Goal: Task Accomplishment & Management: Use online tool/utility

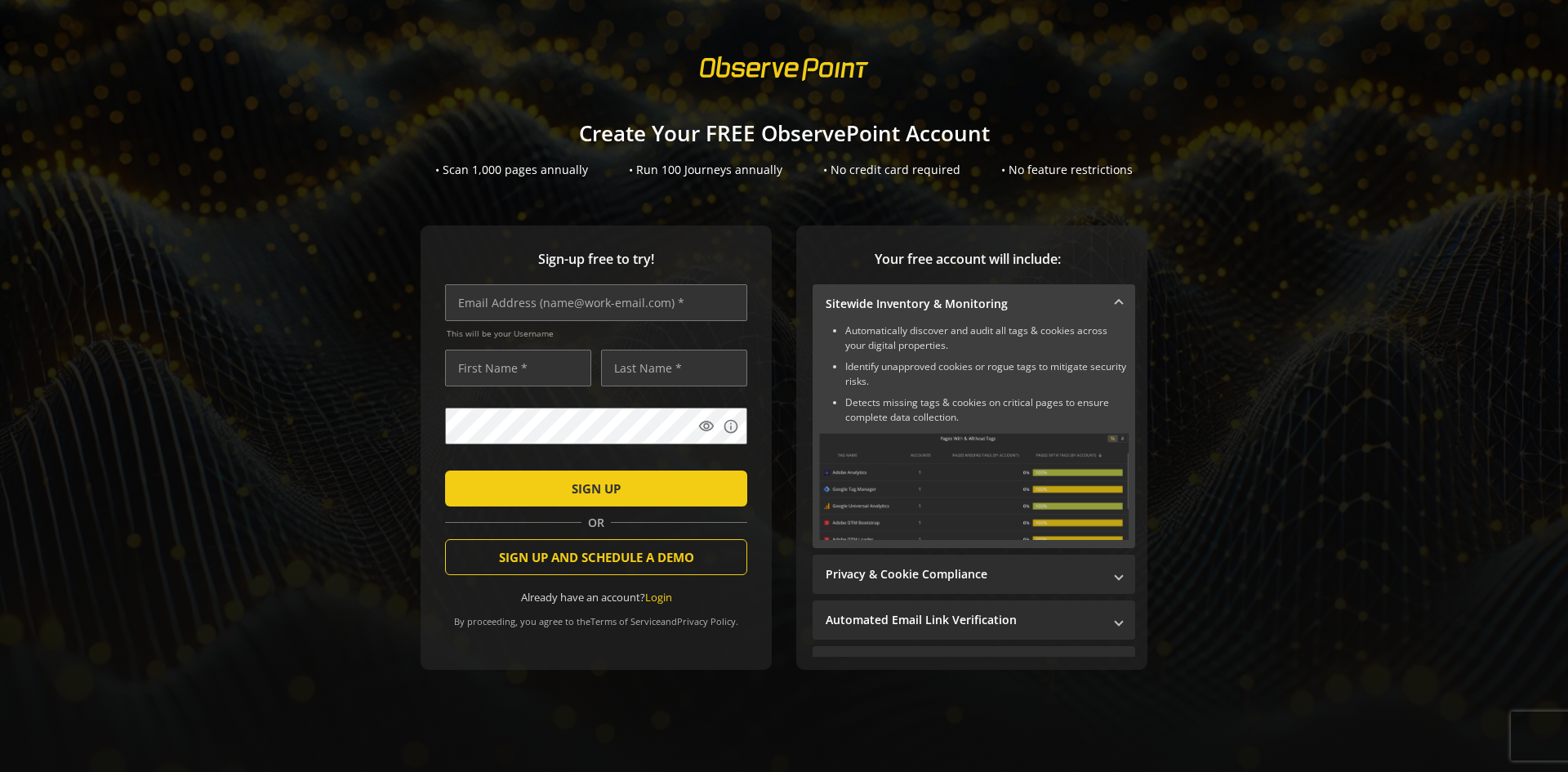
click at [756, 215] on sign-up "Create Your FREE ObservePoint Account • Scan 1,000 pages annually • Run 100 Jou…" at bounding box center [784, 386] width 1568 height 772
click at [556, 321] on input "text" at bounding box center [596, 303] width 302 height 37
type input "[PERSON_NAME][EMAIL_ADDRESS][DOMAIN_NAME]"
type input "[PERSON_NAME]"
type input "Tahanlangit"
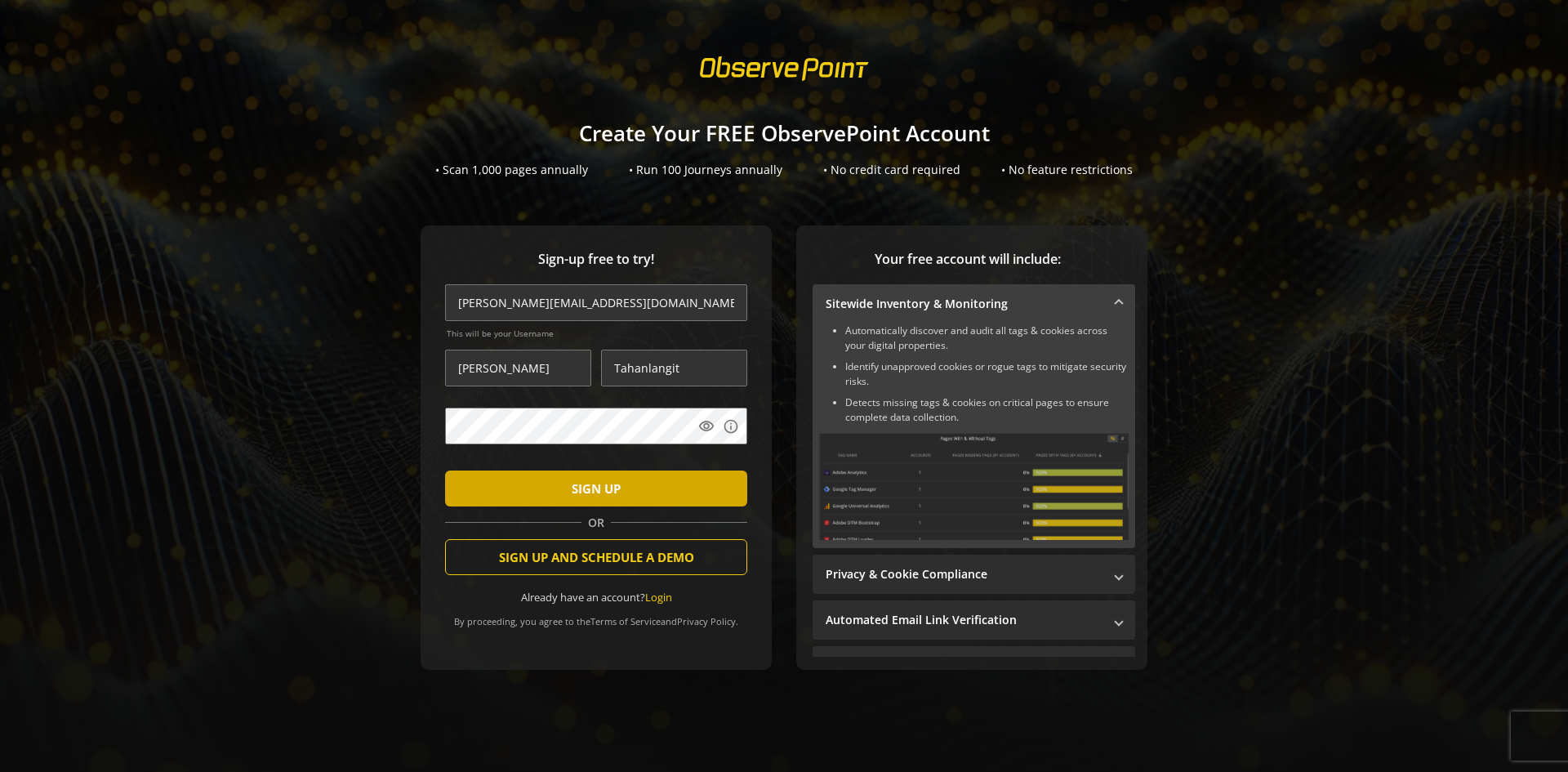
click at [550, 488] on span "submit" at bounding box center [596, 488] width 302 height 39
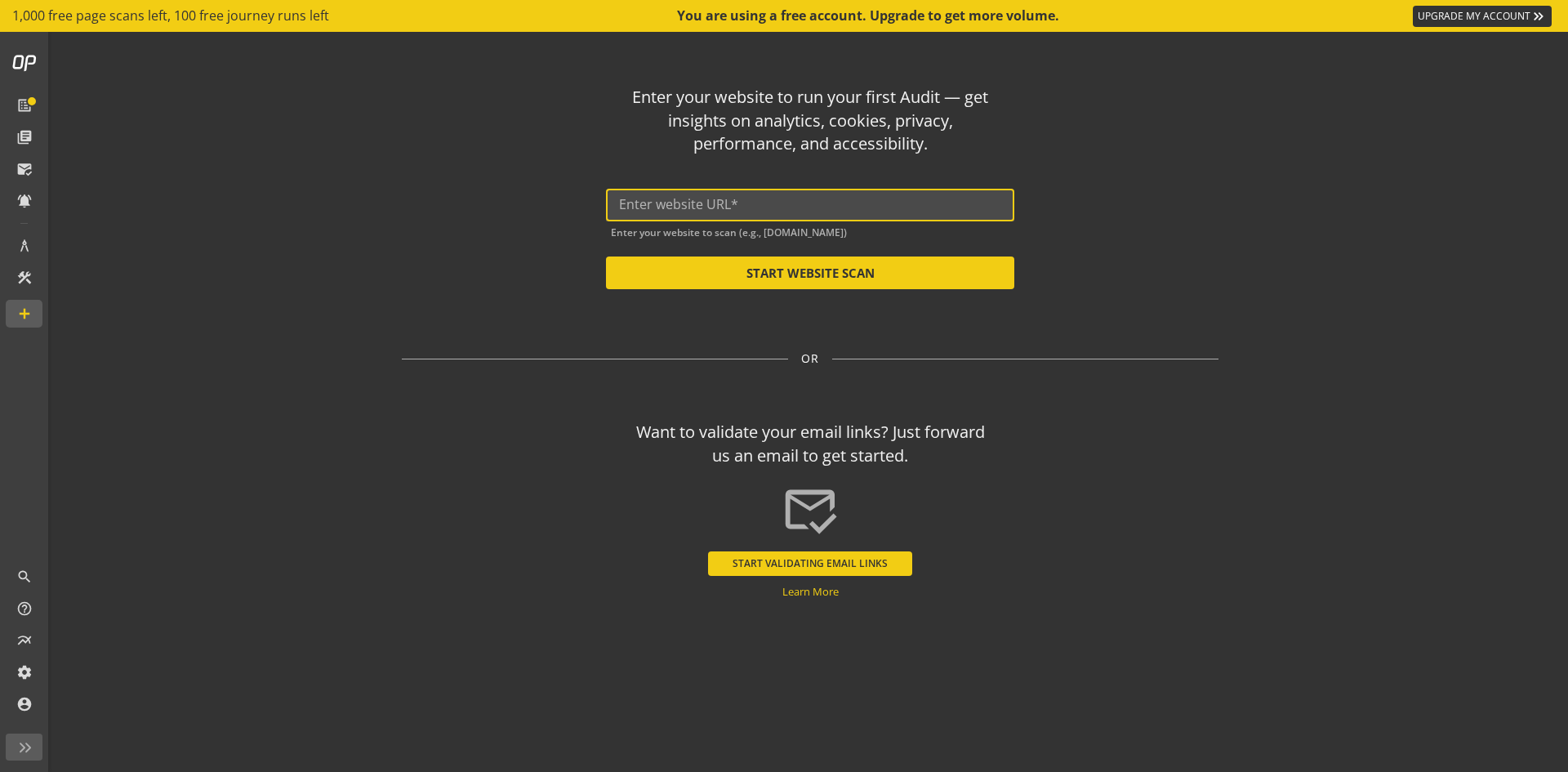
click at [651, 210] on input "text" at bounding box center [810, 205] width 382 height 16
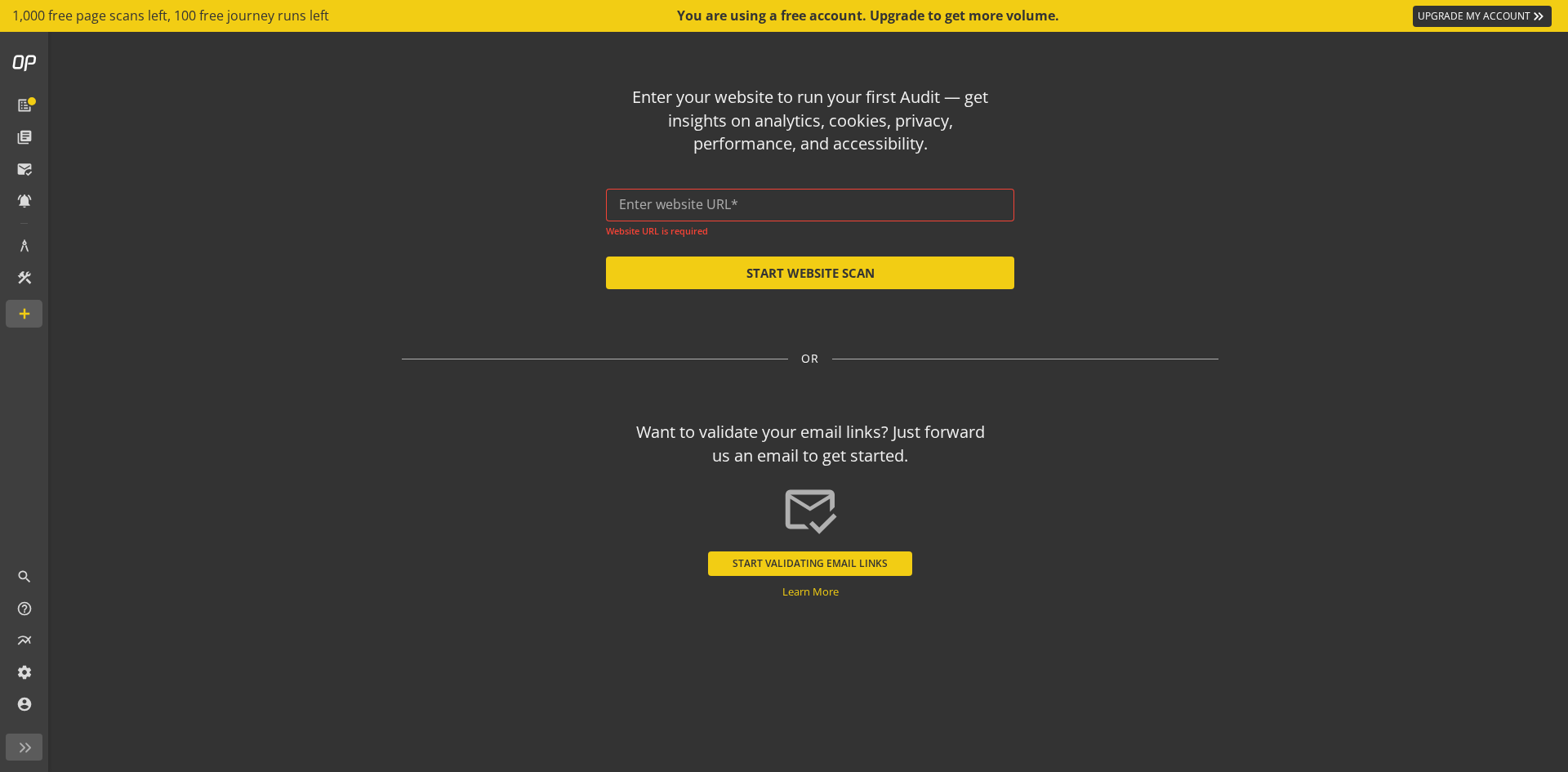
click at [830, 193] on div at bounding box center [810, 205] width 382 height 33
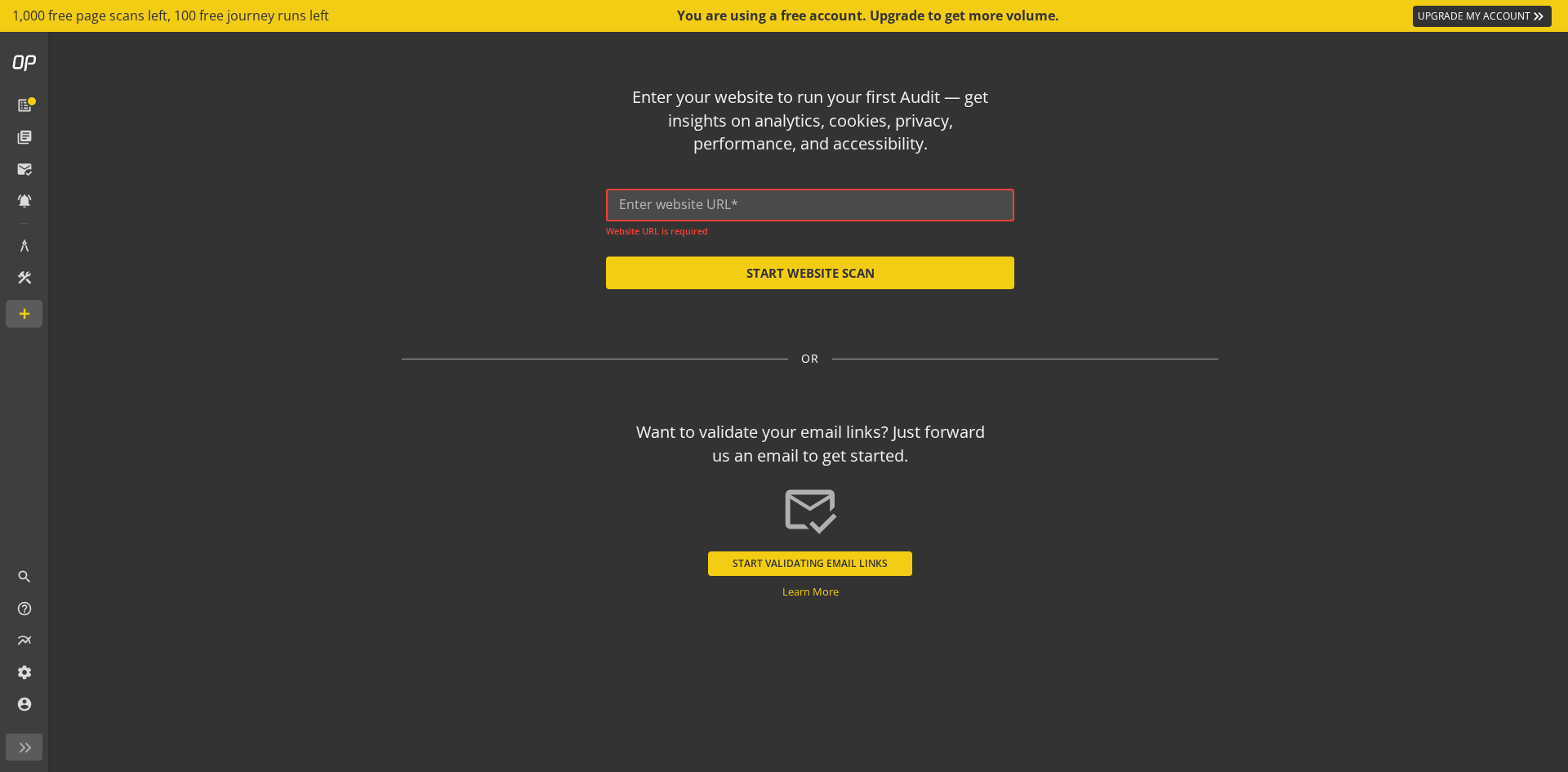
paste input "[URL][DOMAIN_NAME]"
click at [833, 199] on input "text" at bounding box center [810, 205] width 382 height 16
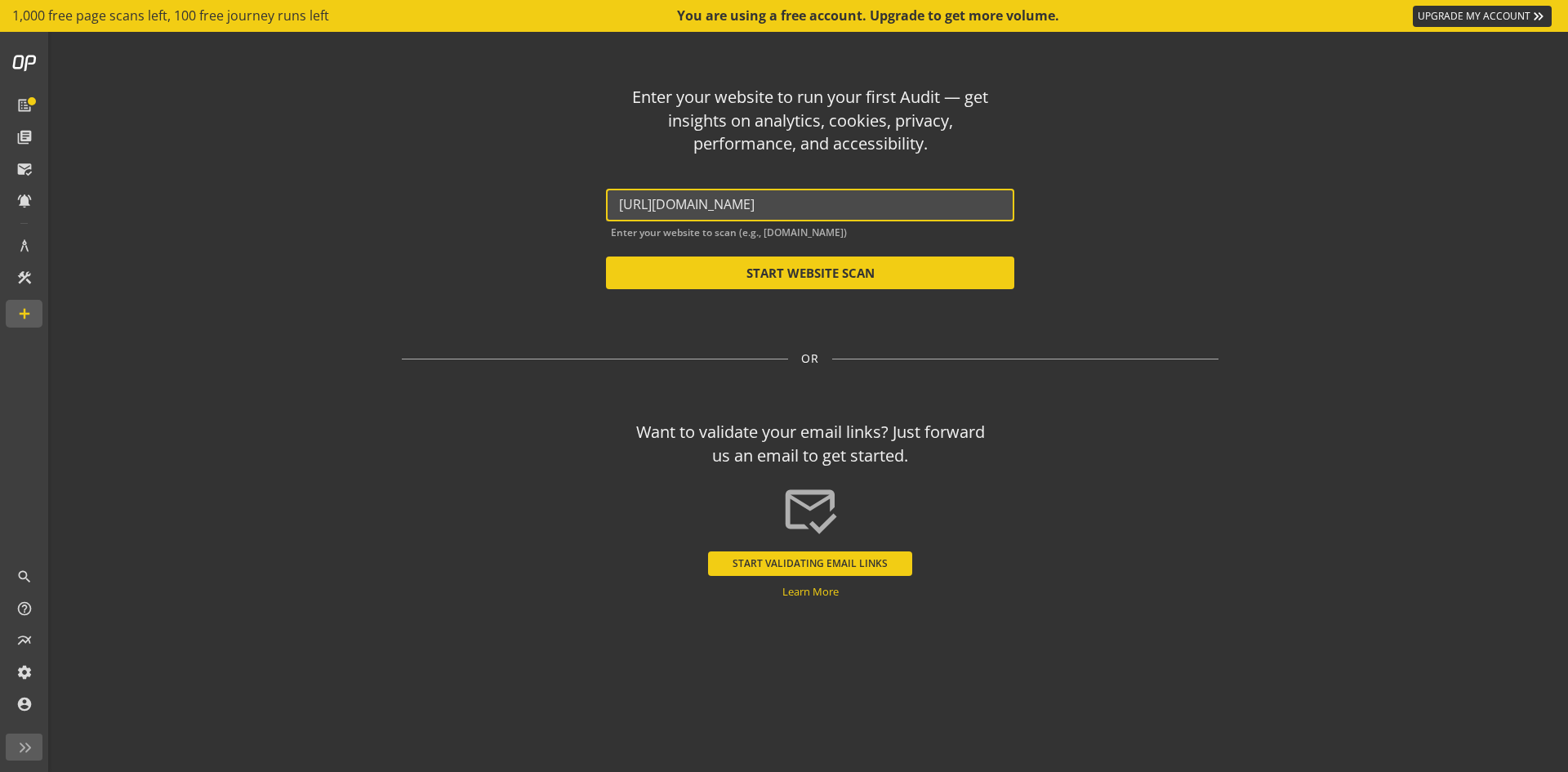
scroll to position [0, 261]
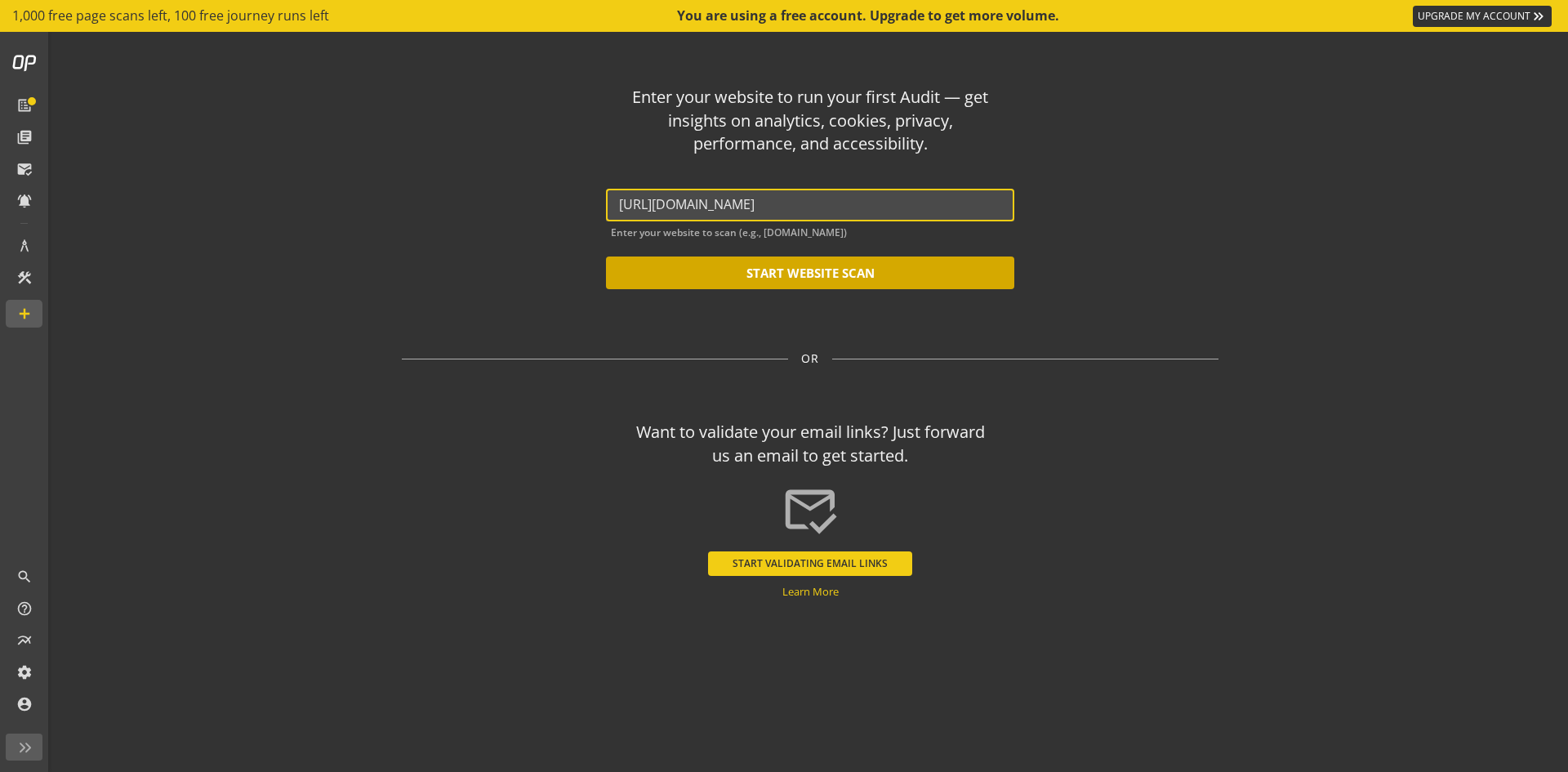
type input "[URL][DOMAIN_NAME]"
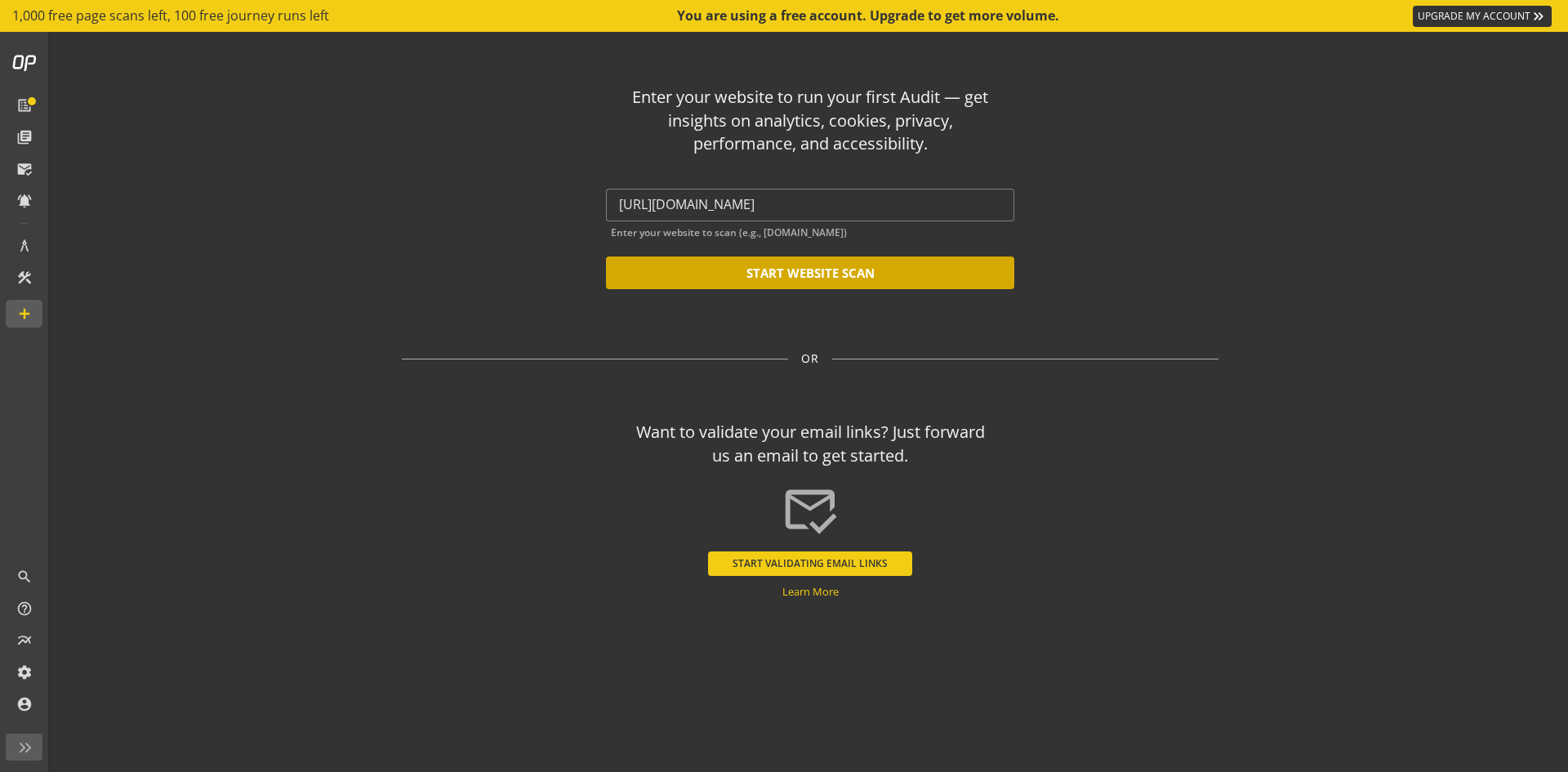
scroll to position [0, 0]
click at [859, 267] on button "START WEBSITE SCAN" at bounding box center [810, 273] width 408 height 33
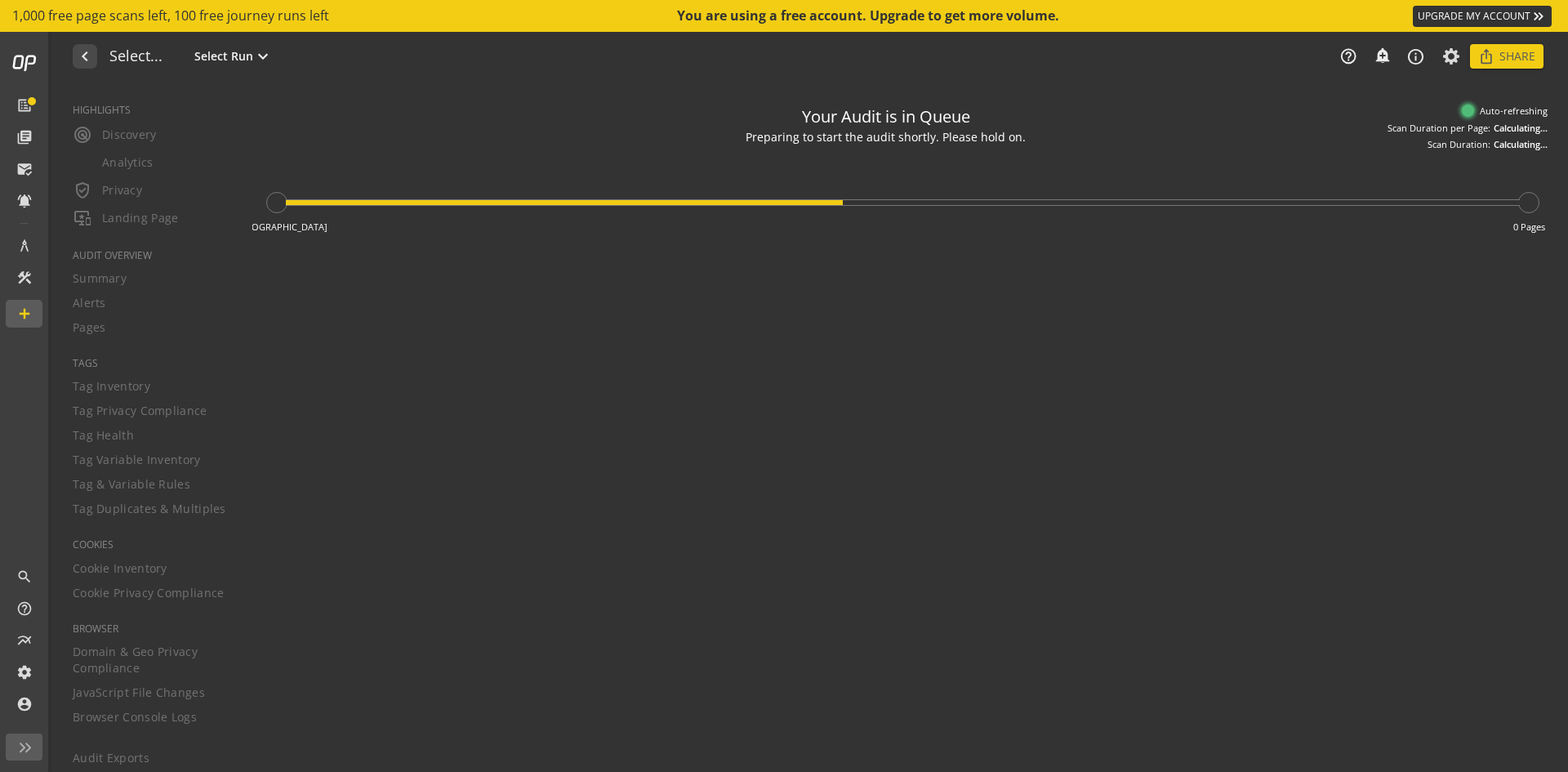
type textarea "Notes can include: -a description of what this audit is validating -changes in …"
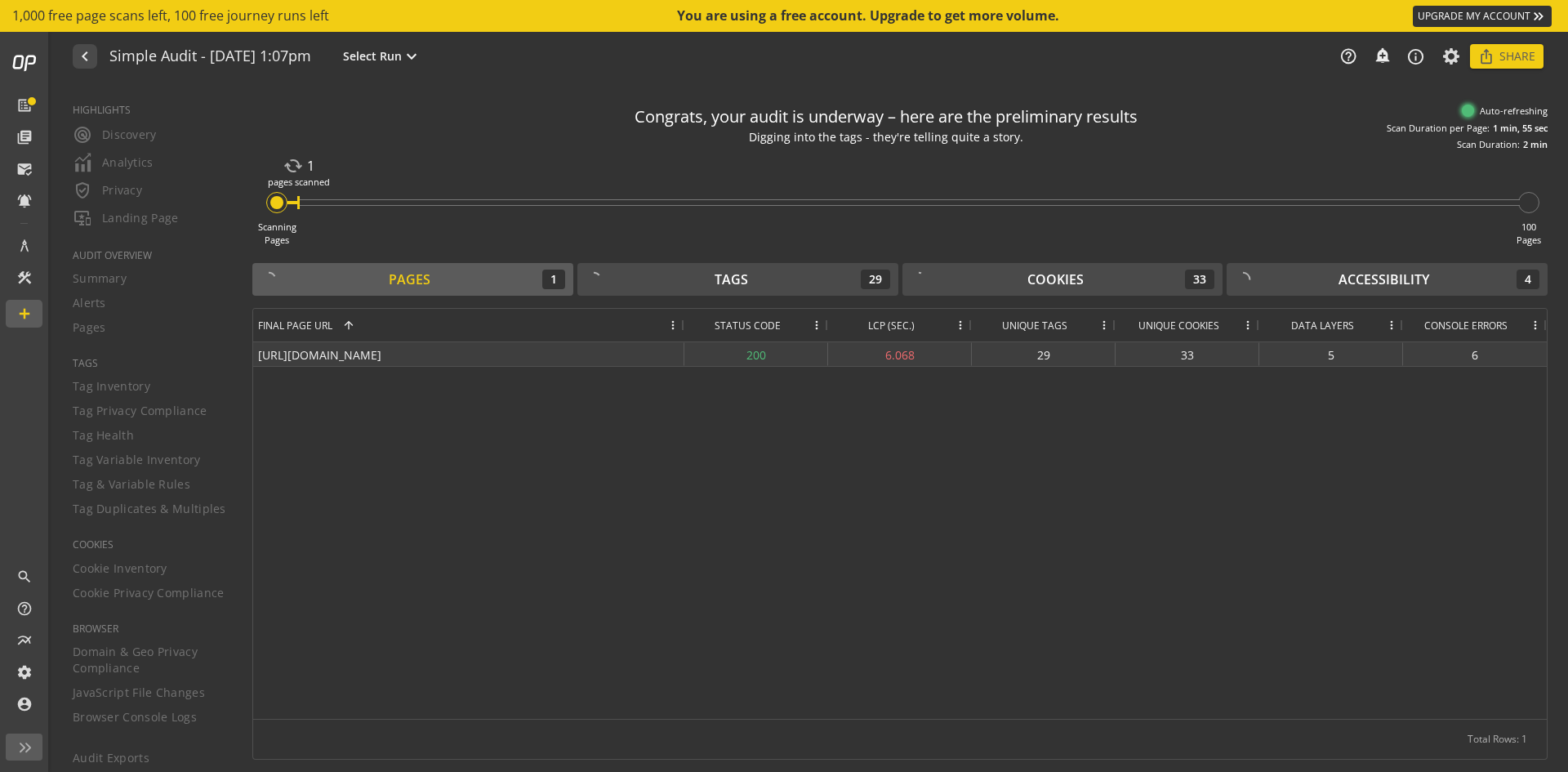
click at [459, 353] on div "[URL][DOMAIN_NAME]" at bounding box center [468, 354] width 431 height 24
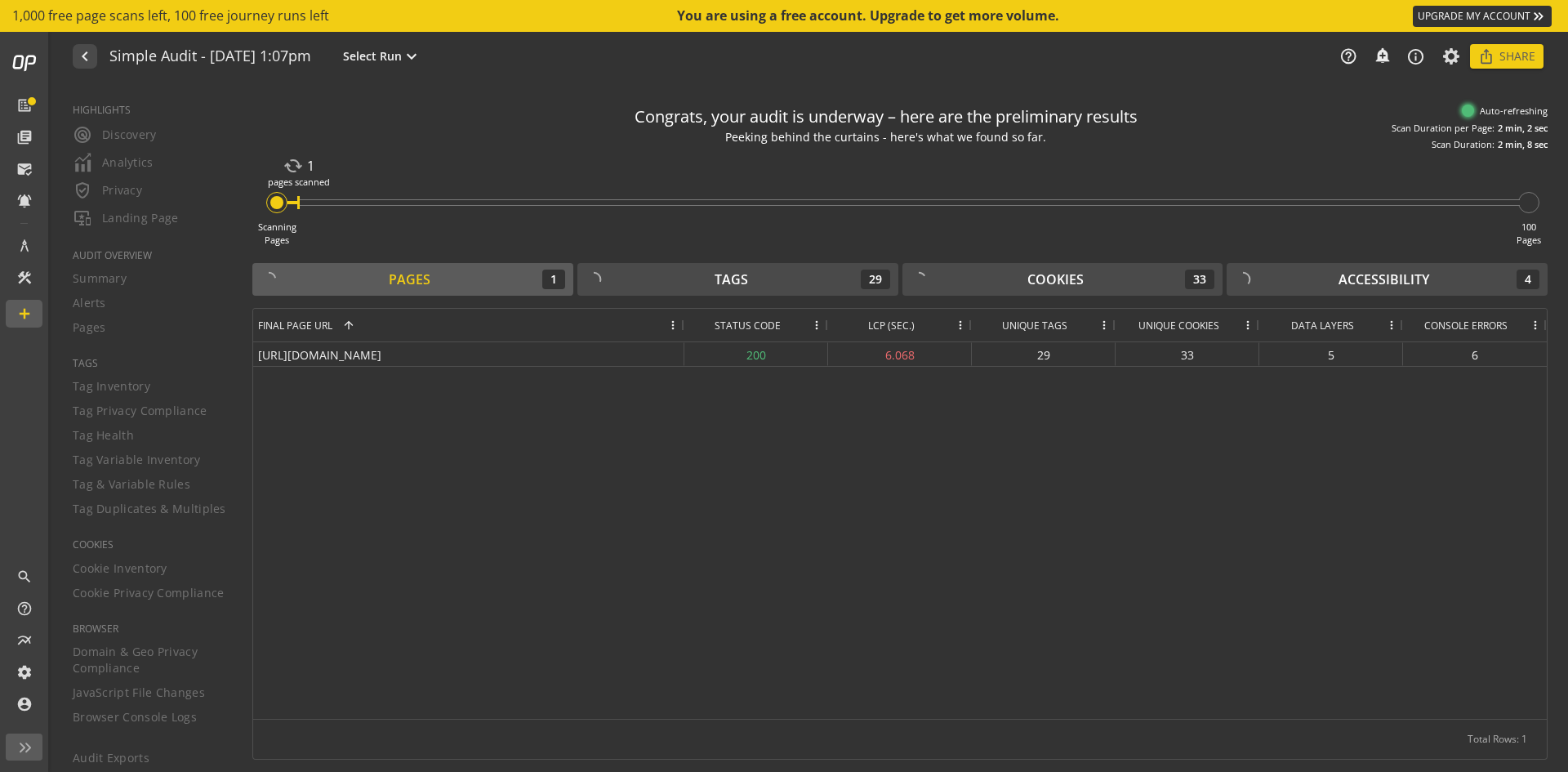
click at [1499, 139] on div "2 min, 8 sec" at bounding box center [1522, 144] width 49 height 13
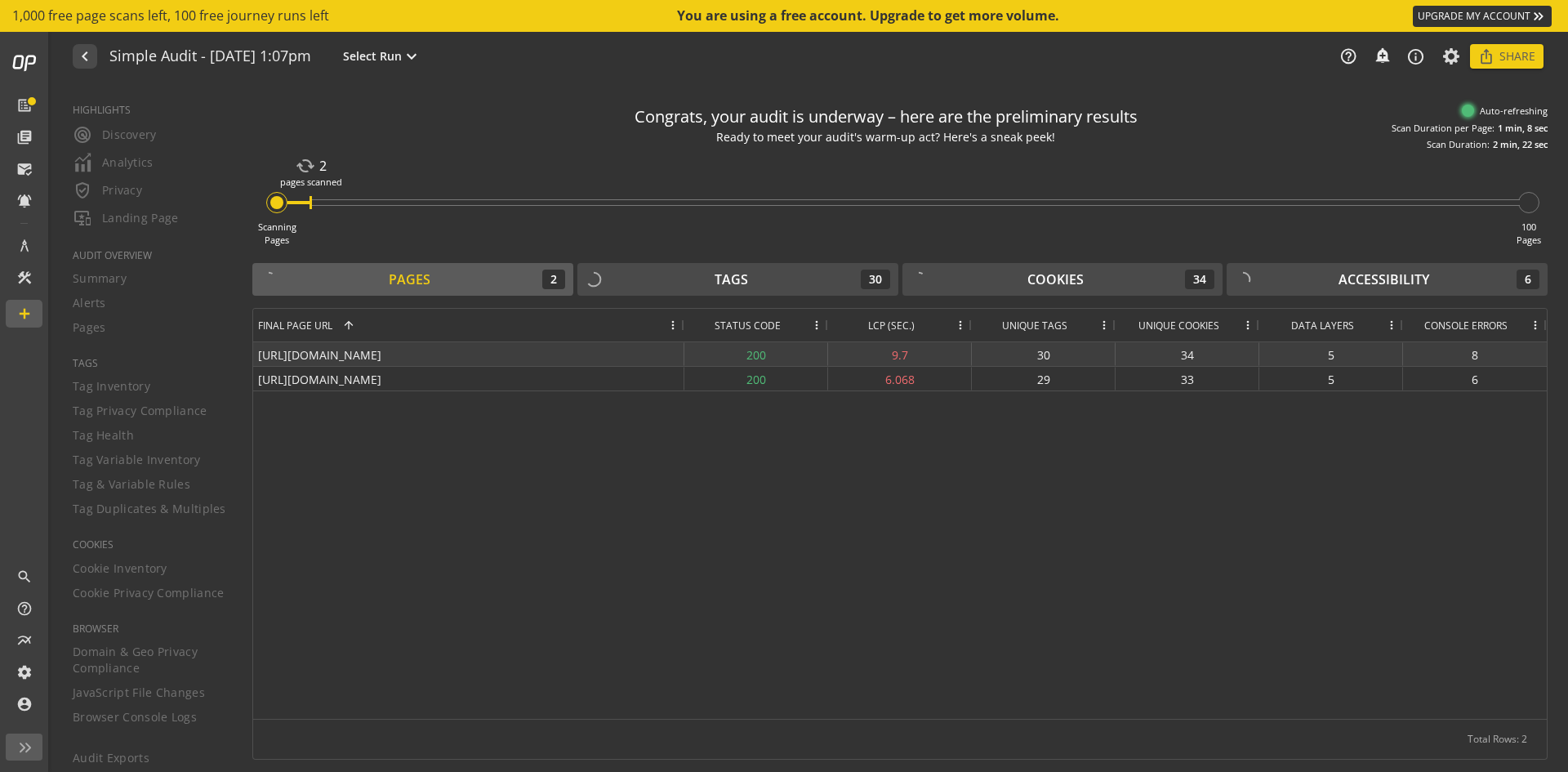
click at [560, 358] on div "[URL][DOMAIN_NAME]" at bounding box center [468, 354] width 431 height 24
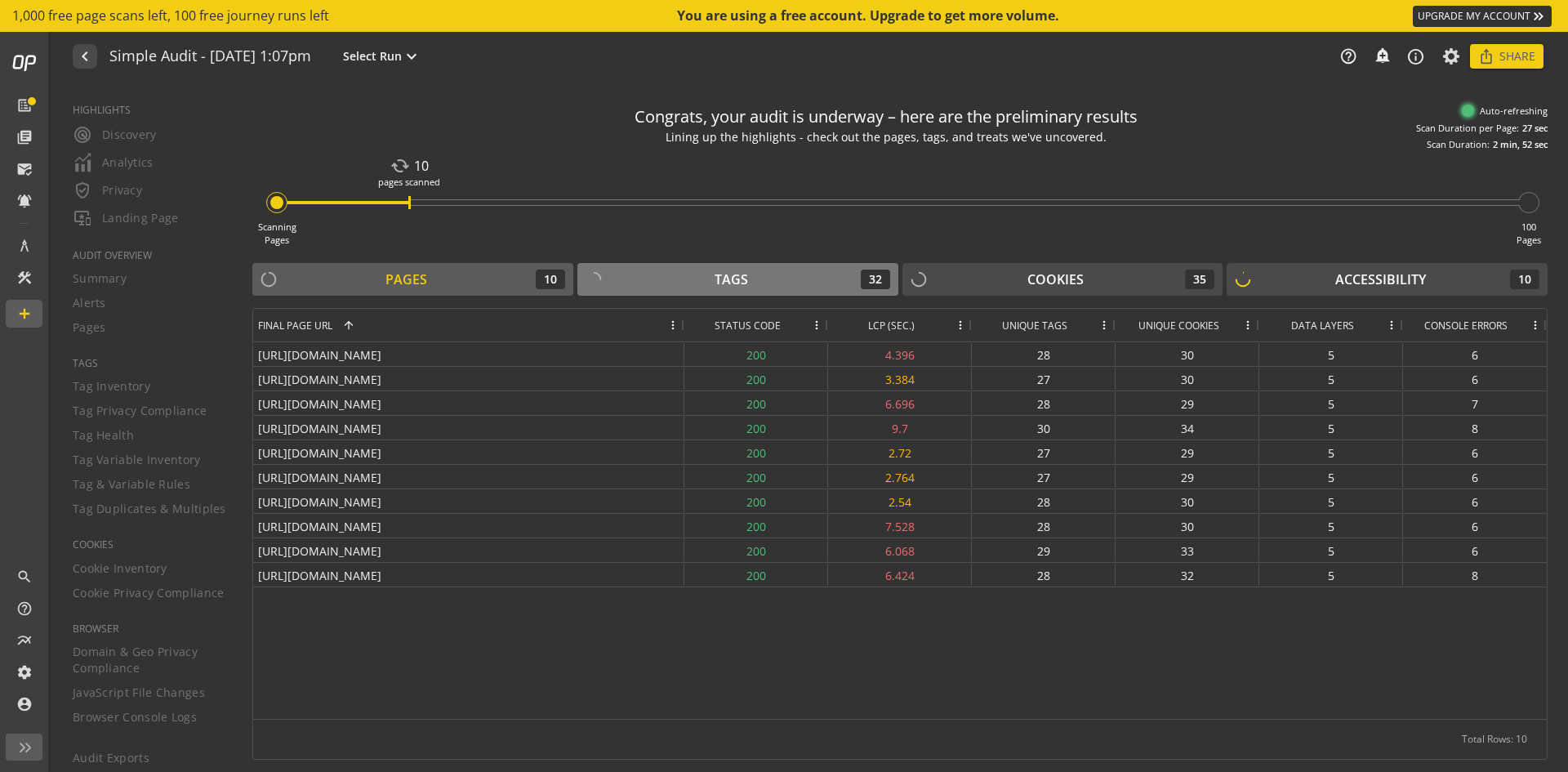
click at [738, 265] on button "Tags 32" at bounding box center [738, 279] width 321 height 33
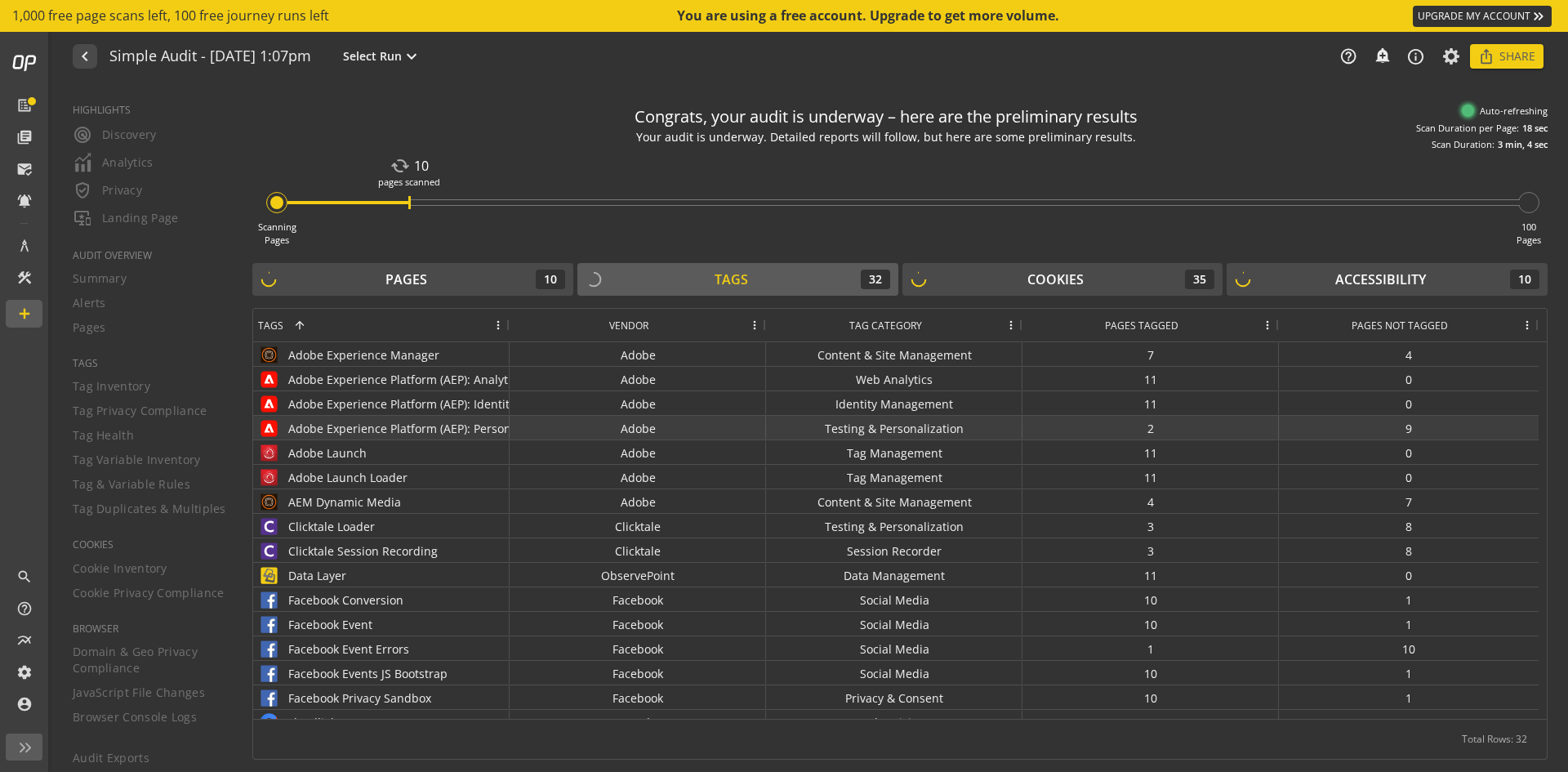
scroll to position [1, 0]
click at [387, 292] on button "Pages 10" at bounding box center [413, 279] width 321 height 33
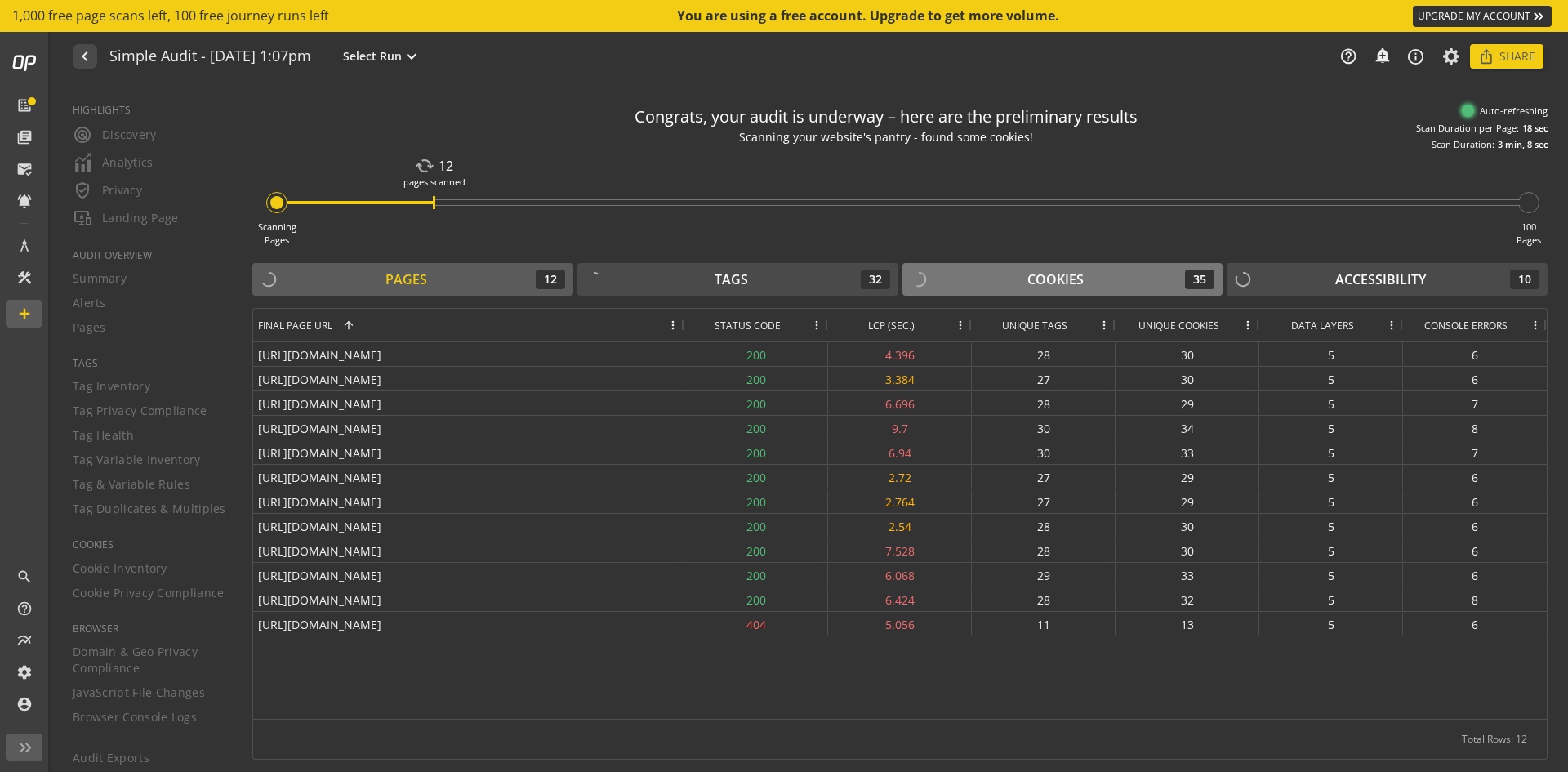
click at [976, 275] on div "Cookies 35" at bounding box center [1062, 280] width 304 height 19
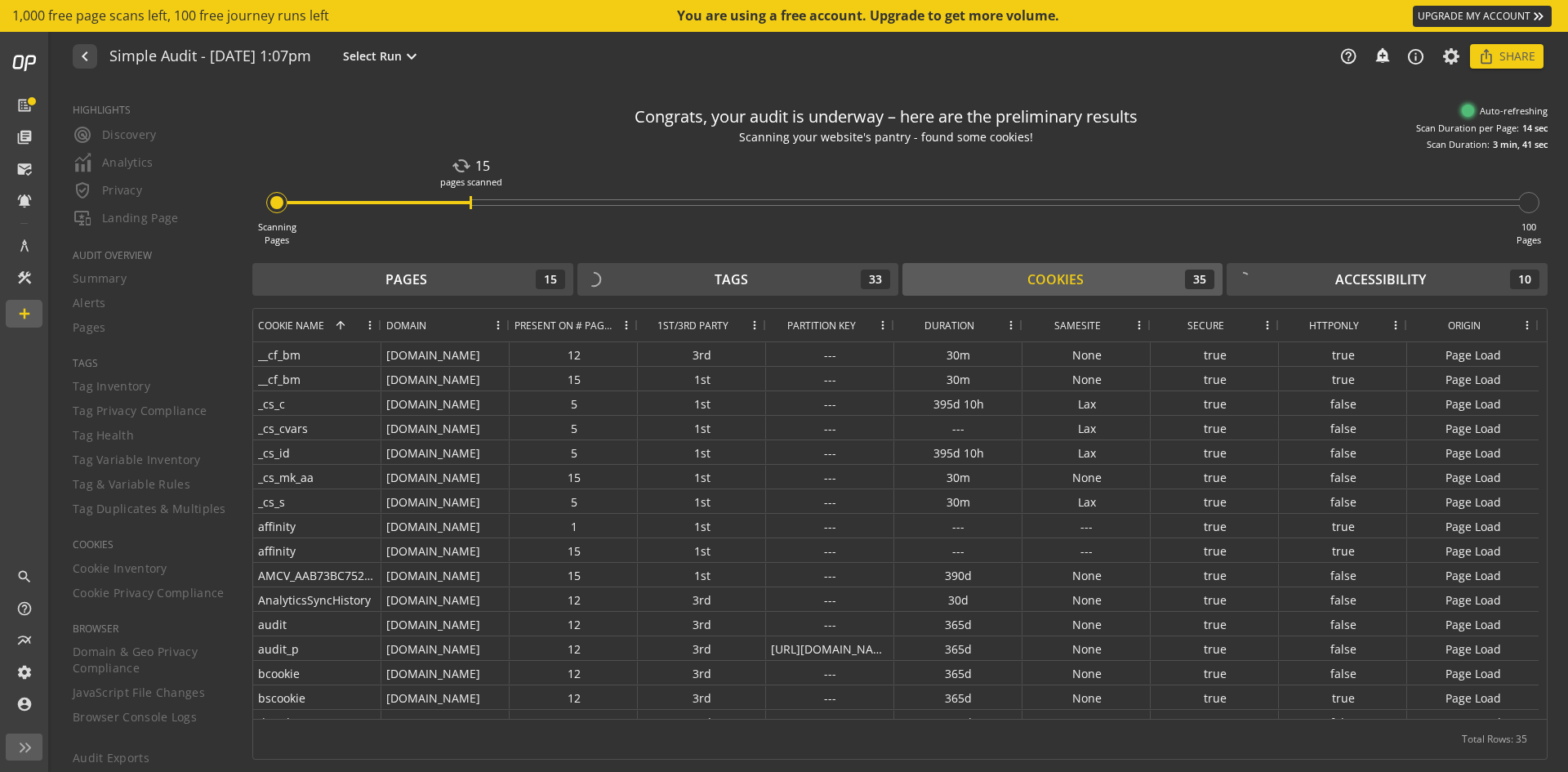
click at [1228, 111] on div "Congrats, your audit is underway – here are the preliminary results Scanning yo…" at bounding box center [900, 124] width 1295 height 55
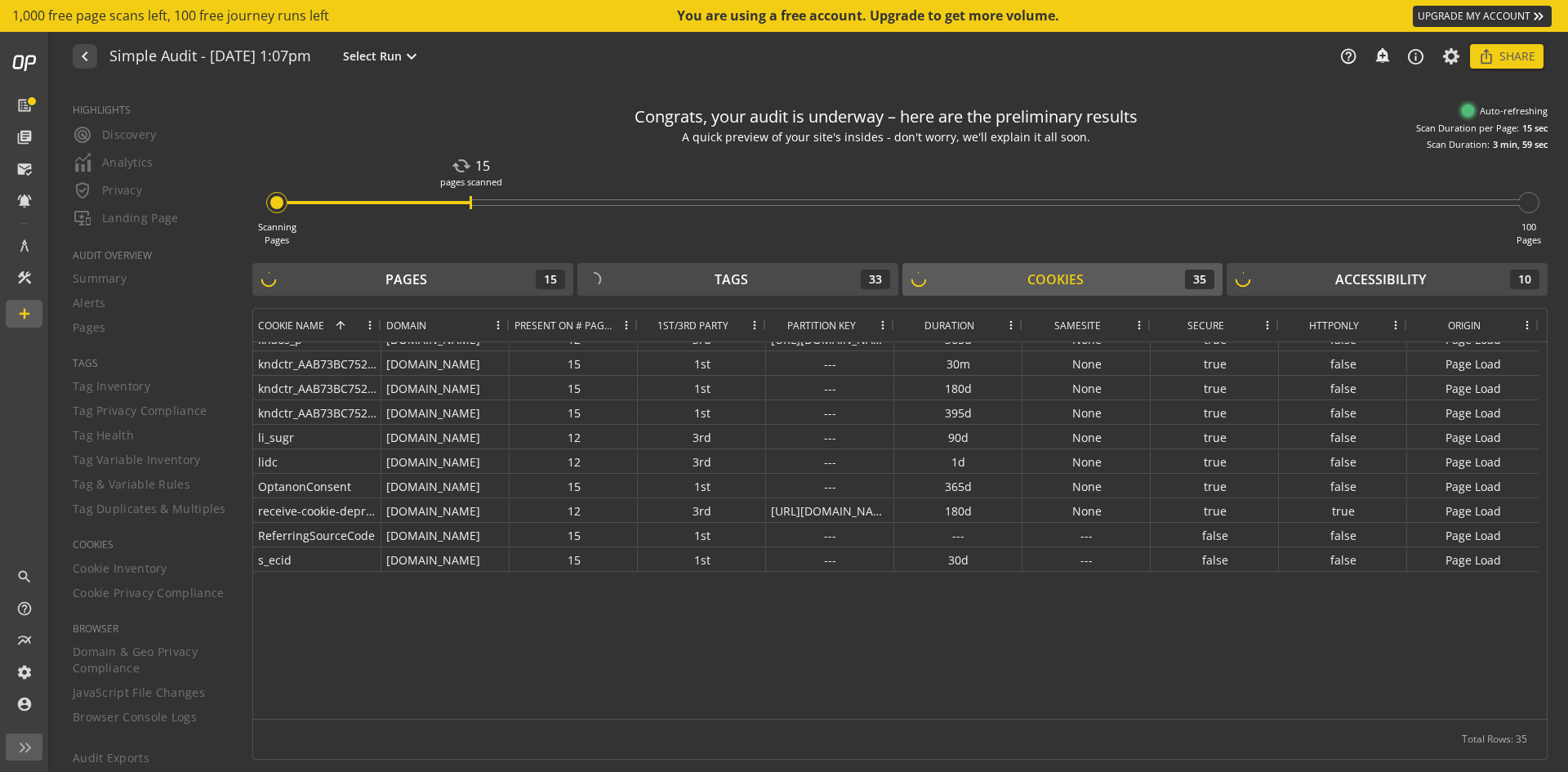
scroll to position [0, 0]
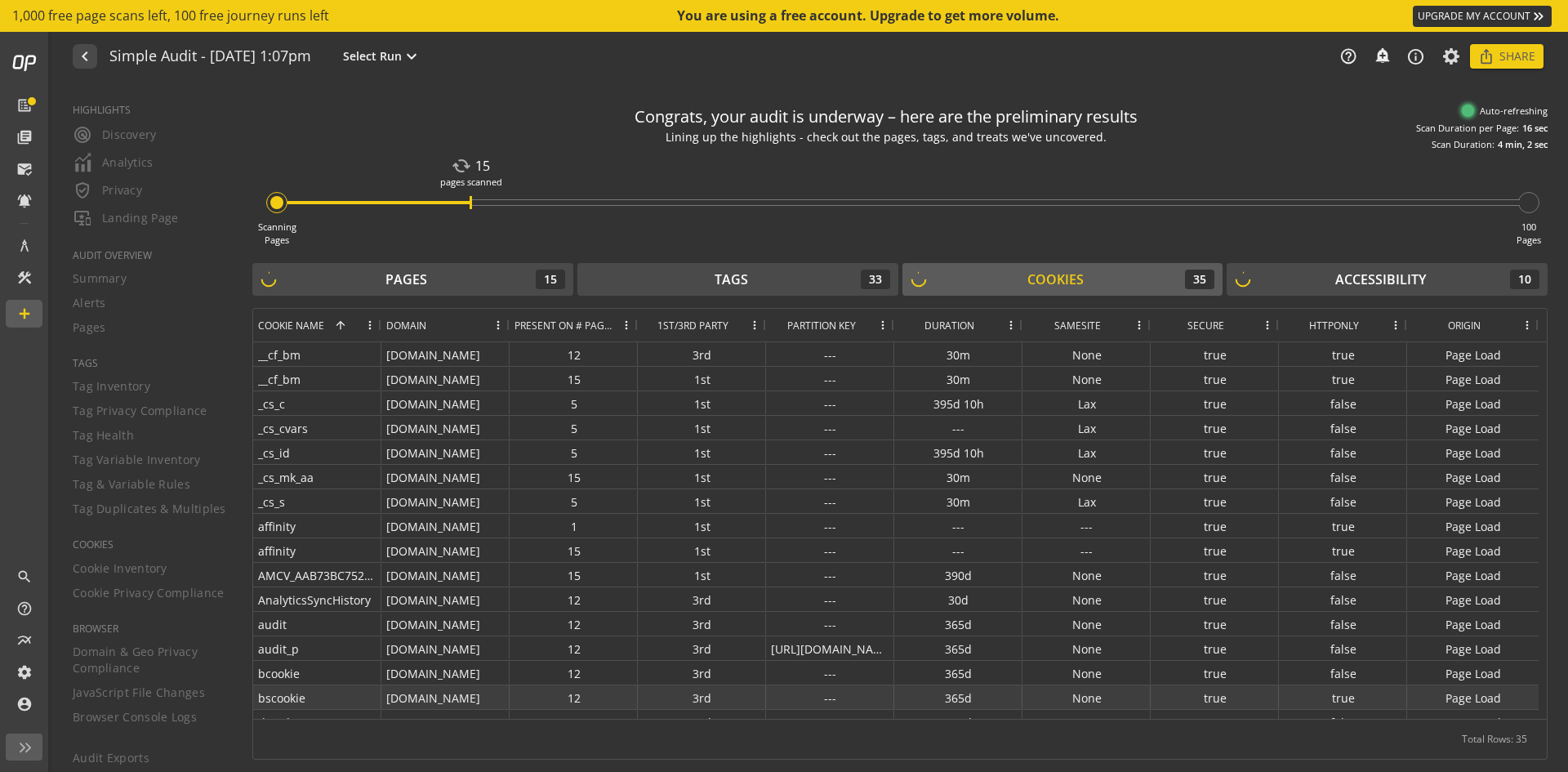
drag, startPoint x: 831, startPoint y: 653, endPoint x: 824, endPoint y: 724, distance: 71.3
click at [824, 724] on div "Drag here to set row groups Drag here to set column labels Cookie Name 1 Domain…" at bounding box center [900, 534] width 1295 height 452
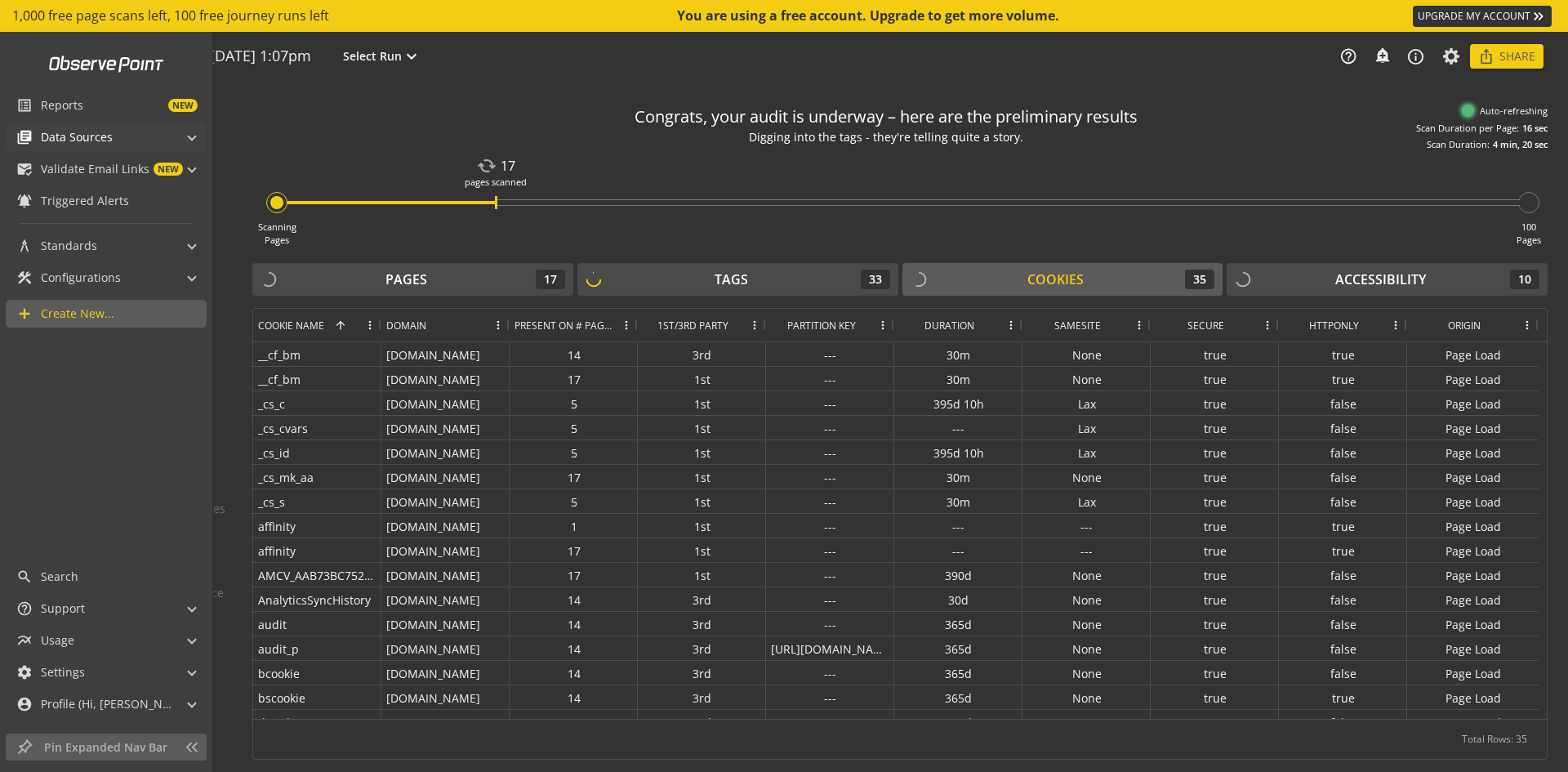
click at [118, 135] on mat-panel-title "library_books Data Sources" at bounding box center [96, 137] width 160 height 27
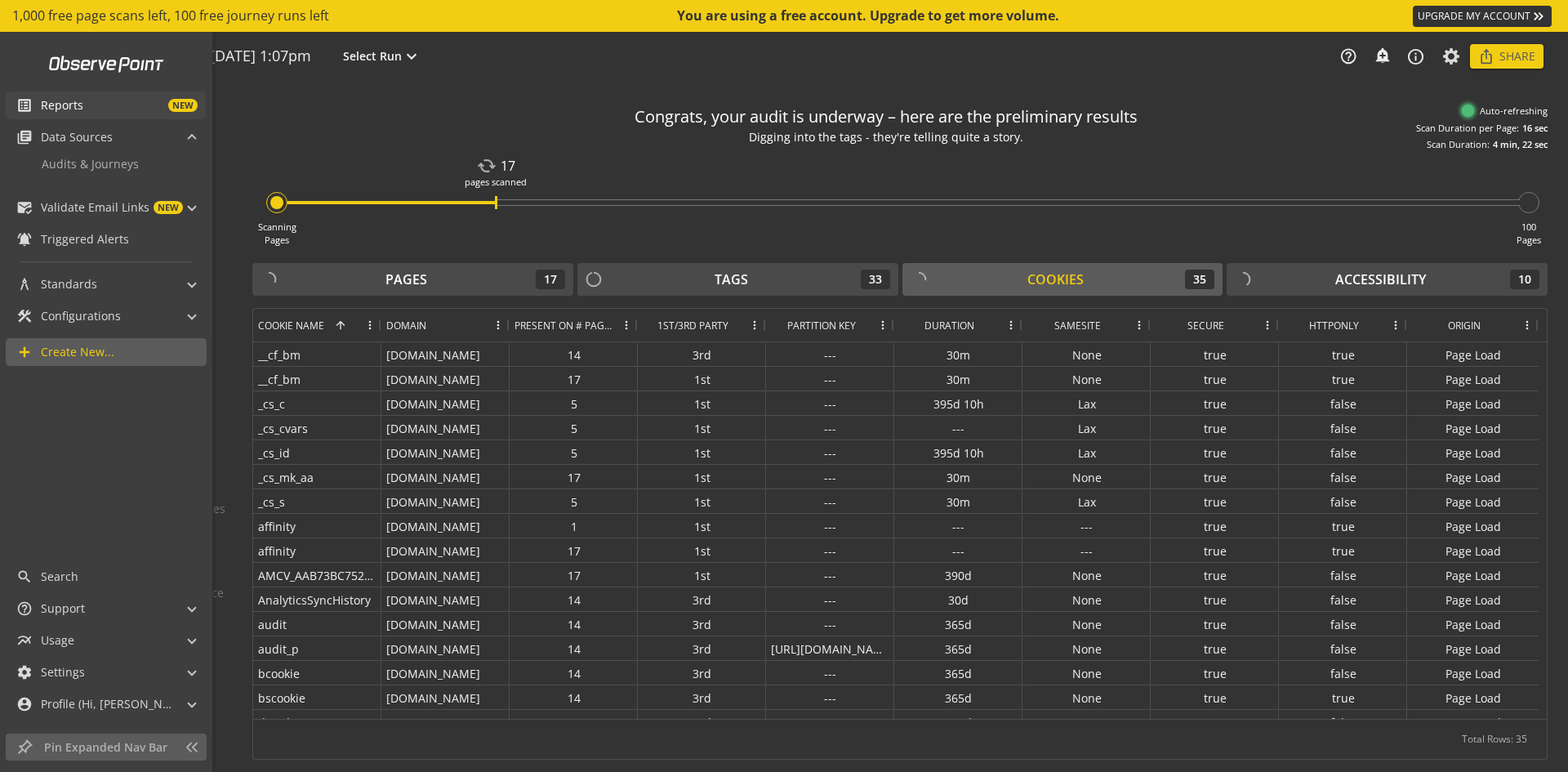
click at [108, 110] on span "NEW" at bounding box center [140, 105] width 115 height 13
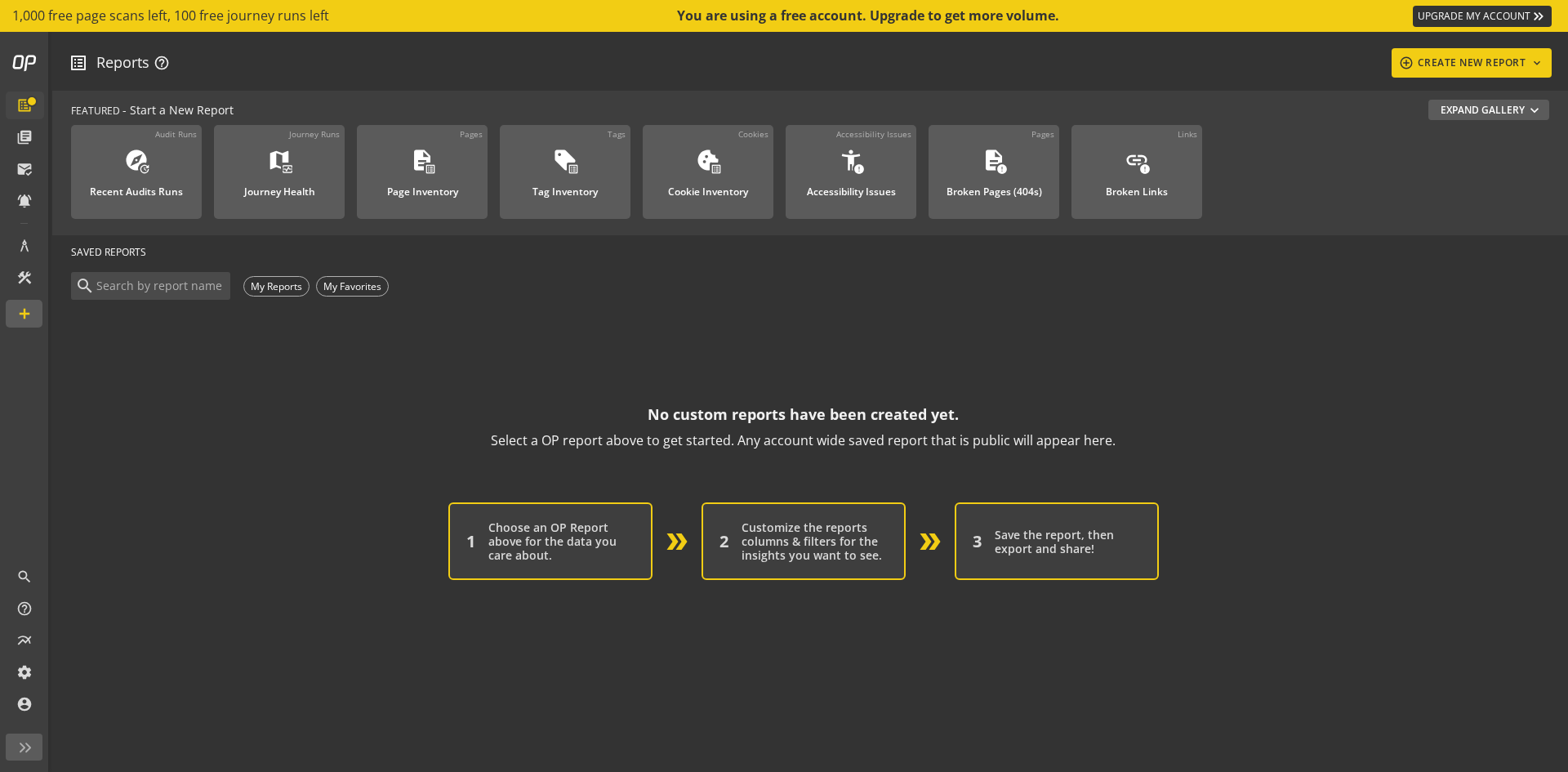
click at [1310, 196] on div "Audit Runs explore update Recent Audits Runs Journey Runs map monitor_heart Jou…" at bounding box center [810, 176] width 1478 height 109
click at [1434, 51] on div "add_circle_outline CREATE NEW REPORT keyboard_arrow_down" at bounding box center [1472, 63] width 148 height 29
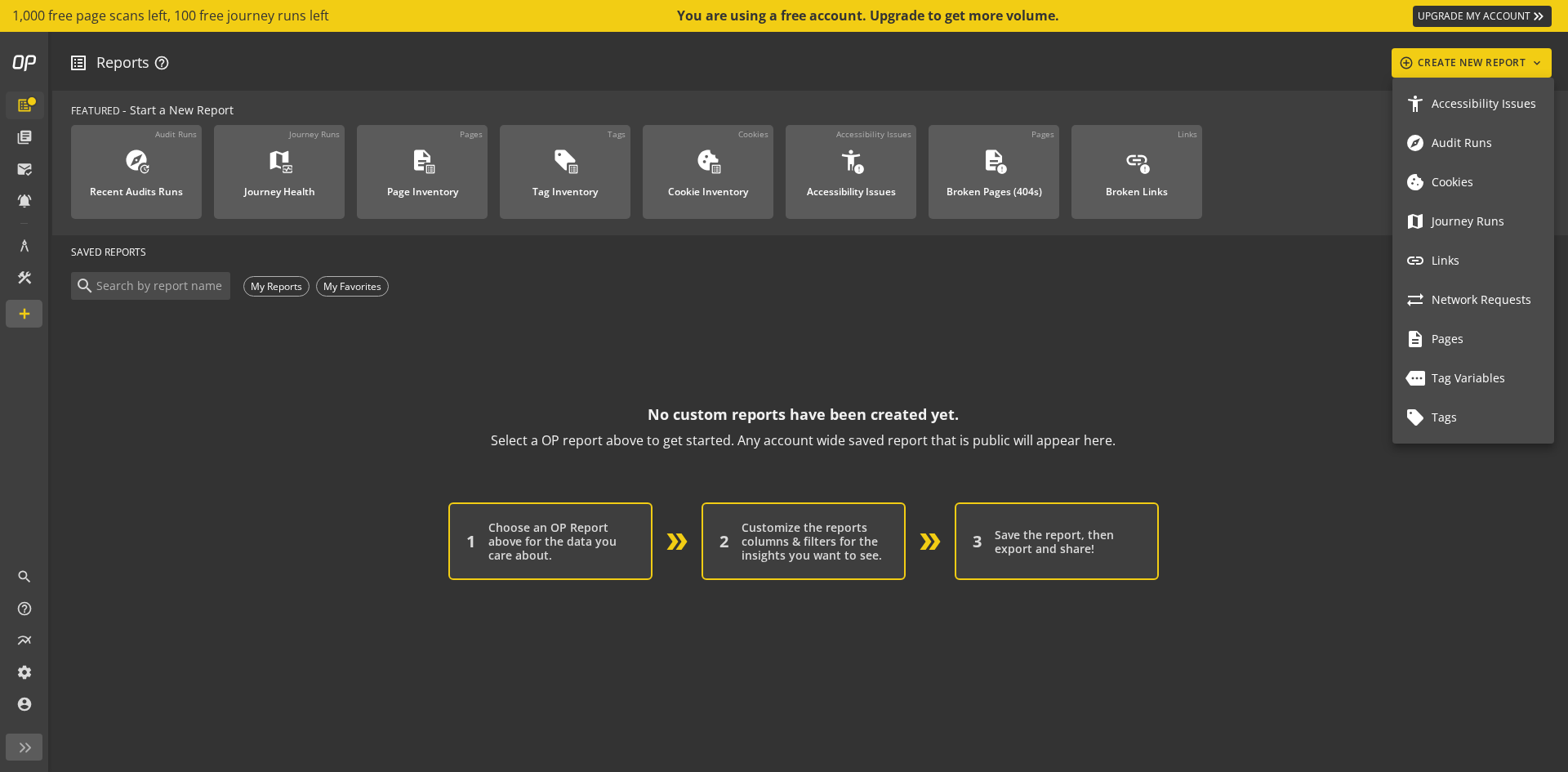
click at [1450, 256] on span "Links" at bounding box center [1486, 261] width 109 height 14
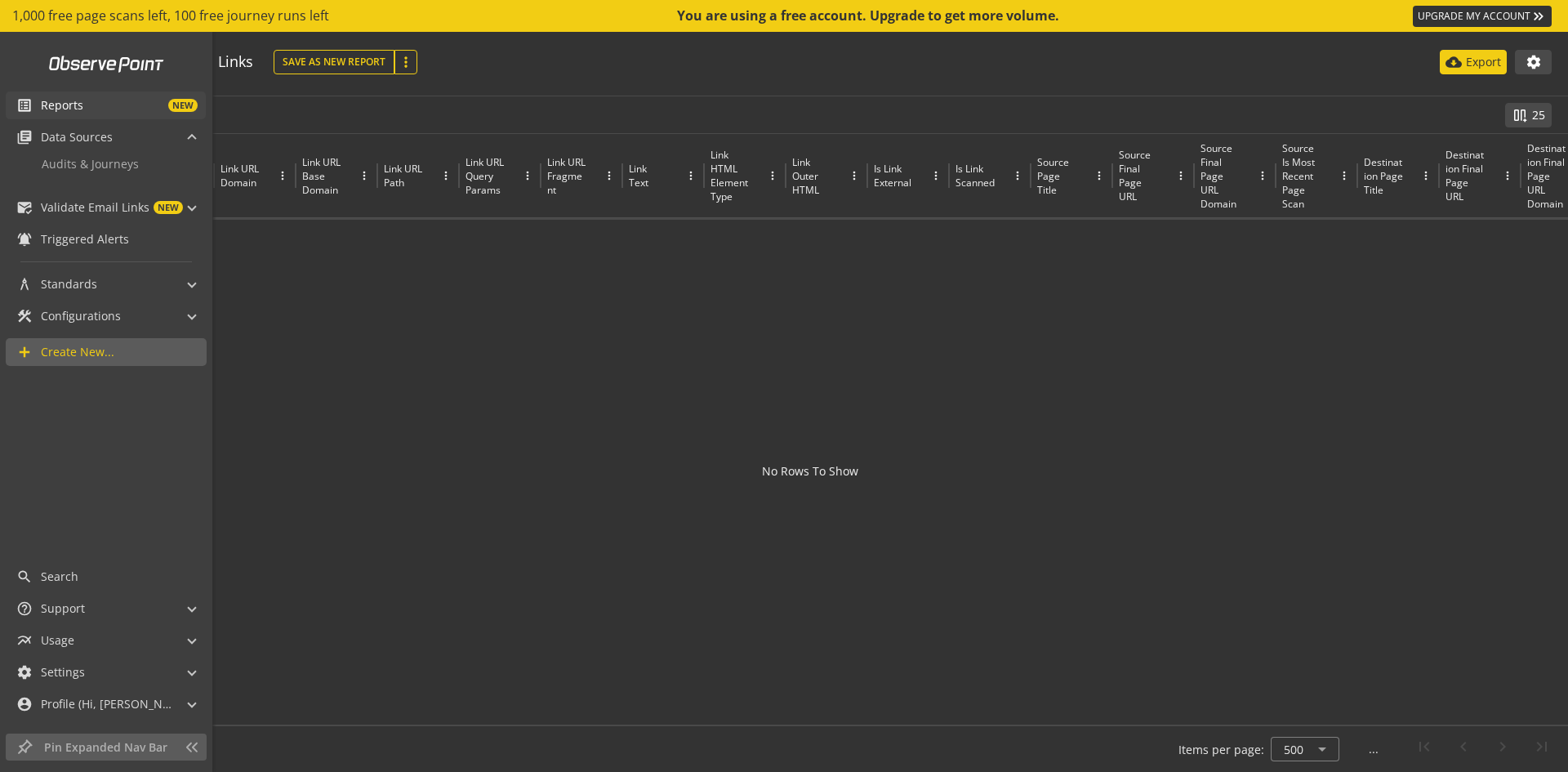
click at [22, 102] on mat-icon "list_alt" at bounding box center [25, 105] width 17 height 17
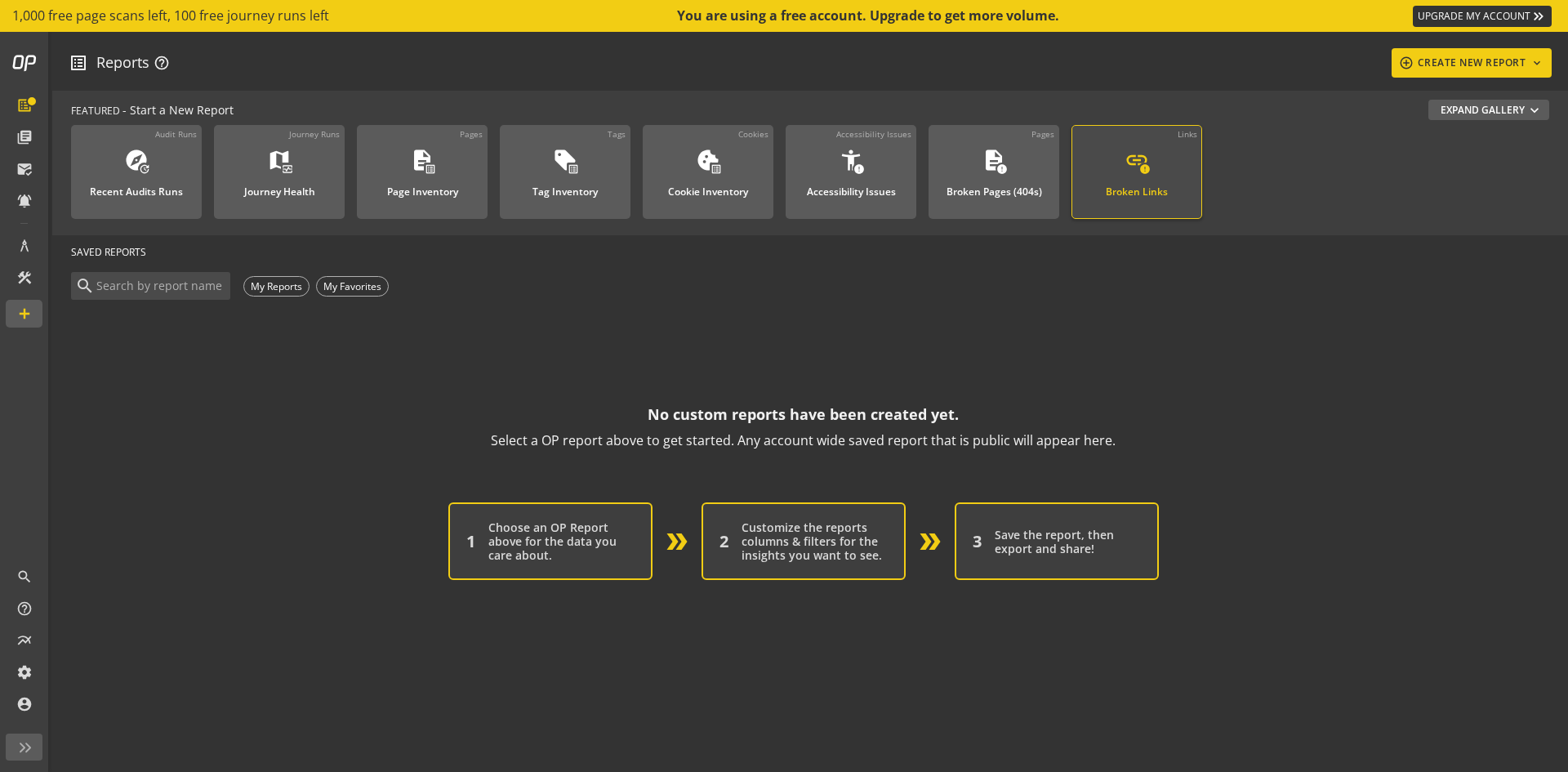
click at [1141, 182] on div "Broken Links" at bounding box center [1137, 187] width 62 height 21
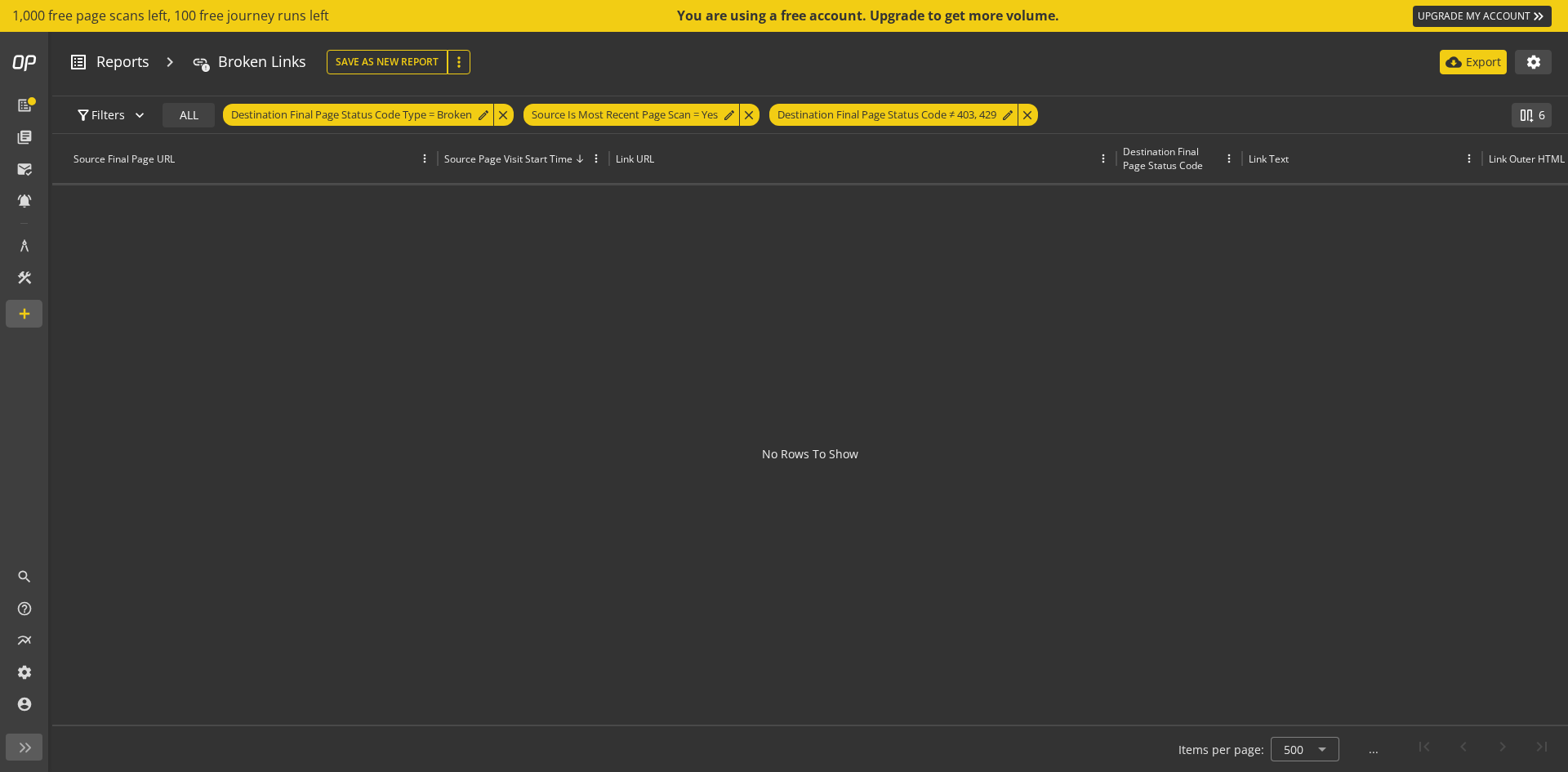
click at [731, 369] on div at bounding box center [810, 451] width 1515 height 531
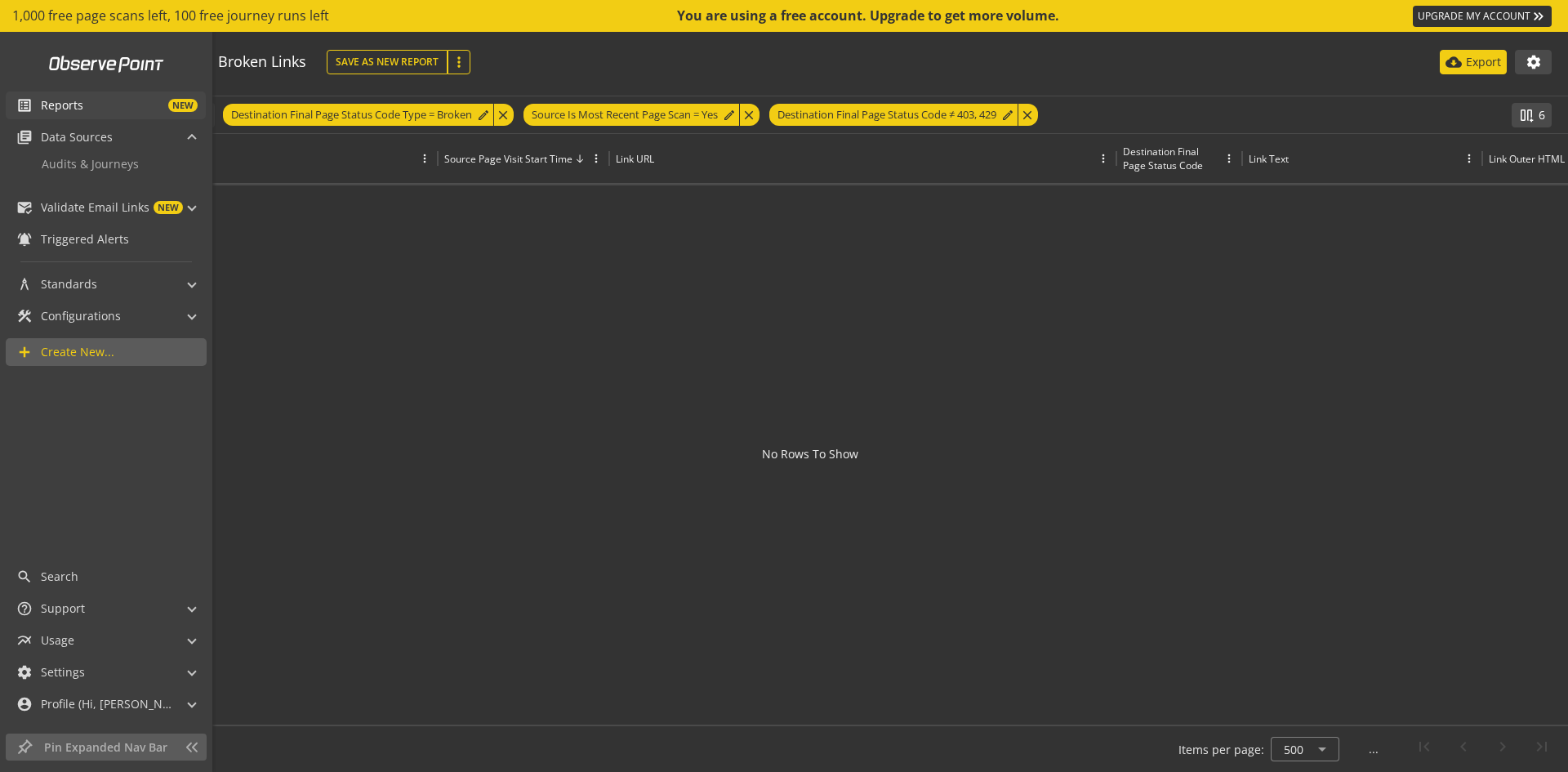
click at [20, 102] on mat-icon "list_alt" at bounding box center [25, 105] width 17 height 17
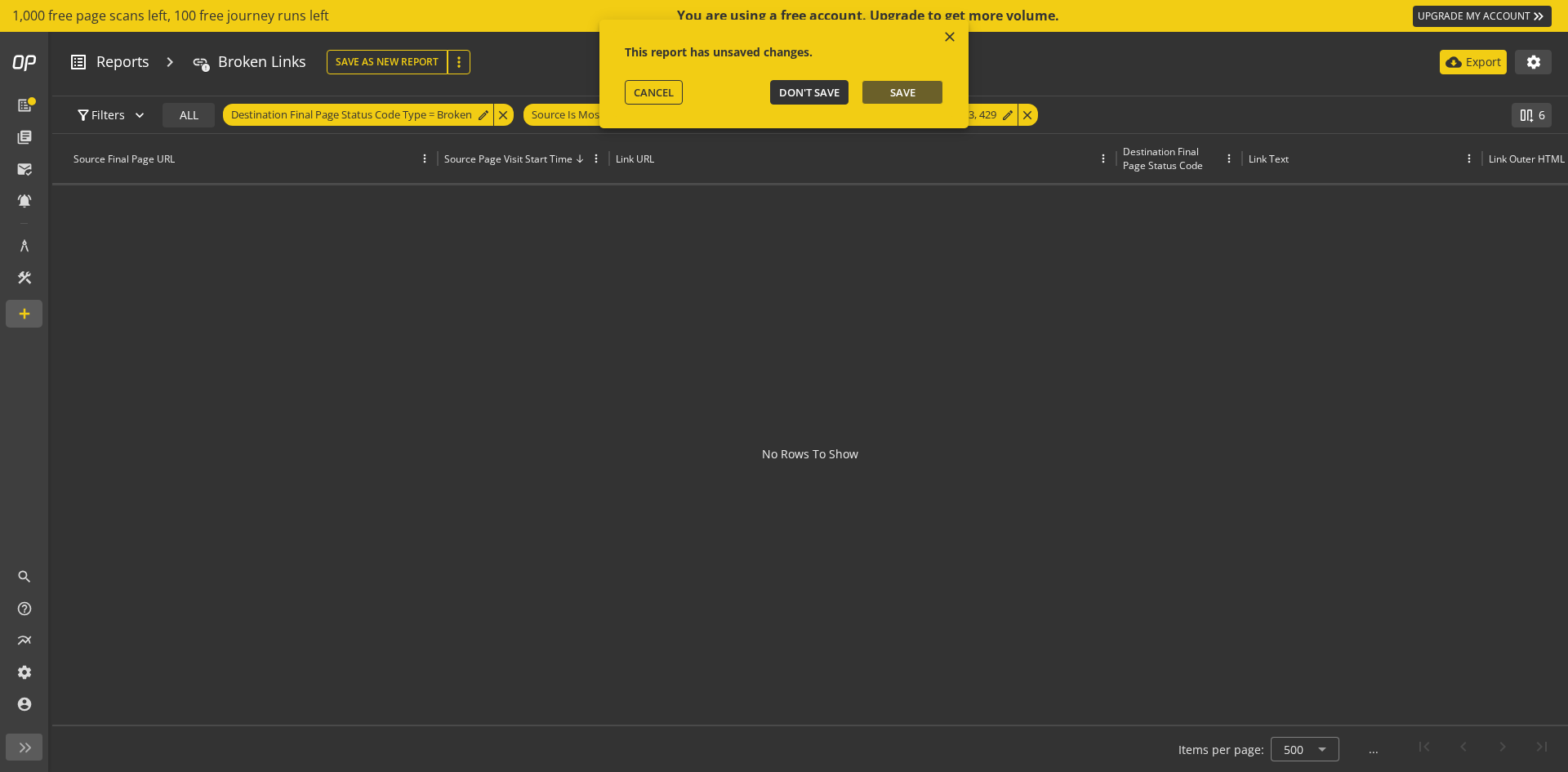
click at [806, 103] on button "Don't Save" at bounding box center [809, 93] width 78 height 25
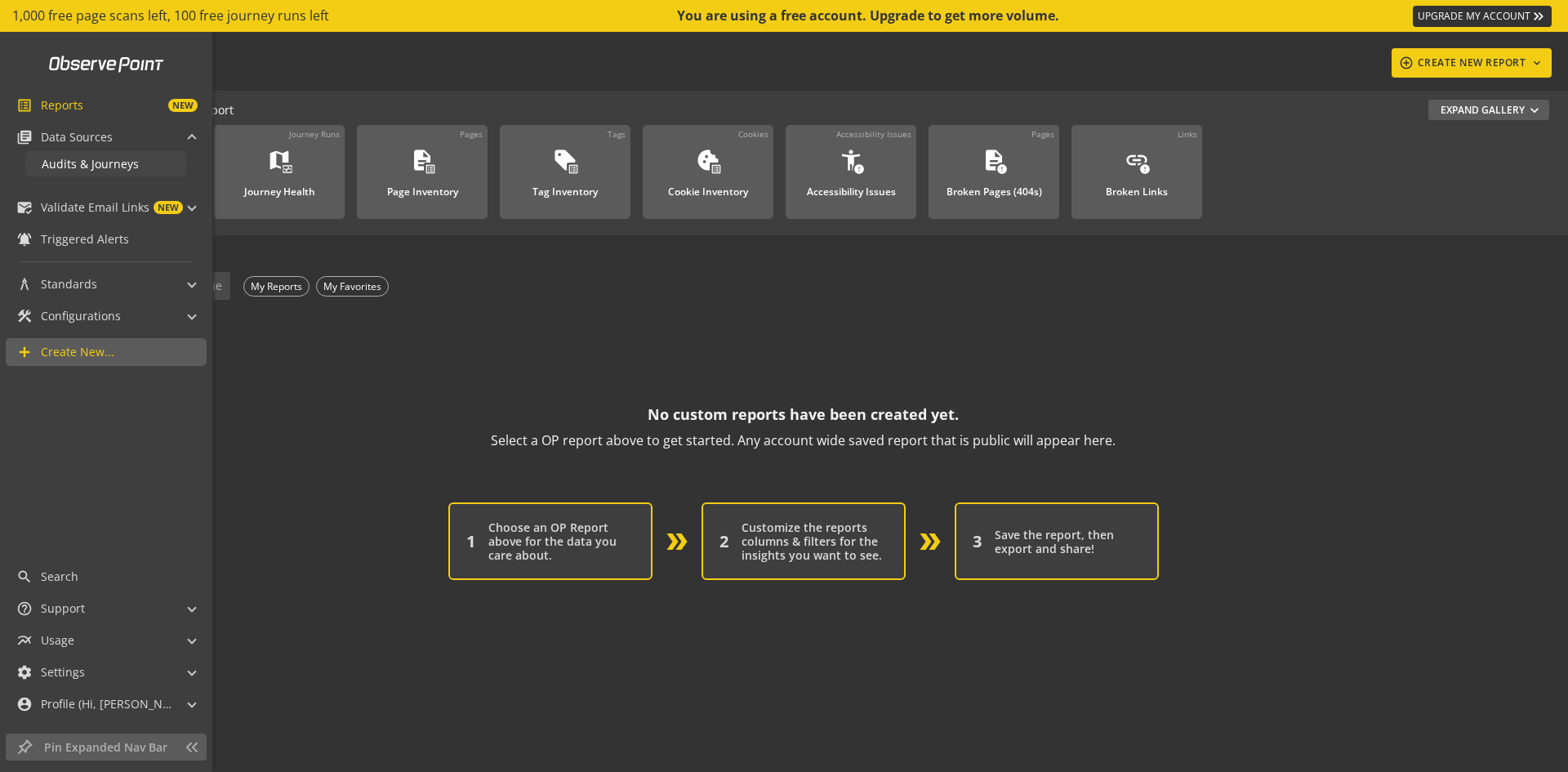
click at [78, 170] on span "Audits & Journeys" at bounding box center [90, 164] width 97 height 16
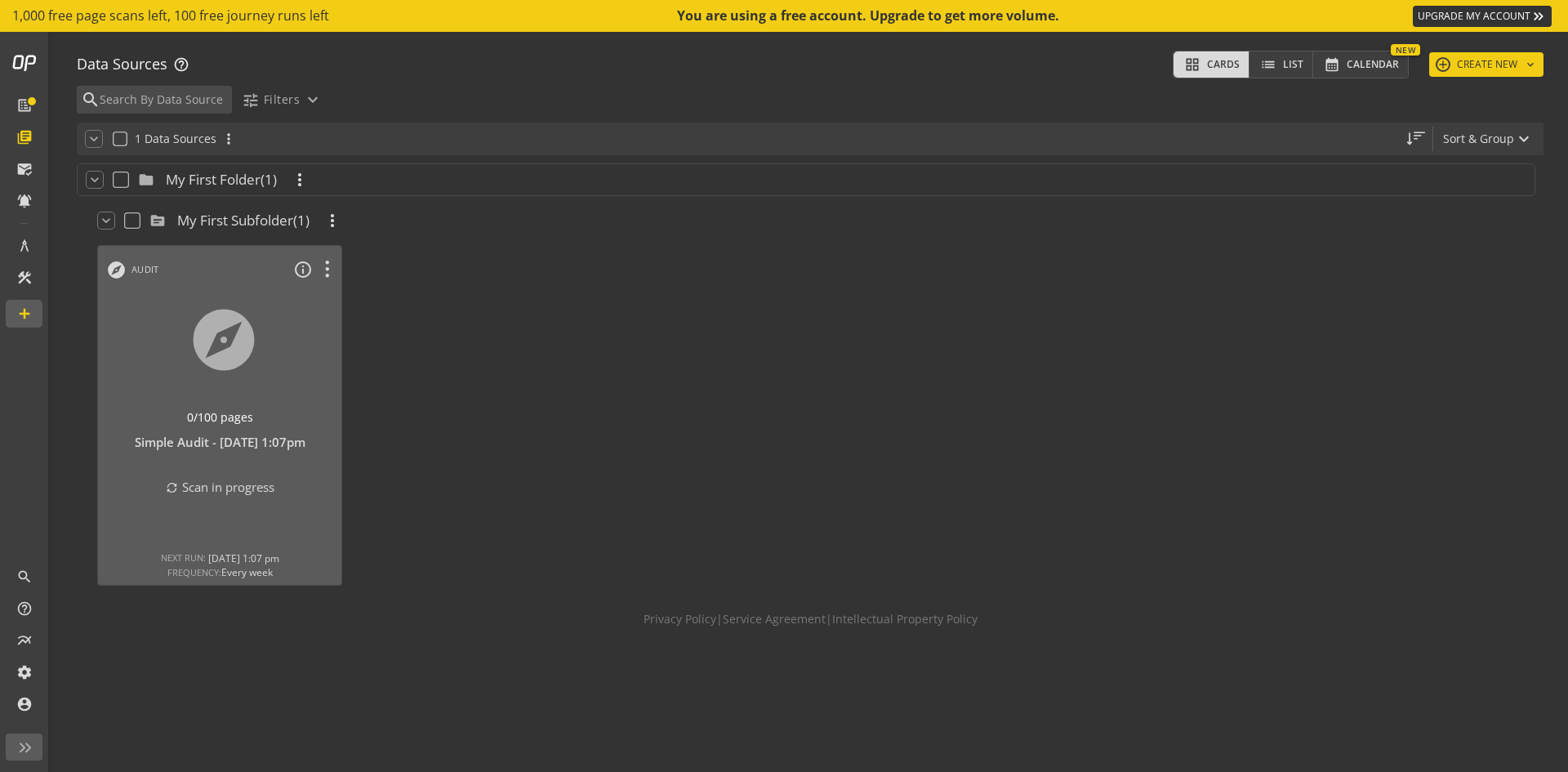
click at [490, 345] on div at bounding box center [481, 416] width 261 height 358
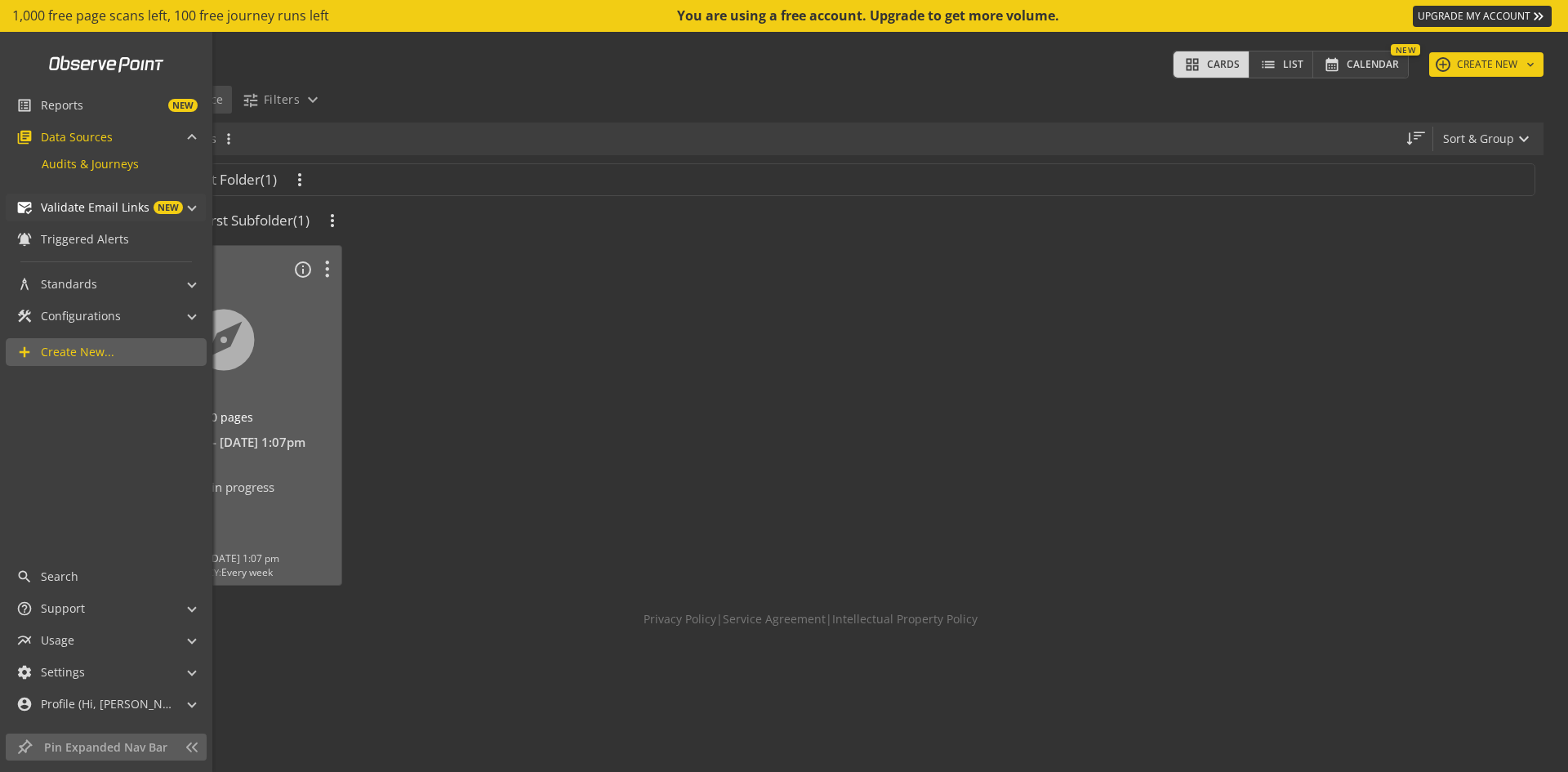
click at [84, 211] on span "Validate Email Links" at bounding box center [94, 207] width 108 height 17
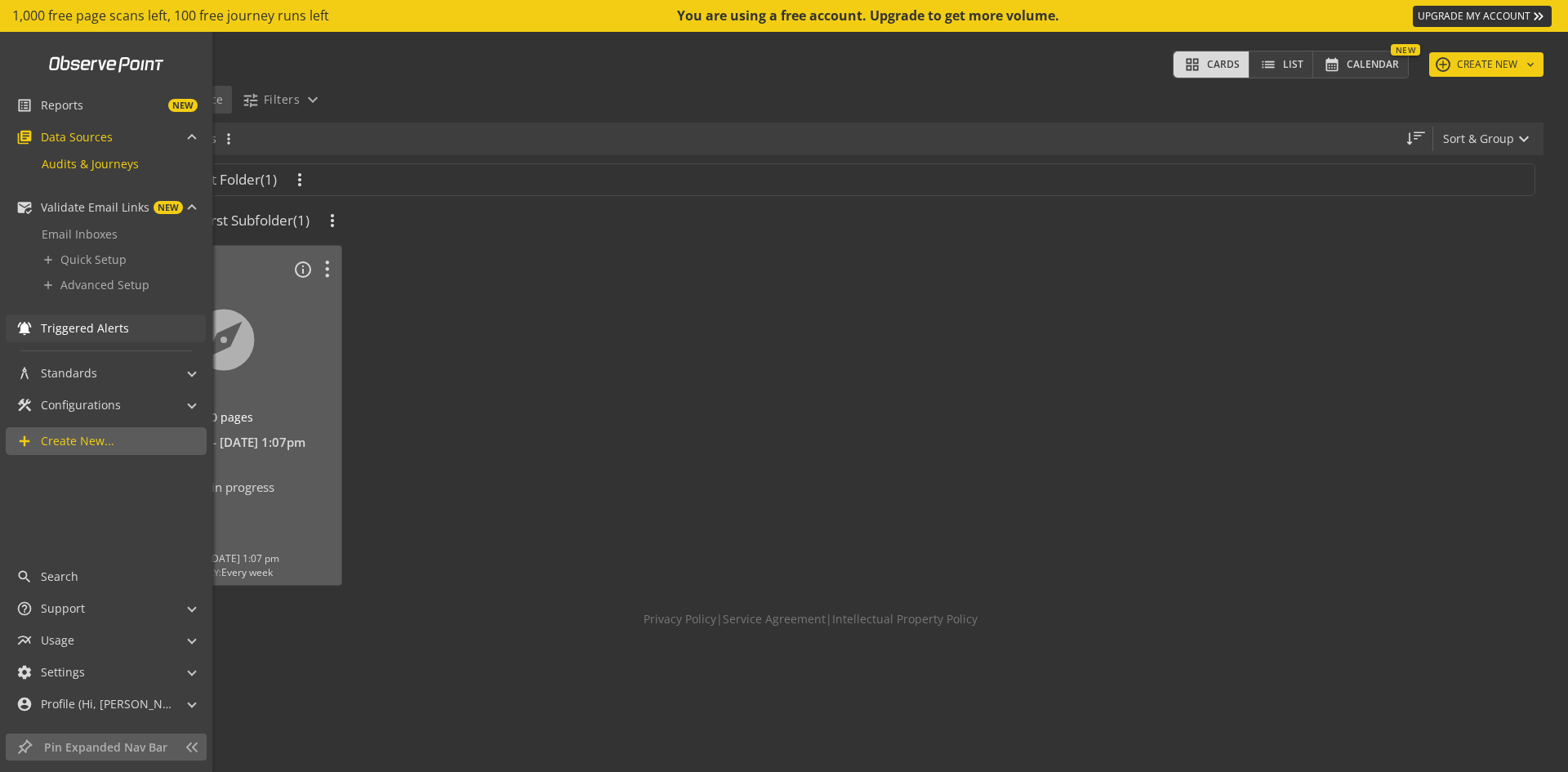
click at [83, 329] on span "Triggered Alerts" at bounding box center [85, 328] width 88 height 17
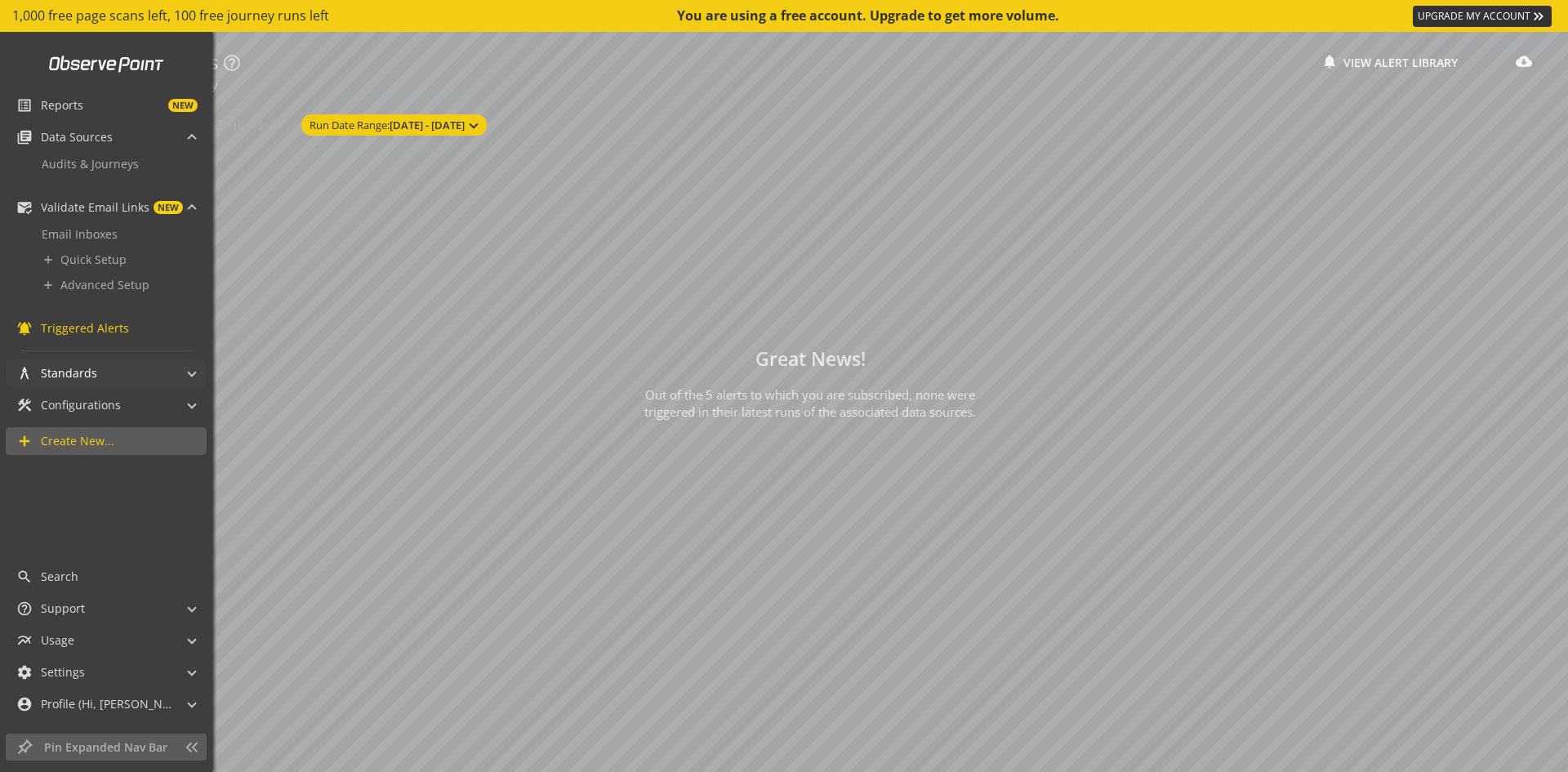
click at [90, 370] on span "Standards" at bounding box center [69, 373] width 56 height 17
click at [107, 398] on link "Alerts" at bounding box center [106, 400] width 161 height 26
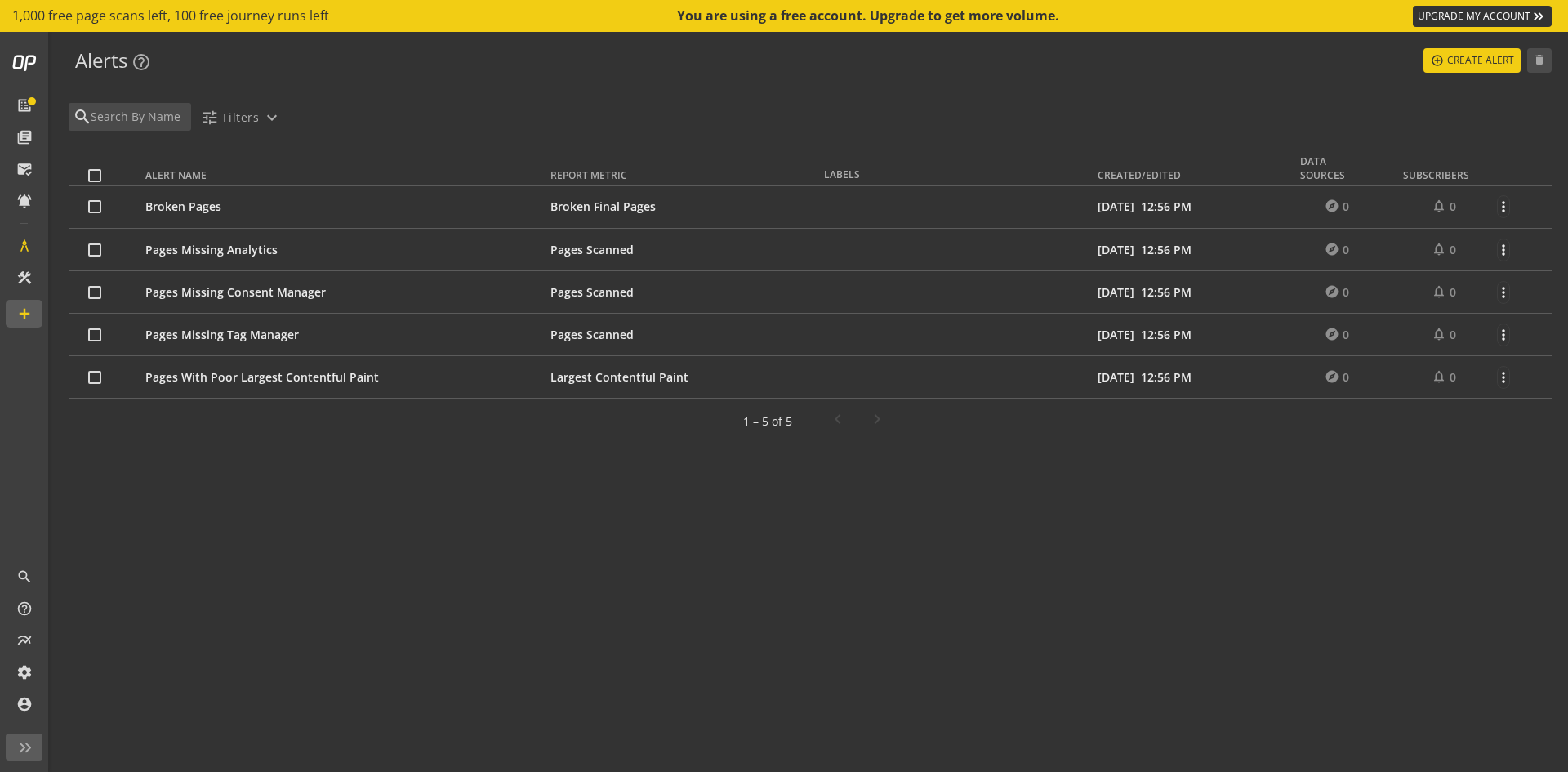
click at [468, 570] on alerts-library "Alerts help_outline expand_more control_point Create Alert delete Create or man…" at bounding box center [810, 401] width 1515 height 740
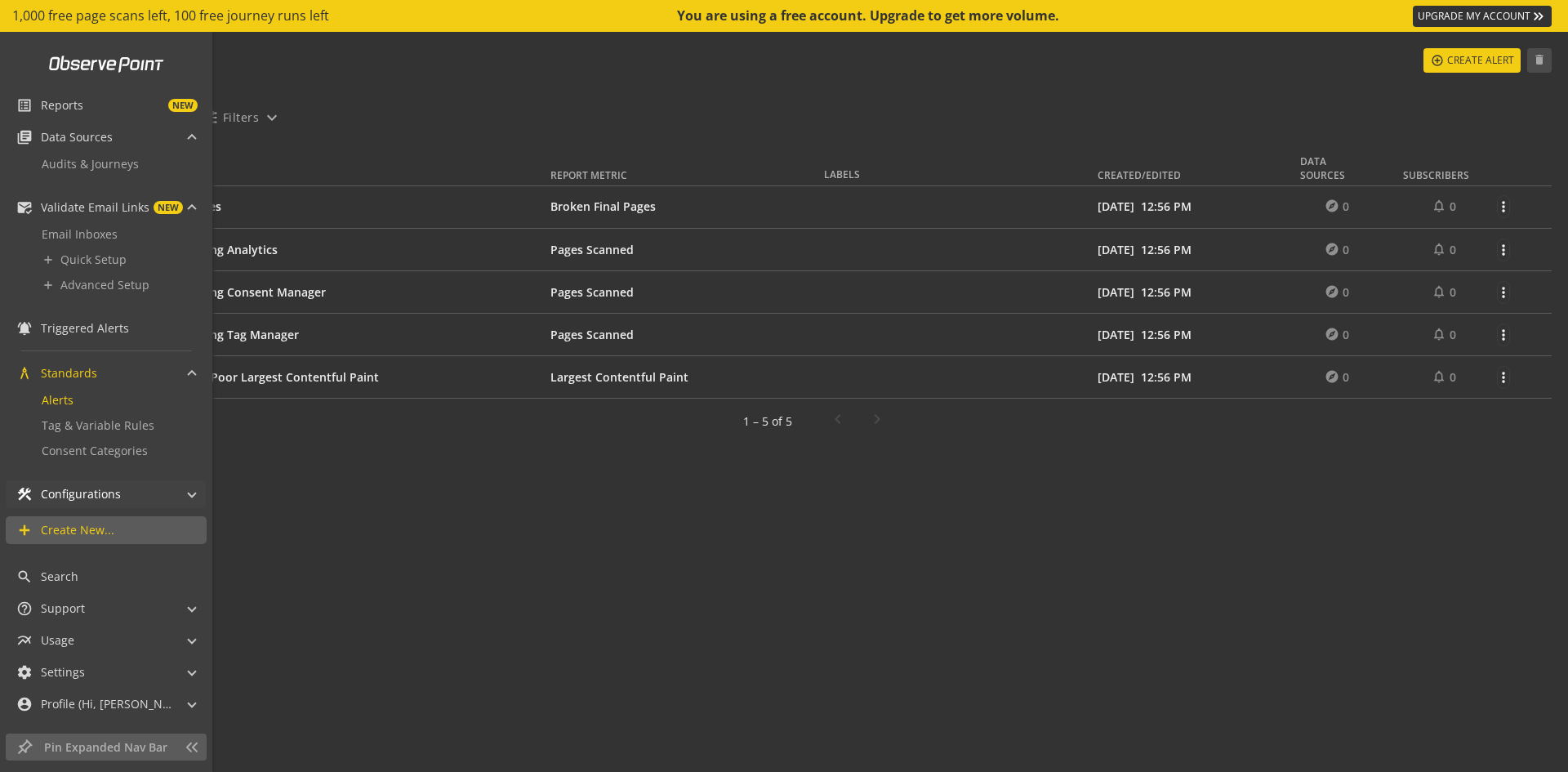
click at [111, 507] on div "construction Configurations" at bounding box center [69, 493] width 105 height 27
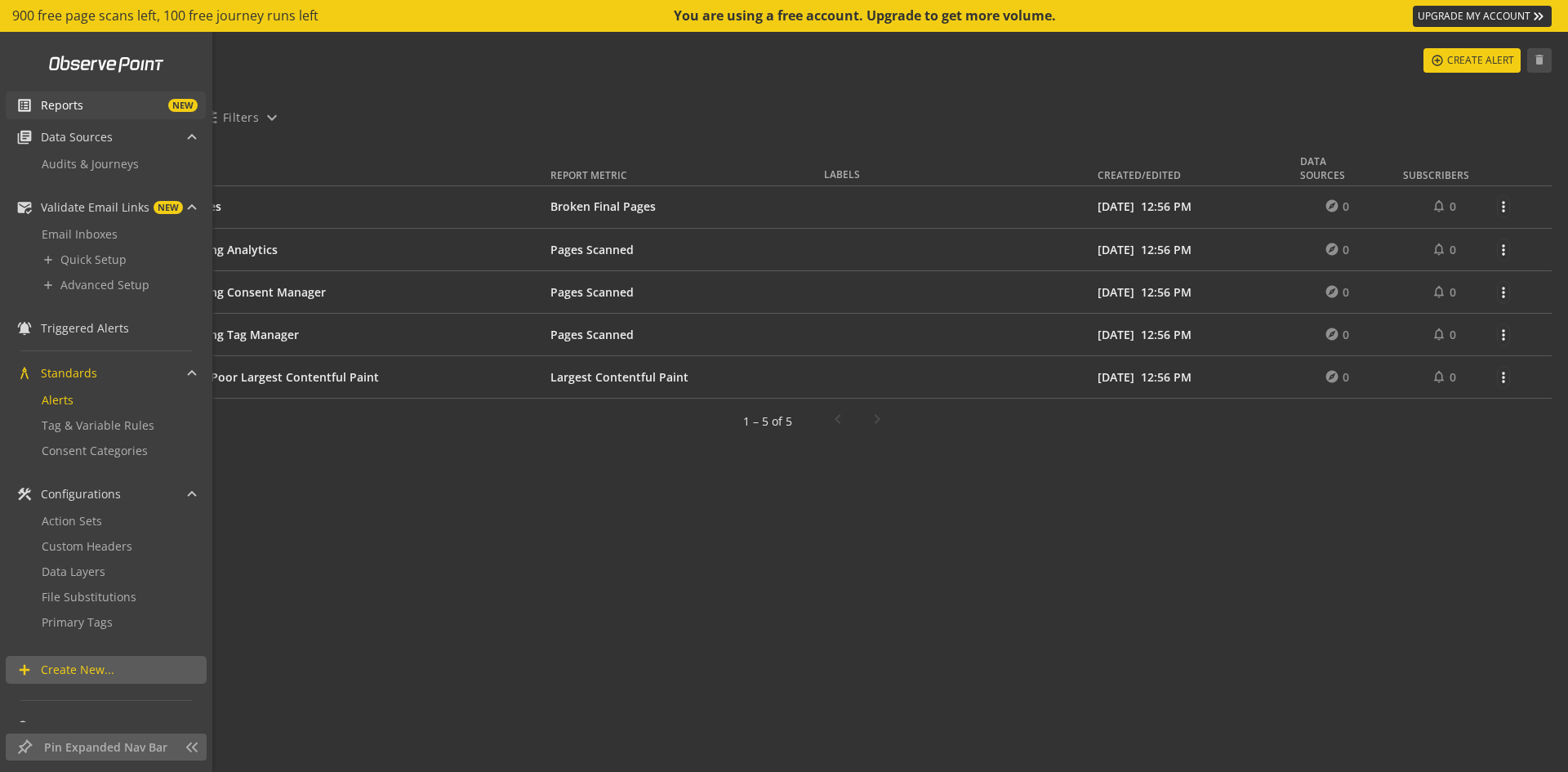
click at [100, 97] on span "Reports NEW" at bounding box center [123, 105] width 165 height 17
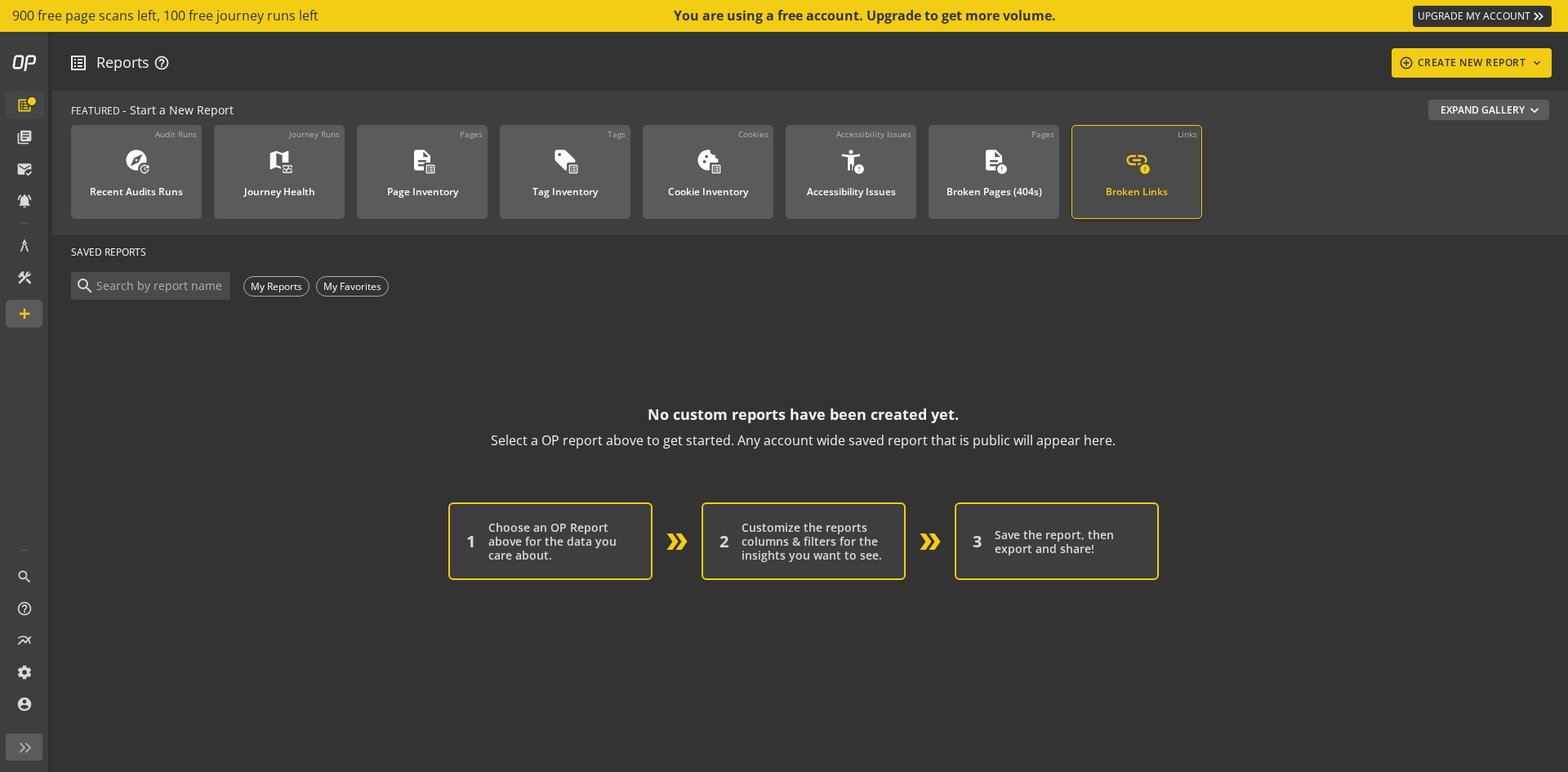
click at [1080, 144] on link "Links link error Broken Links" at bounding box center [1137, 172] width 131 height 94
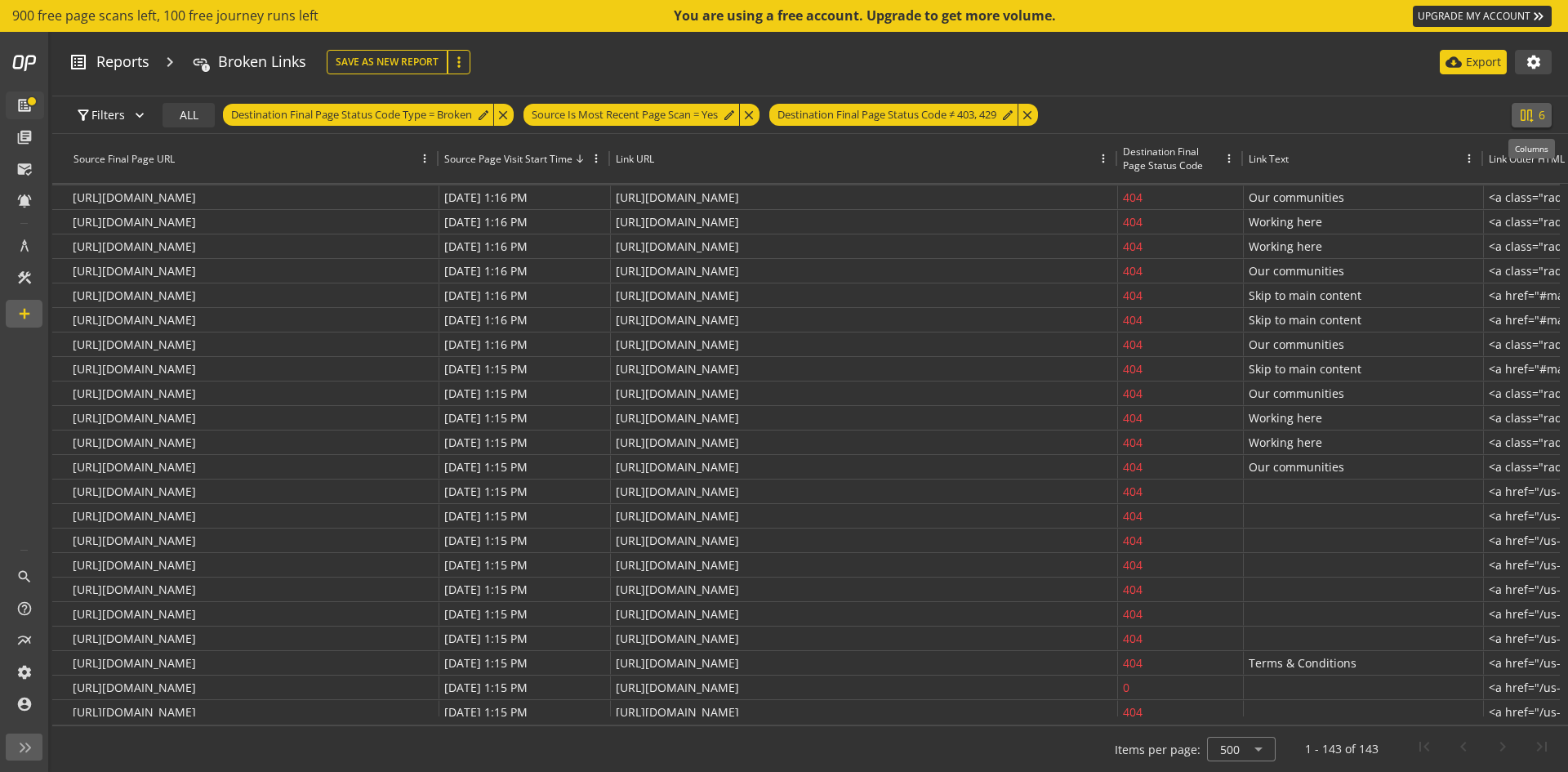
click at [1538, 119] on span "6" at bounding box center [1541, 115] width 6 height 17
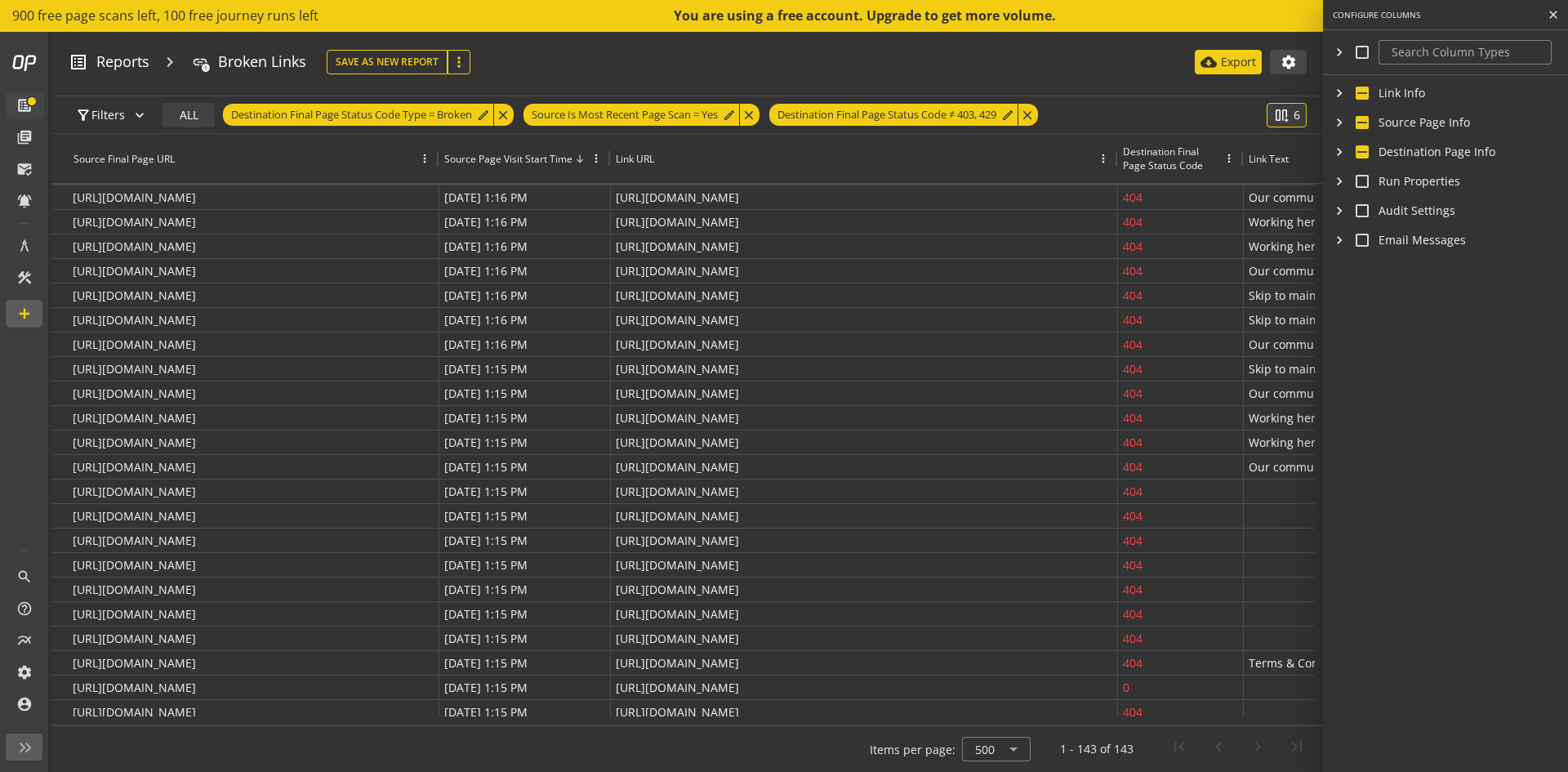
click at [1160, 113] on div "filter_alt Filters expand_more ALL Destination Final Page Status Code Type = Br…" at bounding box center [653, 115] width 1168 height 37
click at [1557, 11] on mat-icon "close" at bounding box center [1553, 14] width 13 height 17
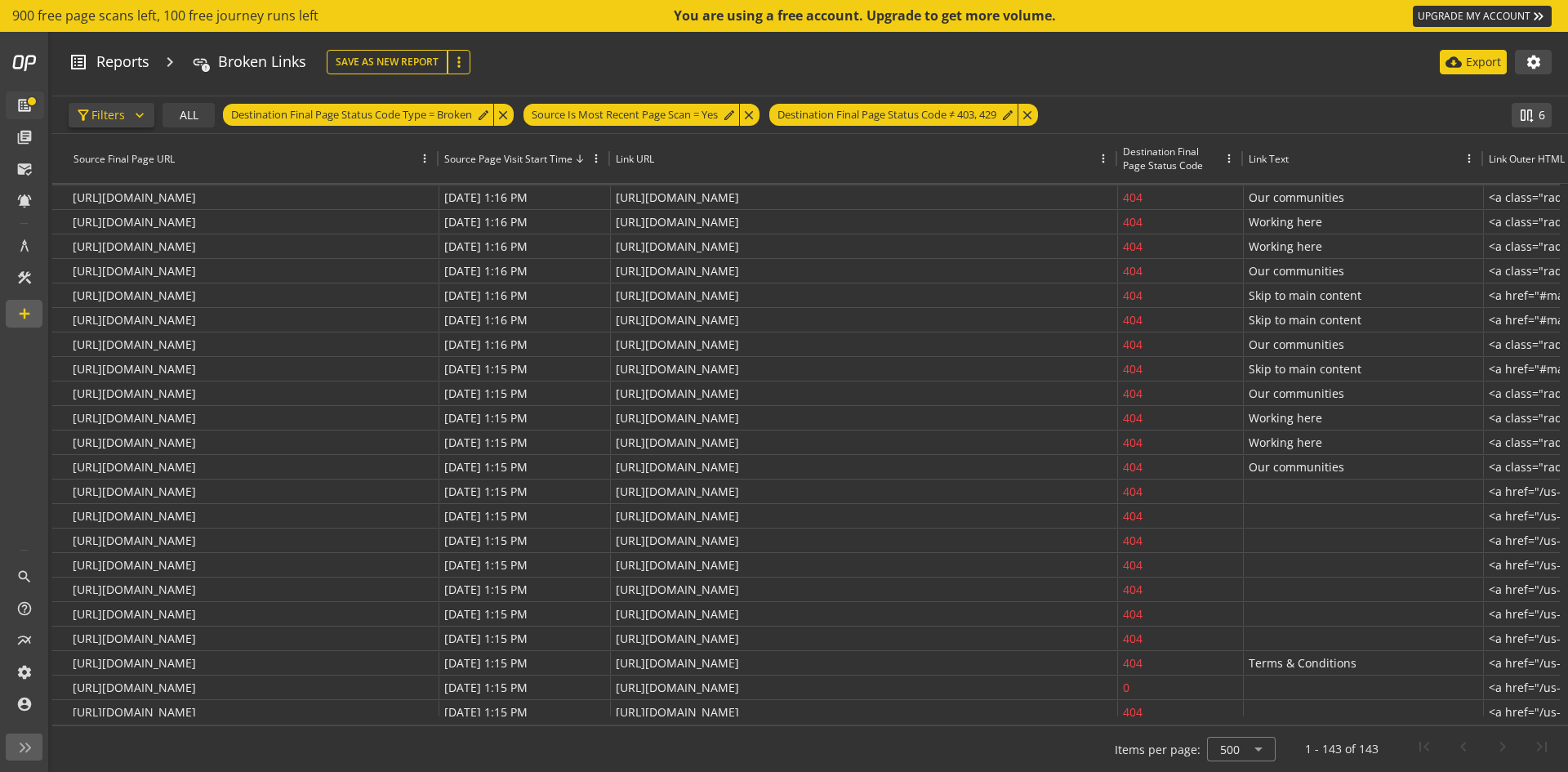
click at [140, 115] on mat-icon "expand_more" at bounding box center [139, 115] width 17 height 17
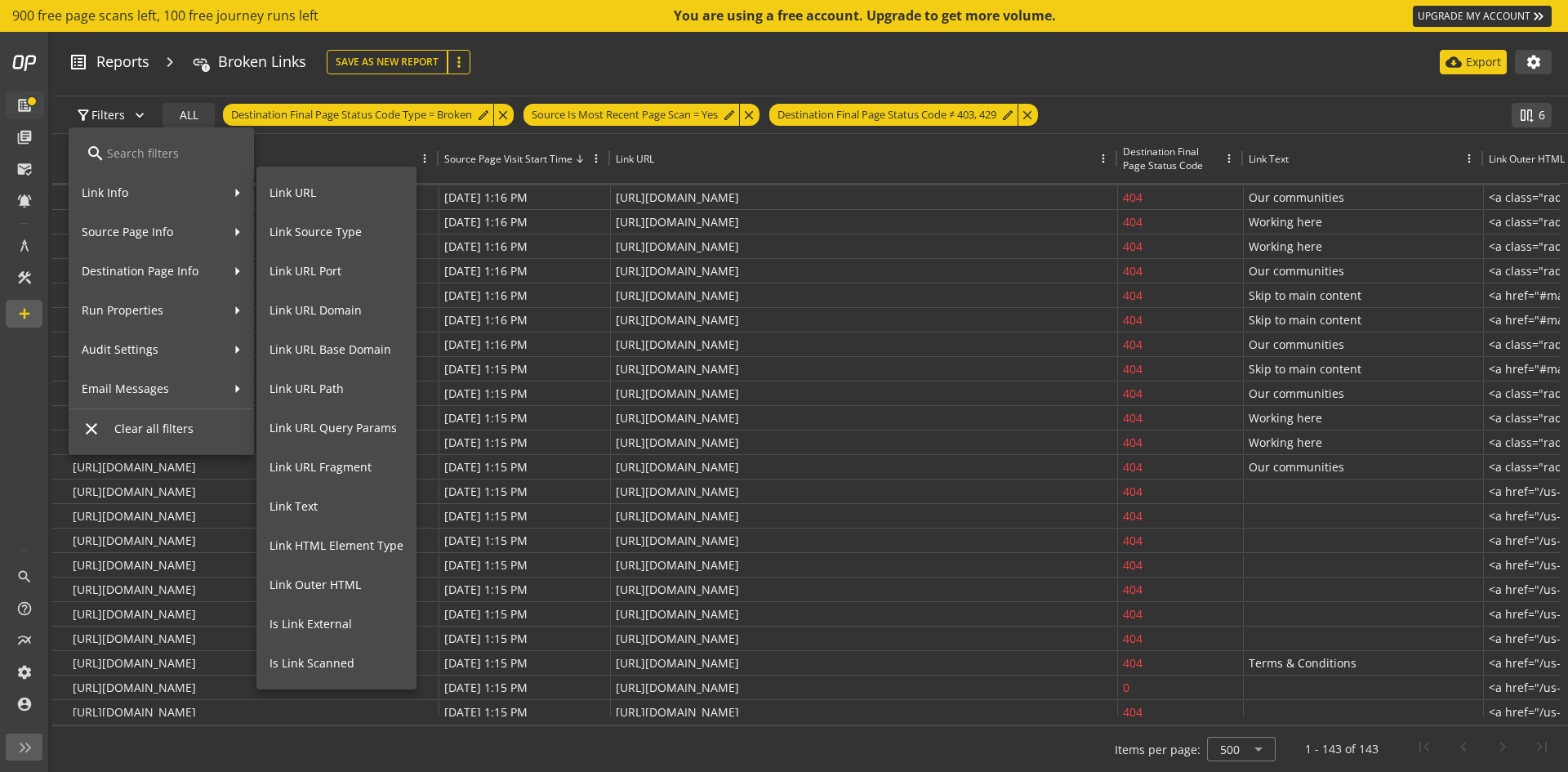
click at [336, 379] on button "Link URL Path" at bounding box center [336, 388] width 160 height 39
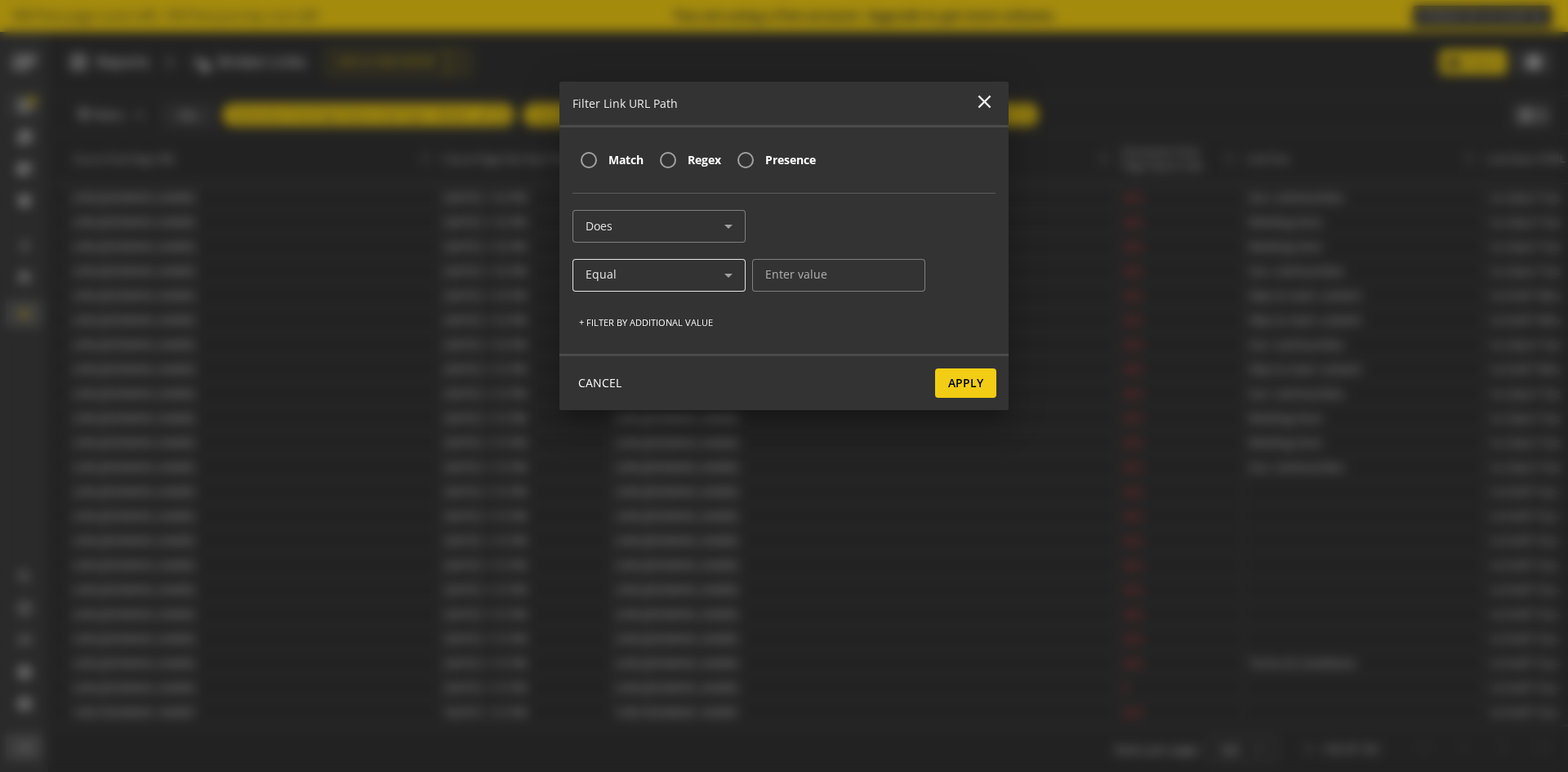
click at [703, 269] on div "Equal" at bounding box center [654, 275] width 138 height 14
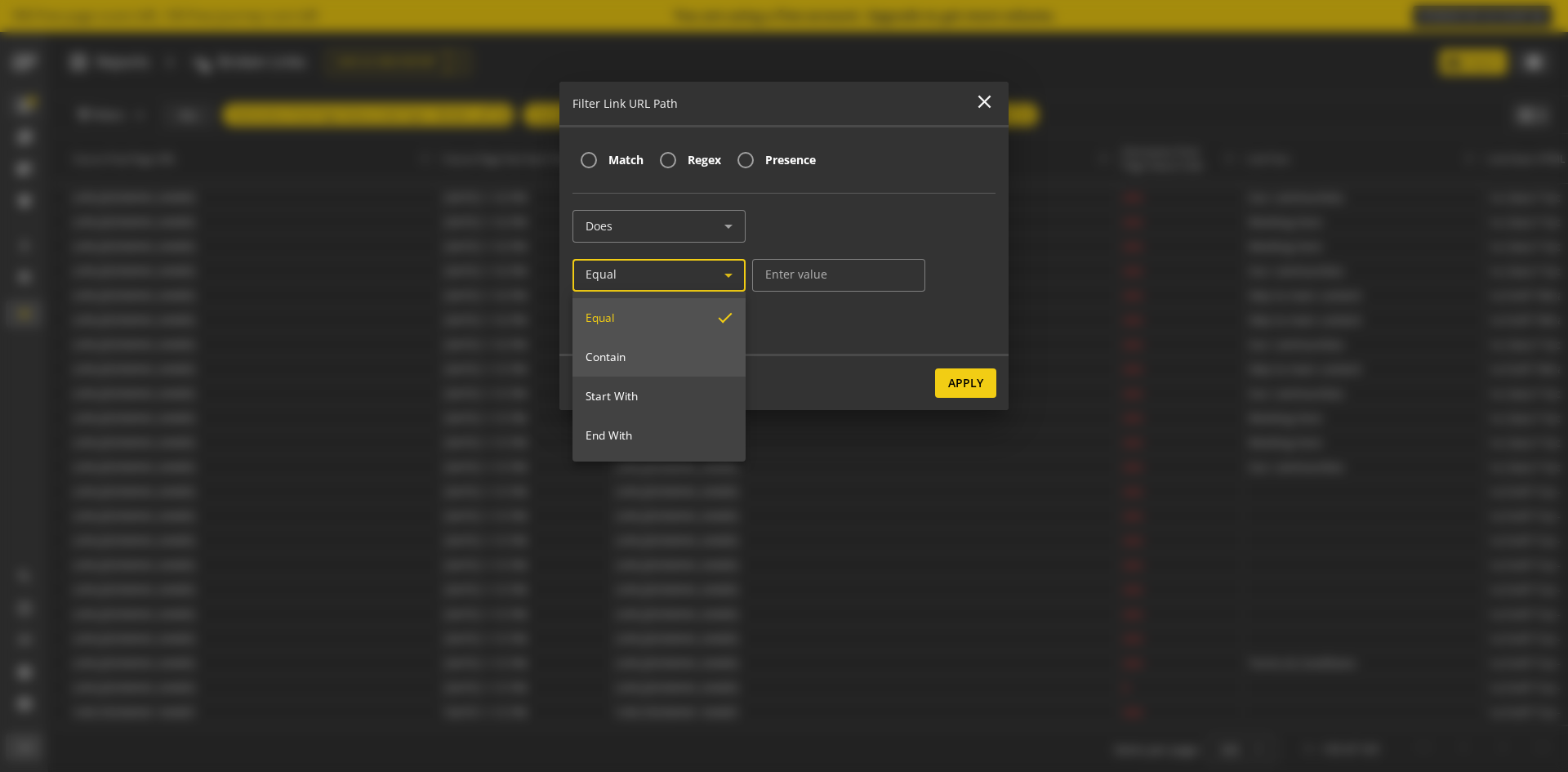
click at [646, 349] on span "Contain" at bounding box center [659, 356] width 147 height 15
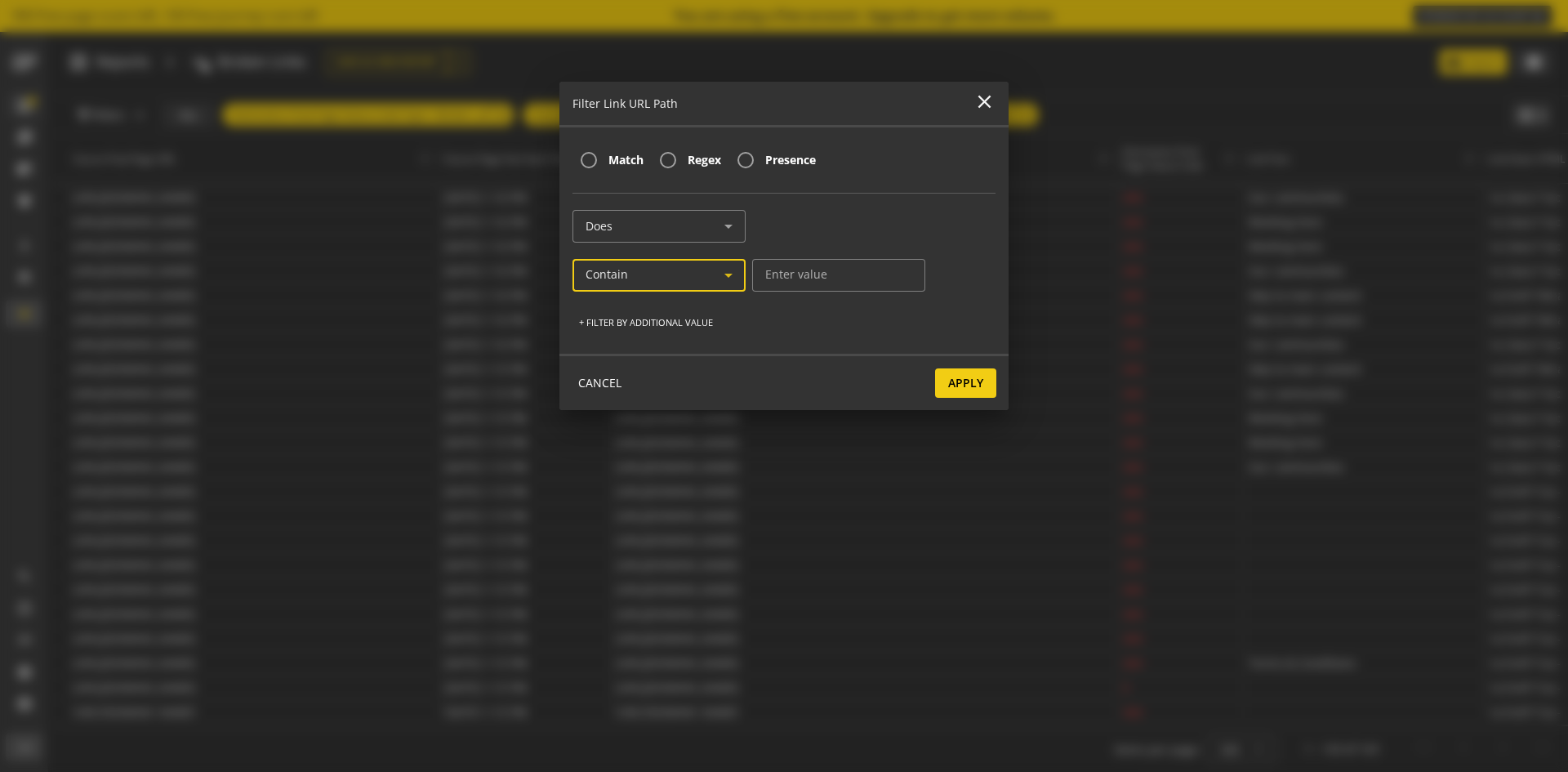
click at [689, 283] on div "Contain" at bounding box center [659, 275] width 147 height 19
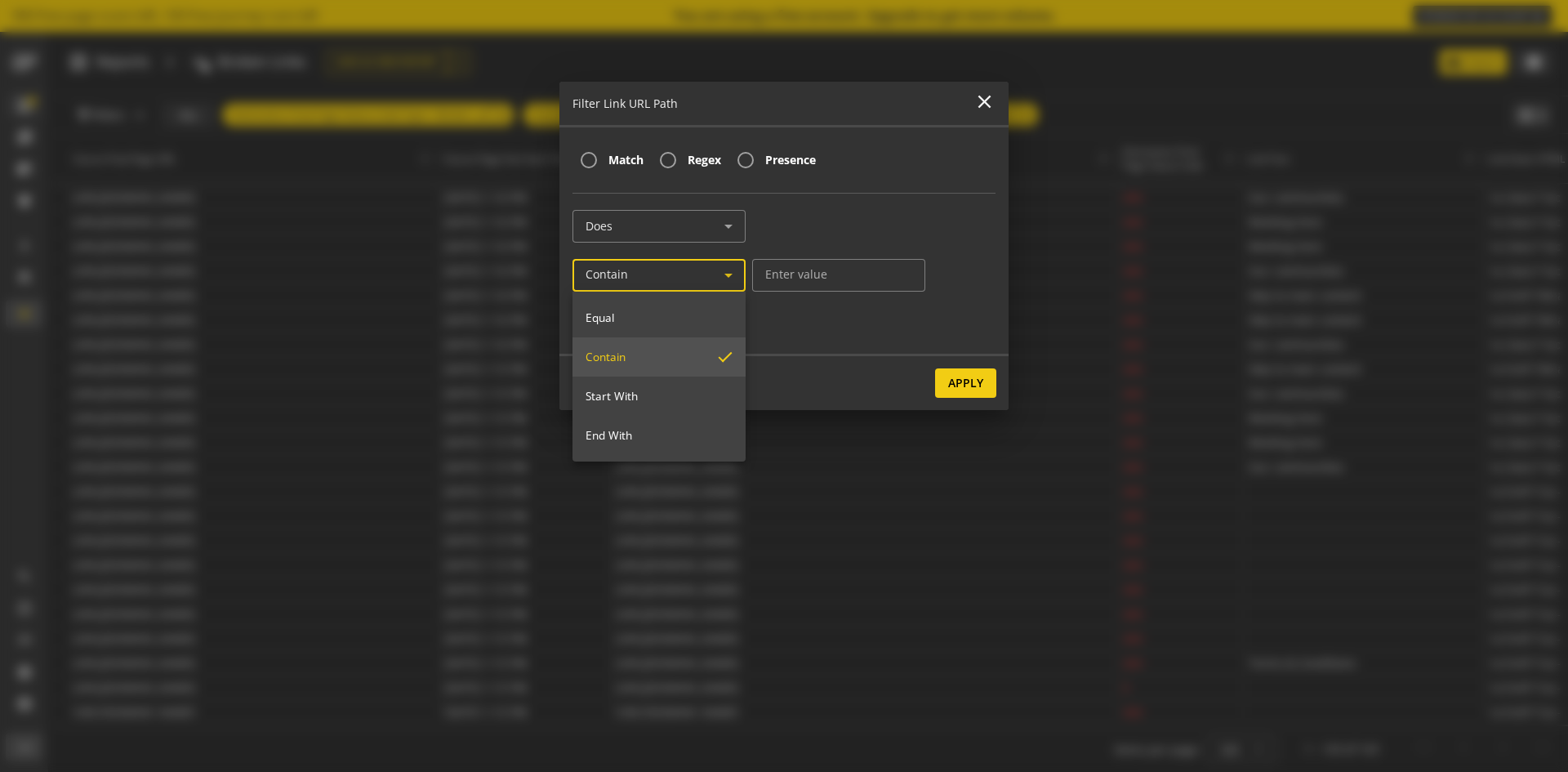
click at [834, 356] on div at bounding box center [784, 386] width 1568 height 772
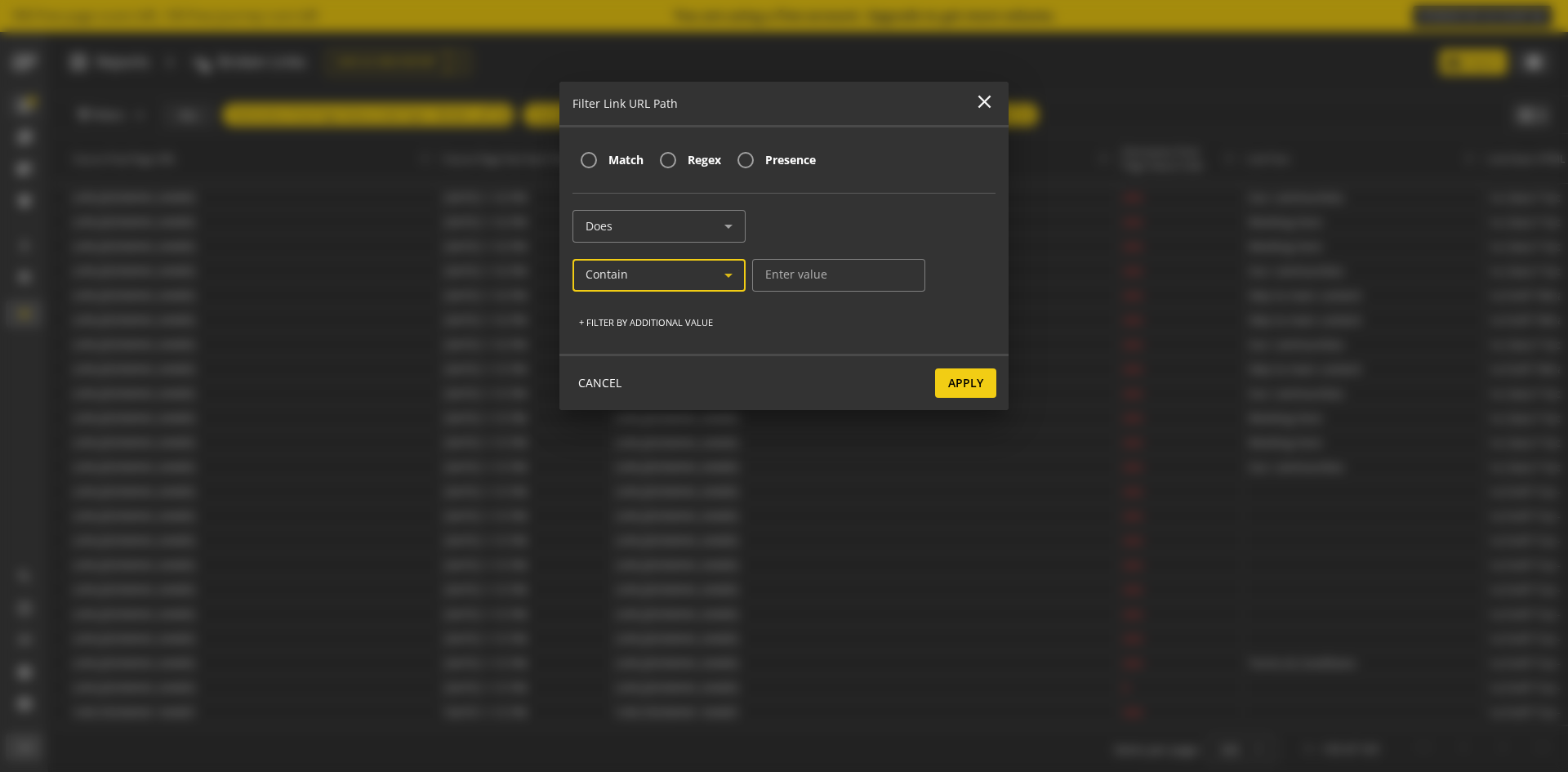
click at [683, 281] on div "Contain" at bounding box center [654, 275] width 138 height 14
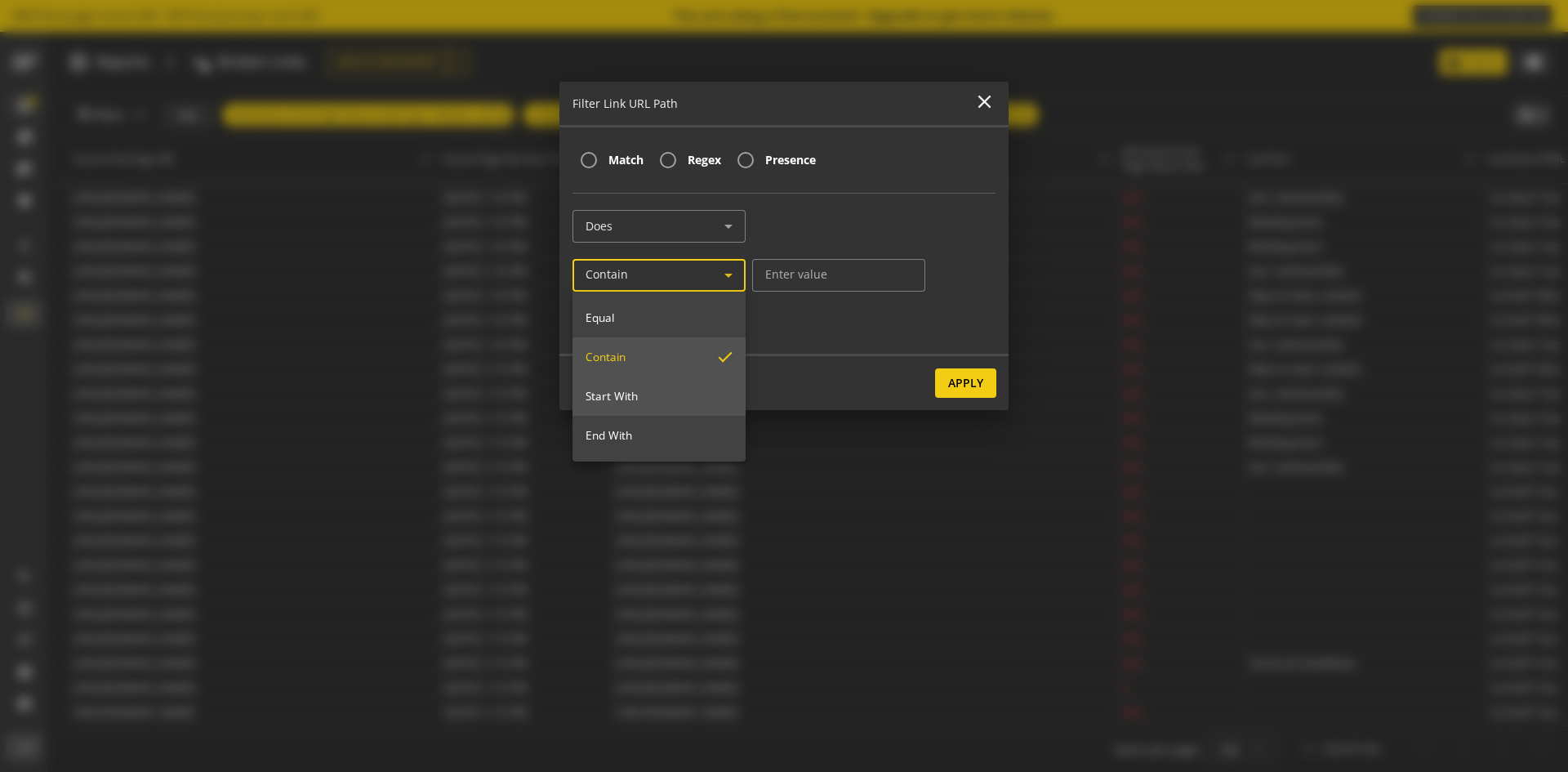
click at [614, 403] on mat-option "Start With" at bounding box center [659, 396] width 173 height 39
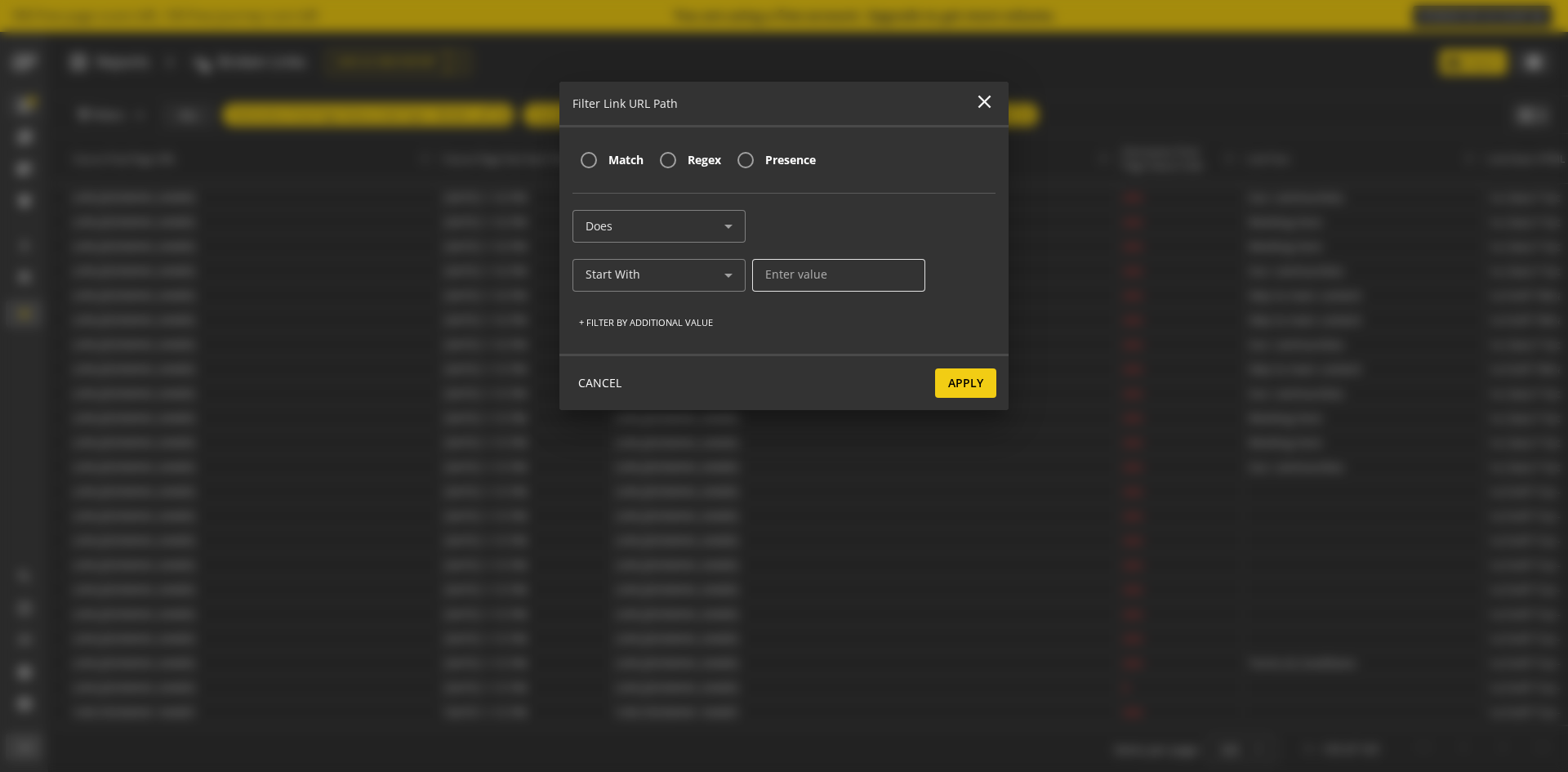
drag, startPoint x: 820, startPoint y: 259, endPoint x: 810, endPoint y: 283, distance: 26.0
click at [810, 283] on div at bounding box center [839, 274] width 147 height 33
click at [811, 276] on input at bounding box center [839, 275] width 147 height 14
type input "/content/acom"
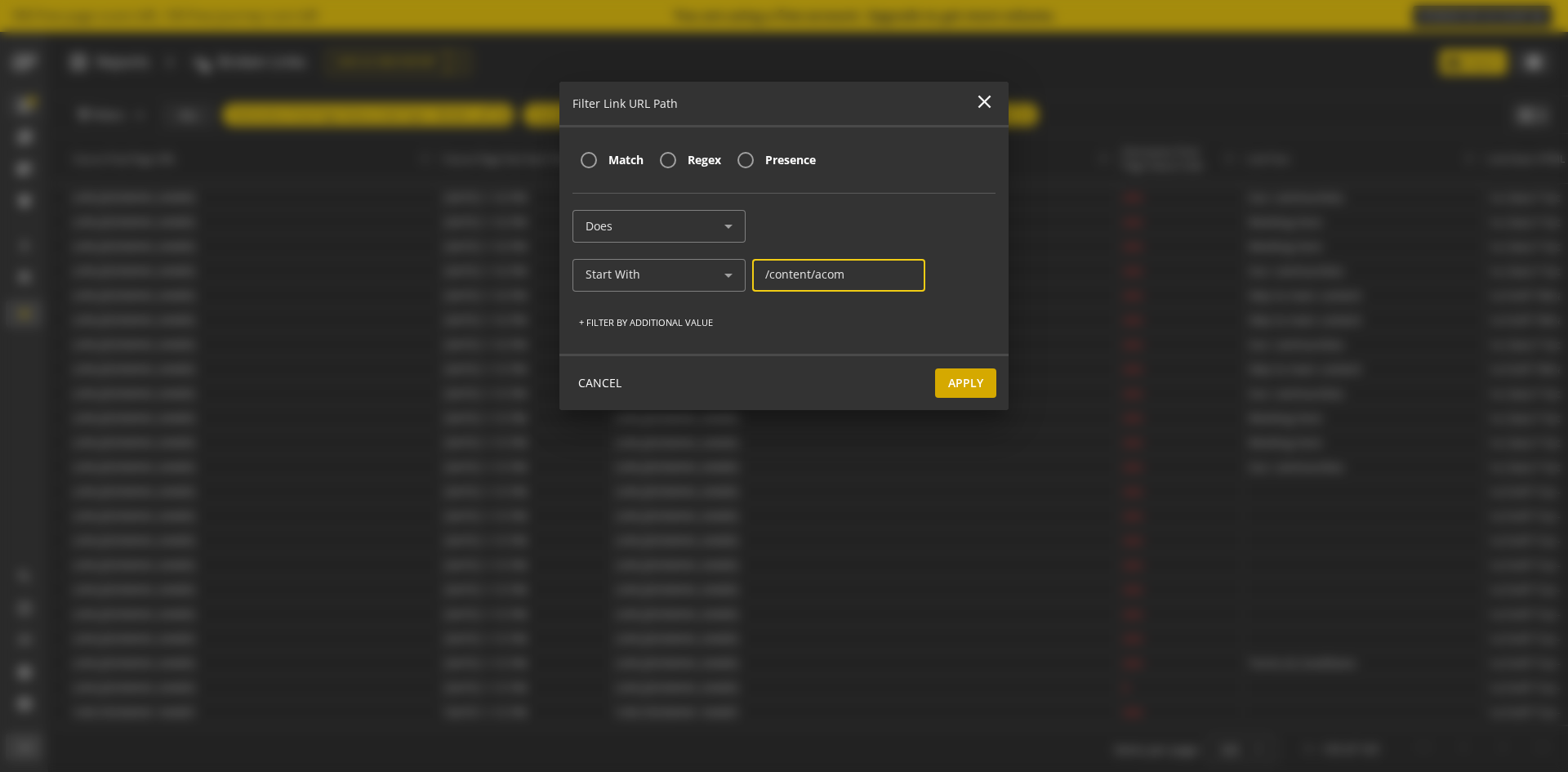
click at [963, 389] on span "Apply" at bounding box center [966, 383] width 35 height 29
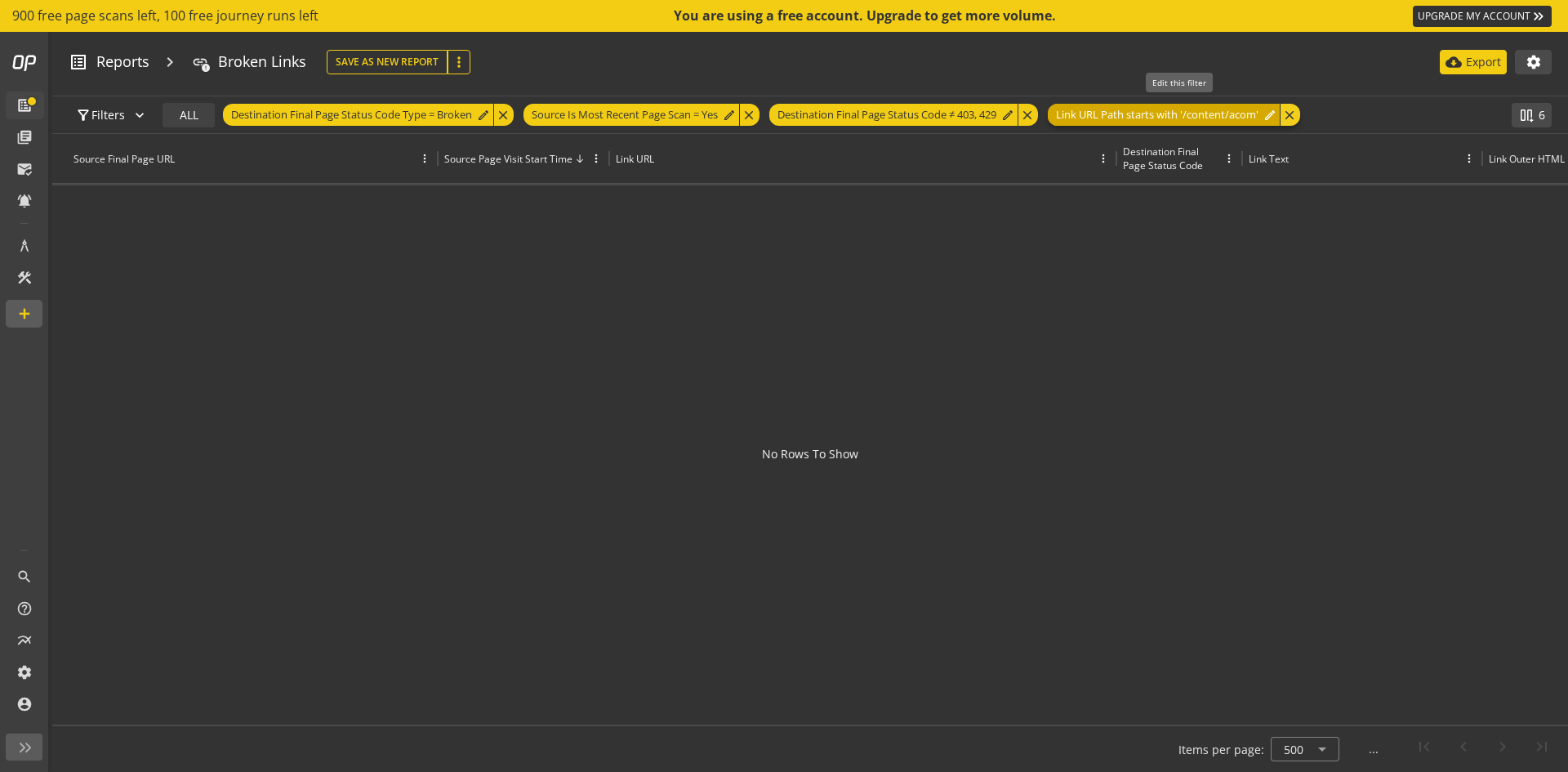
click at [1236, 116] on span "Link URL Path starts with '/content/acom'" at bounding box center [1157, 115] width 203 height 22
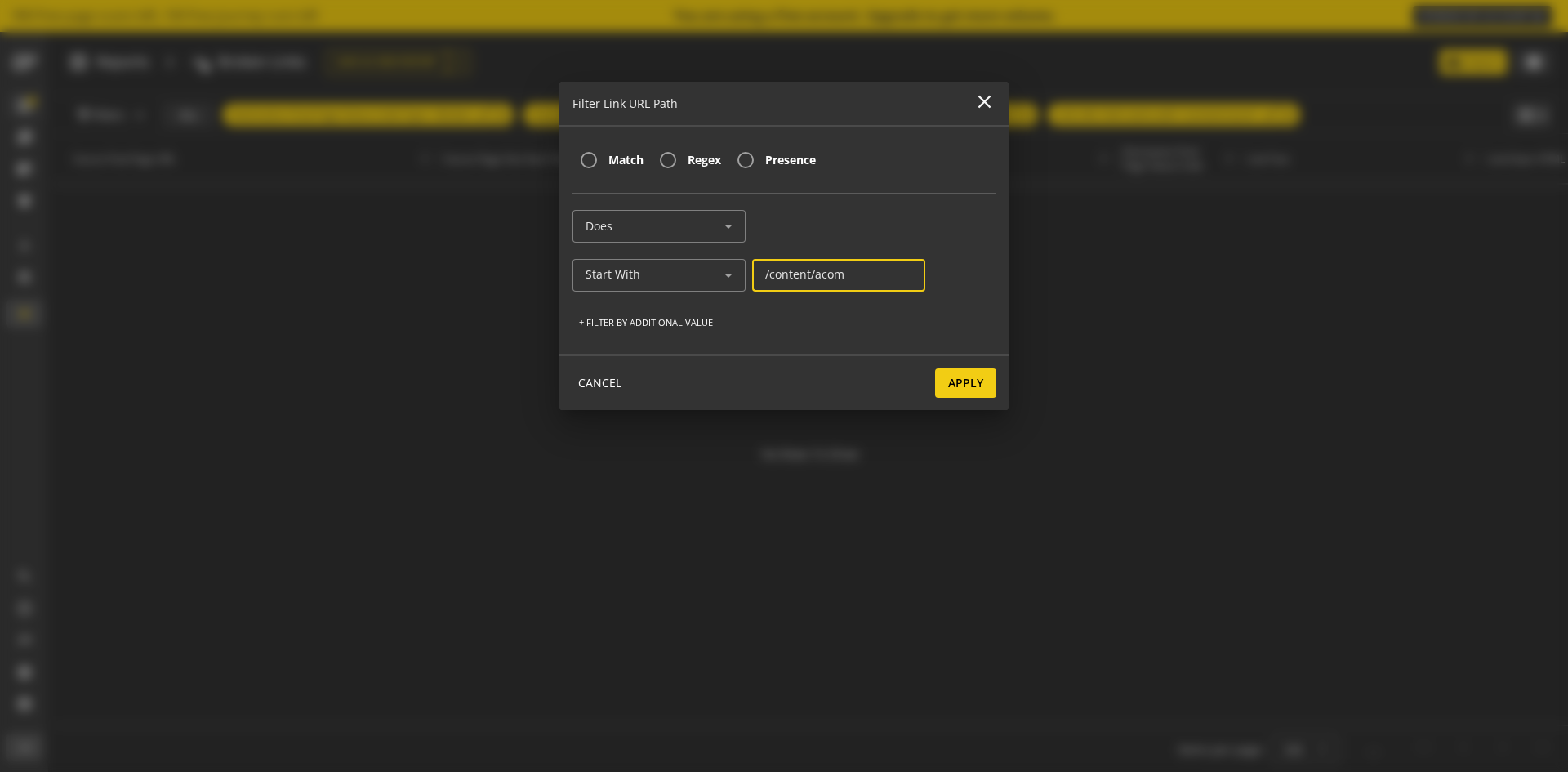
click at [767, 270] on input "/content/acom" at bounding box center [839, 275] width 147 height 14
type input "content/acom"
click at [974, 385] on span "Apply" at bounding box center [966, 383] width 35 height 29
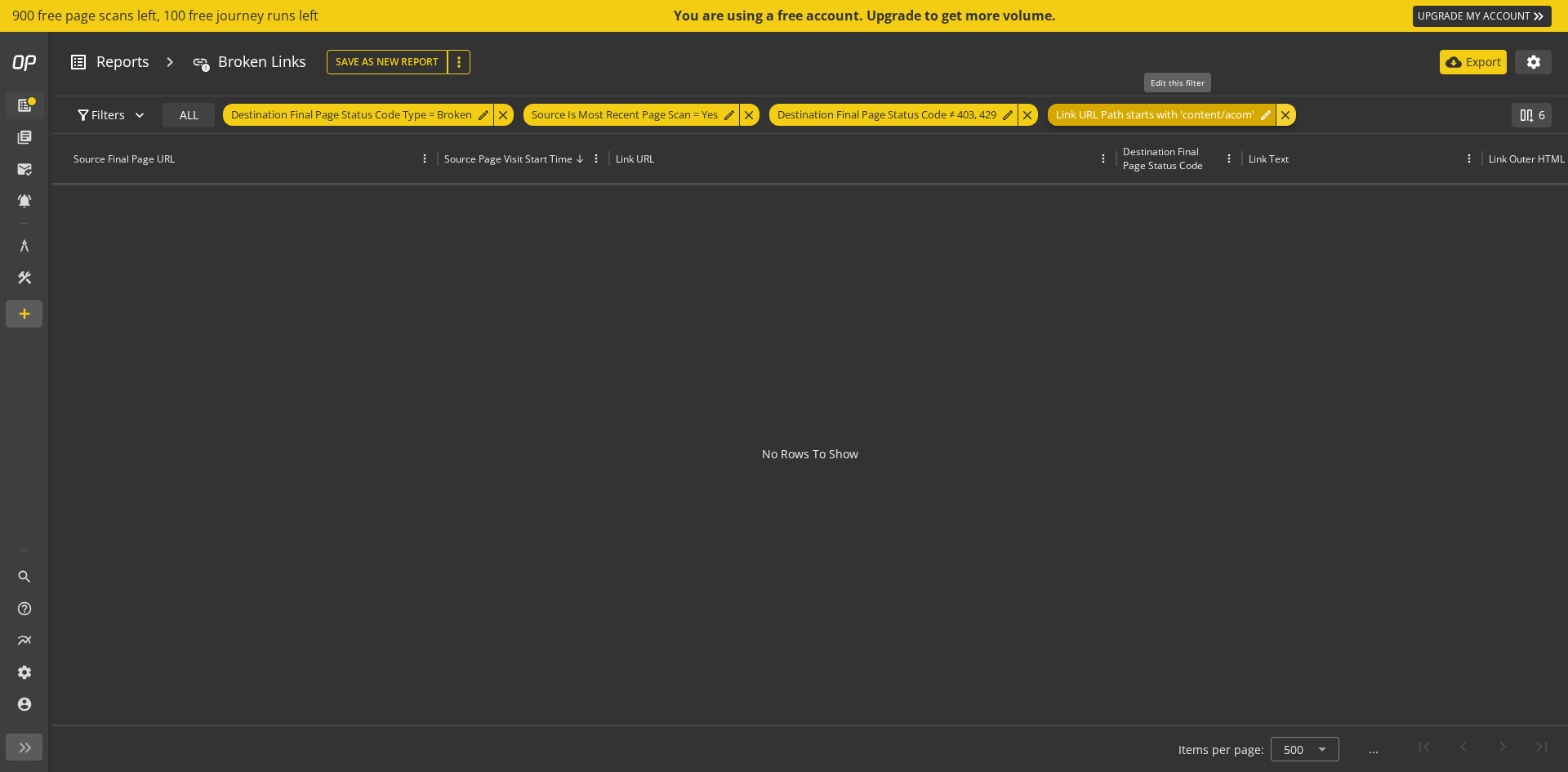
click at [1189, 116] on span "Link URL Path starts with 'content/acom'" at bounding box center [1154, 115] width 198 height 22
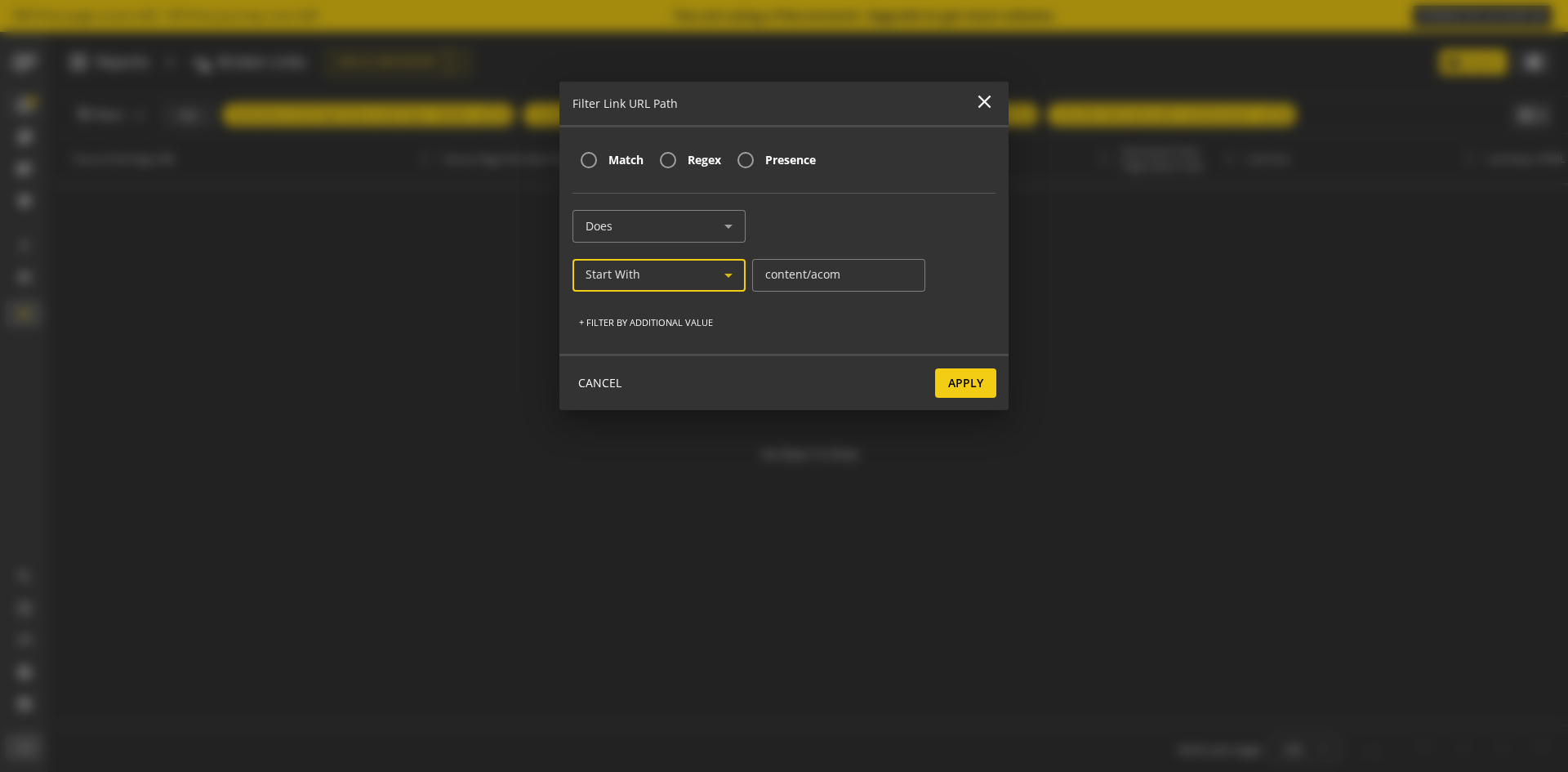
click at [688, 281] on div "Start With" at bounding box center [654, 275] width 138 height 14
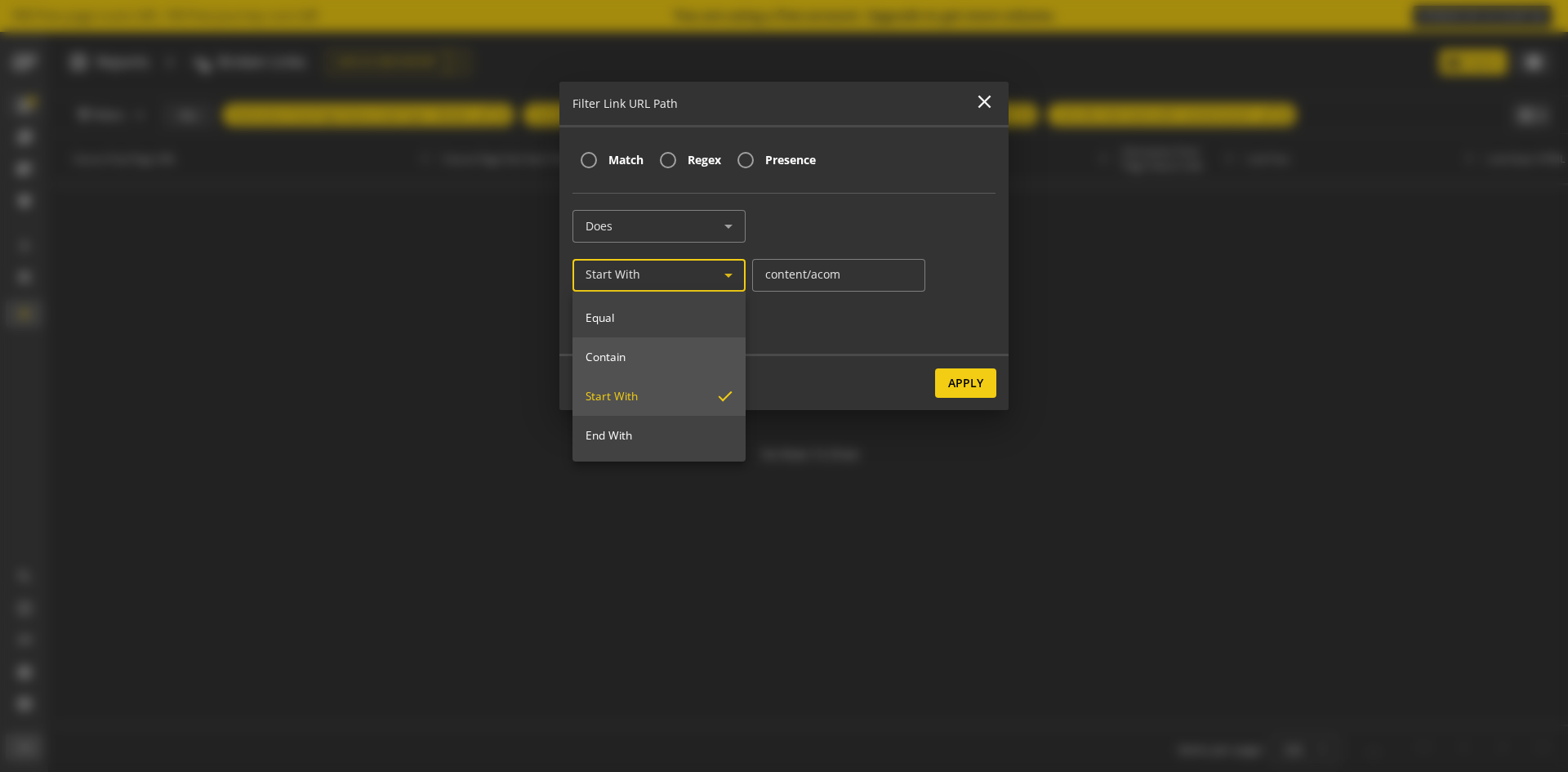
click at [621, 366] on mat-option "Contain" at bounding box center [659, 356] width 173 height 39
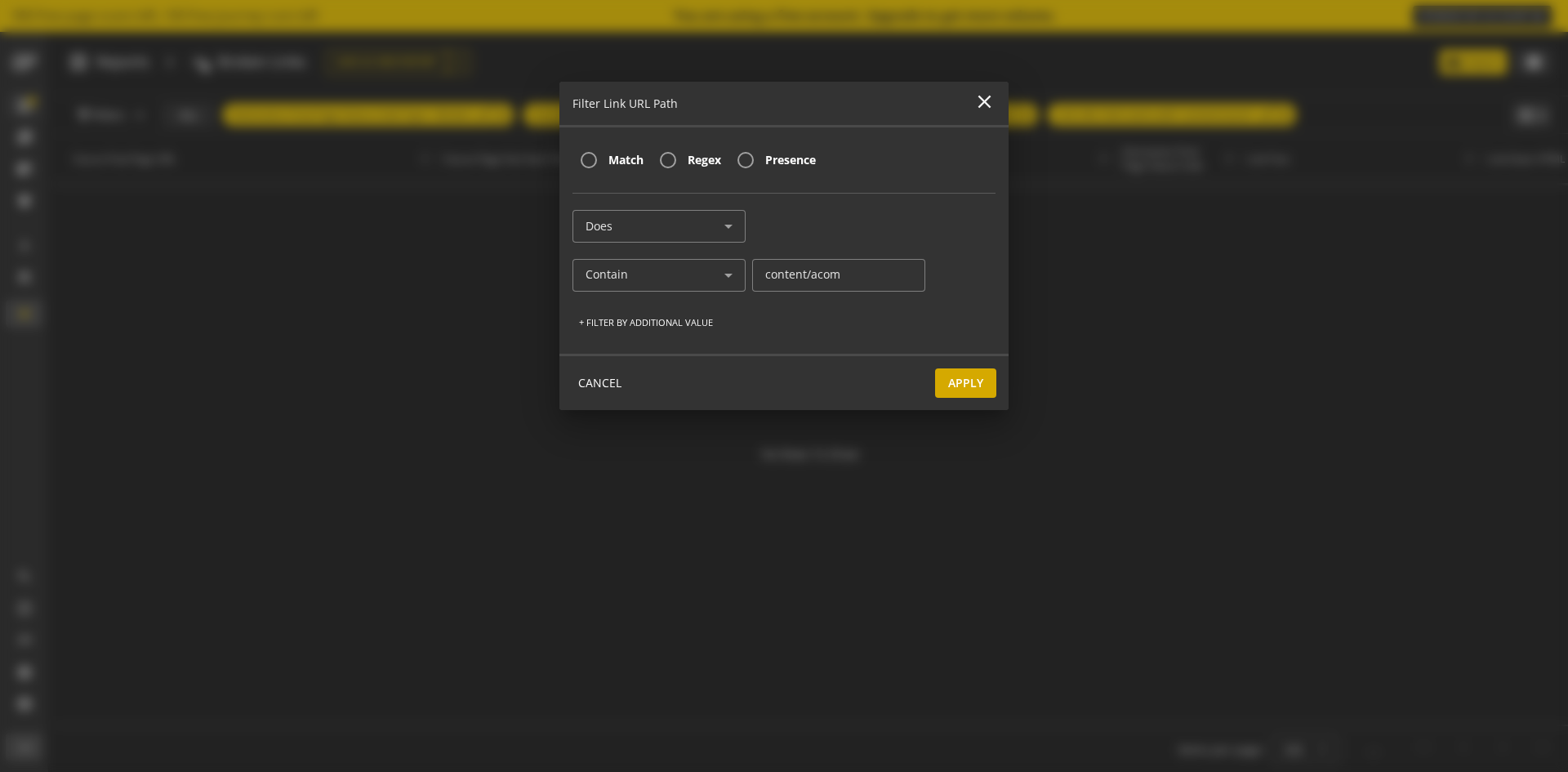
click at [947, 379] on span at bounding box center [965, 383] width 61 height 39
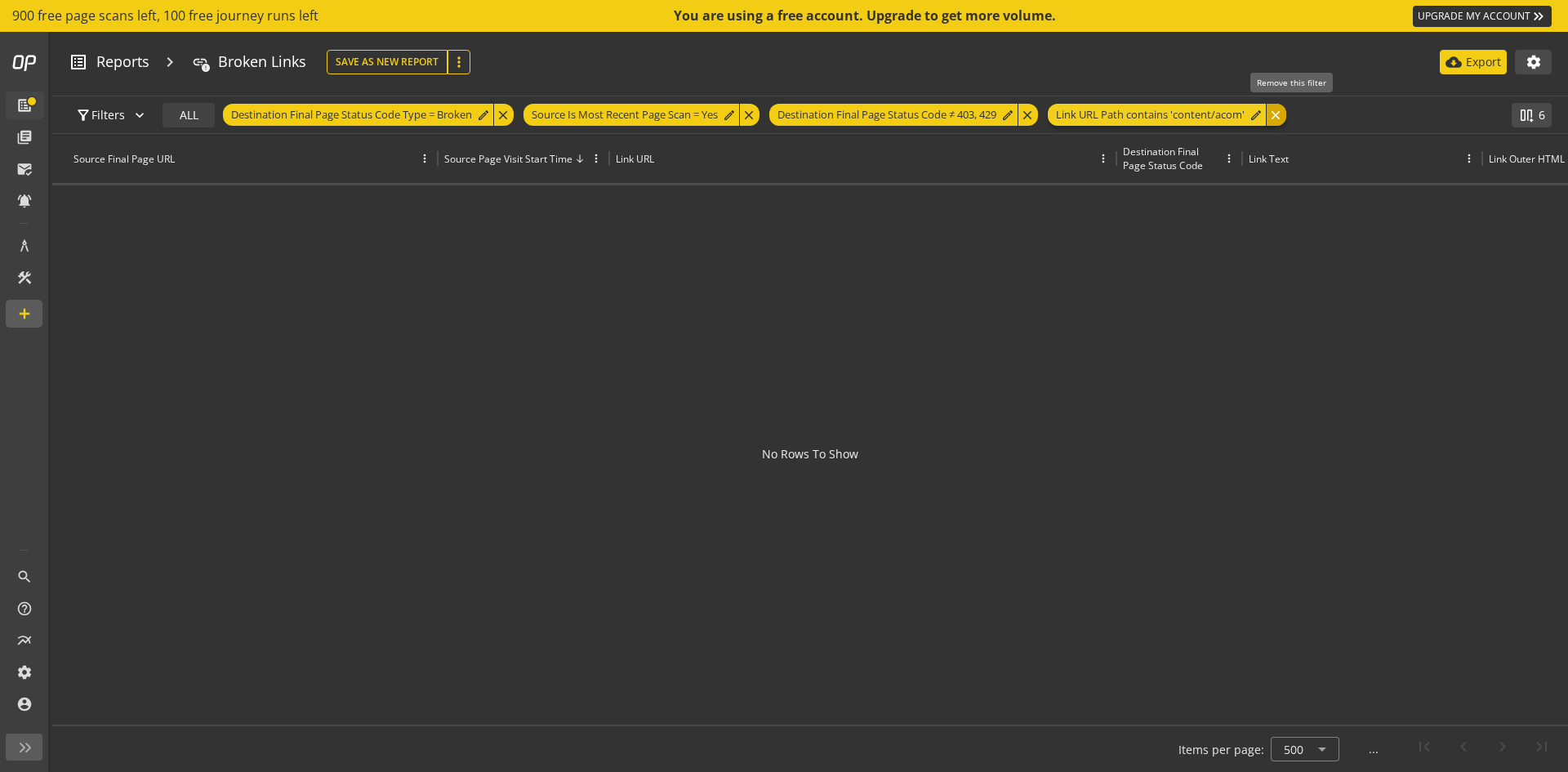
click at [1286, 110] on div "close" at bounding box center [1275, 115] width 20 height 22
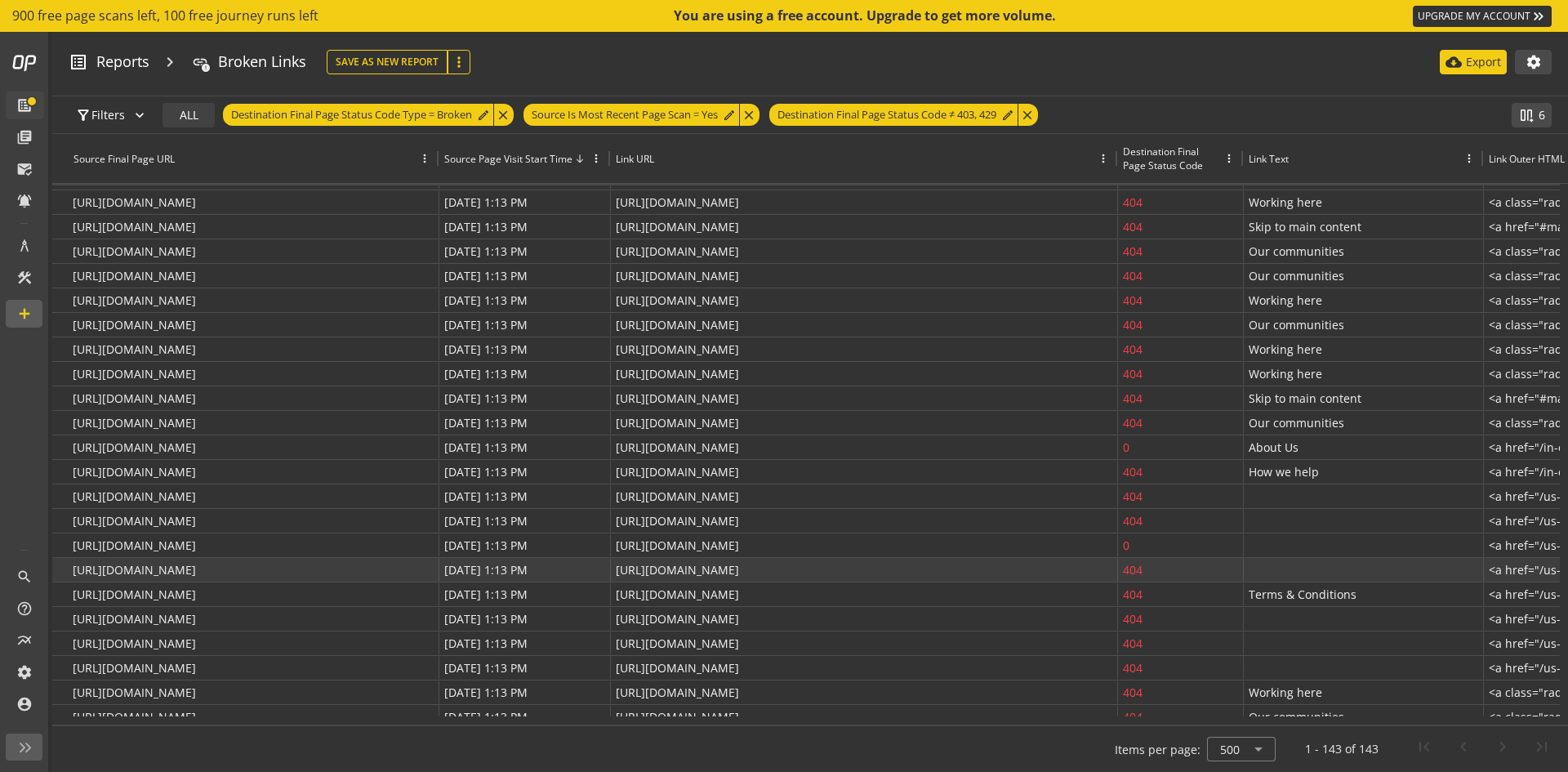
scroll to position [371, 0]
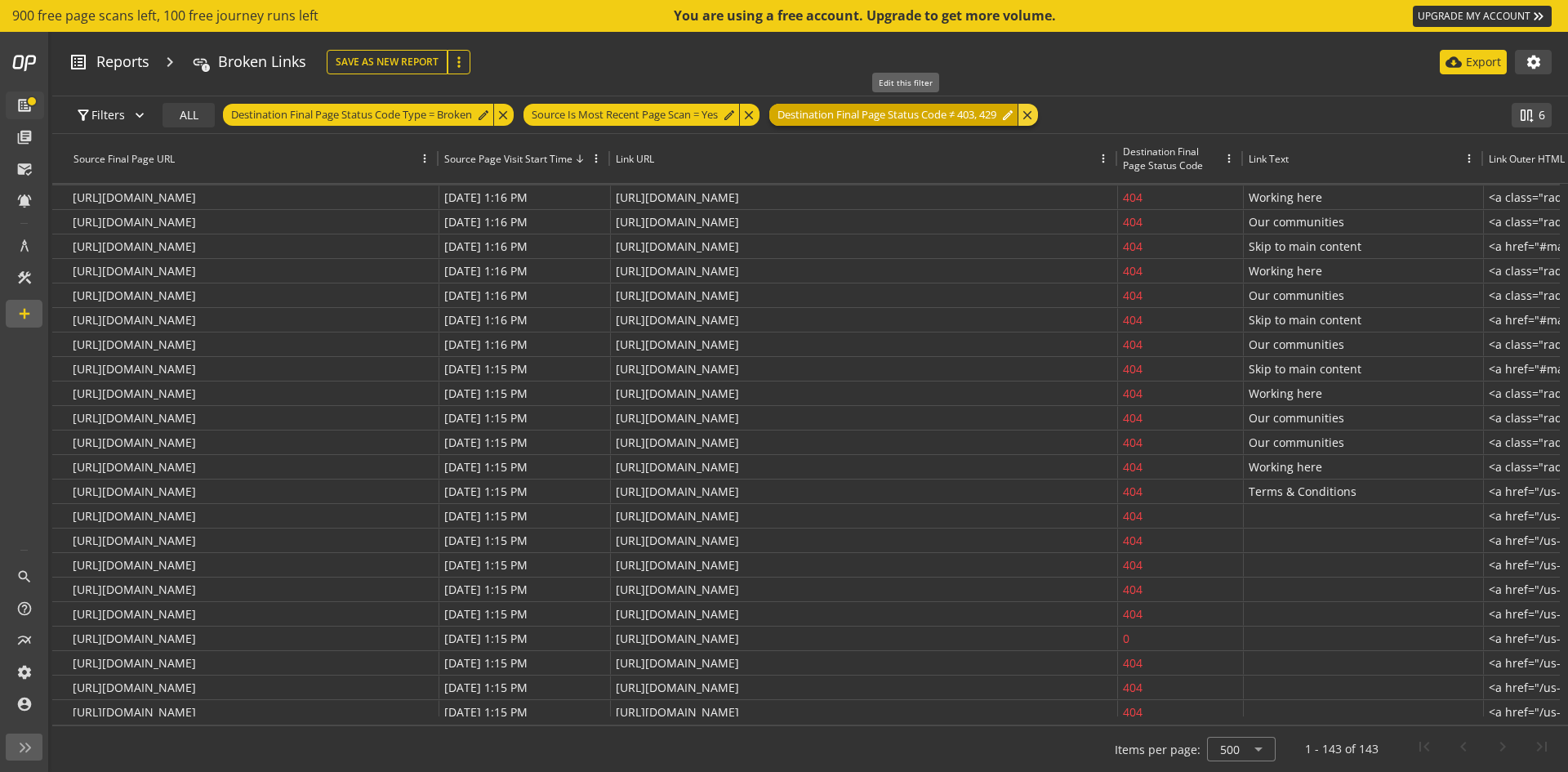
click at [1014, 114] on mat-icon "edit" at bounding box center [1007, 115] width 13 height 13
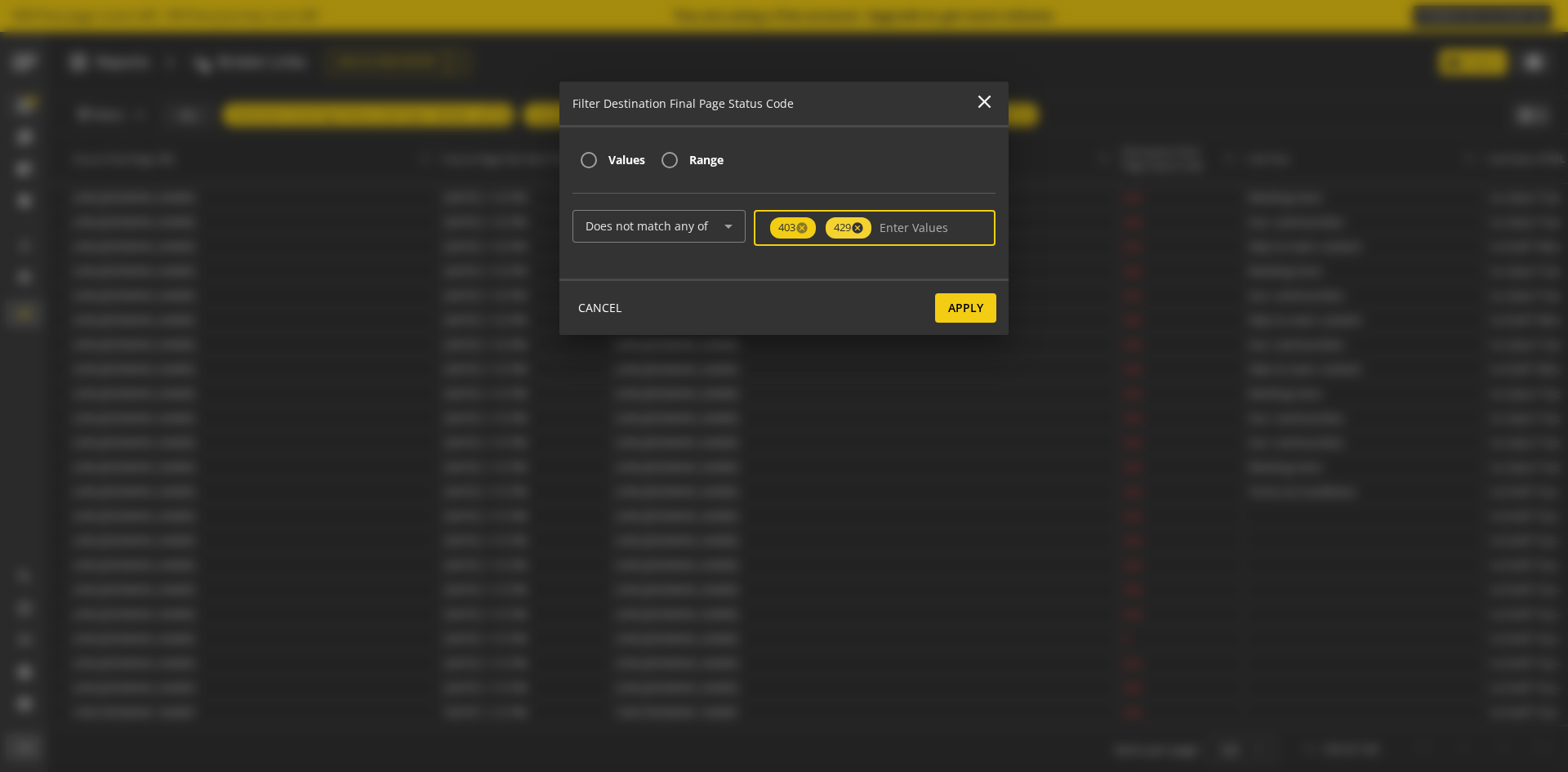
click at [867, 226] on mat-icon "cancel" at bounding box center [859, 228] width 17 height 13
click at [810, 233] on mat-icon "cancel" at bounding box center [803, 228] width 17 height 13
click at [967, 304] on span "Apply" at bounding box center [966, 304] width 35 height 29
click at [590, 312] on span "CANCEL" at bounding box center [600, 304] width 43 height 29
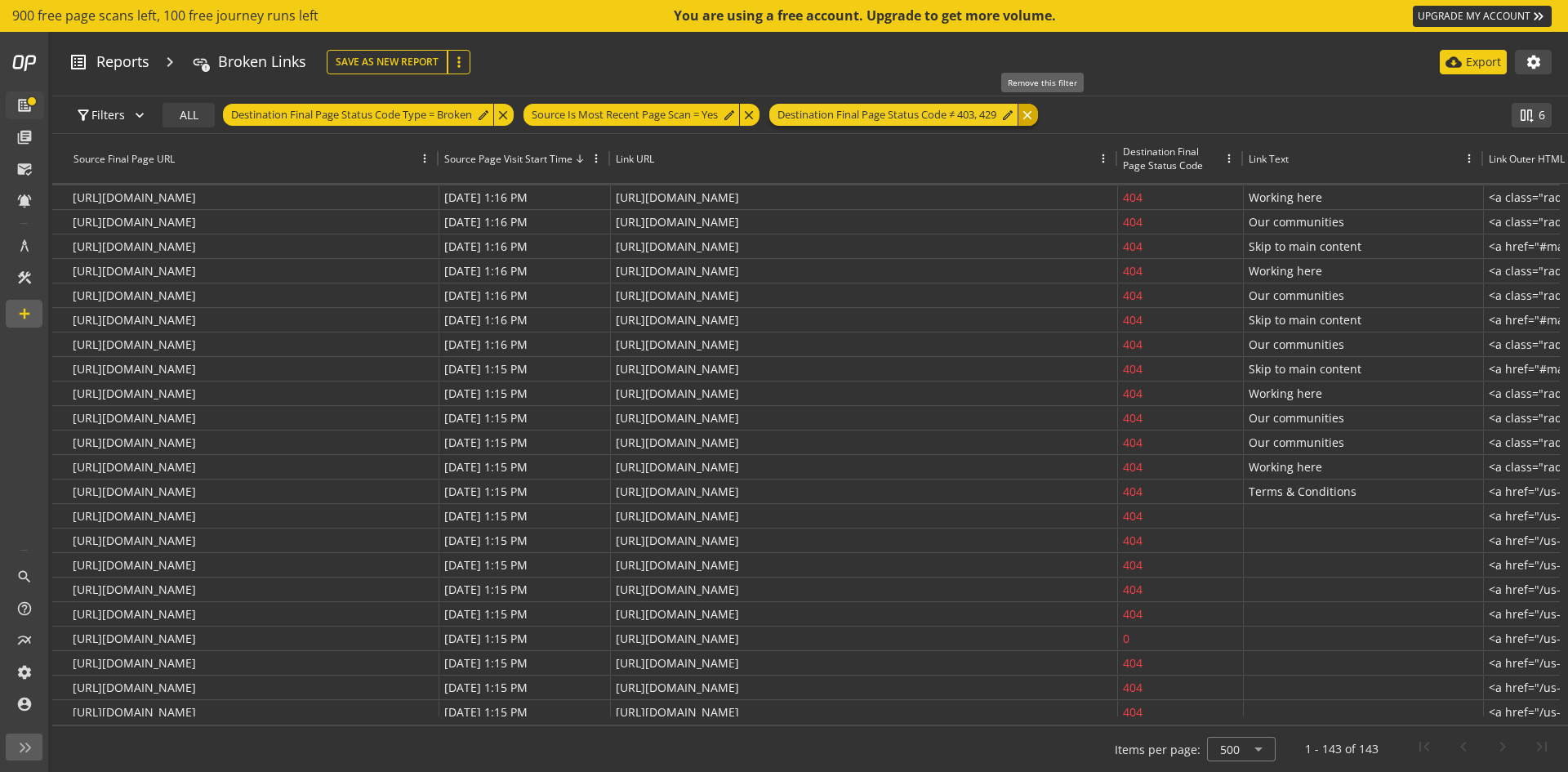
click at [1038, 109] on div "close" at bounding box center [1027, 115] width 20 height 22
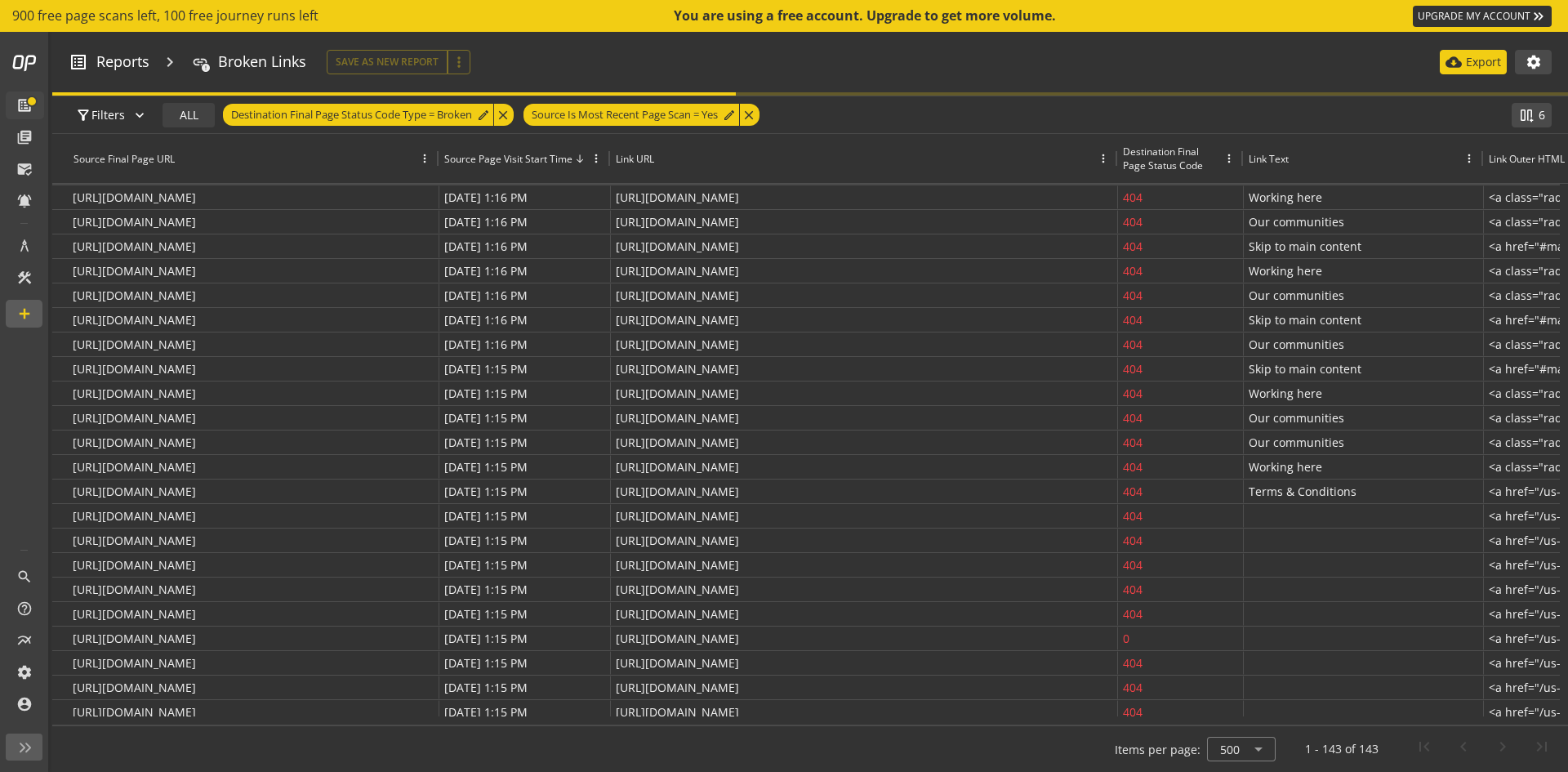
click at [875, 79] on section "list_alt Reports chevron_right link error Broken Links Save As New Save As New …" at bounding box center [810, 62] width 1515 height 61
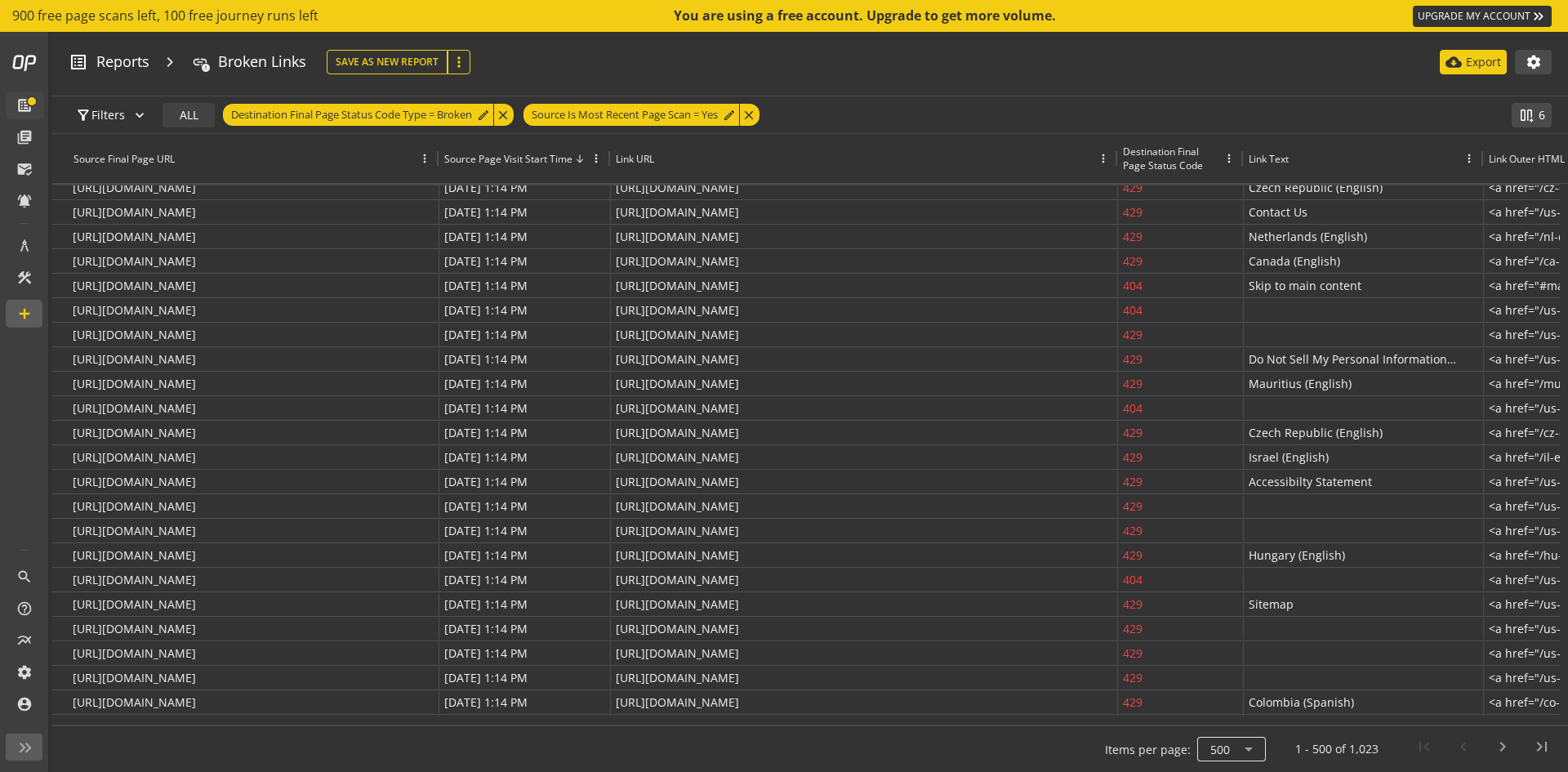
click at [1243, 749] on div at bounding box center [1231, 749] width 69 height 39
click at [1239, 717] on span "1000" at bounding box center [1233, 710] width 42 height 15
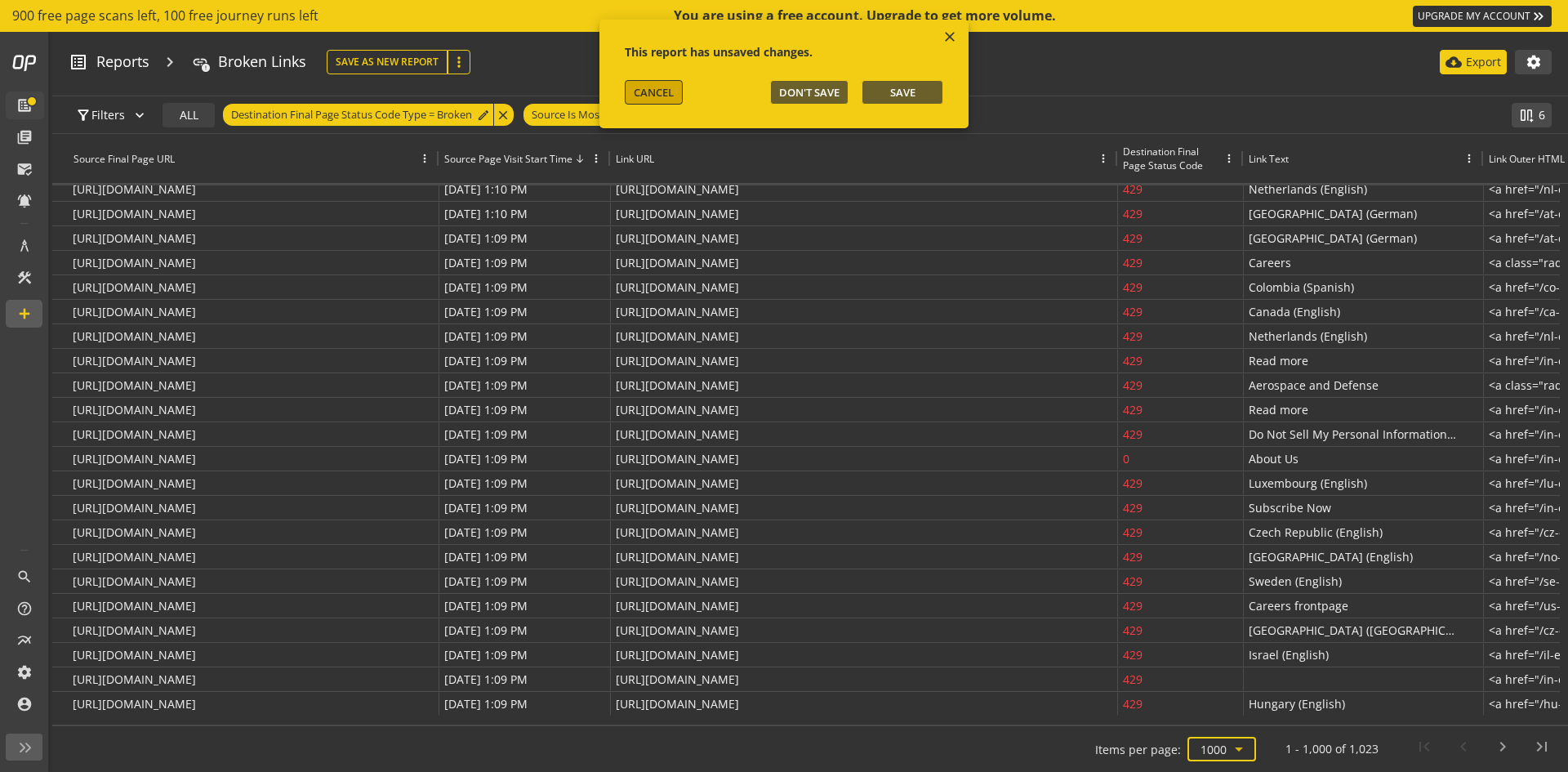
click at [657, 89] on span "CANCEL" at bounding box center [653, 92] width 40 height 15
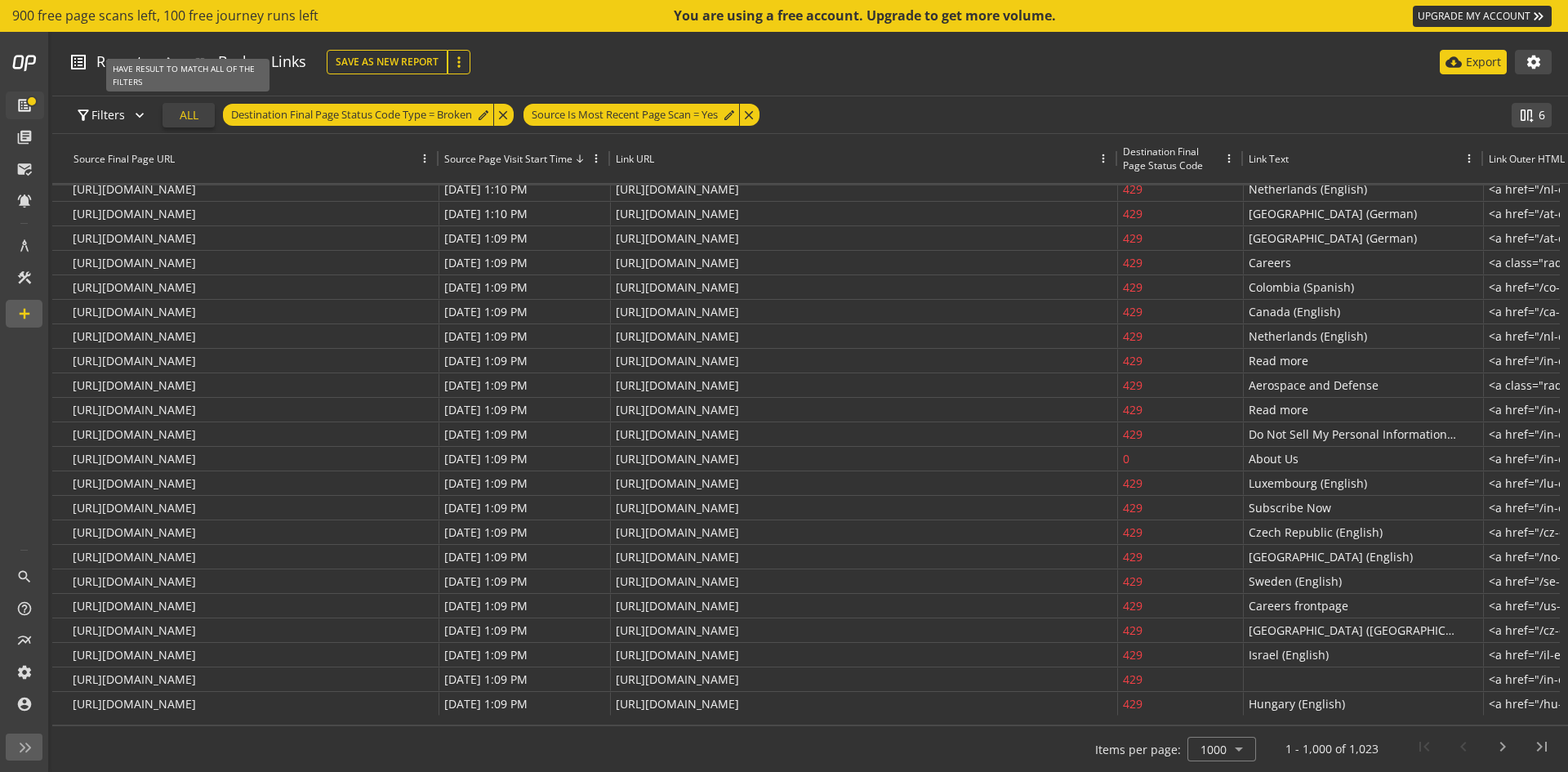
click at [180, 112] on span "ALL" at bounding box center [189, 115] width 19 height 29
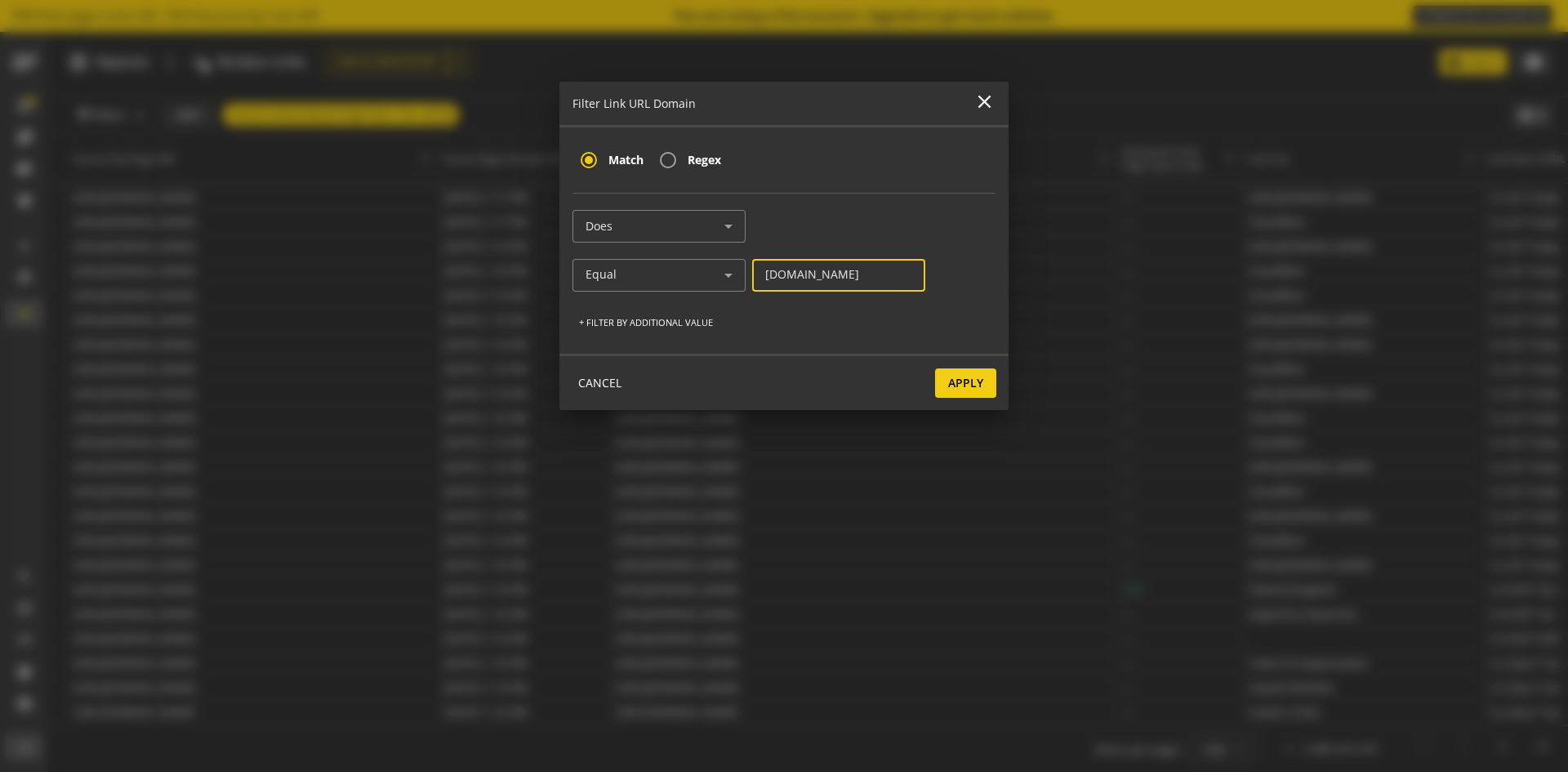
type input "[DOMAIN_NAME]"
click at [981, 380] on span "Apply" at bounding box center [966, 383] width 35 height 29
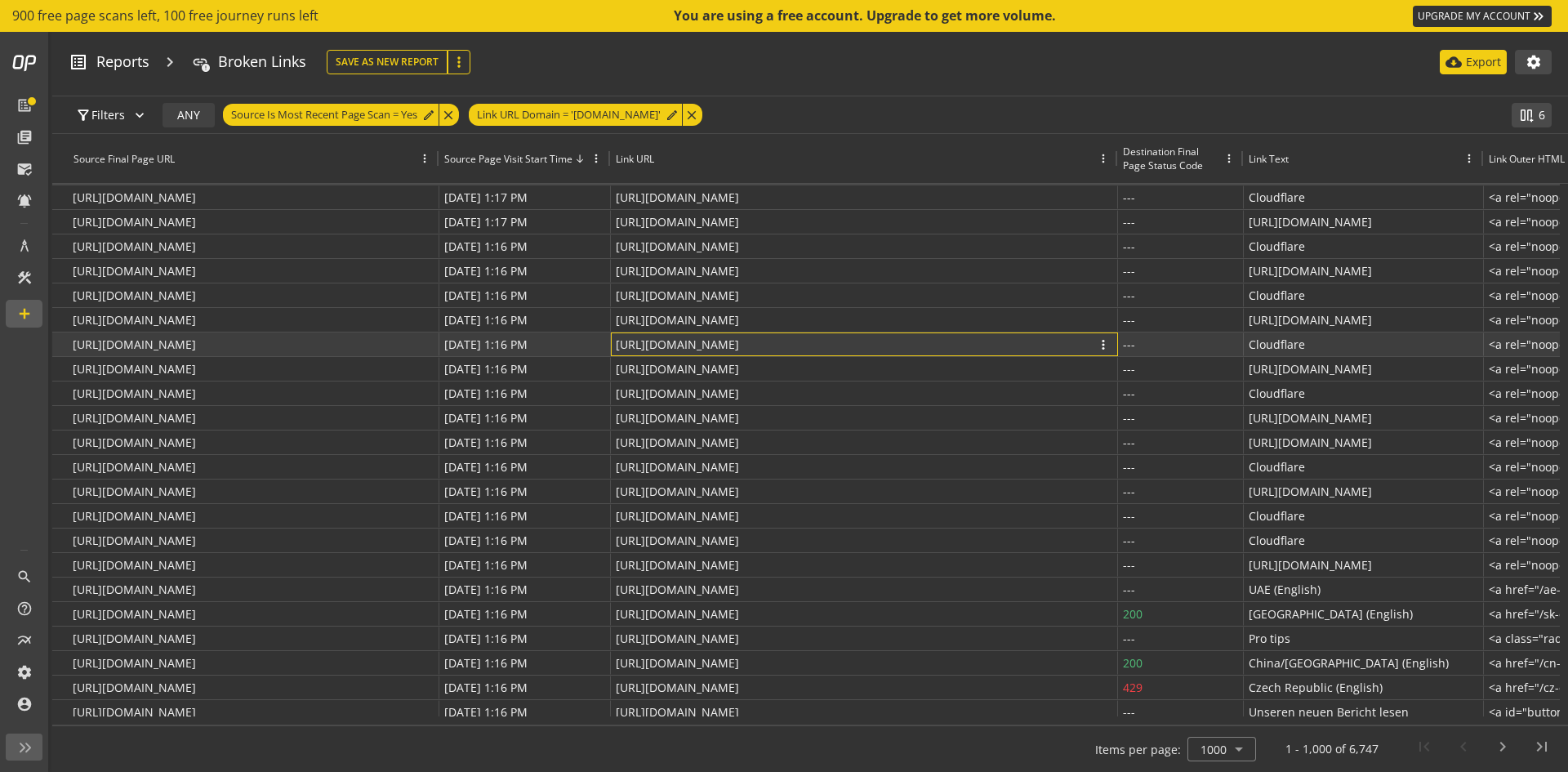
click at [713, 341] on p "[URL][DOMAIN_NAME]" at bounding box center [677, 344] width 123 height 24
click at [1107, 339] on span "more_vert" at bounding box center [1102, 344] width 15 height 15
click at [1000, 69] on div "Save As New Save As New Report more_vert cloud_download Export settings" at bounding box center [938, 62] width 1225 height 25
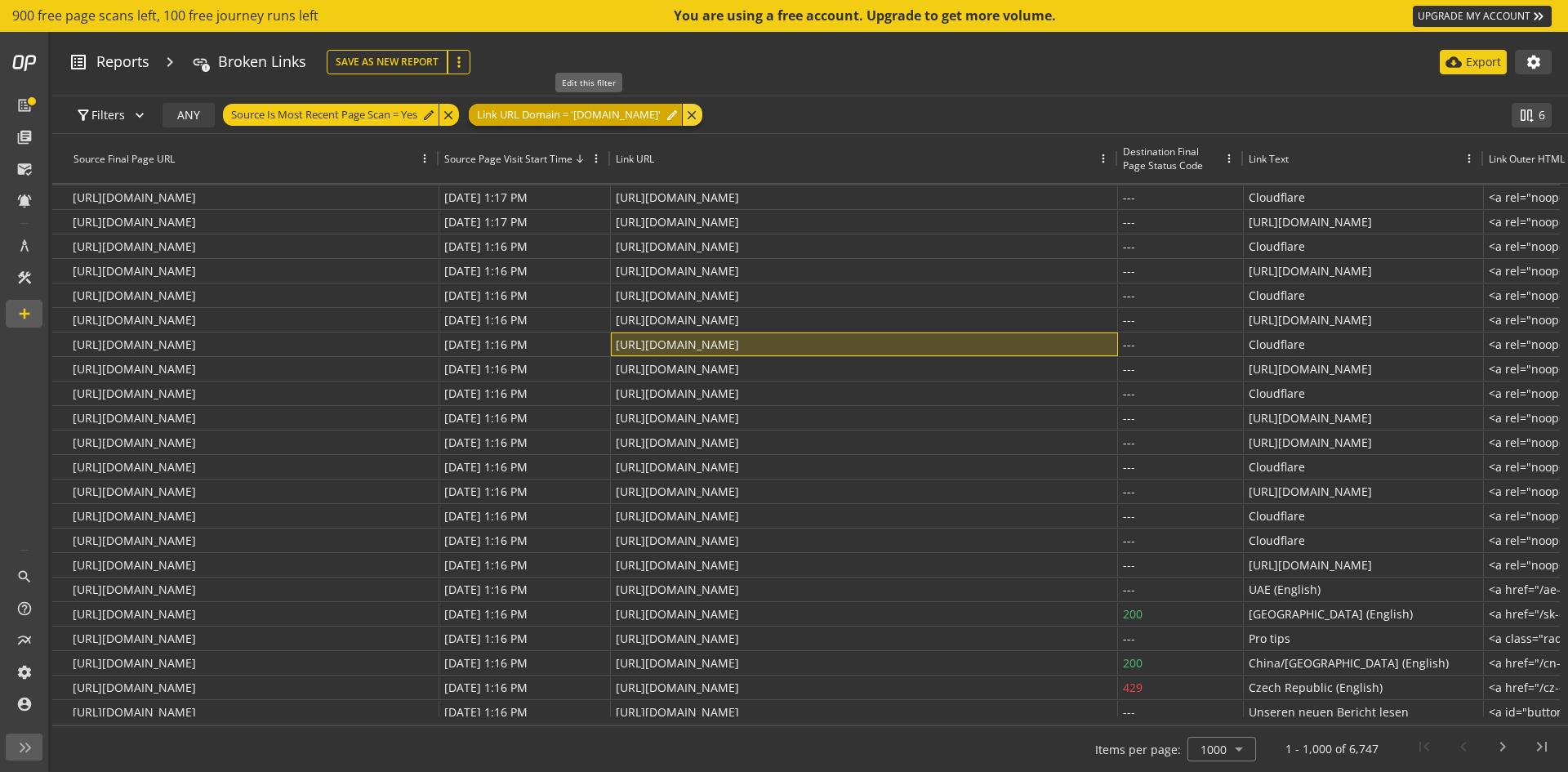
click at [678, 116] on mat-icon "edit" at bounding box center [672, 115] width 13 height 13
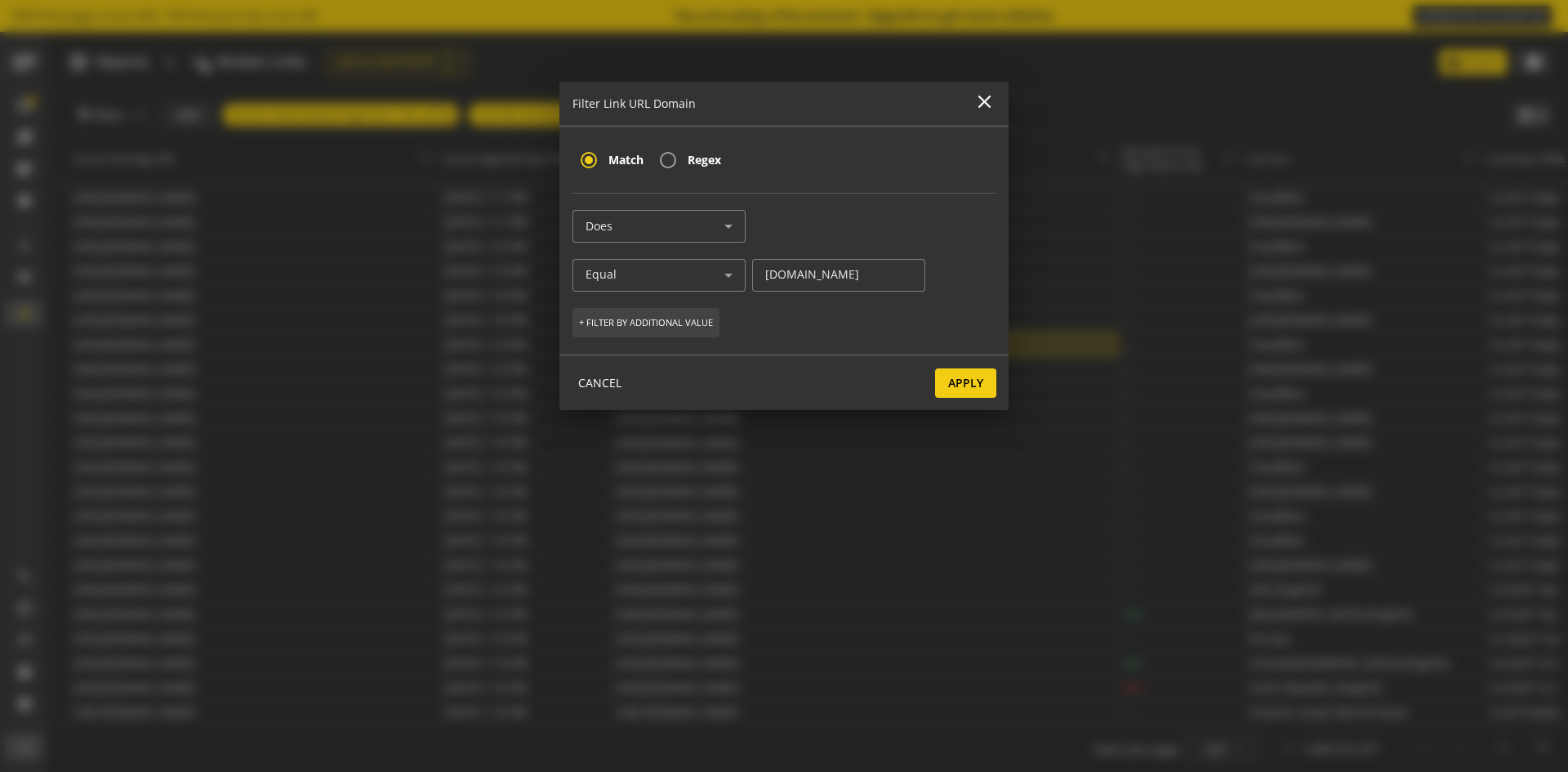
click at [629, 324] on span "+ Filter by additional value" at bounding box center [646, 322] width 134 height 29
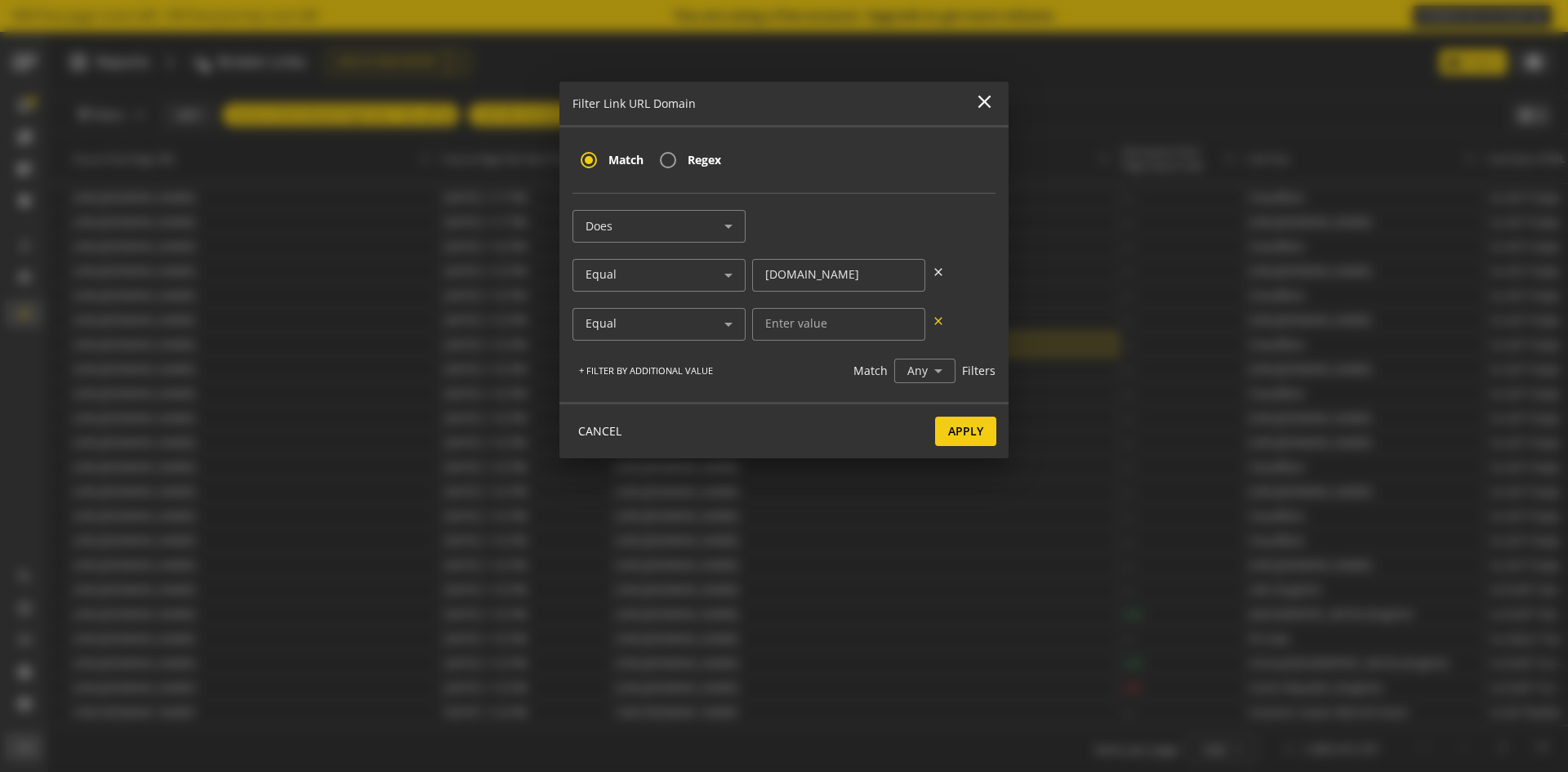
click at [943, 323] on mat-icon "close" at bounding box center [937, 320] width 13 height 13
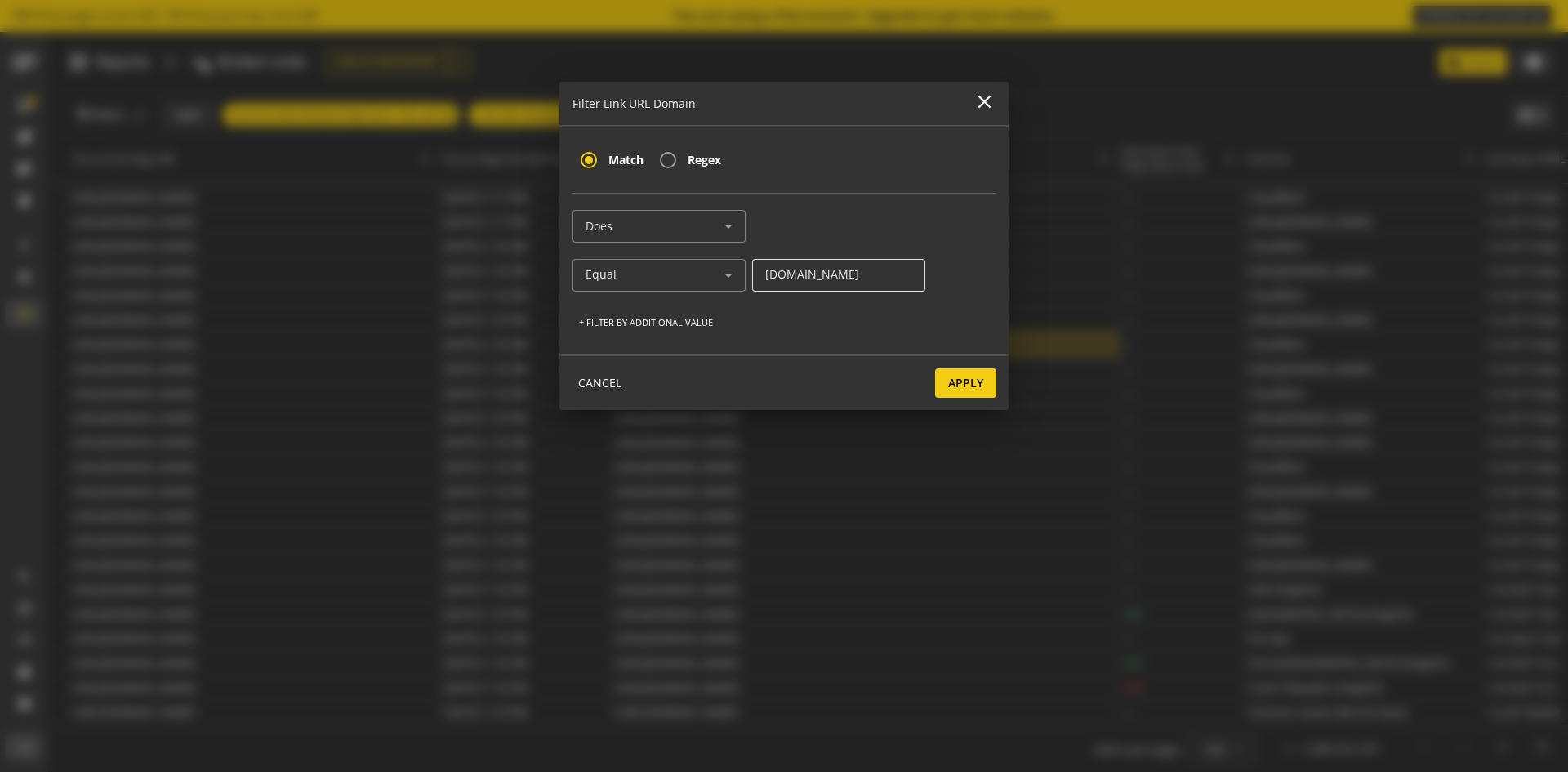
click at [886, 270] on input "[DOMAIN_NAME]" at bounding box center [839, 275] width 147 height 14
click at [619, 382] on span "CANCEL" at bounding box center [600, 383] width 43 height 29
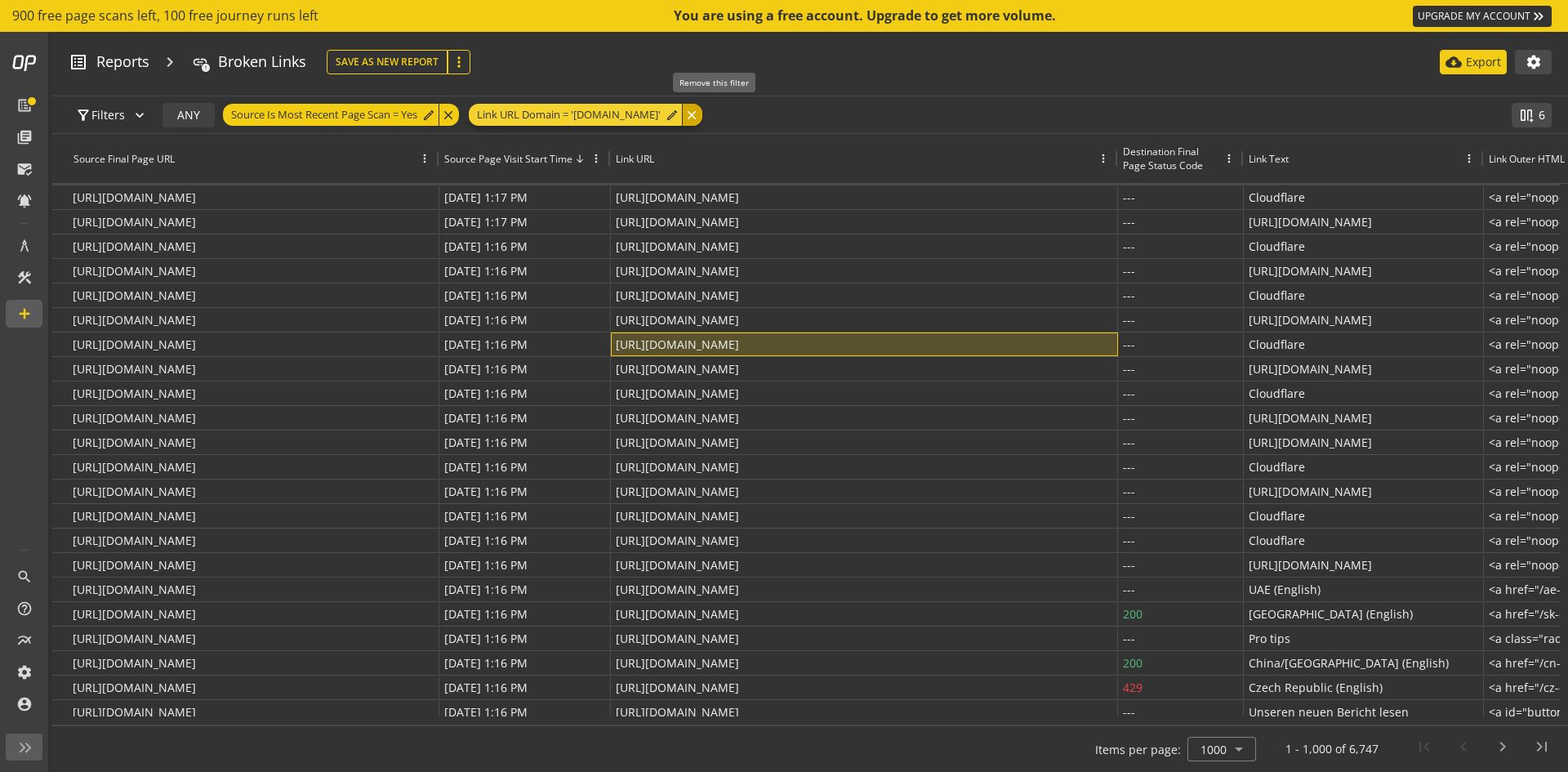
click at [702, 113] on div "close" at bounding box center [691, 115] width 20 height 22
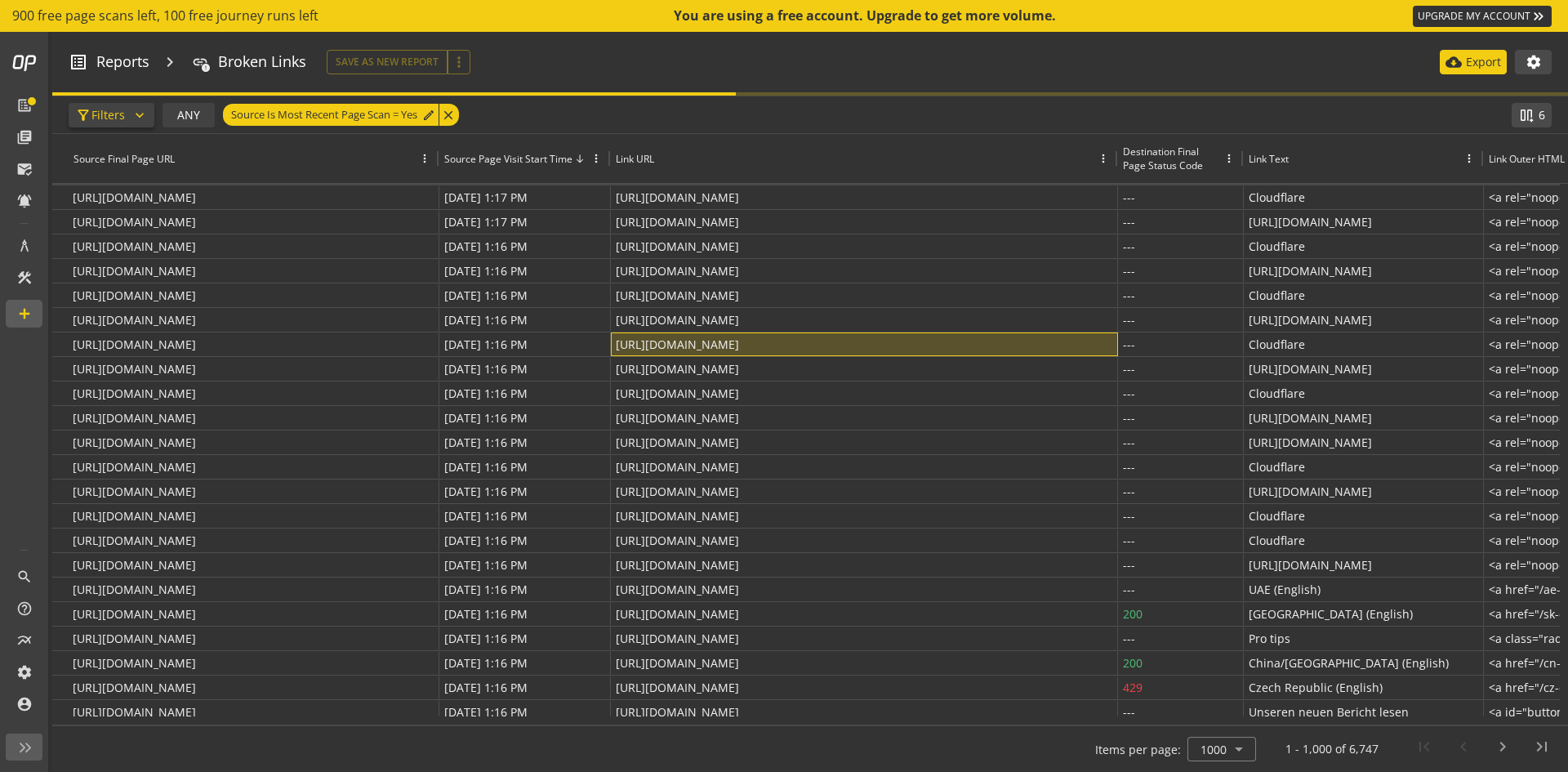
click at [138, 116] on mat-icon "expand_more" at bounding box center [139, 115] width 17 height 17
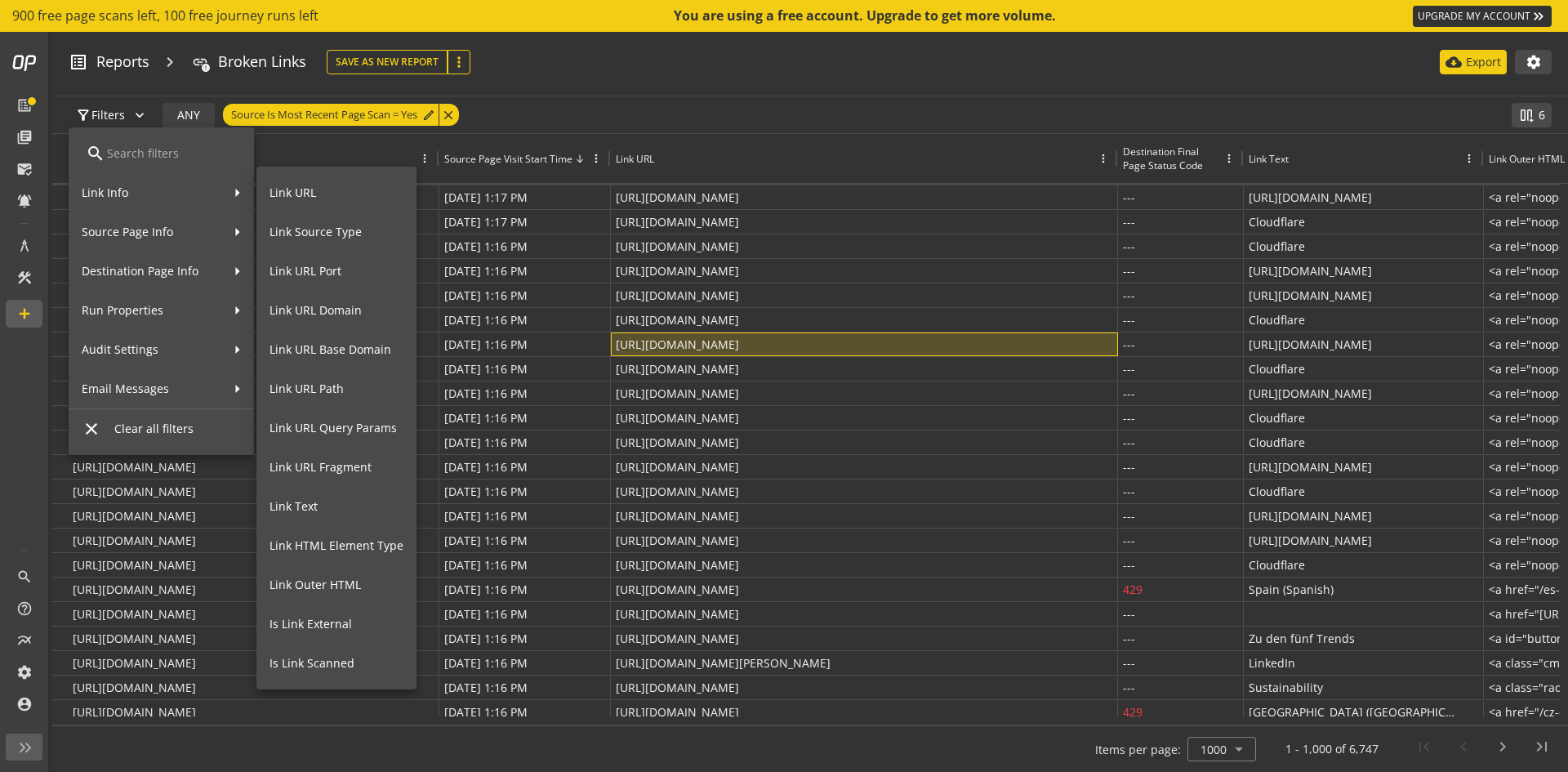
click at [313, 187] on span "Link URL" at bounding box center [337, 192] width 134 height 17
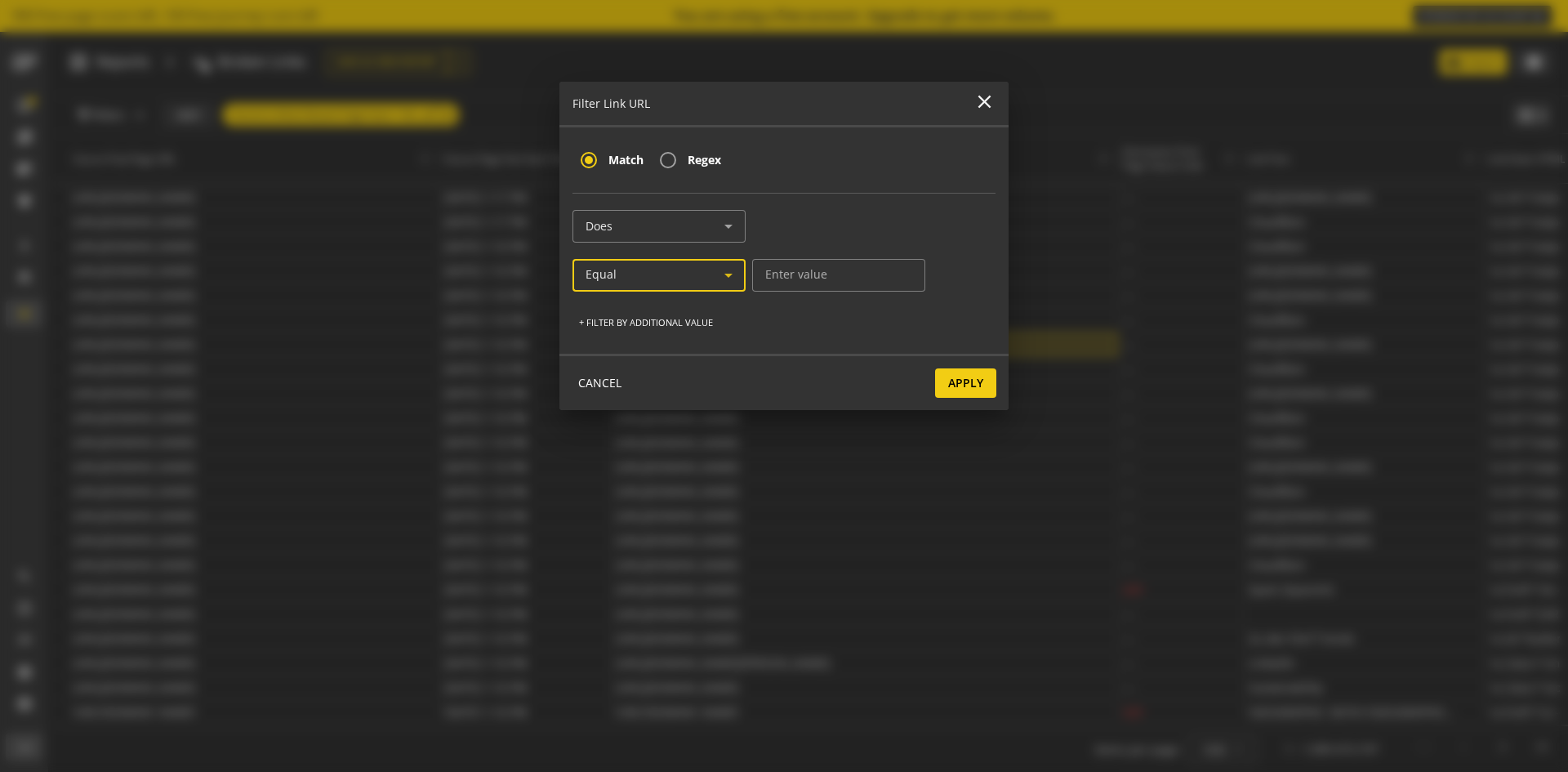
click at [719, 267] on icon at bounding box center [728, 275] width 19 height 19
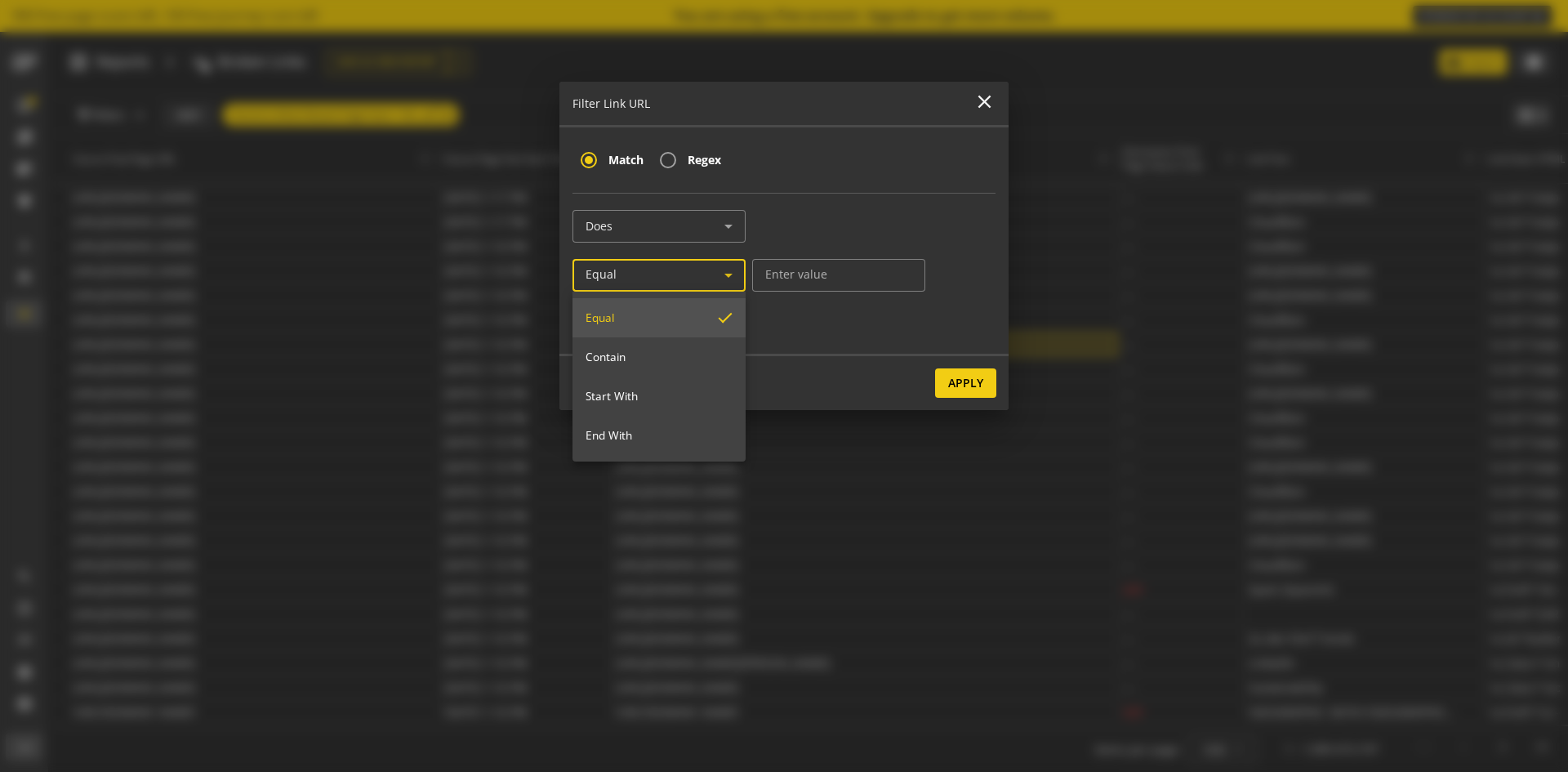
click at [895, 352] on div at bounding box center [784, 386] width 1568 height 772
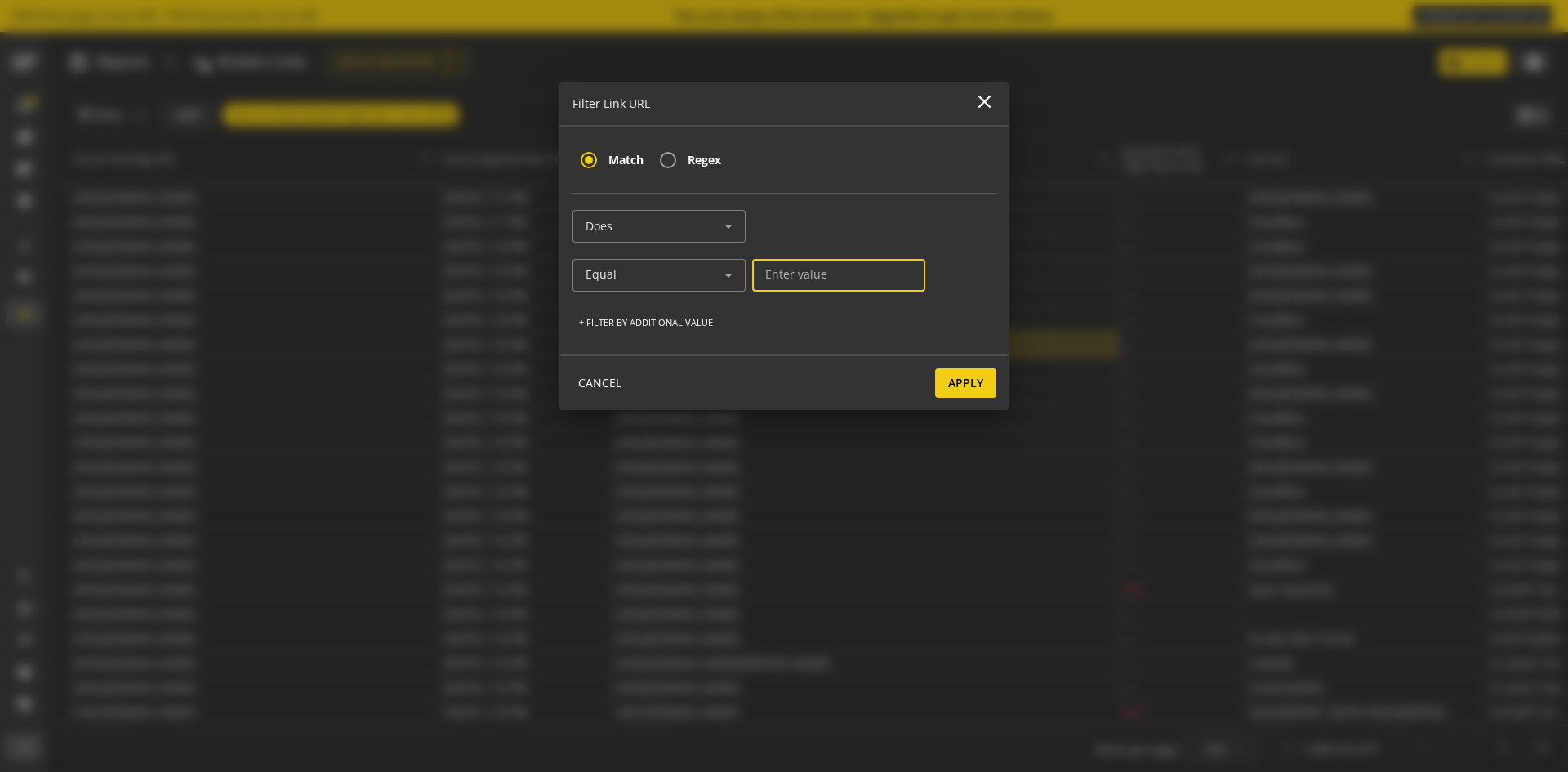
click at [847, 272] on input at bounding box center [839, 275] width 147 height 14
type input "/content/acom"
click at [950, 379] on span "Apply" at bounding box center [966, 383] width 35 height 29
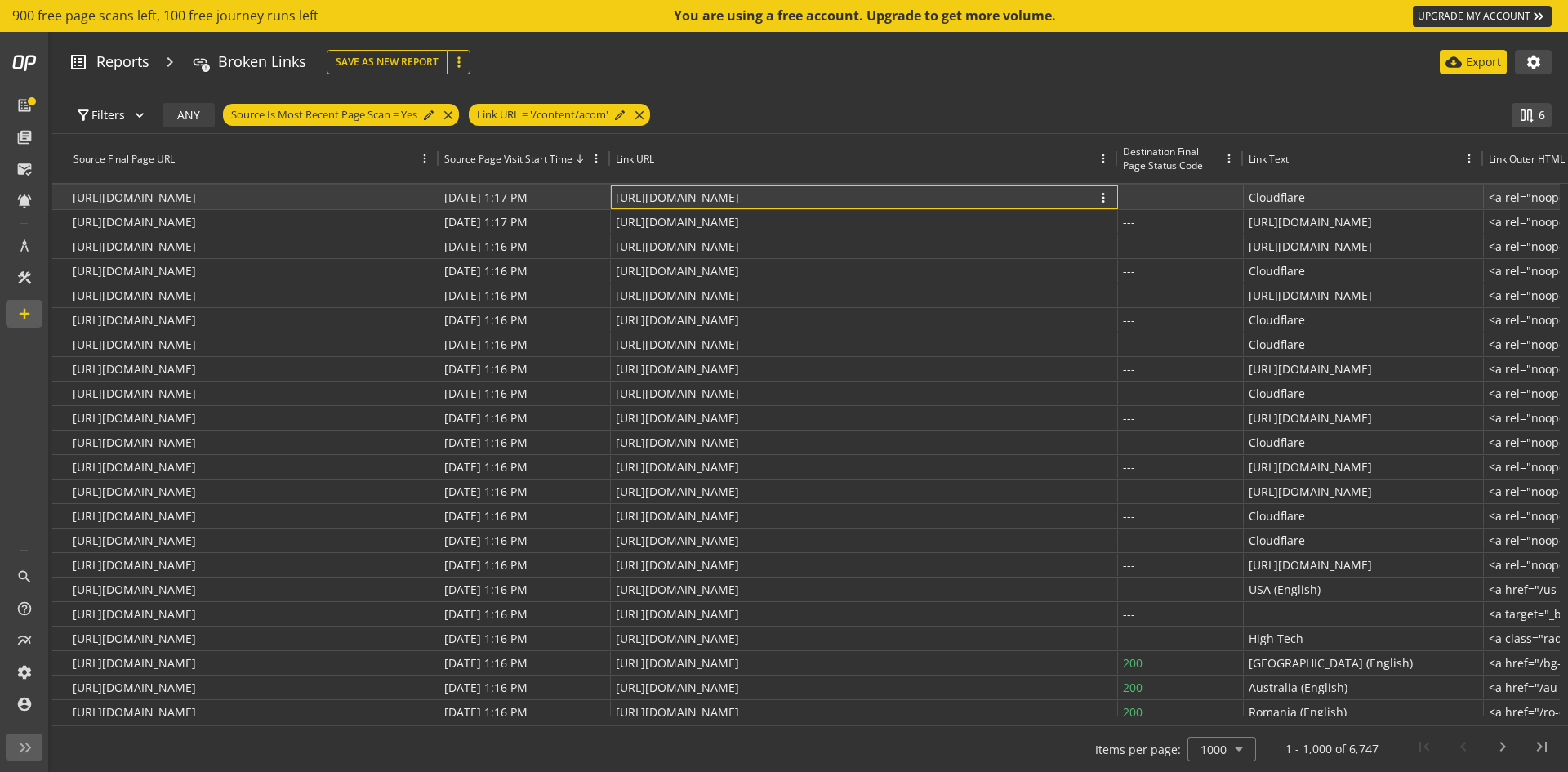
click at [739, 201] on p "[URL][DOMAIN_NAME]" at bounding box center [677, 197] width 123 height 24
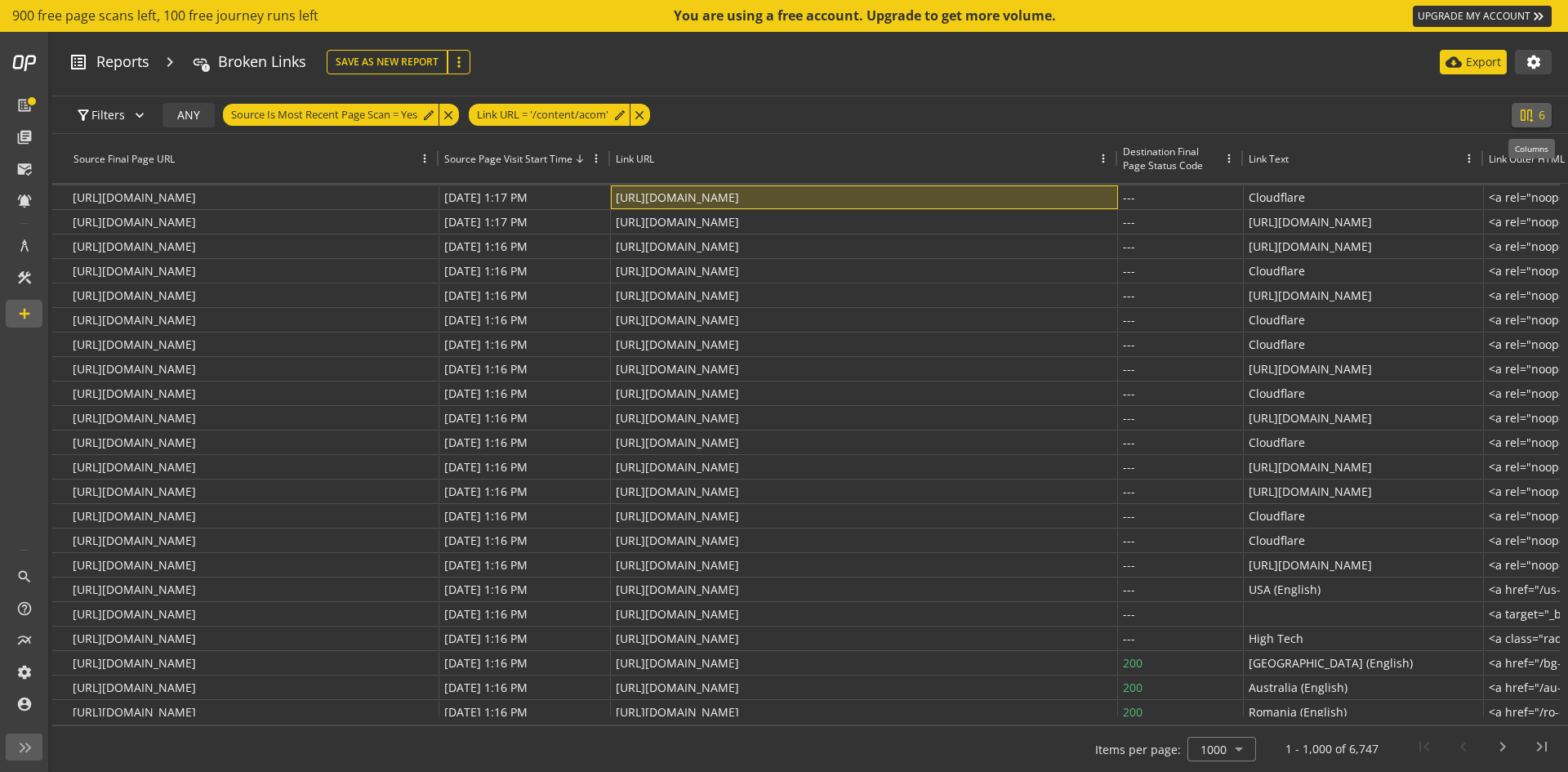
click at [1519, 114] on mat-icon "splitscreen_vertical_add" at bounding box center [1526, 115] width 17 height 17
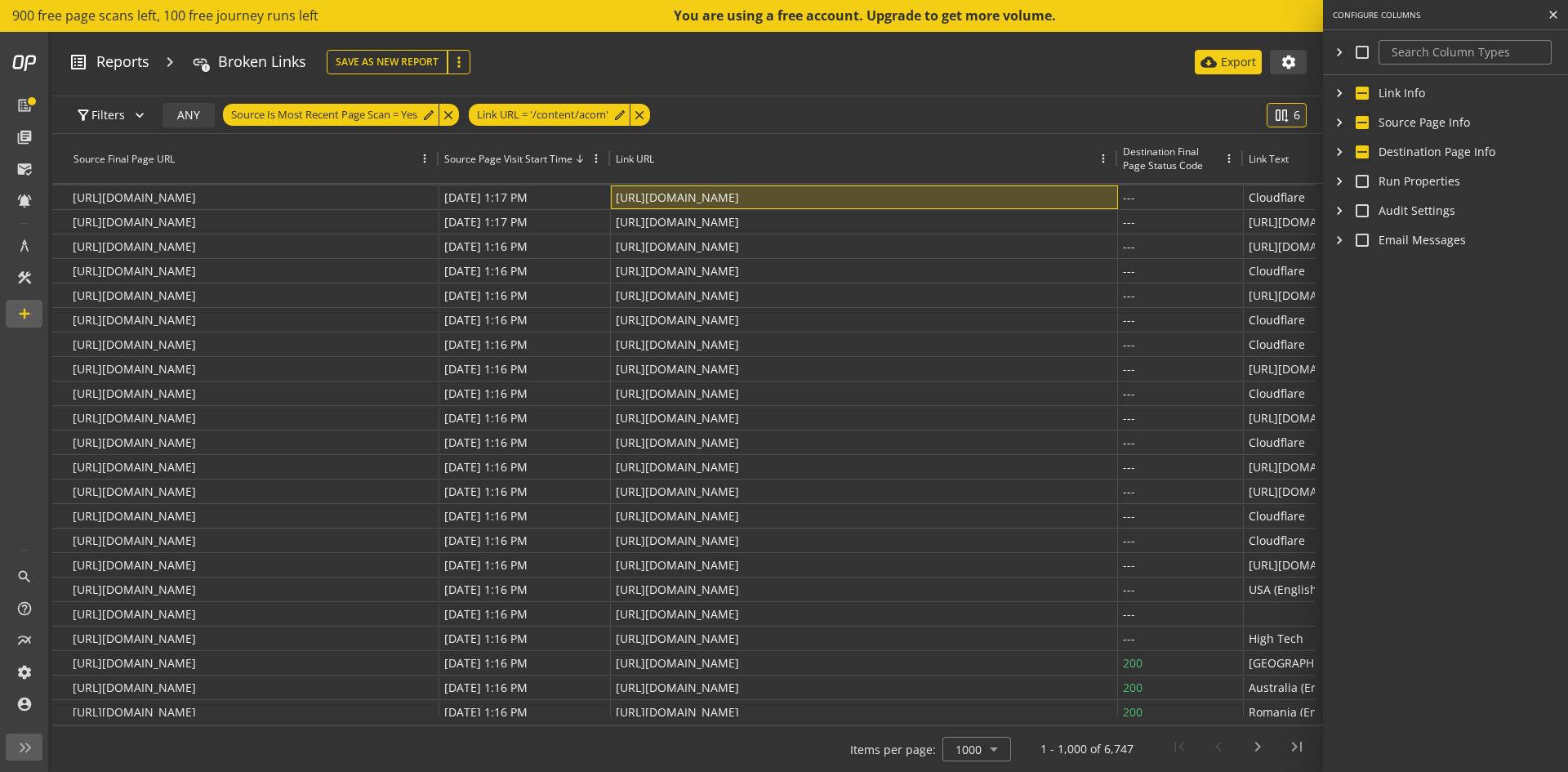
click at [1395, 101] on section "Link URL info_outline Link Source Type info_outline Link URL Port info_outline …" at bounding box center [1445, 104] width 226 height 6
click at [1345, 97] on mat-icon "chevron_right" at bounding box center [1339, 93] width 13 height 17
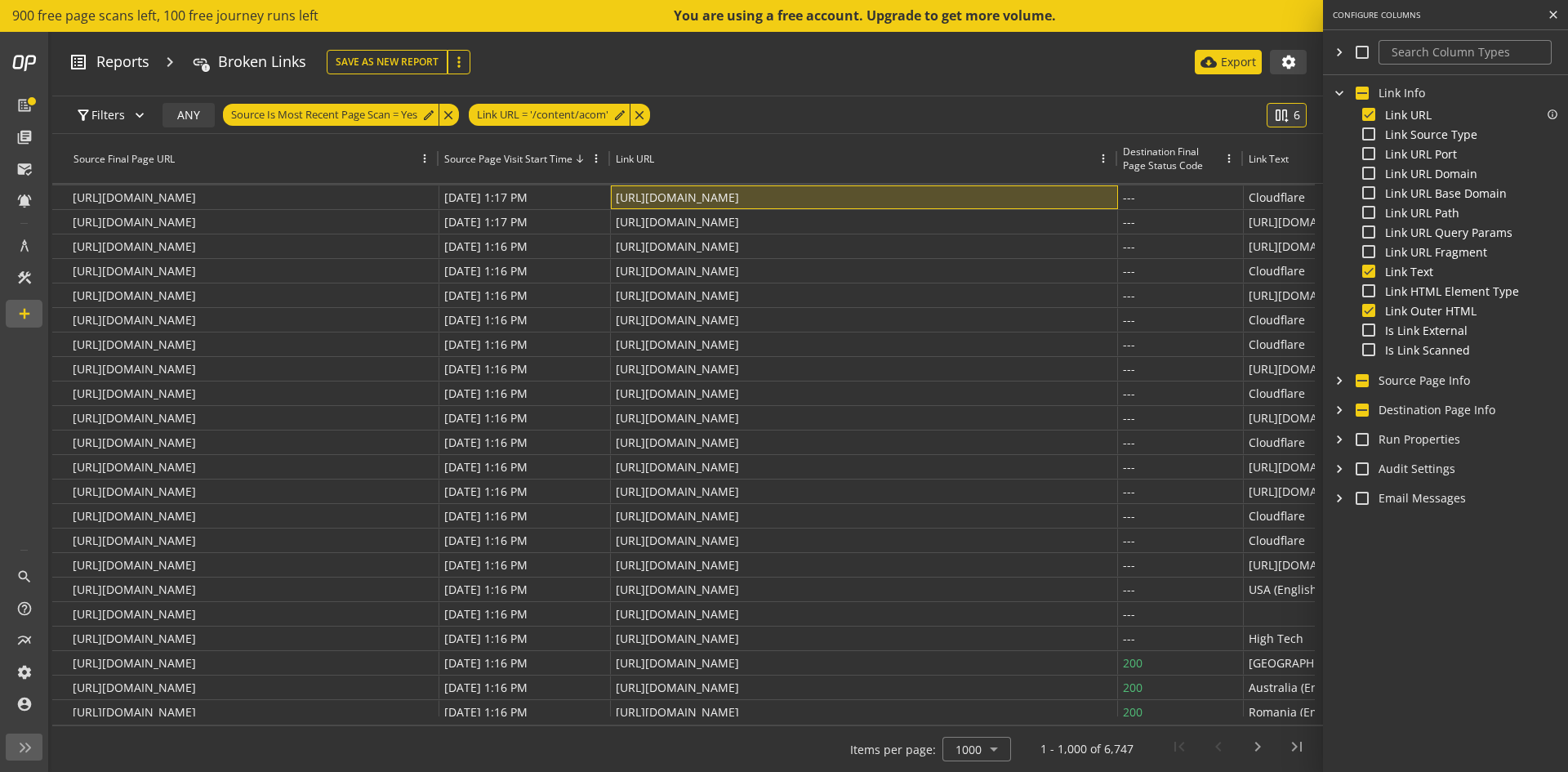
click at [1372, 114] on input "Link URL" at bounding box center [1368, 114] width 13 height 13
checkbox input "false"
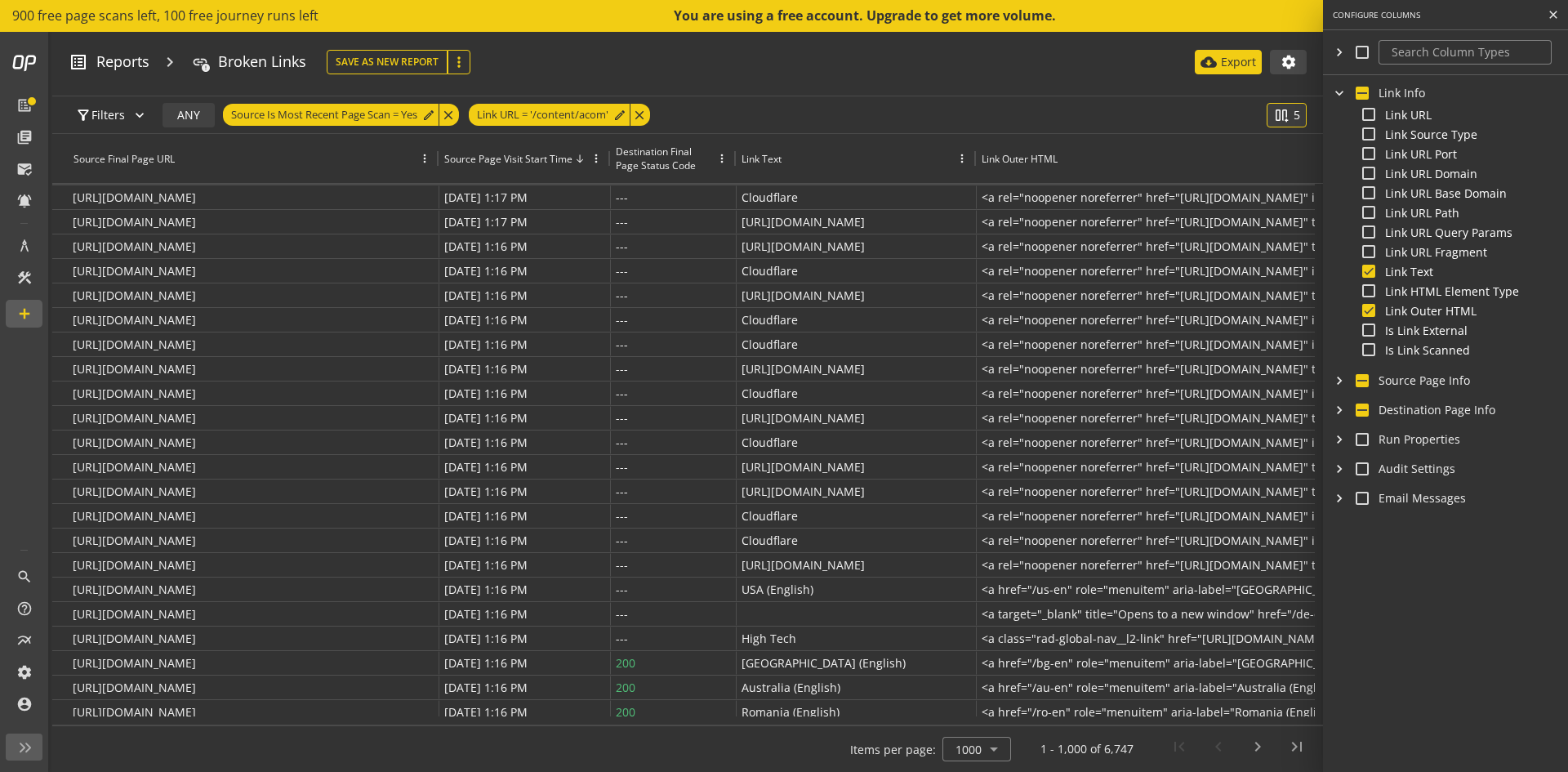
click at [1364, 371] on section "chevron_right Link Info Link URL info_outline Link Source Type info_outline Lin…" at bounding box center [1445, 298] width 245 height 447
click at [1362, 379] on input "checkbox" at bounding box center [1362, 380] width 13 height 13
checkbox input "true"
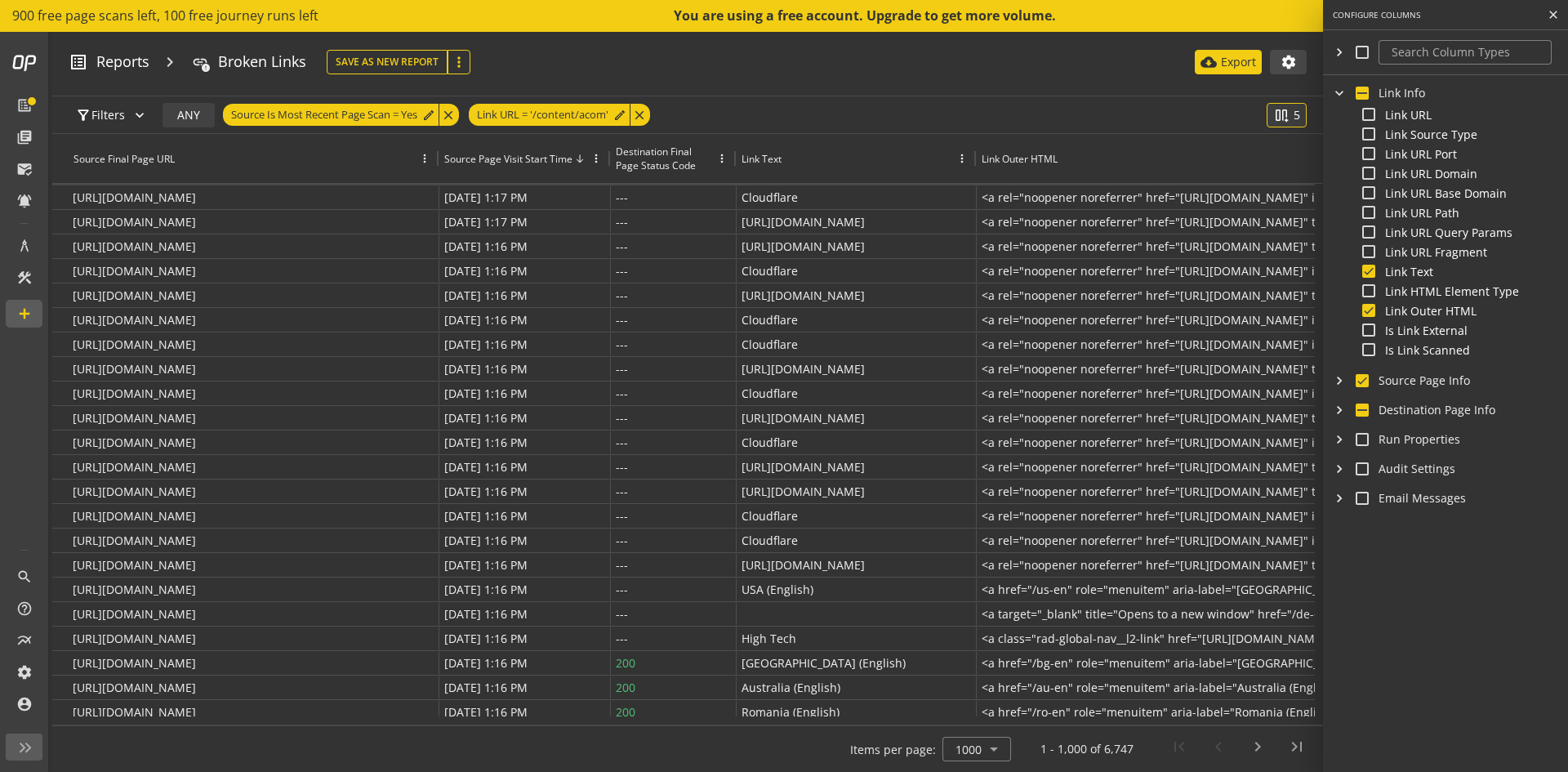
checkbox input "true"
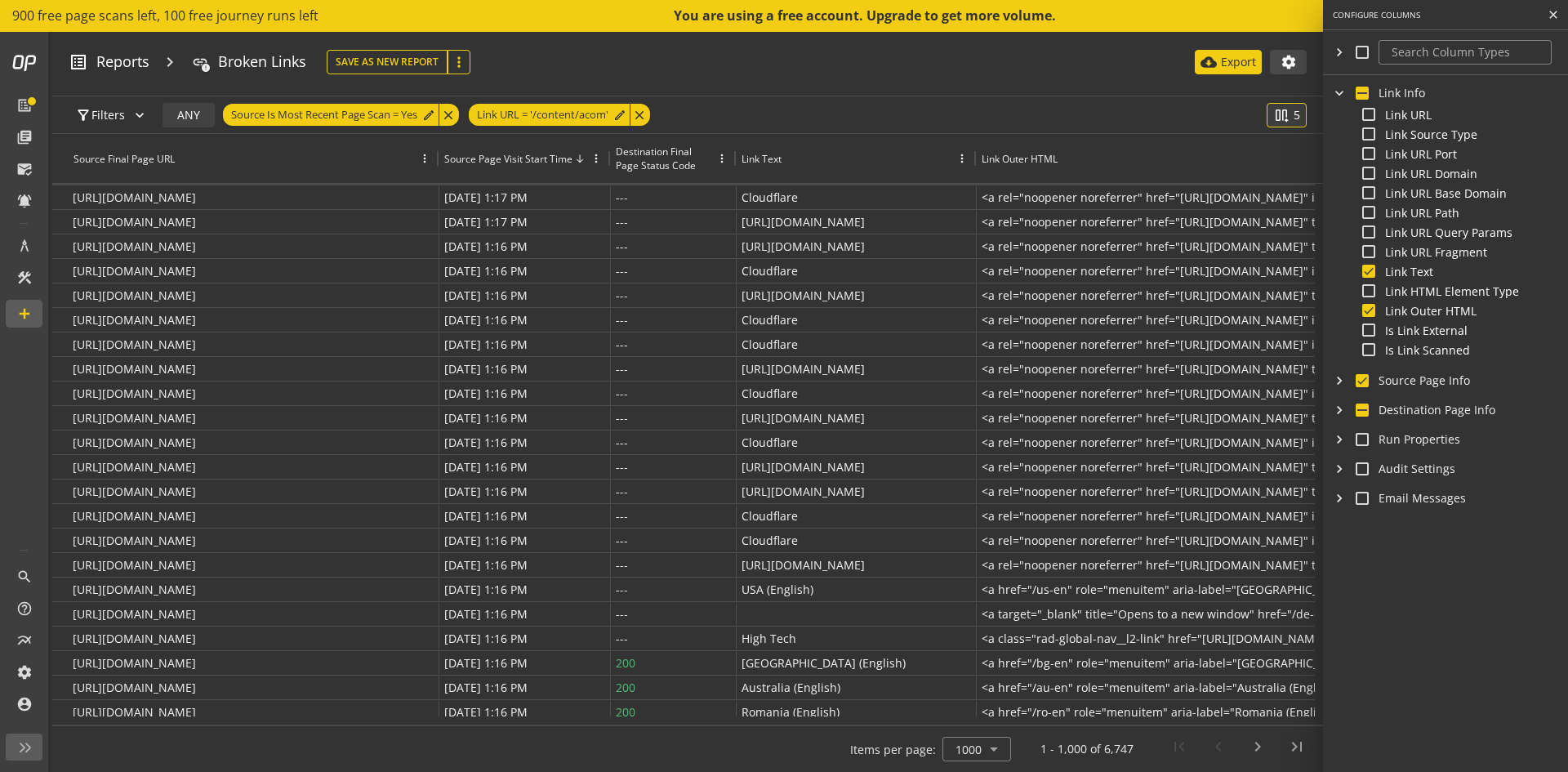
checkbox input "true"
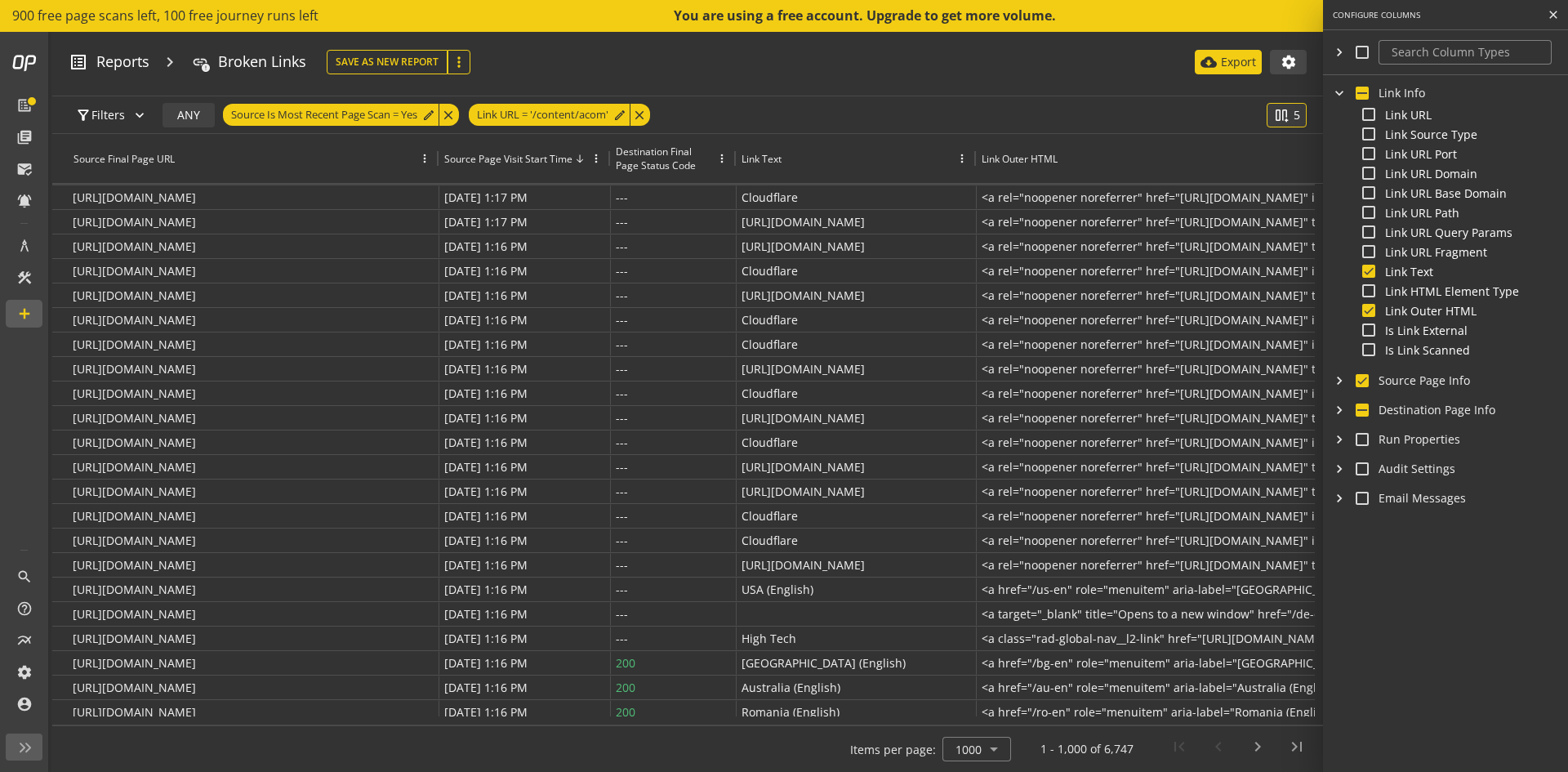
checkbox input "true"
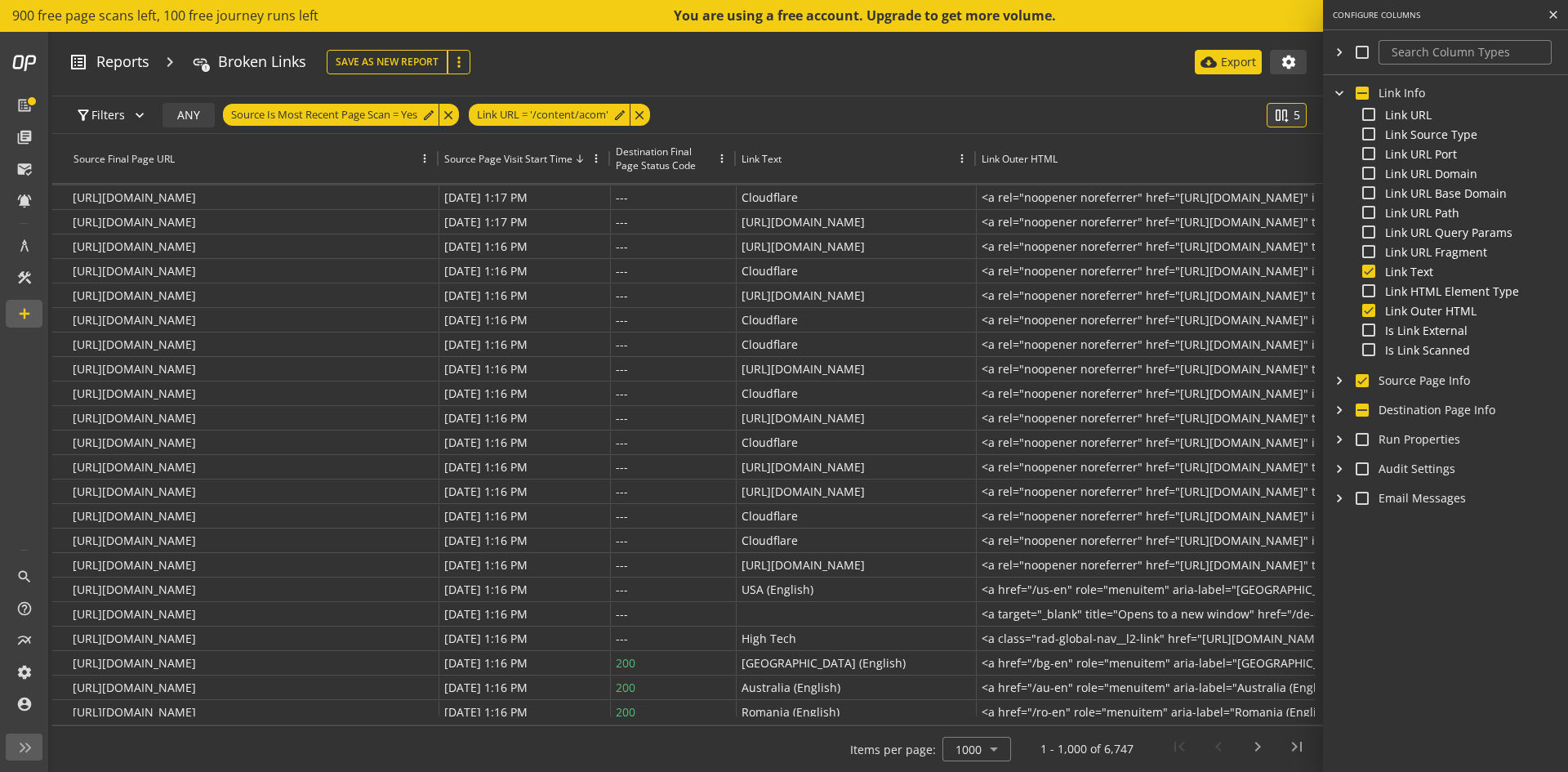
checkbox input "true"
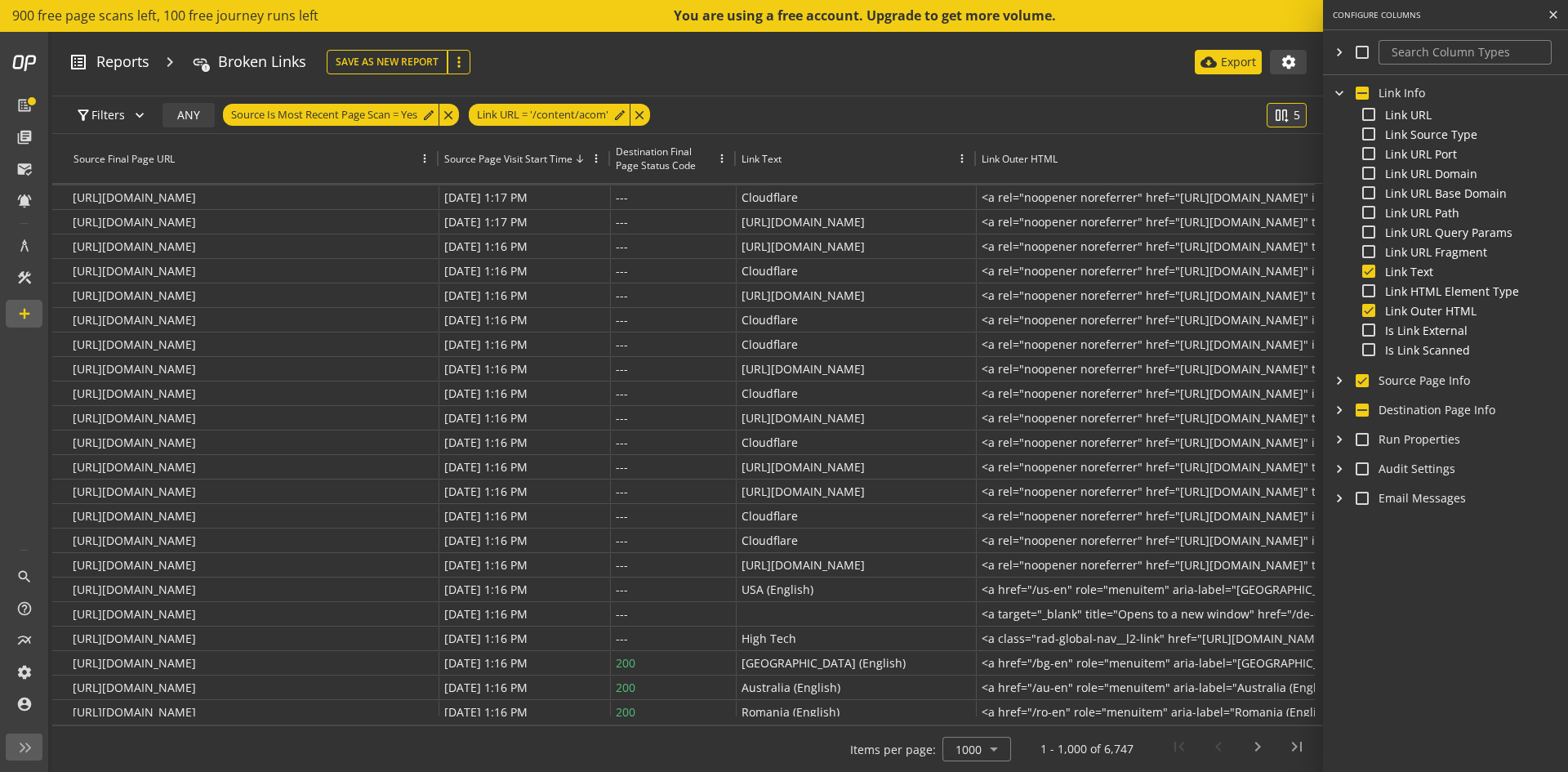
checkbox input "true"
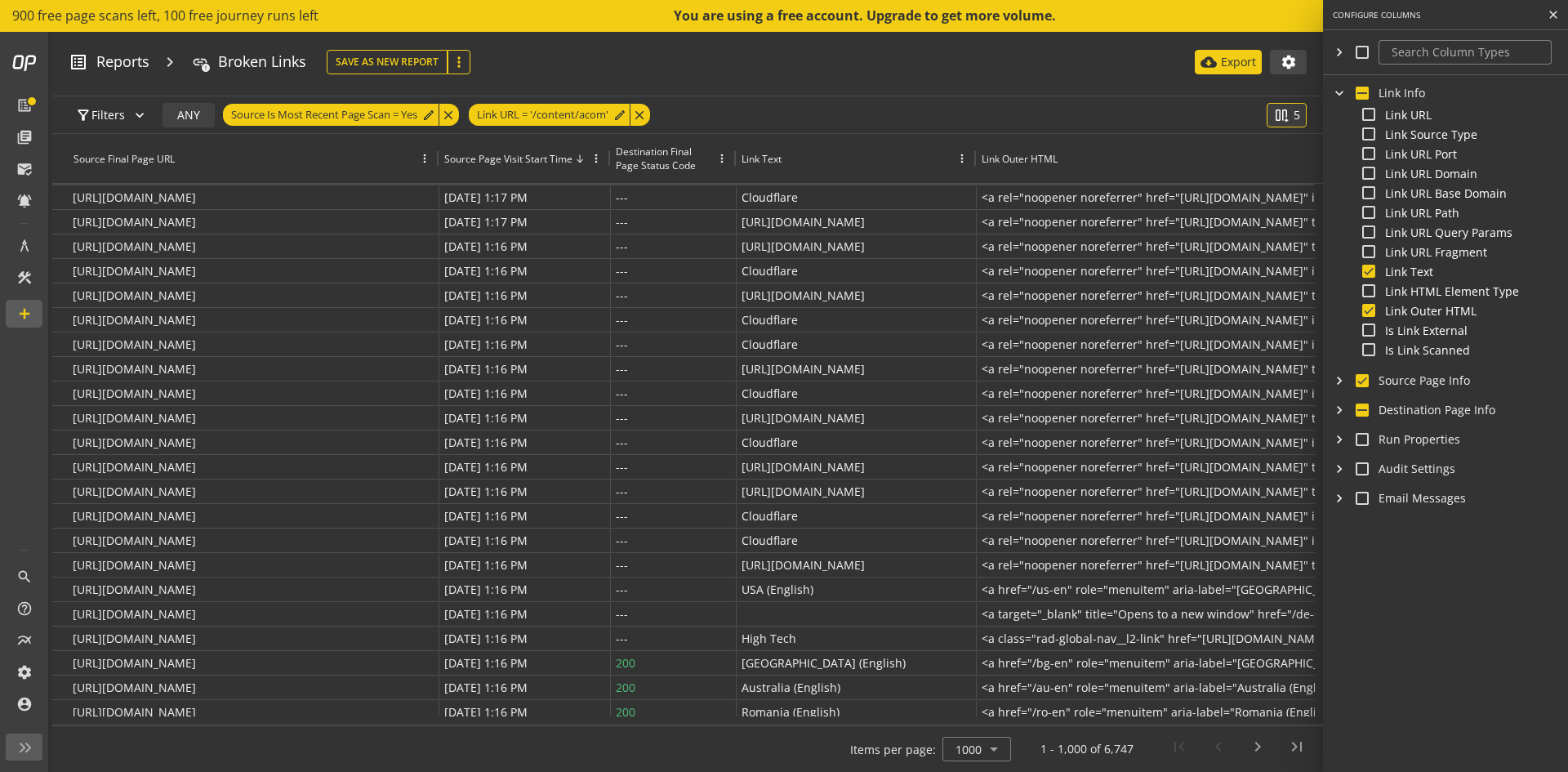
checkbox input "true"
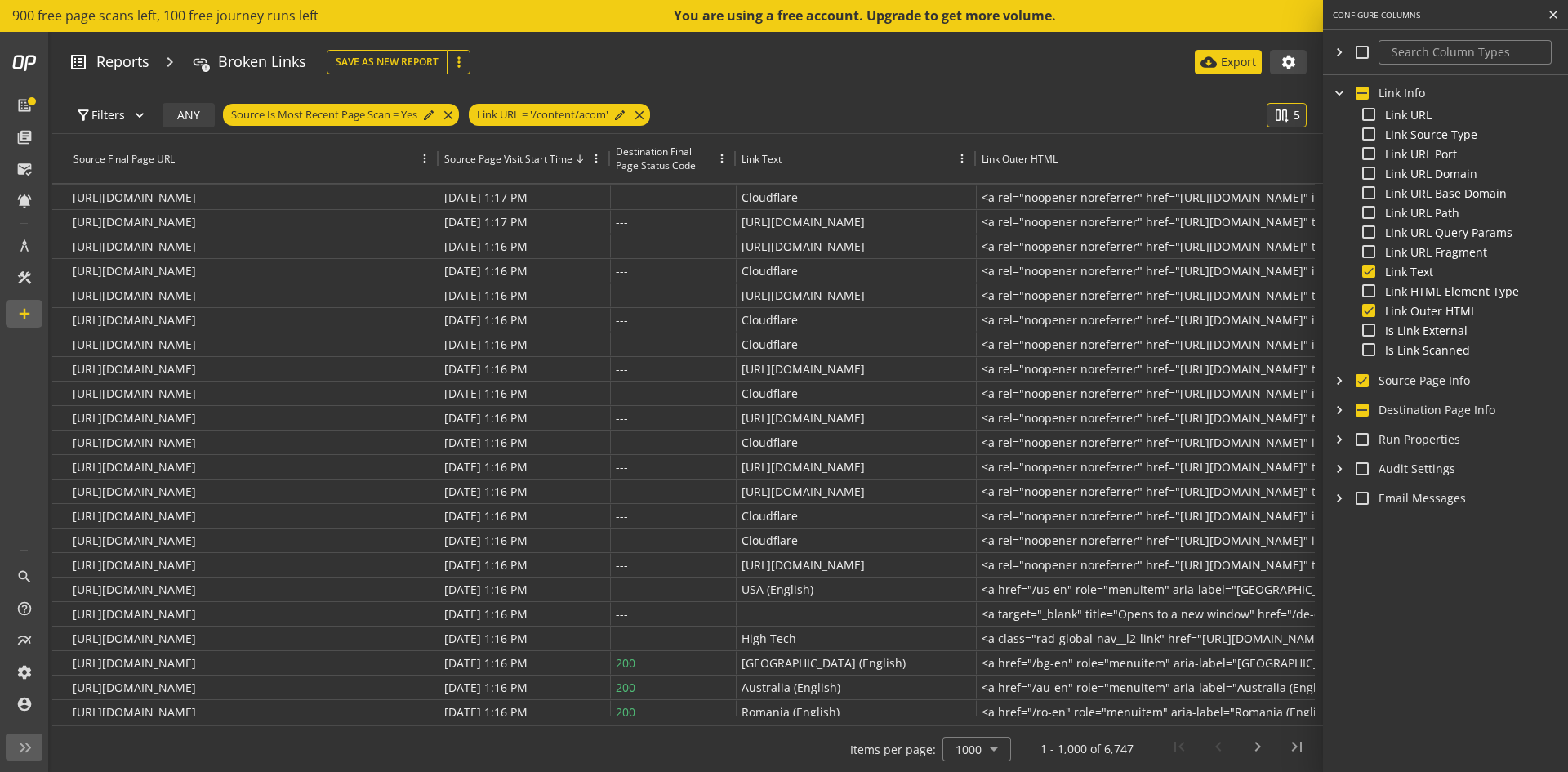
checkbox input "true"
click at [1362, 379] on input "checkbox" at bounding box center [1362, 380] width 13 height 13
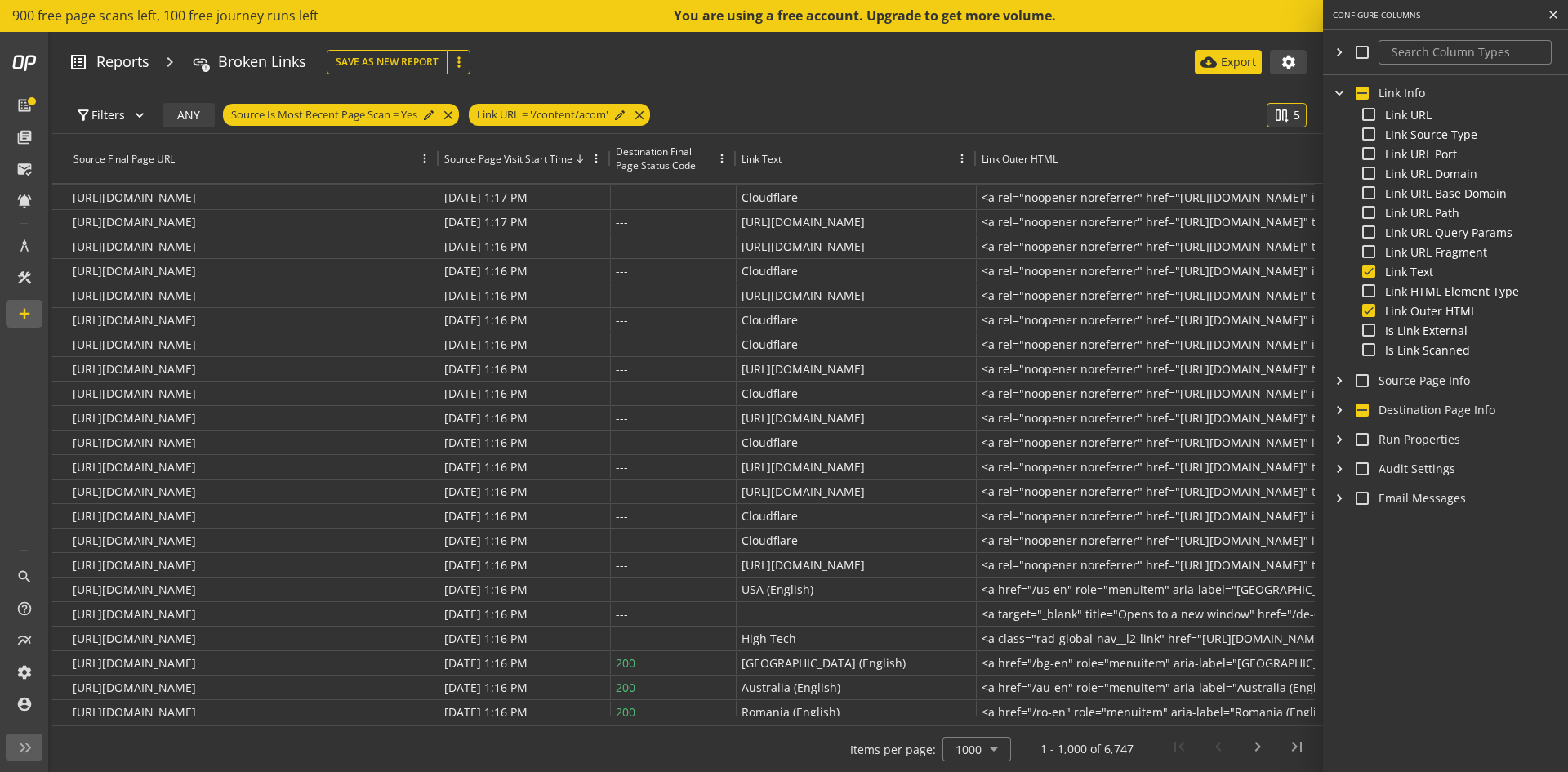
checkbox input "false"
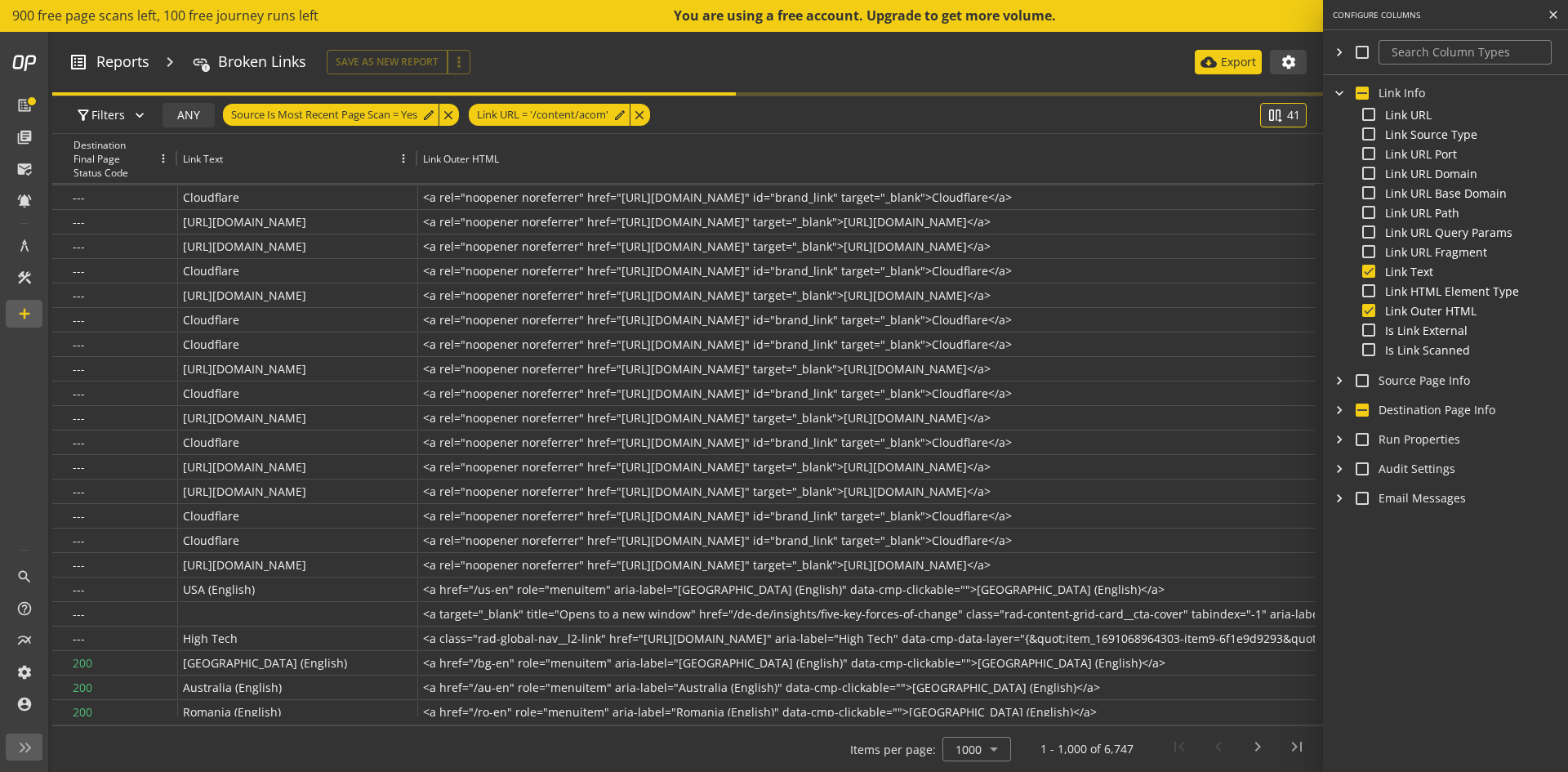
checkbox input "false"
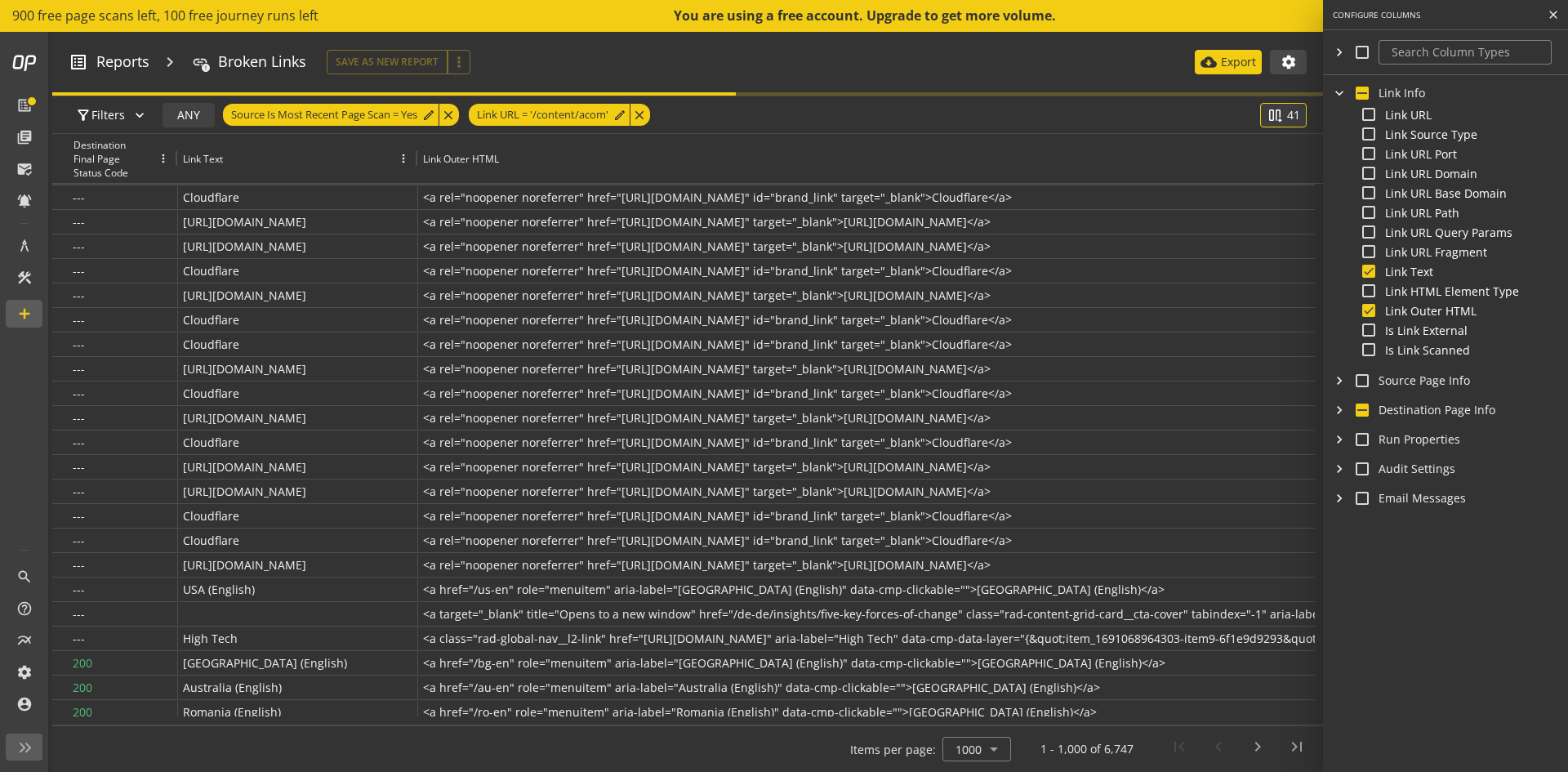
checkbox input "false"
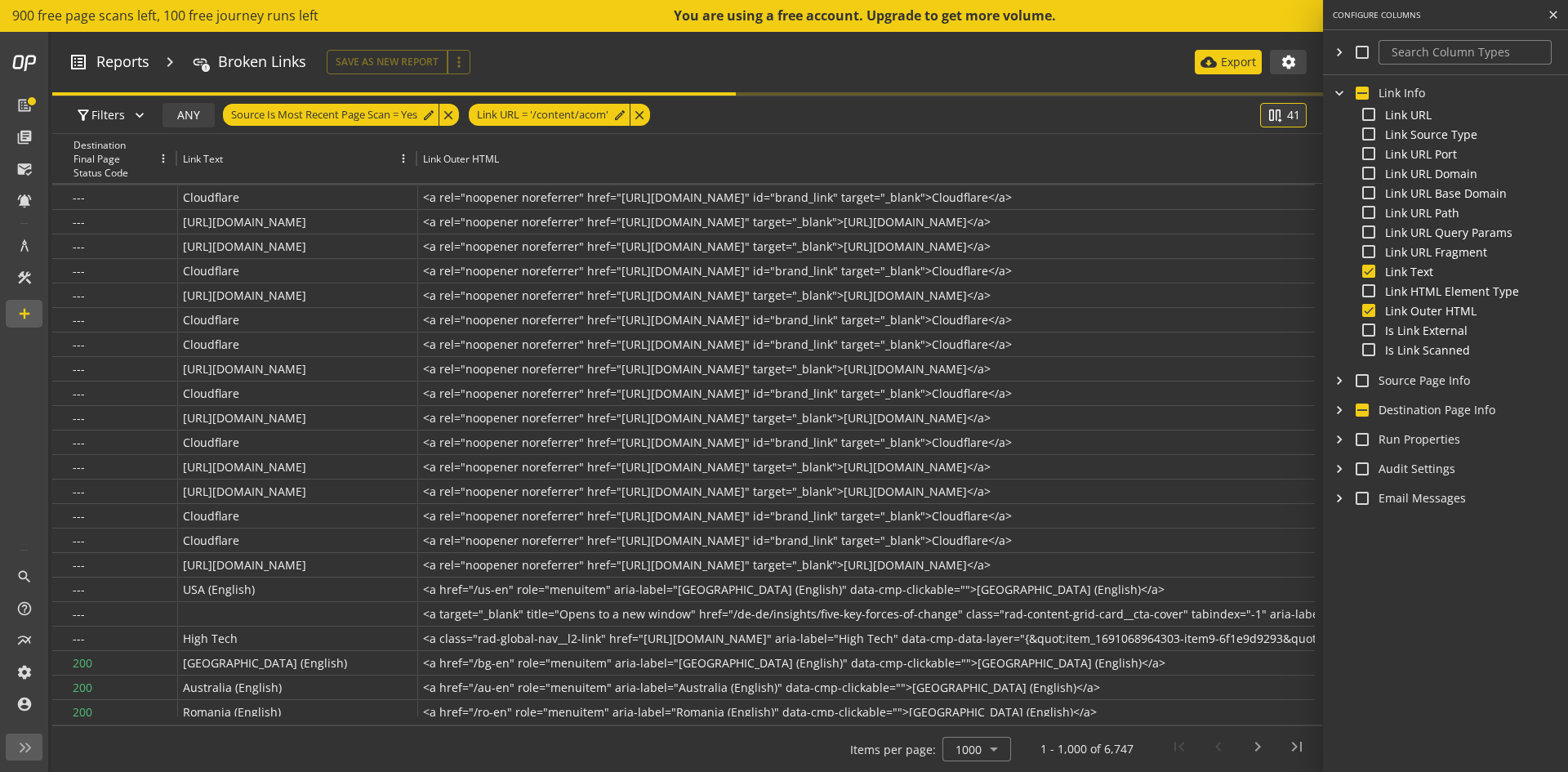
checkbox input "false"
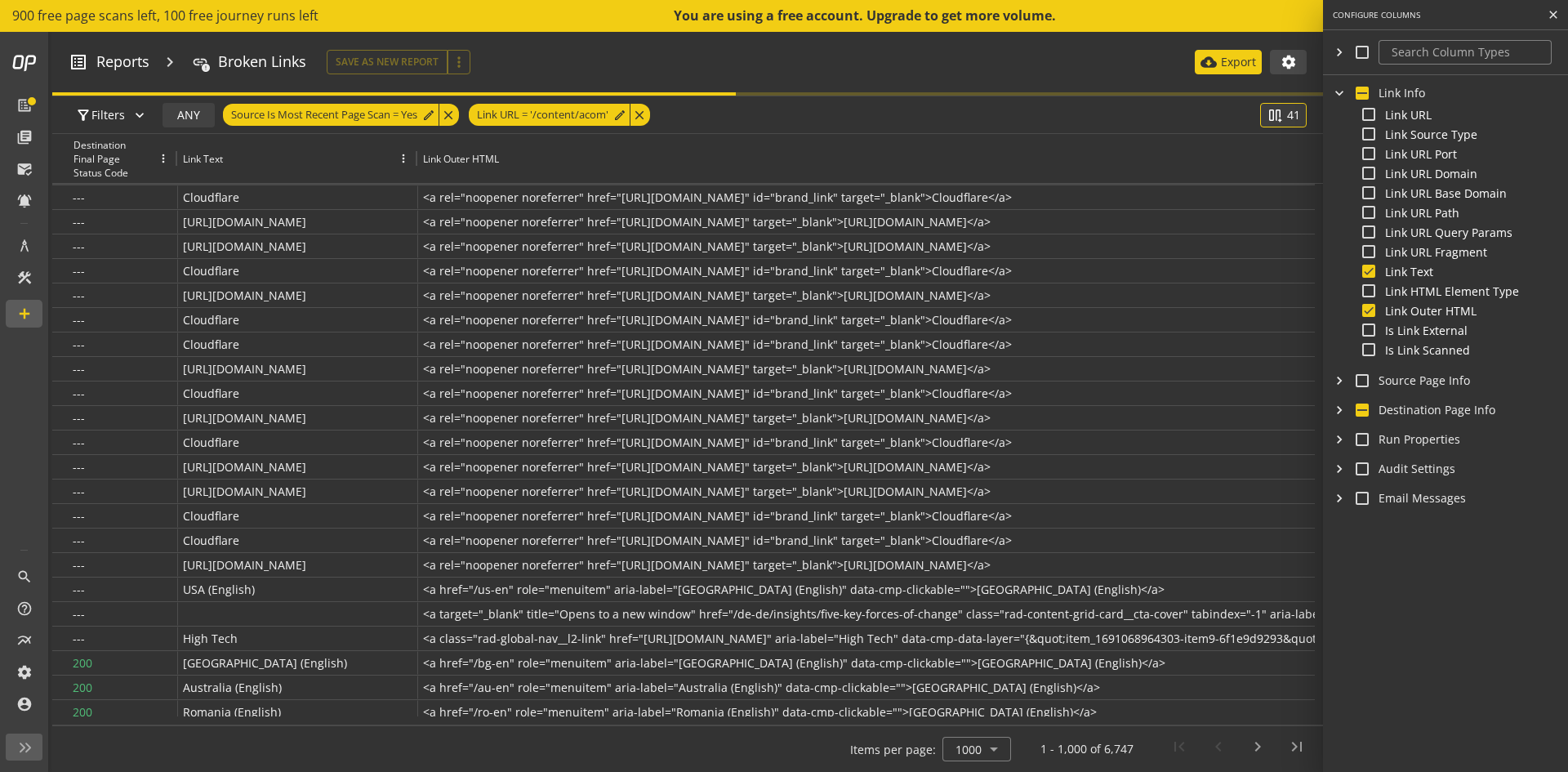
checkbox input "false"
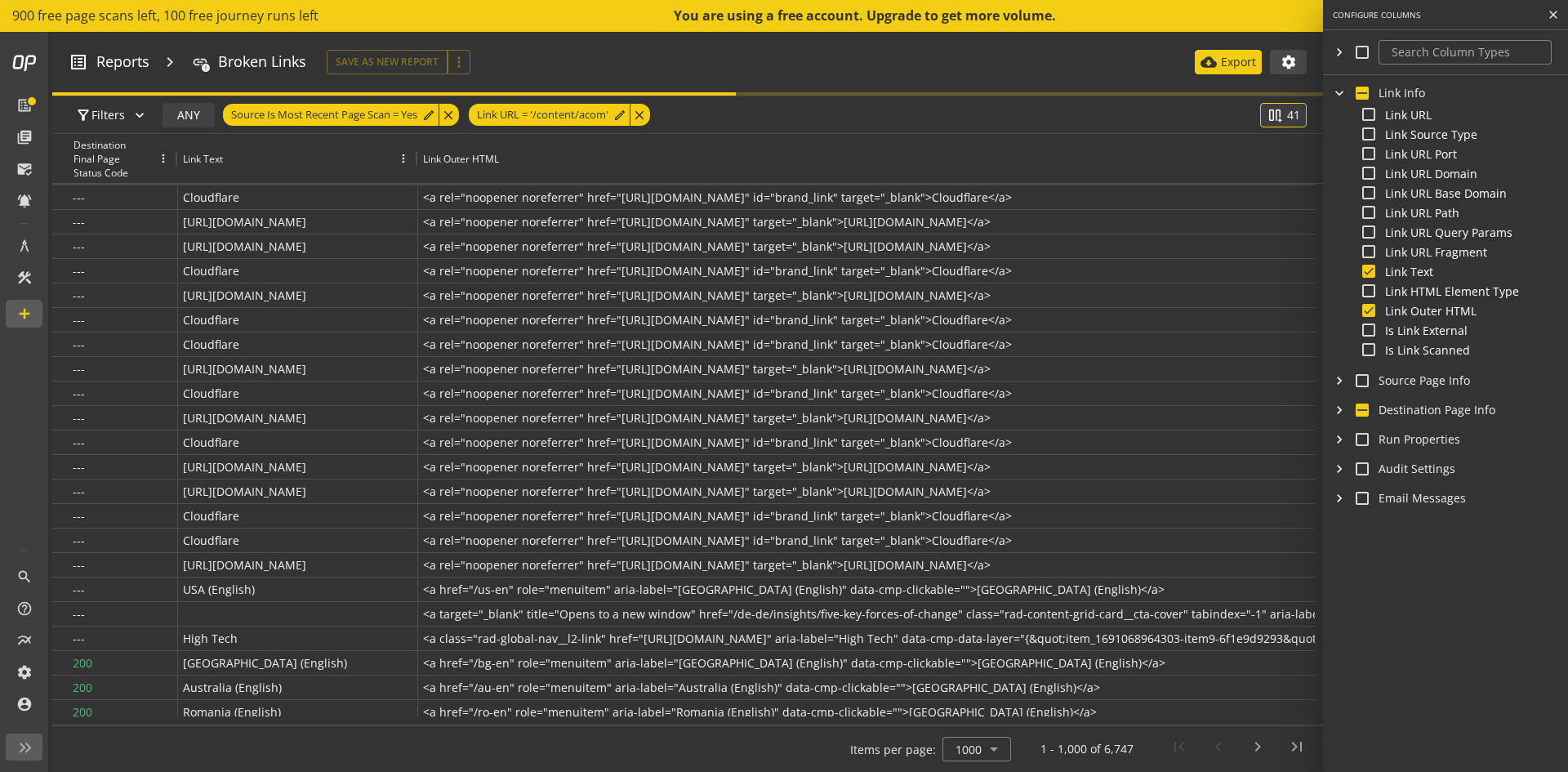
checkbox input "false"
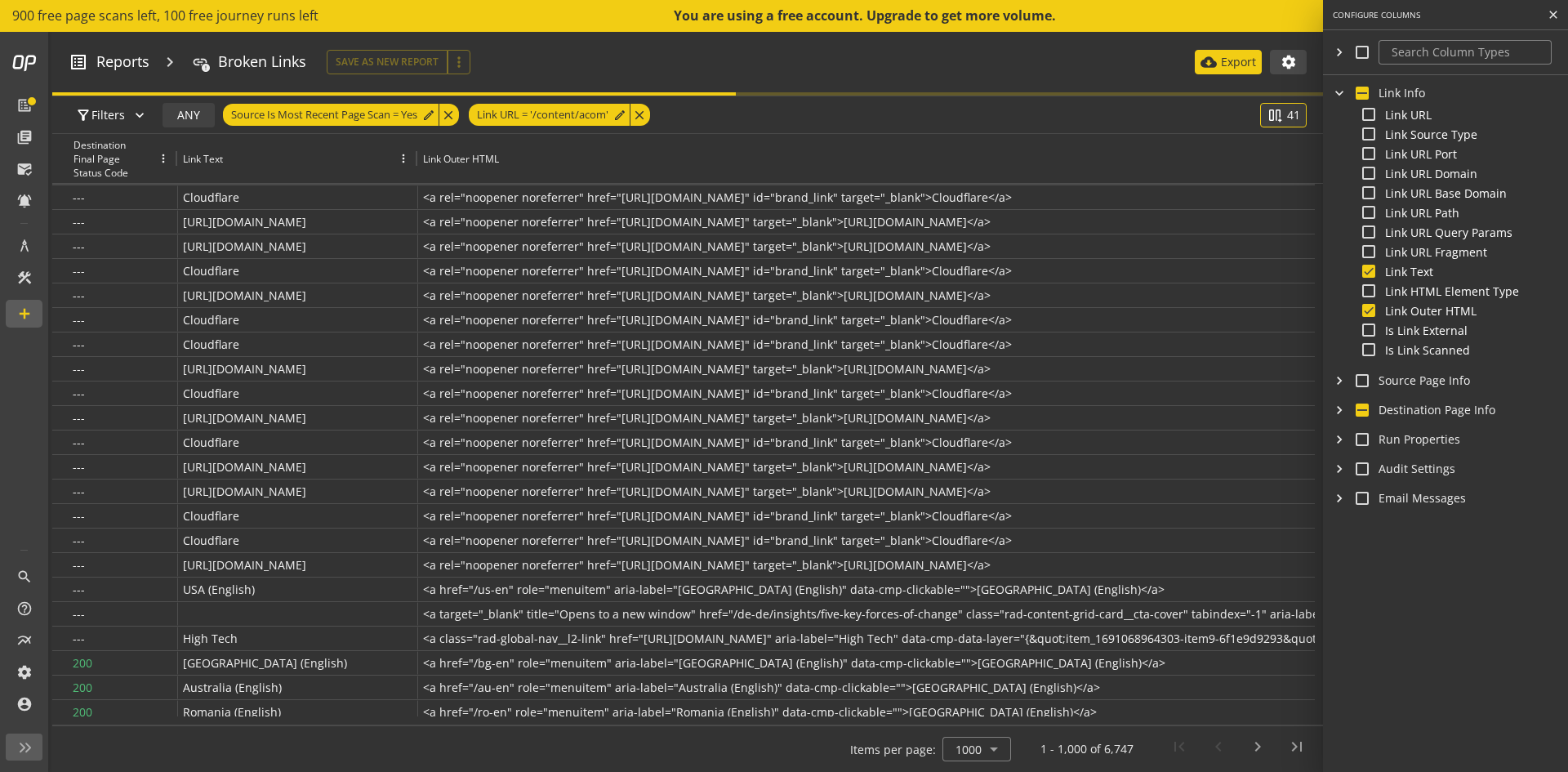
checkbox input "false"
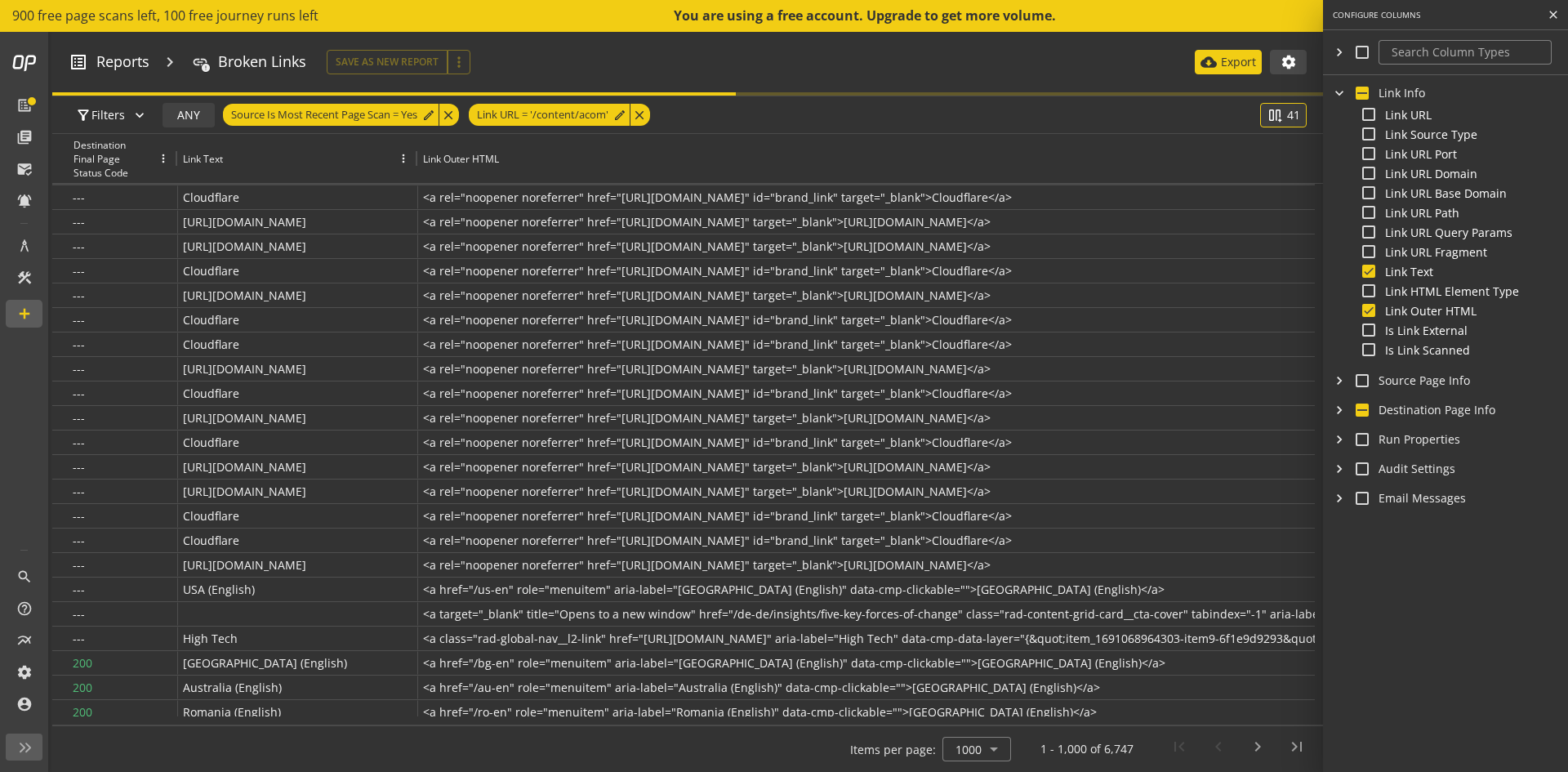
checkbox input "false"
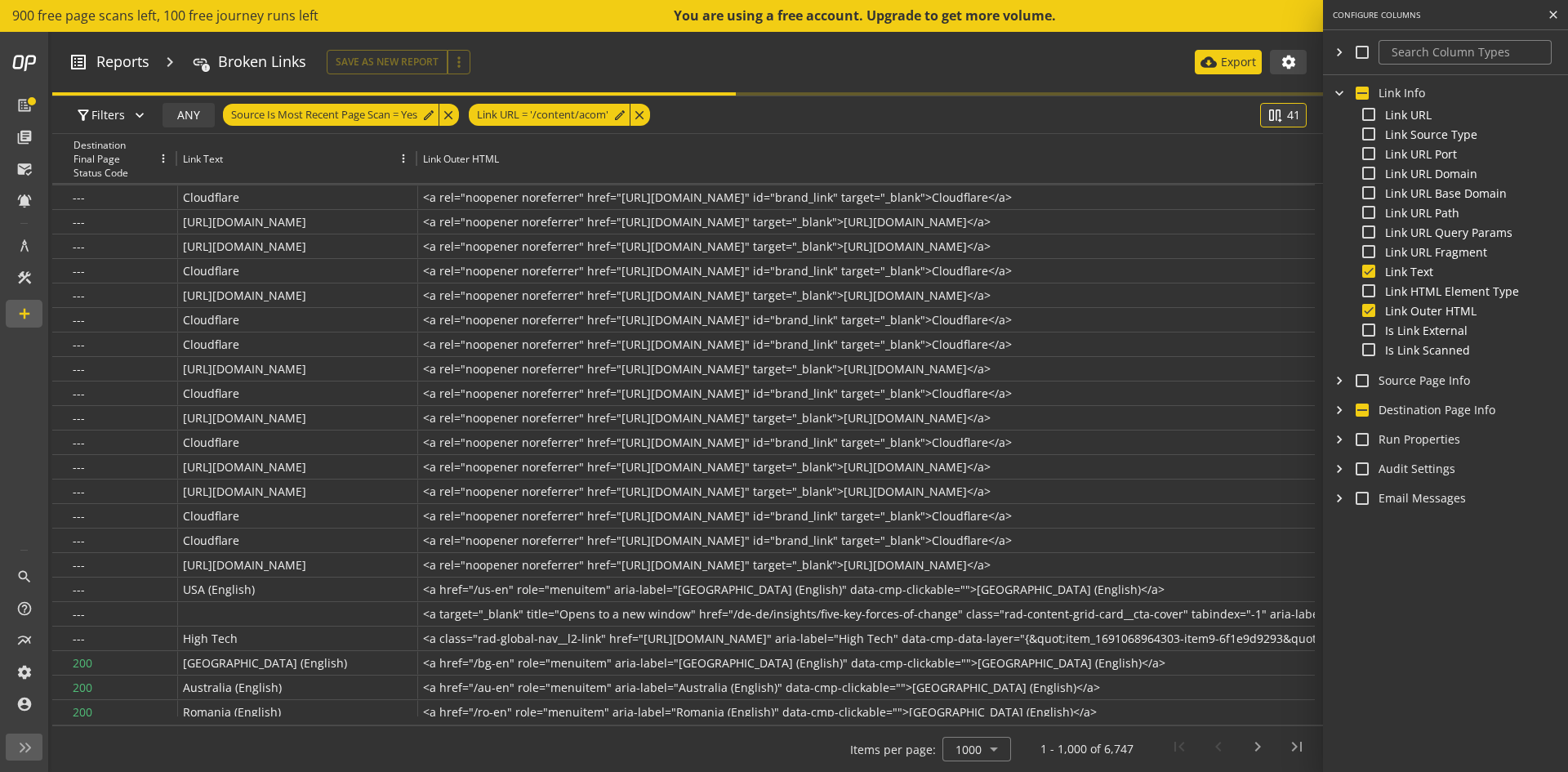
checkbox input "false"
click at [1365, 413] on input "checkbox" at bounding box center [1362, 409] width 13 height 13
checkbox input "true"
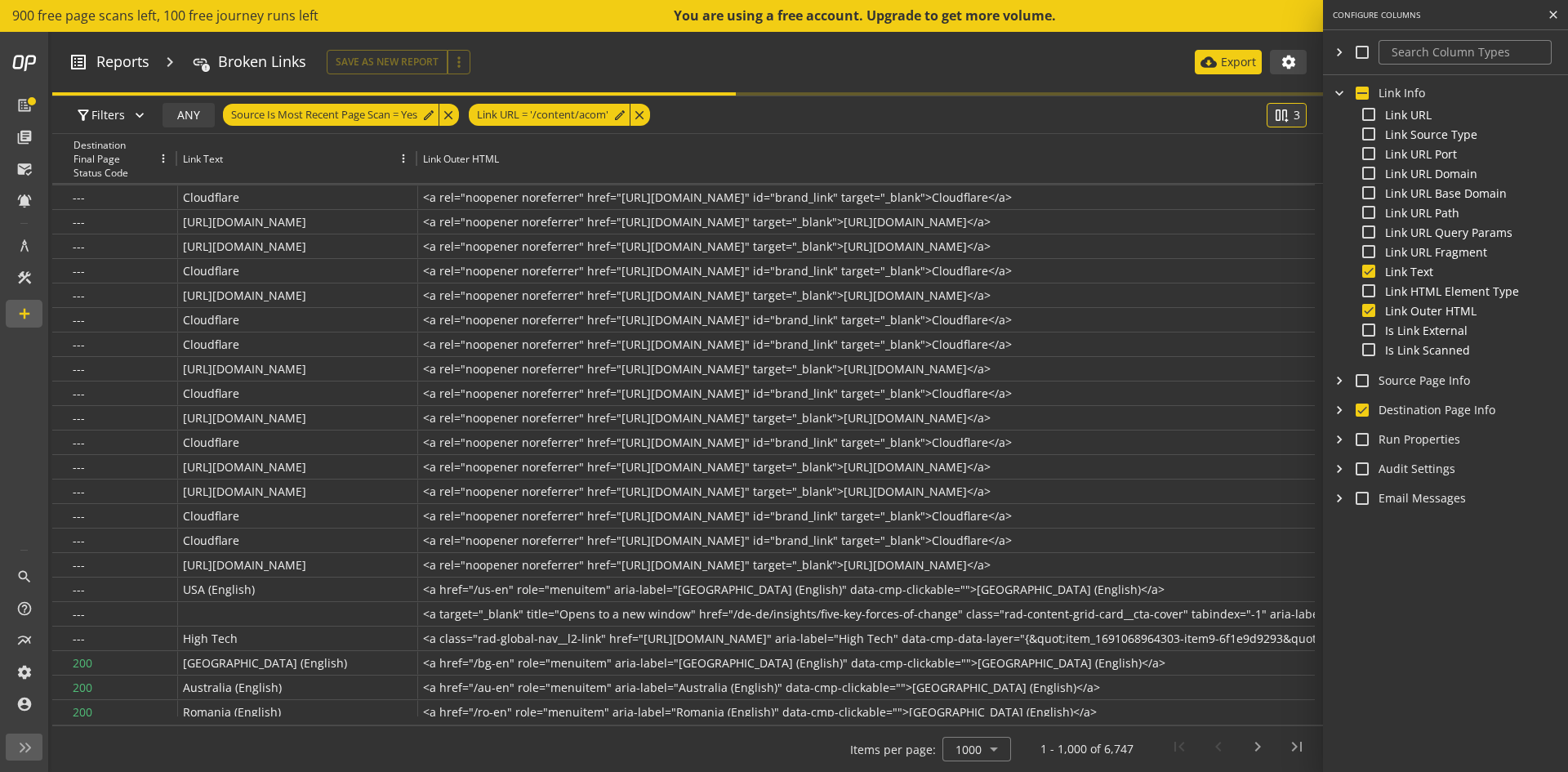
checkbox input "true"
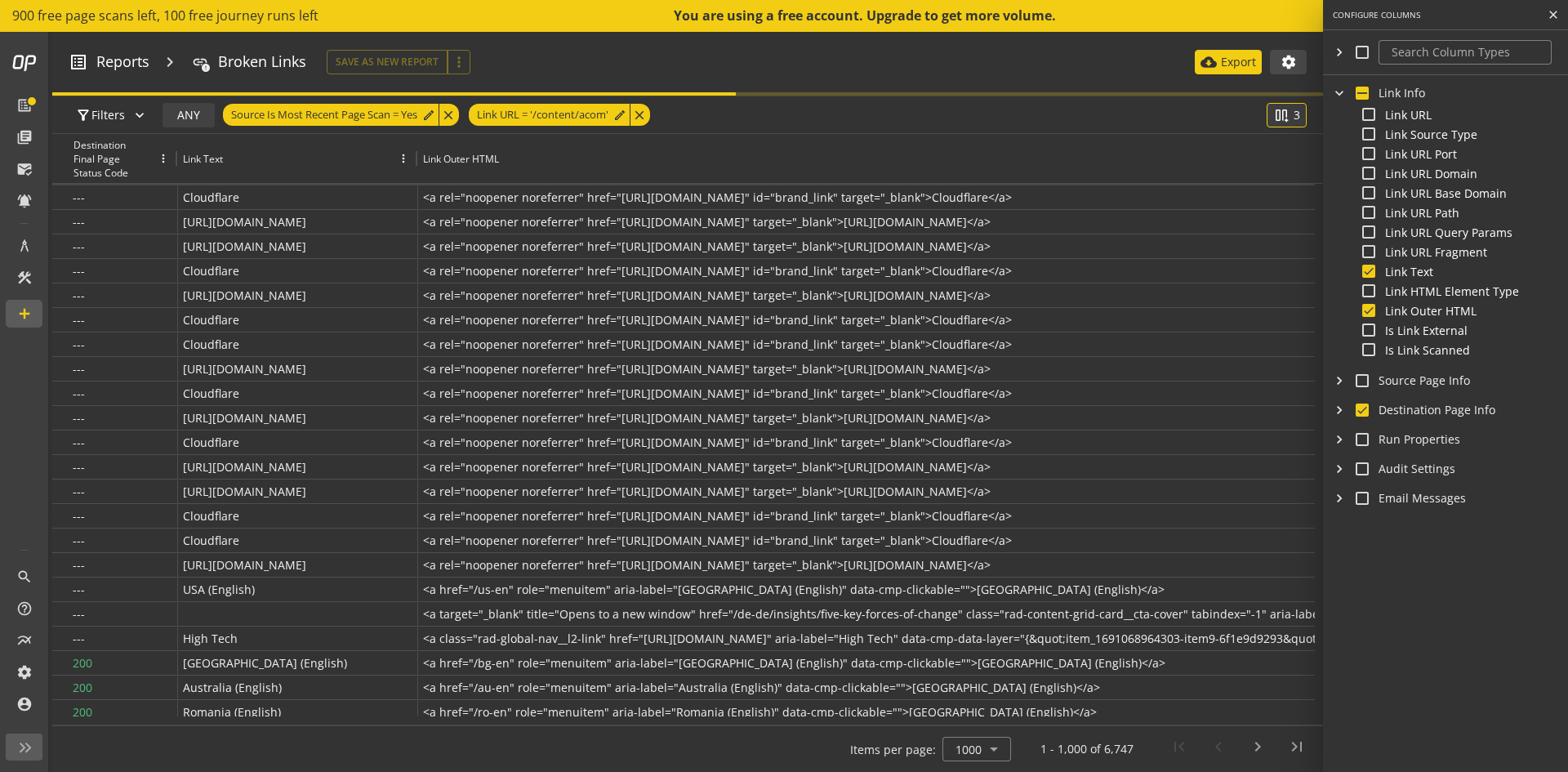
checkbox input "true"
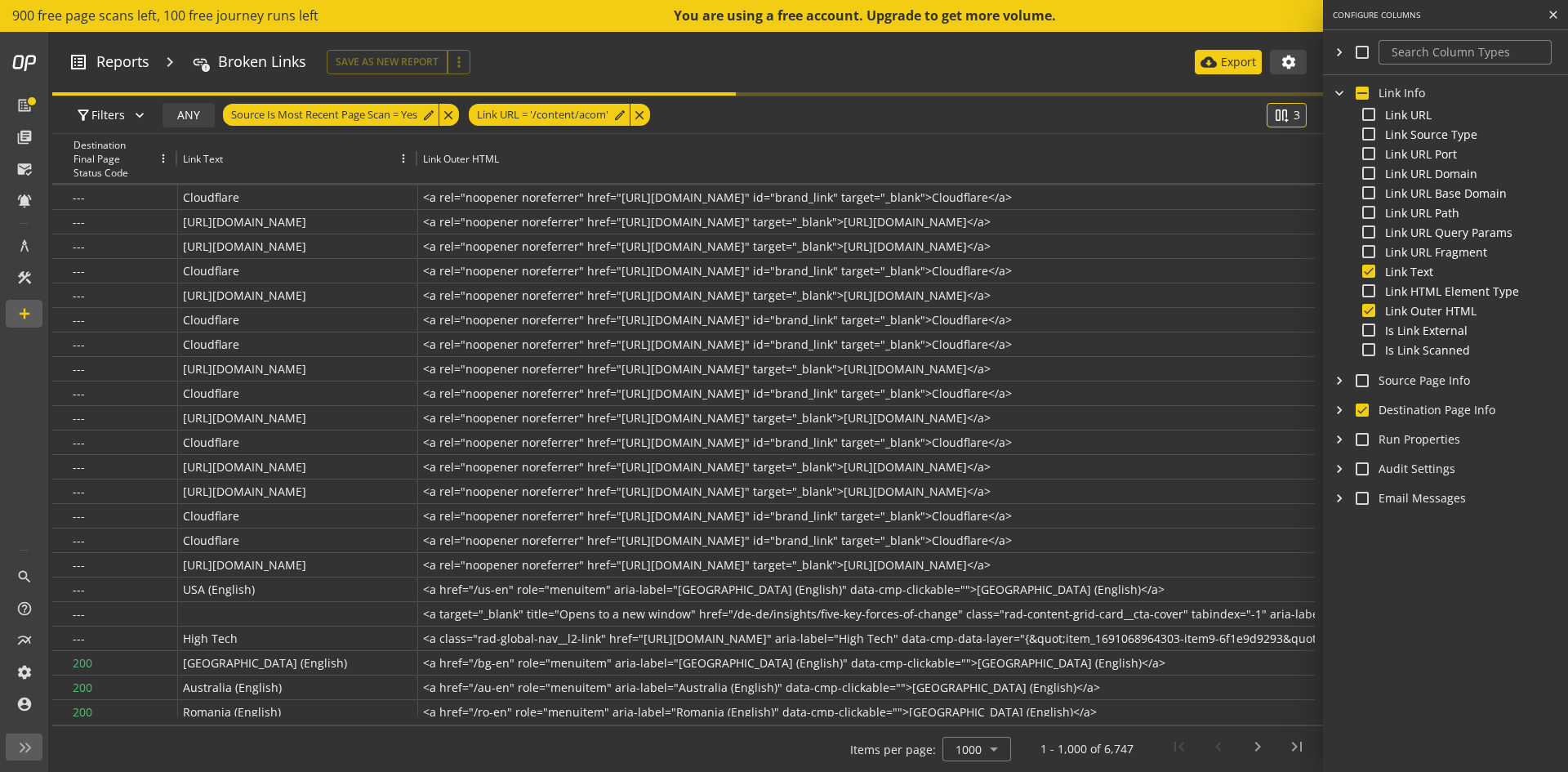
checkbox input "true"
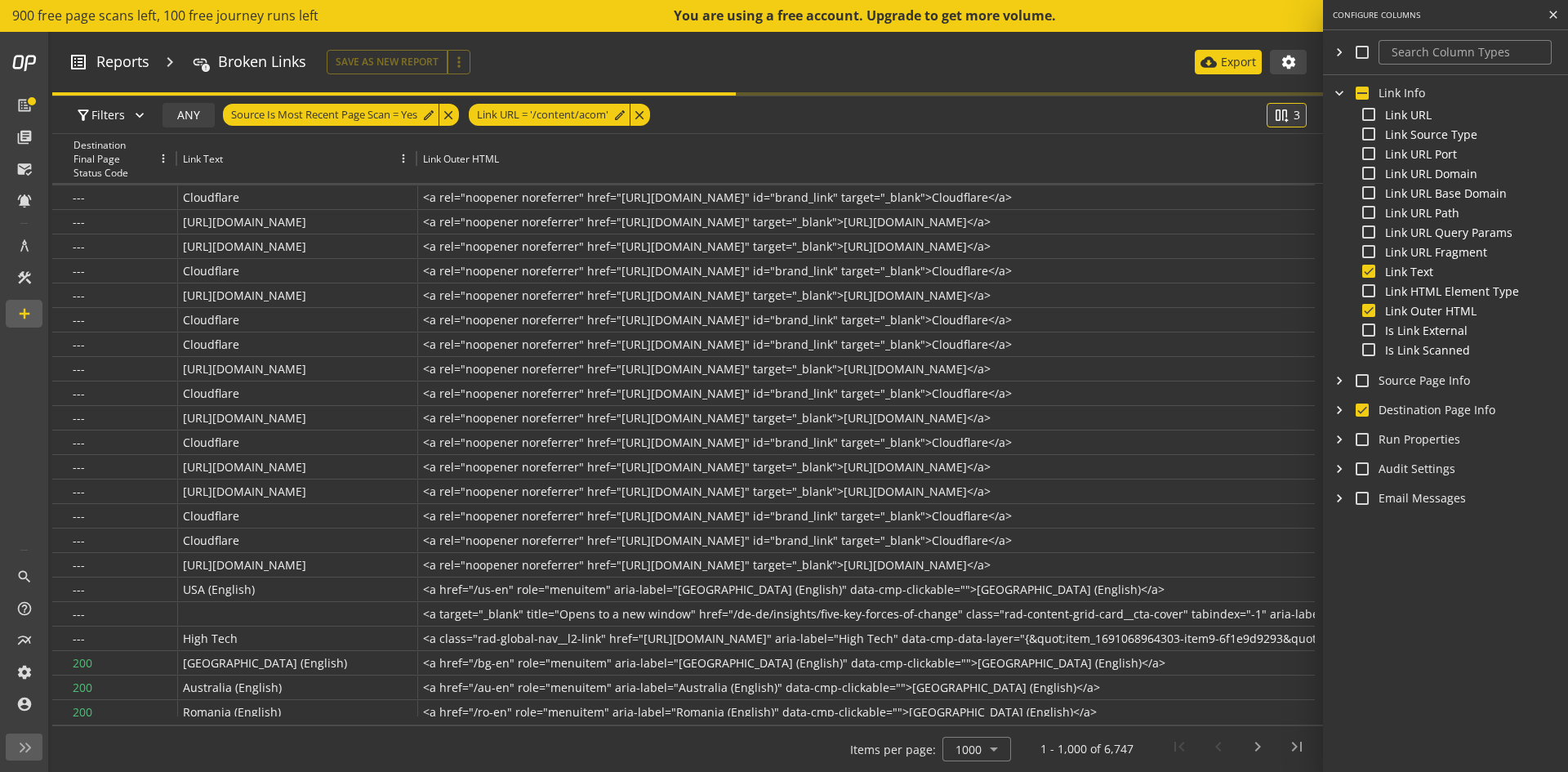
checkbox input "true"
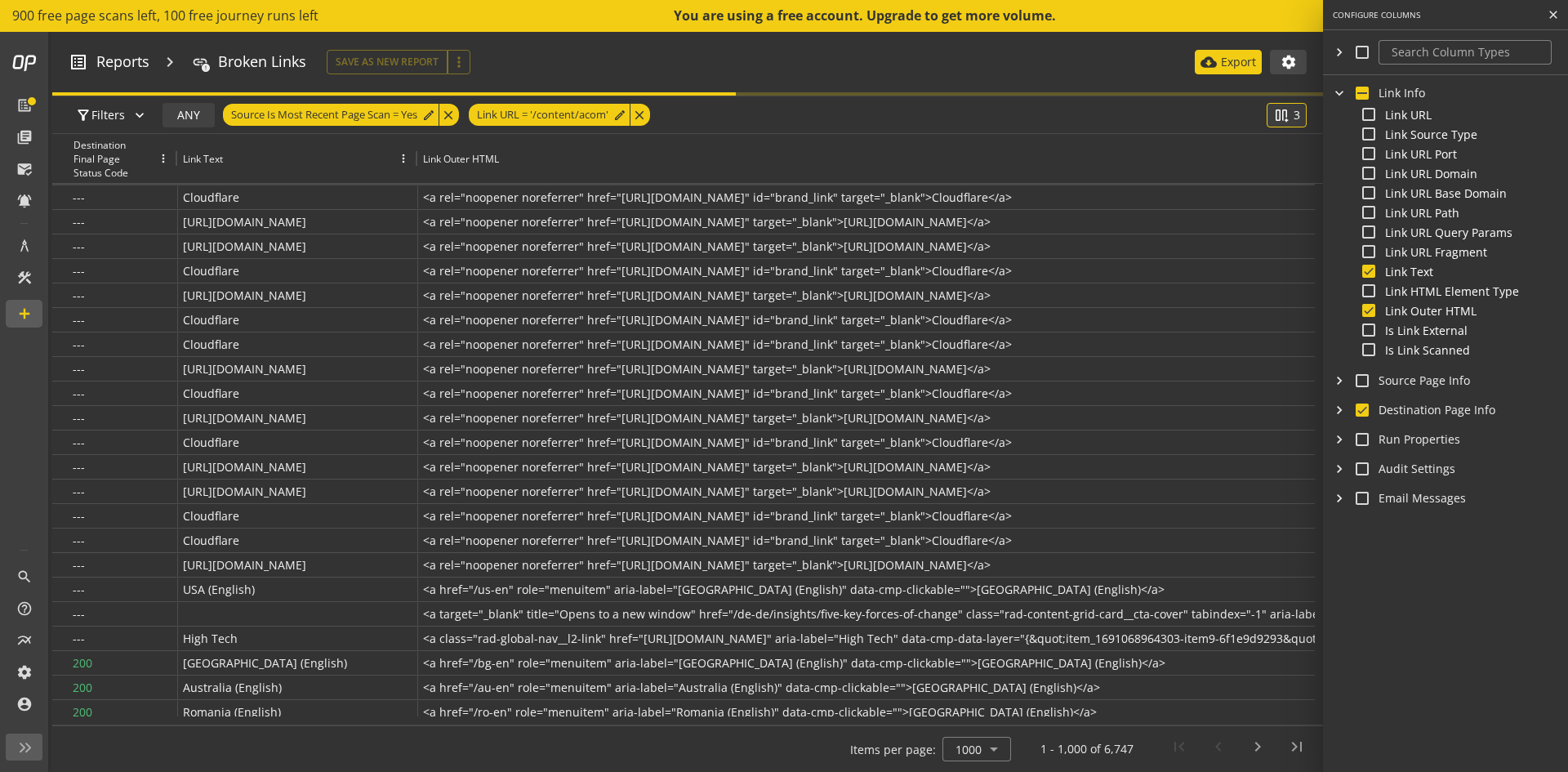
checkbox input "true"
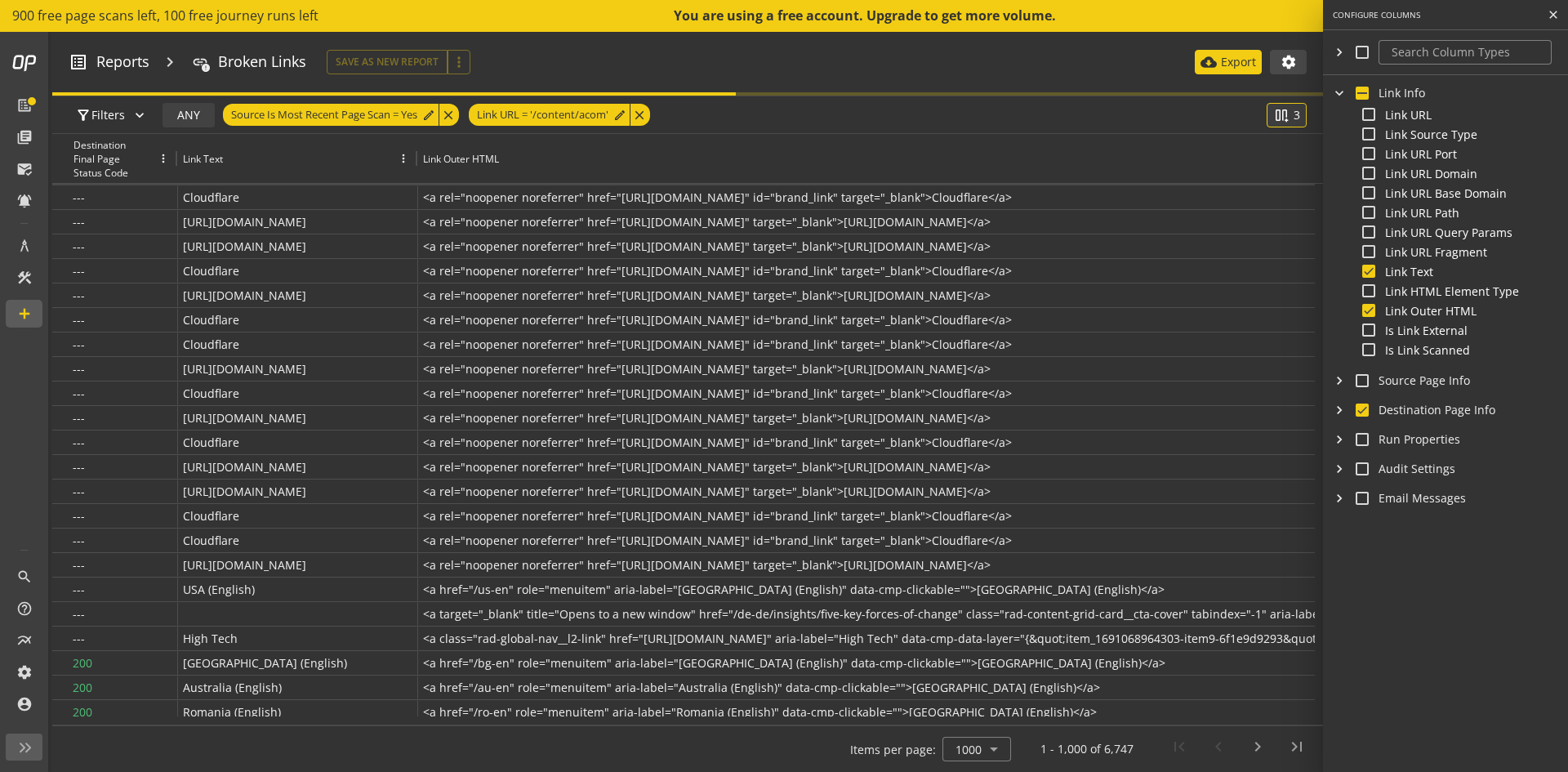
checkbox input "true"
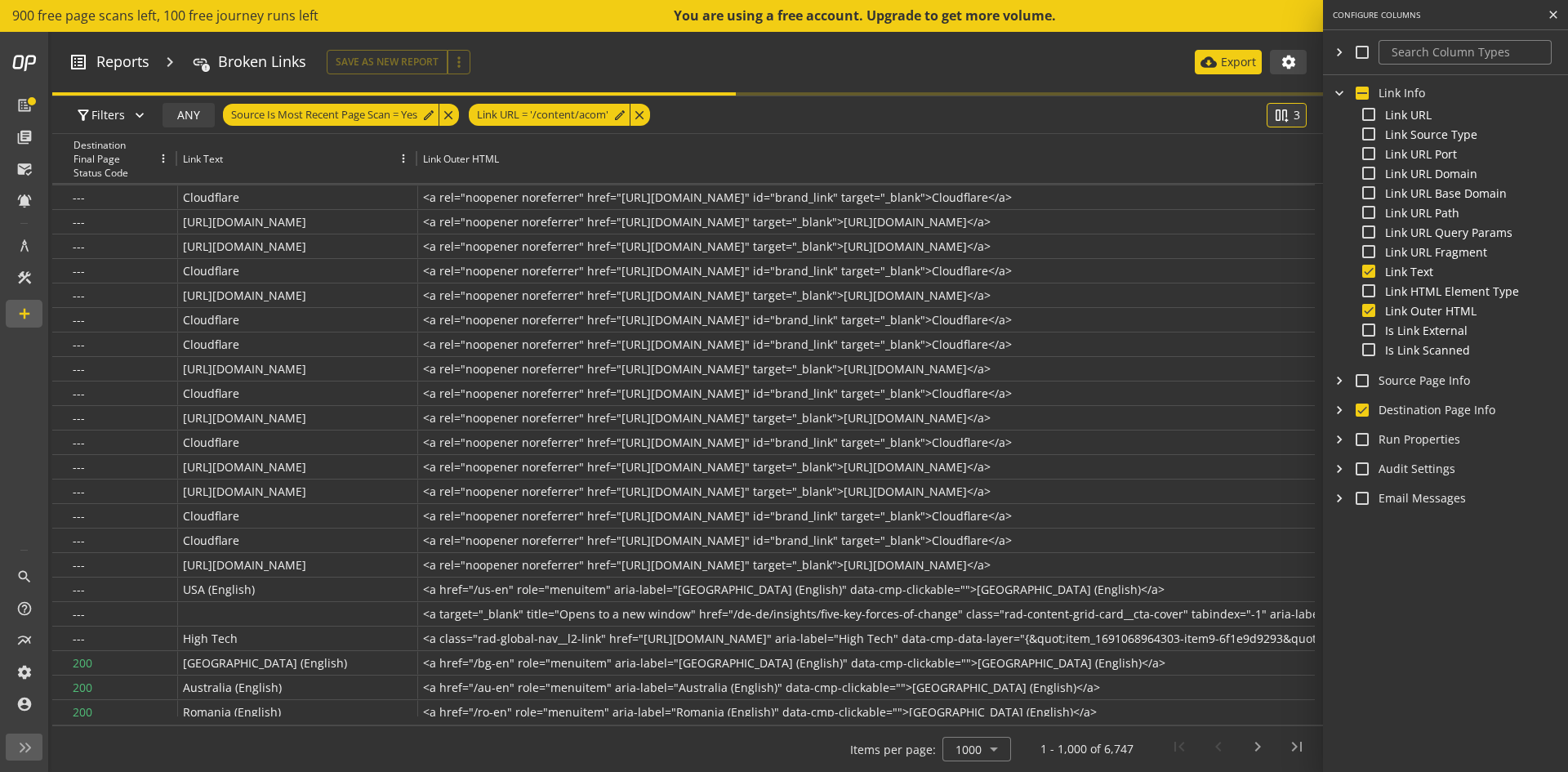
checkbox input "true"
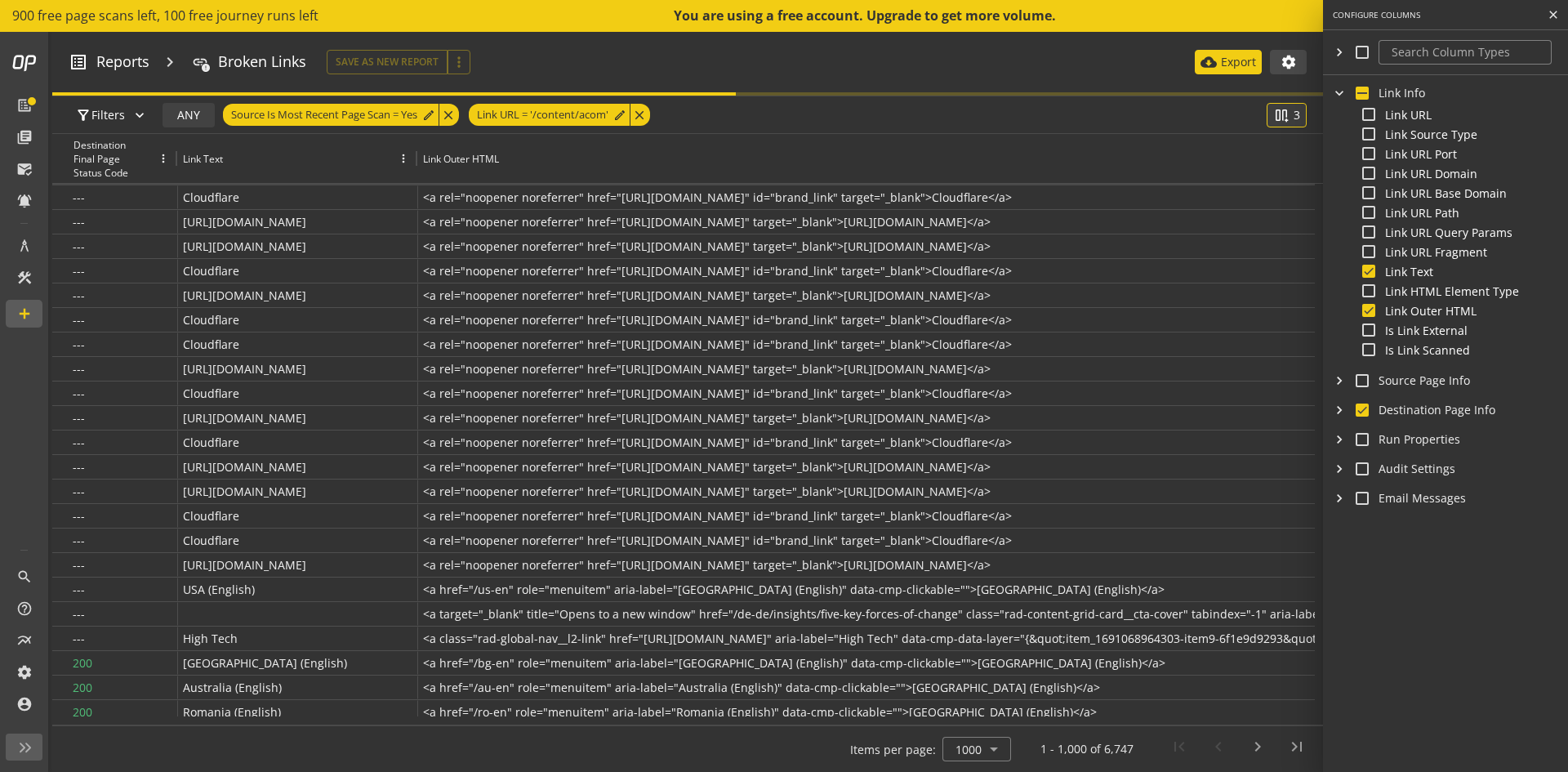
checkbox input "true"
click at [1365, 413] on input "checkbox" at bounding box center [1362, 409] width 13 height 13
checkbox input "false"
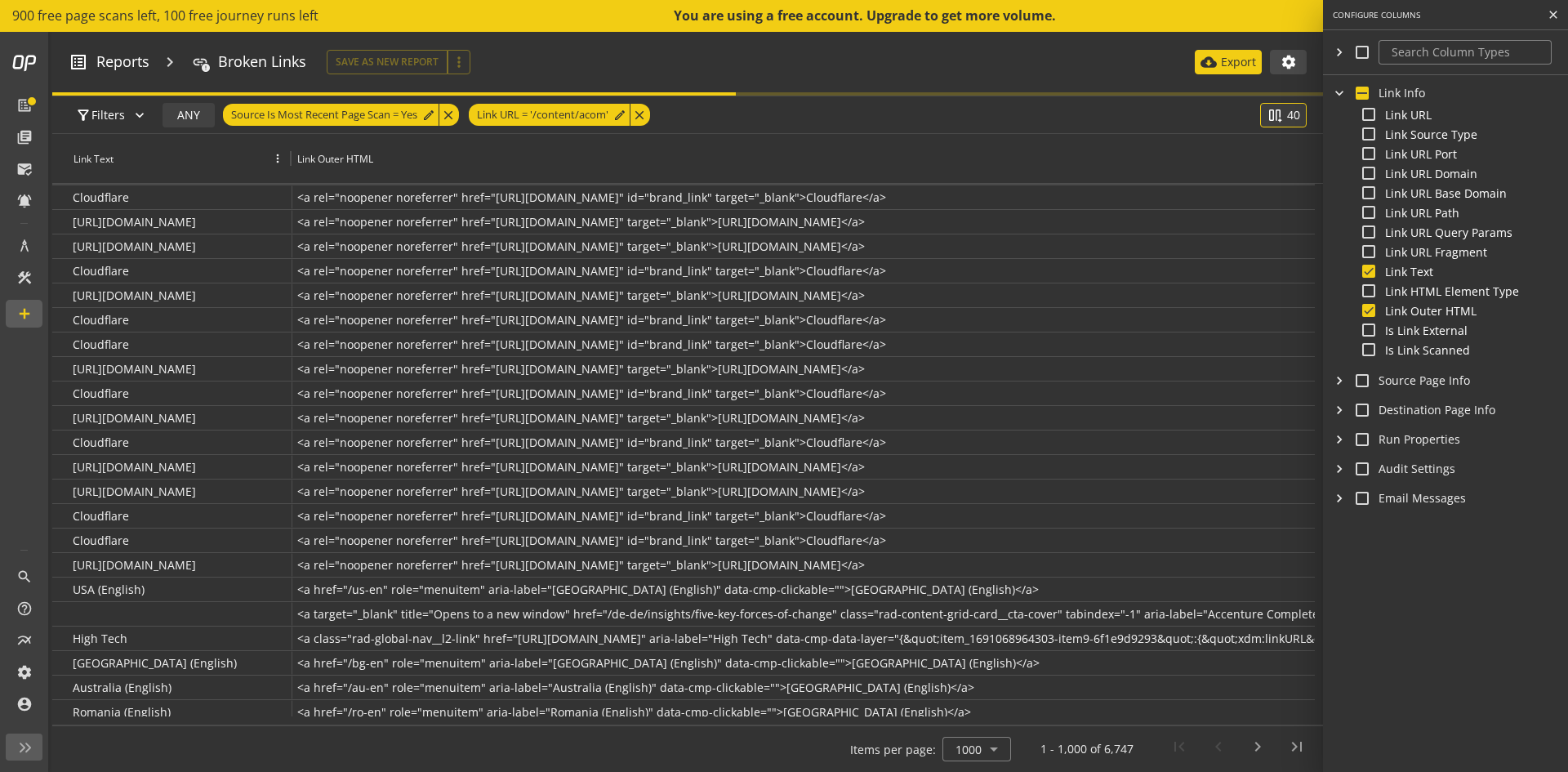
checkbox input "false"
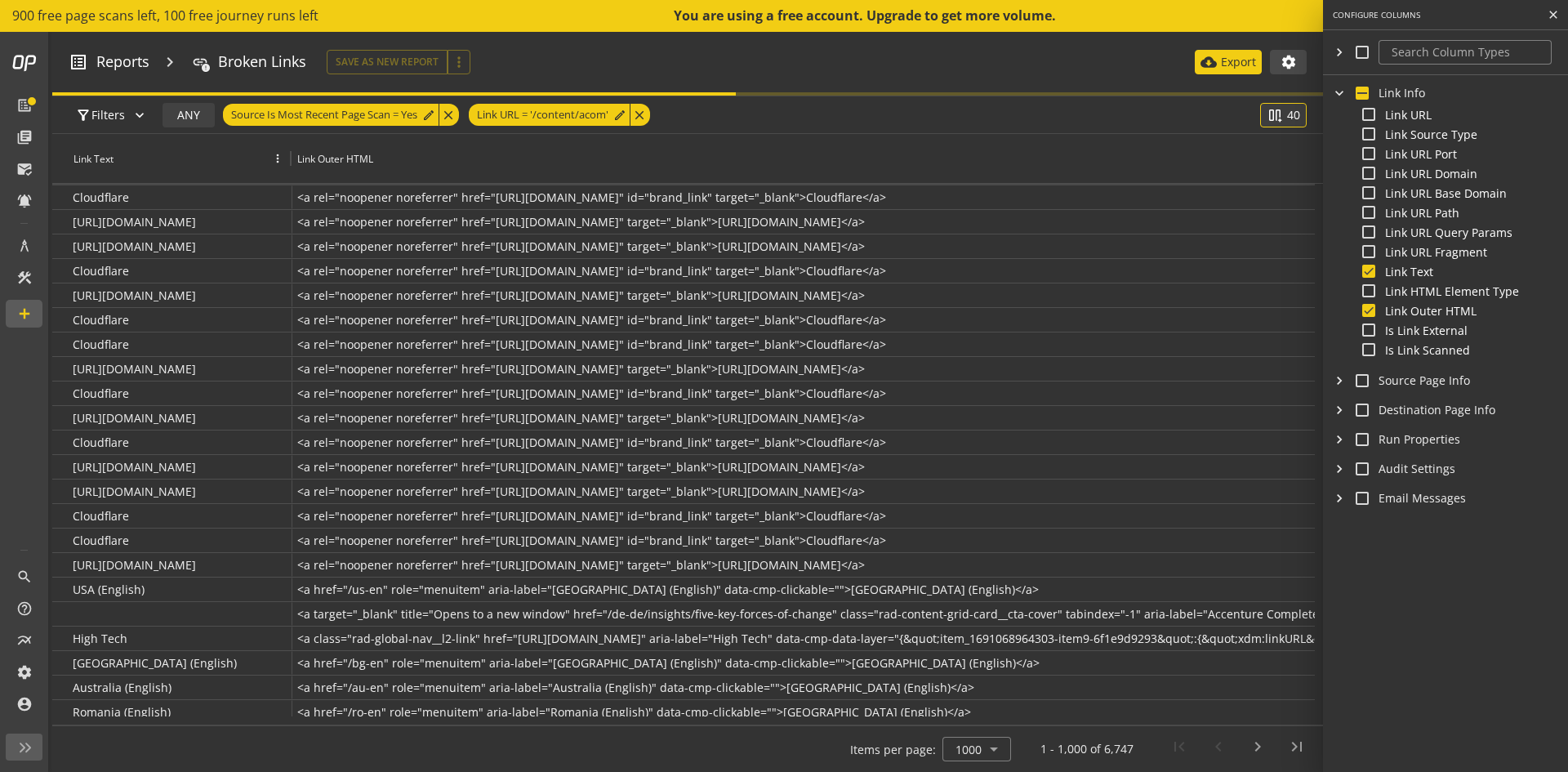
checkbox input "false"
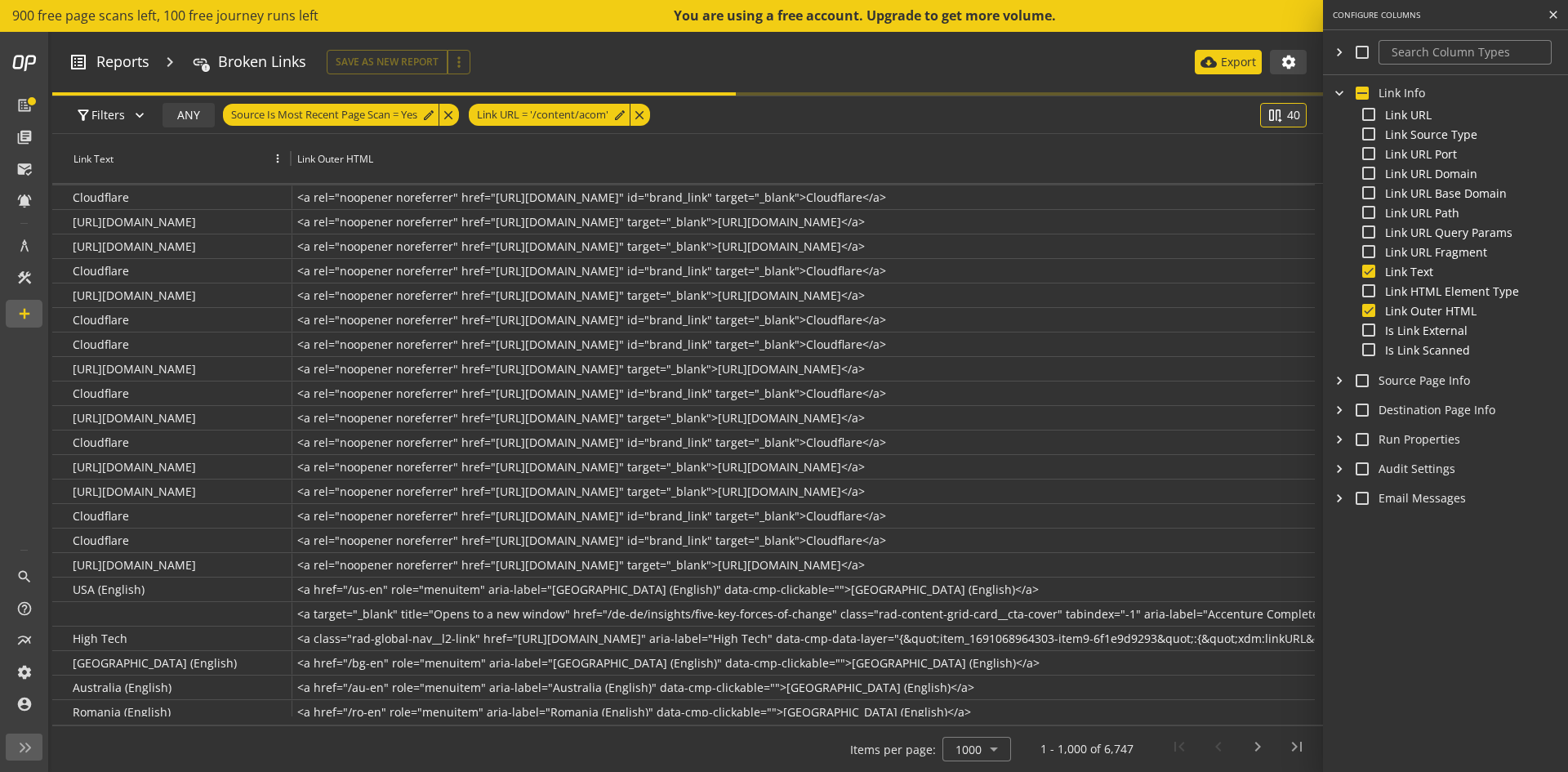
checkbox input "false"
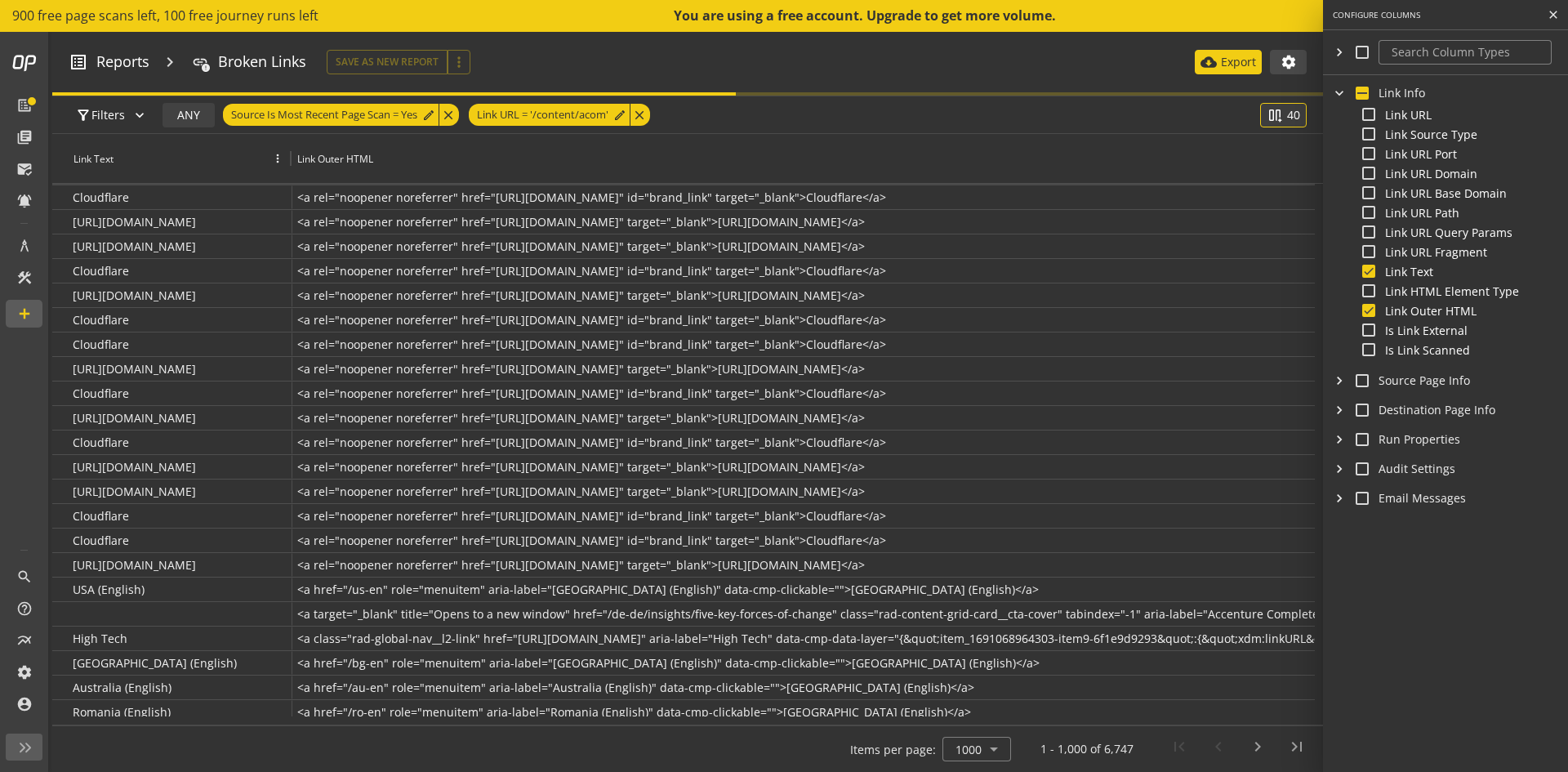
checkbox input "false"
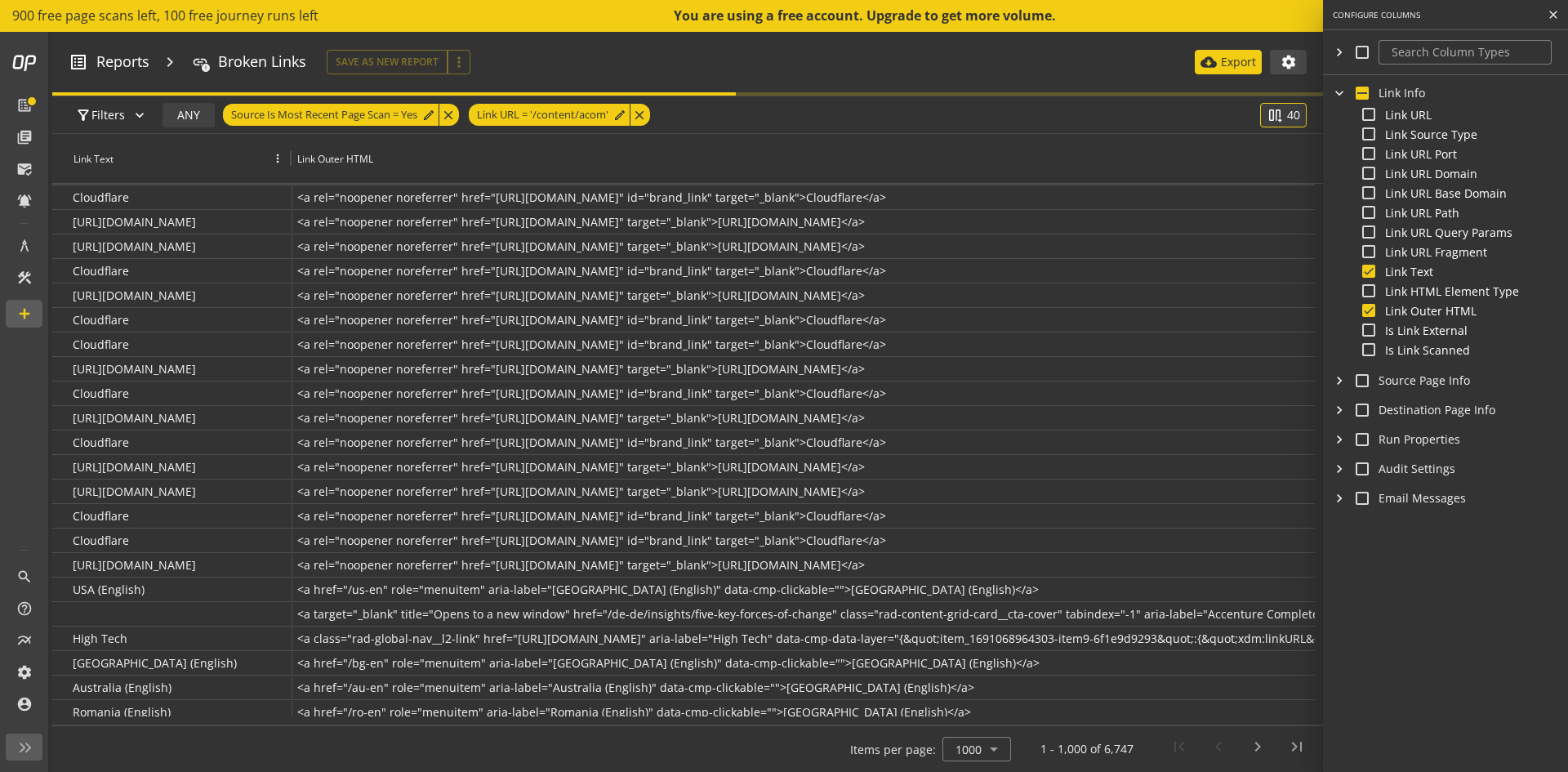
checkbox input "false"
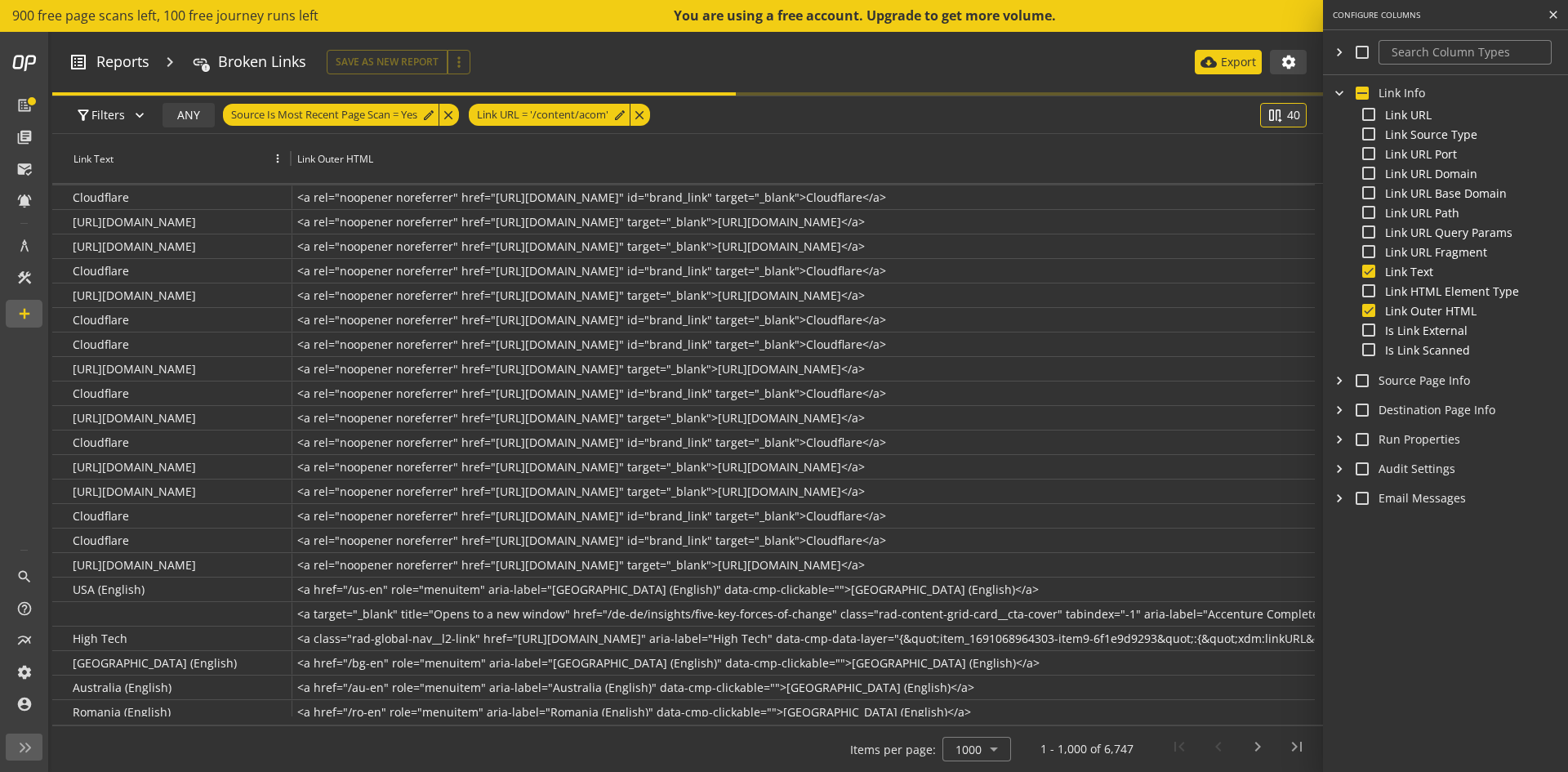
checkbox input "false"
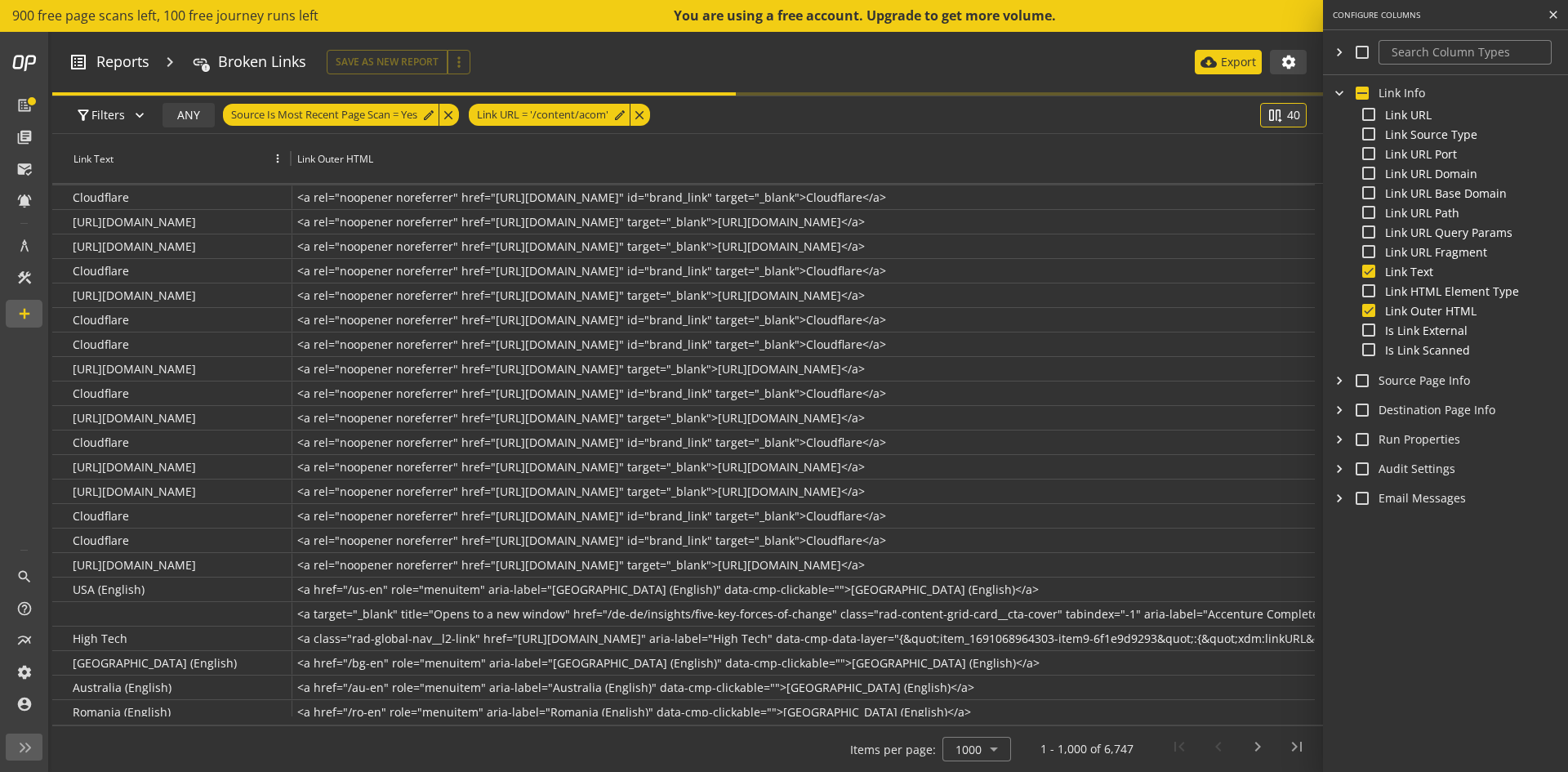
checkbox input "false"
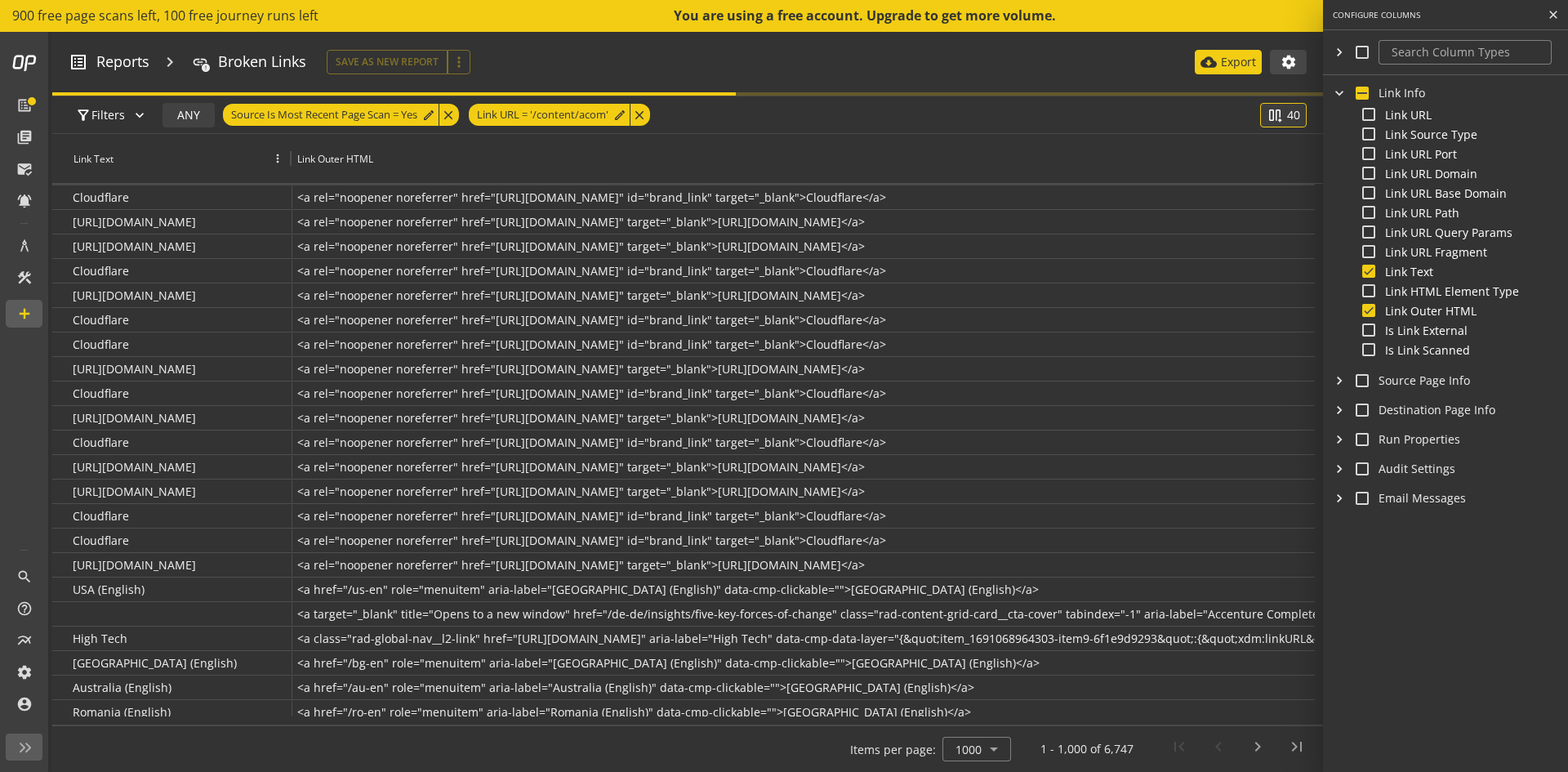
checkbox input "false"
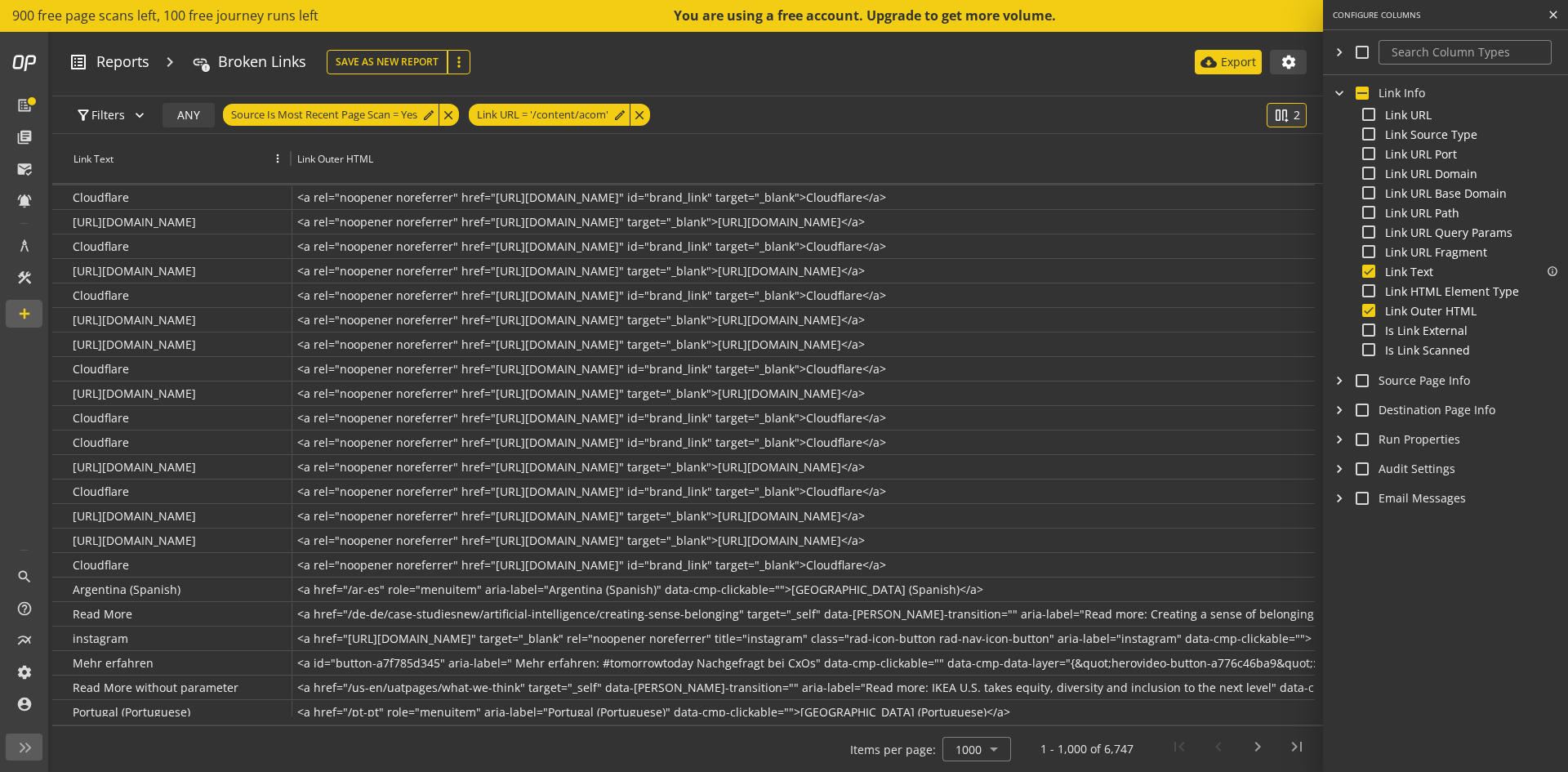
click at [1366, 271] on input "Link Text" at bounding box center [1368, 271] width 13 height 13
checkbox input "false"
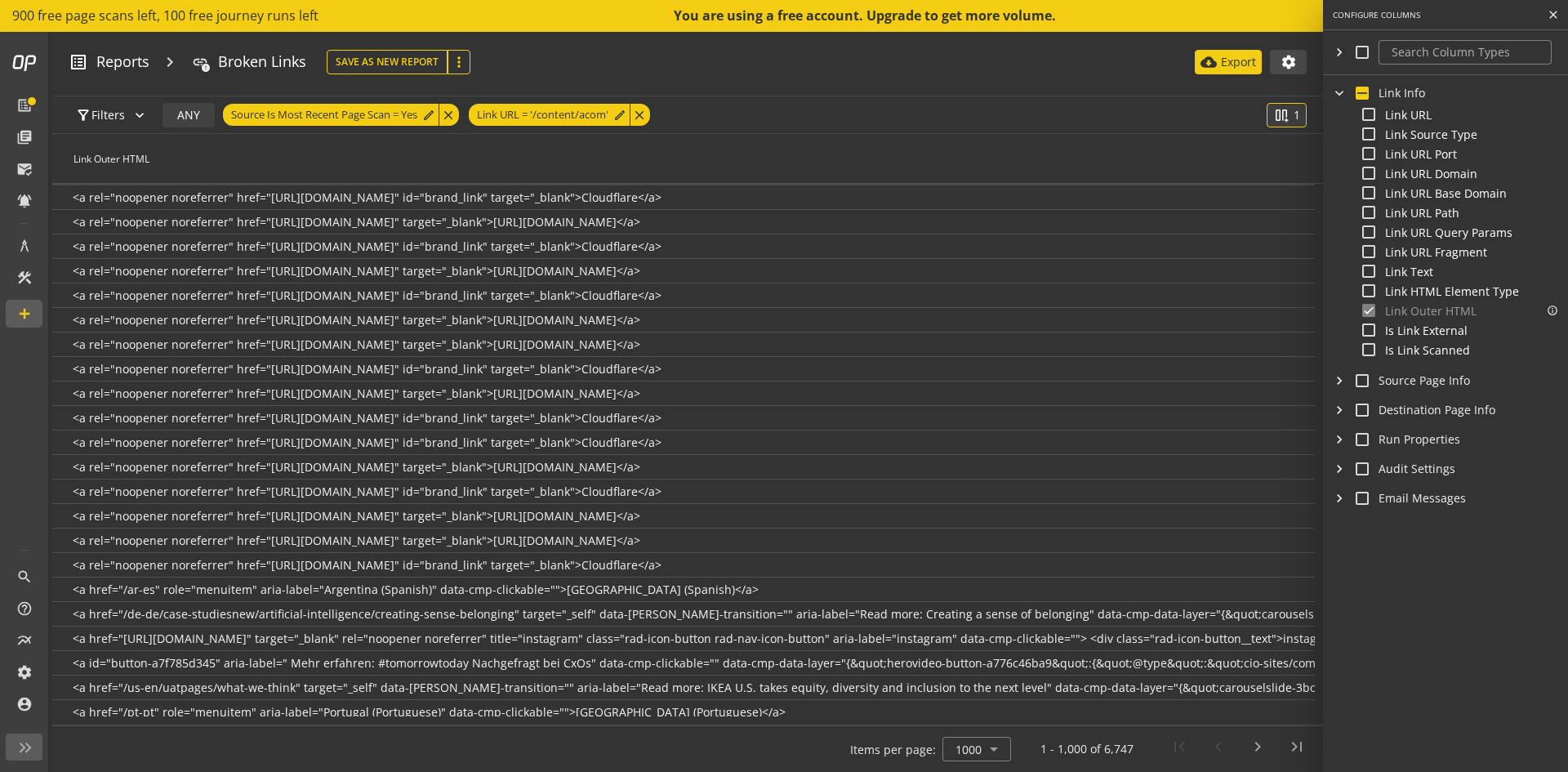
click at [1367, 312] on div "Link Outer HTML info_outline" at bounding box center [1460, 310] width 196 height 13
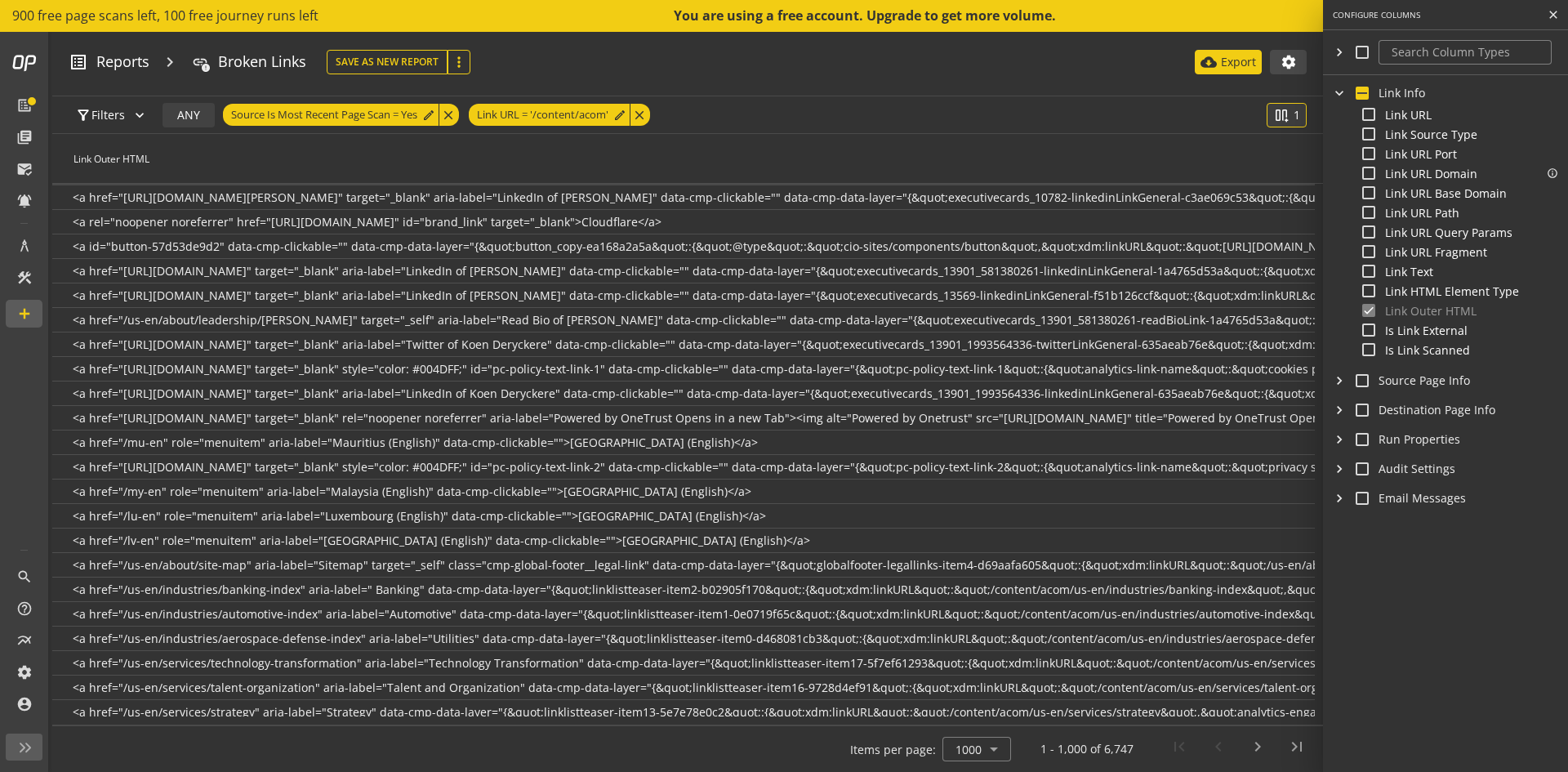
click at [1369, 171] on input "Link URL Domain" at bounding box center [1368, 173] width 13 height 13
checkbox input "true"
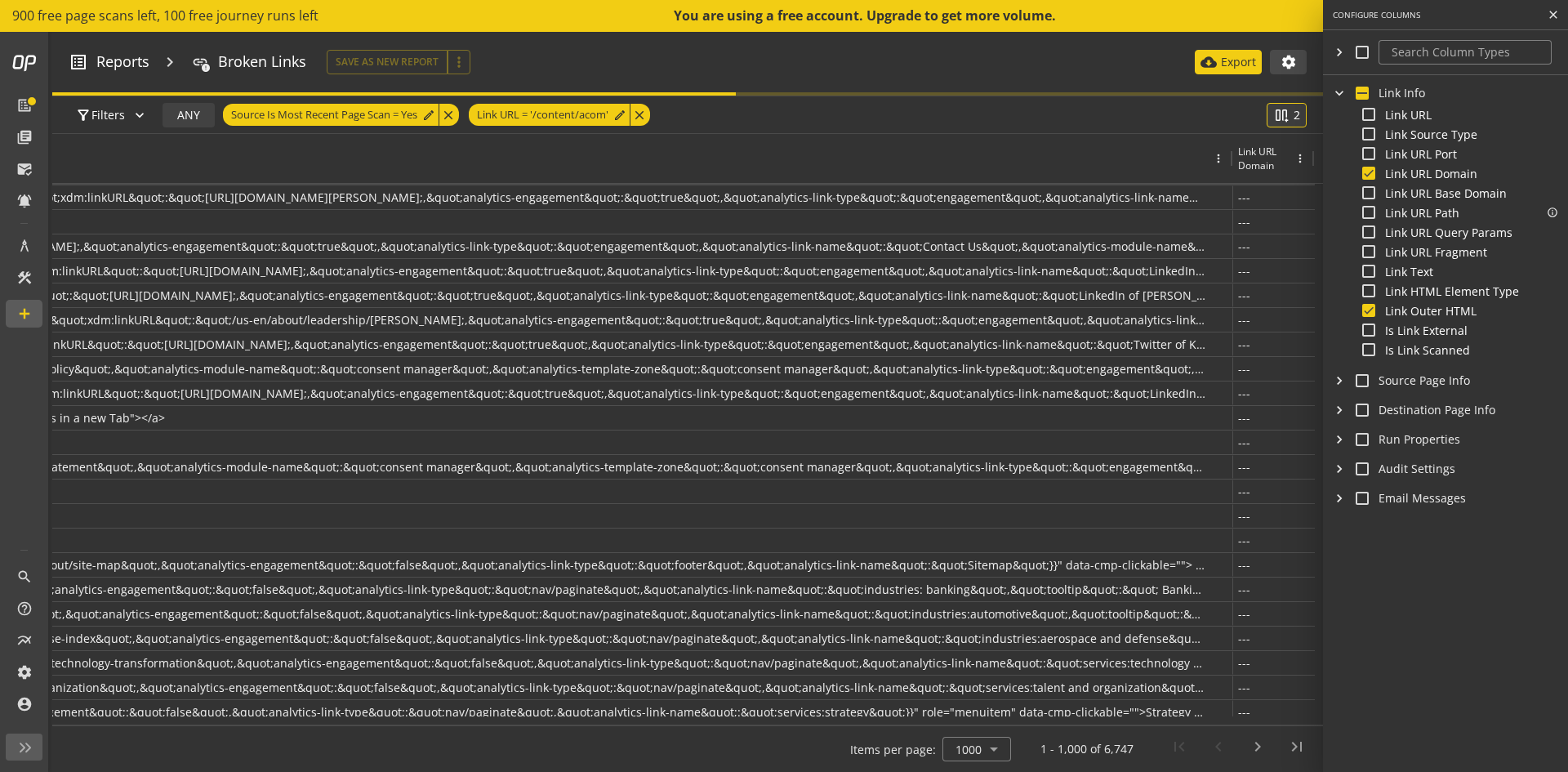
click at [1374, 207] on input "Link URL Path" at bounding box center [1368, 212] width 13 height 13
checkbox input "true"
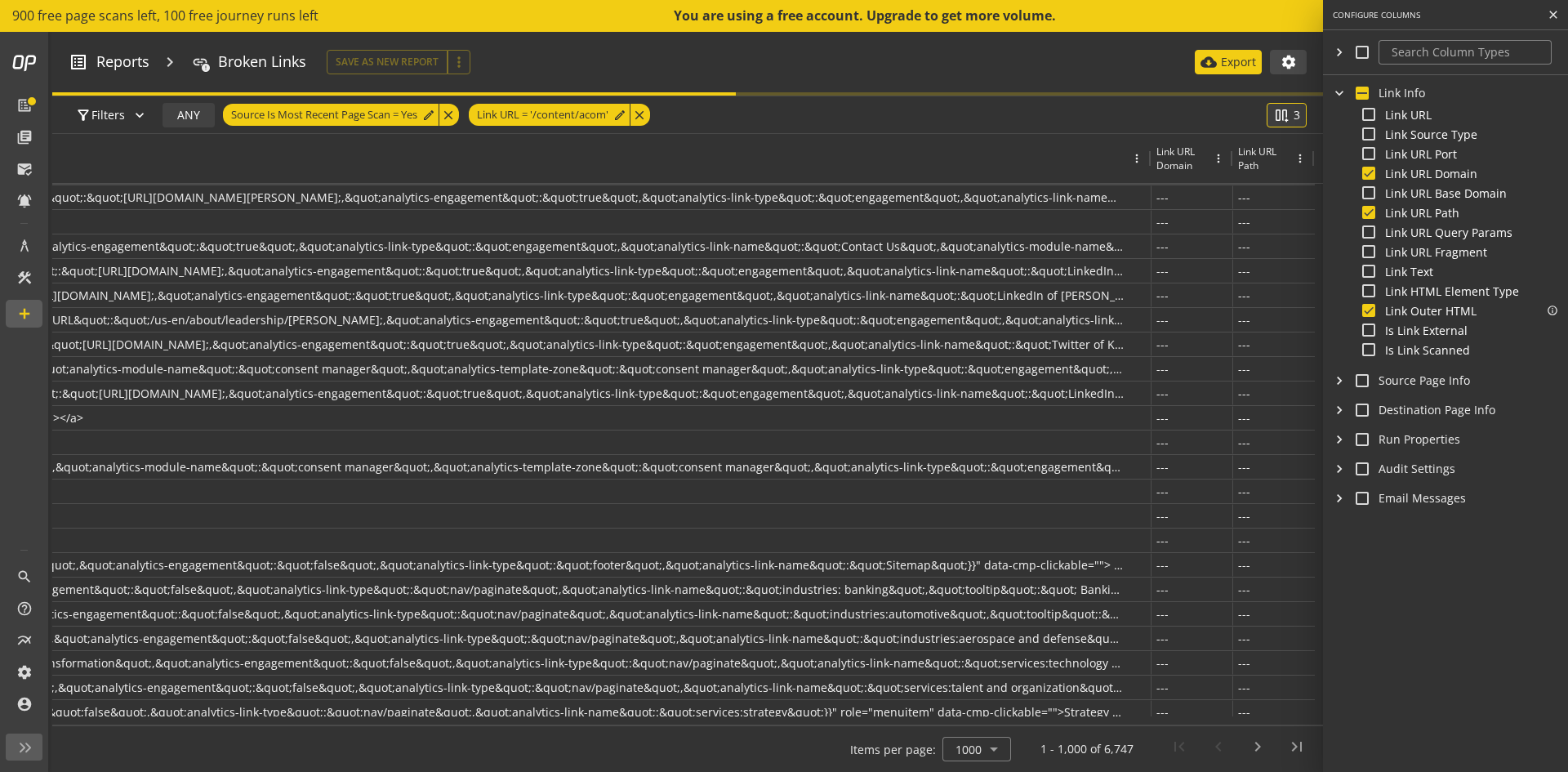
click at [1371, 313] on input "Link Outer HTML" at bounding box center [1368, 310] width 13 height 13
checkbox input "false"
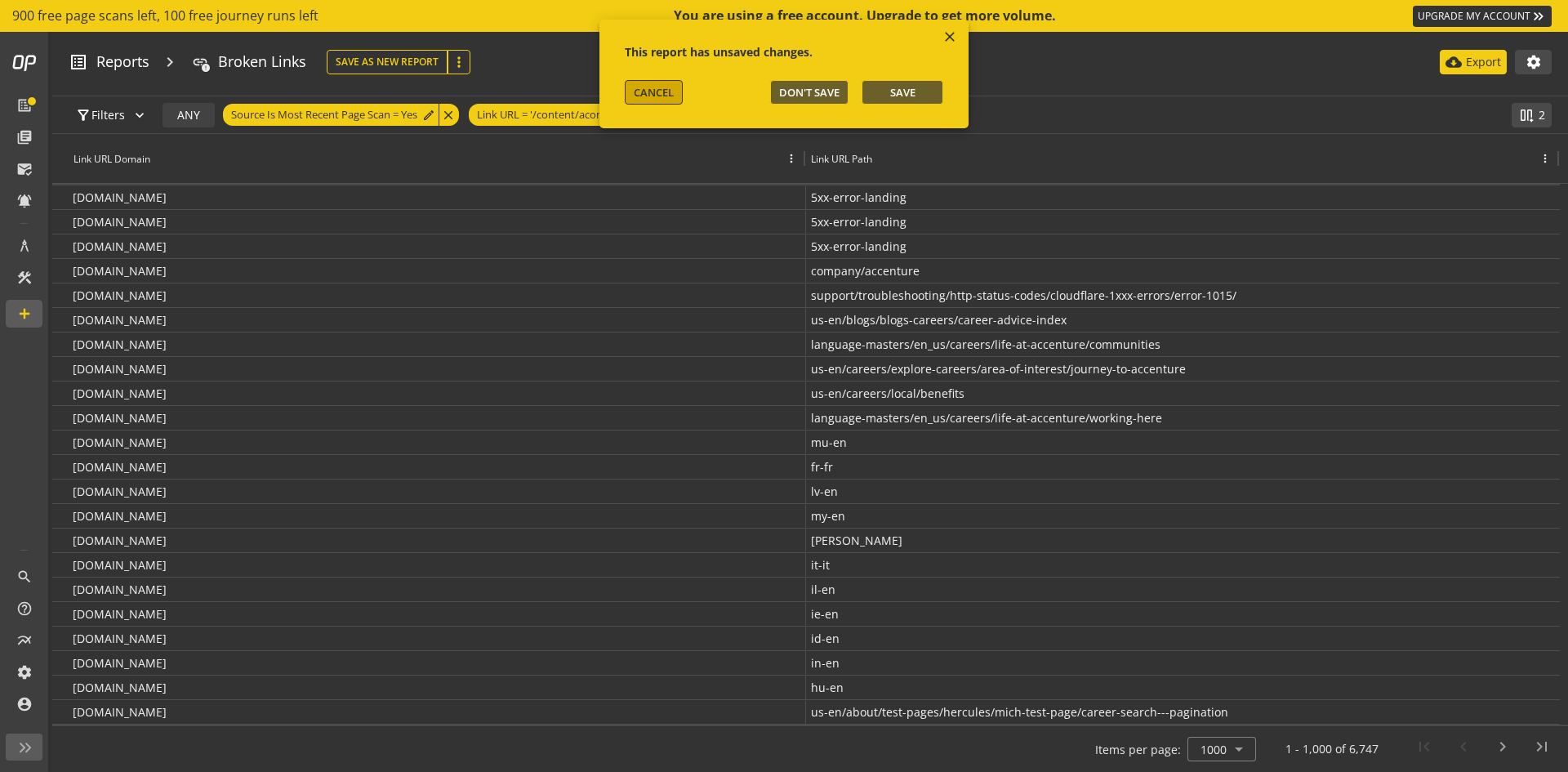
click at [656, 85] on span "CANCEL" at bounding box center [653, 92] width 40 height 15
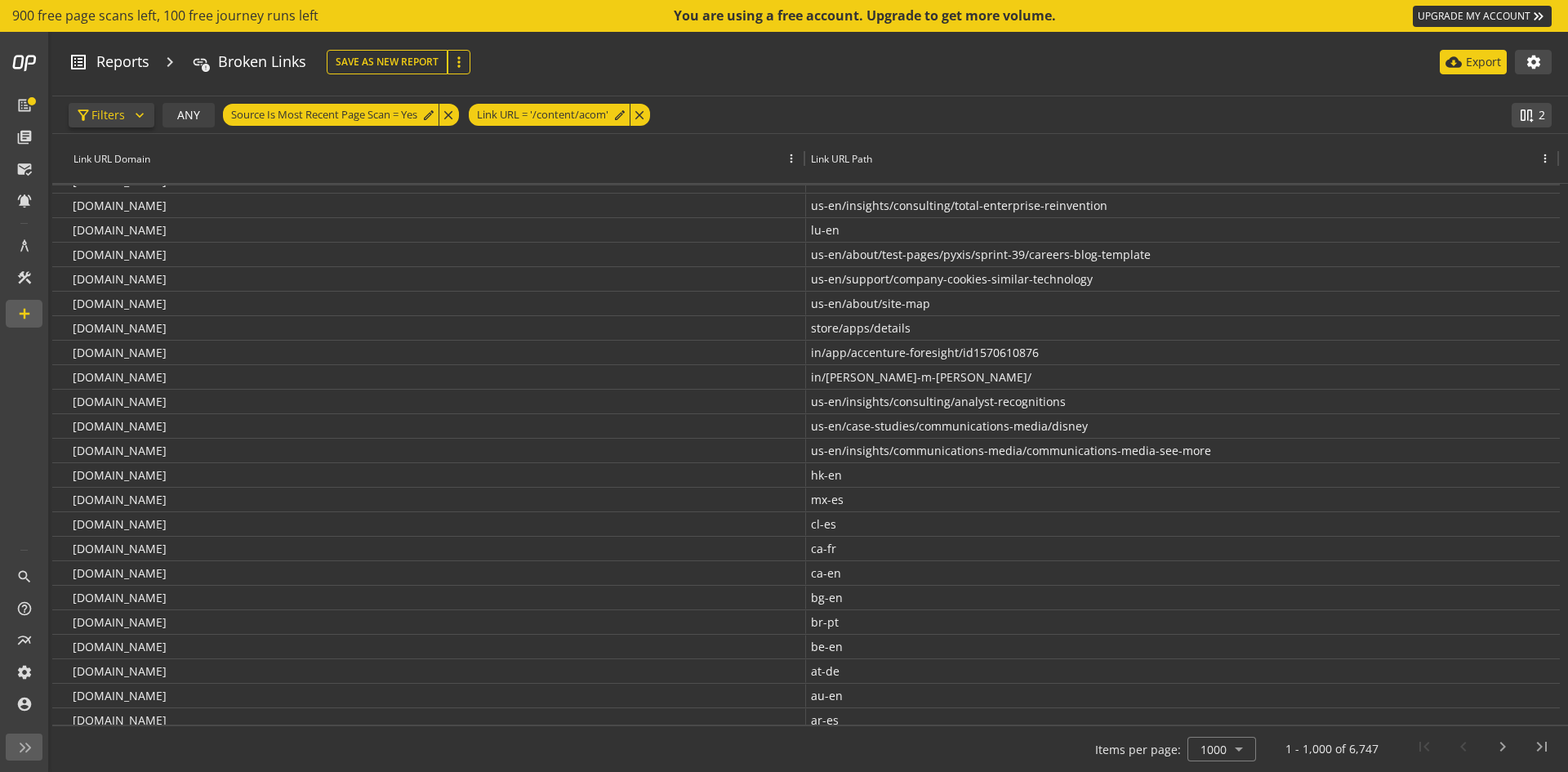
click at [117, 127] on span "Filters" at bounding box center [108, 115] width 34 height 29
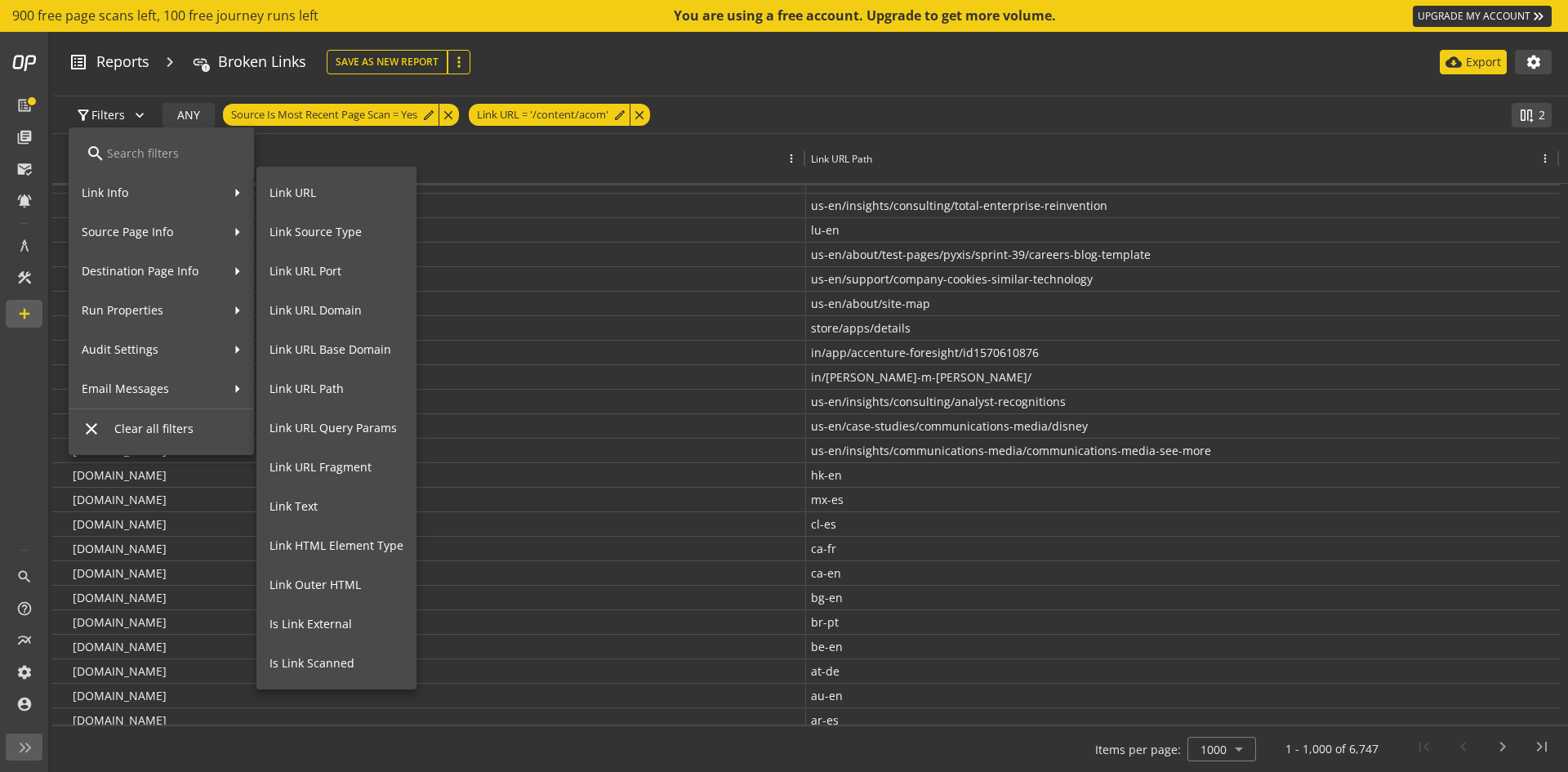
click at [544, 116] on div at bounding box center [784, 386] width 1568 height 772
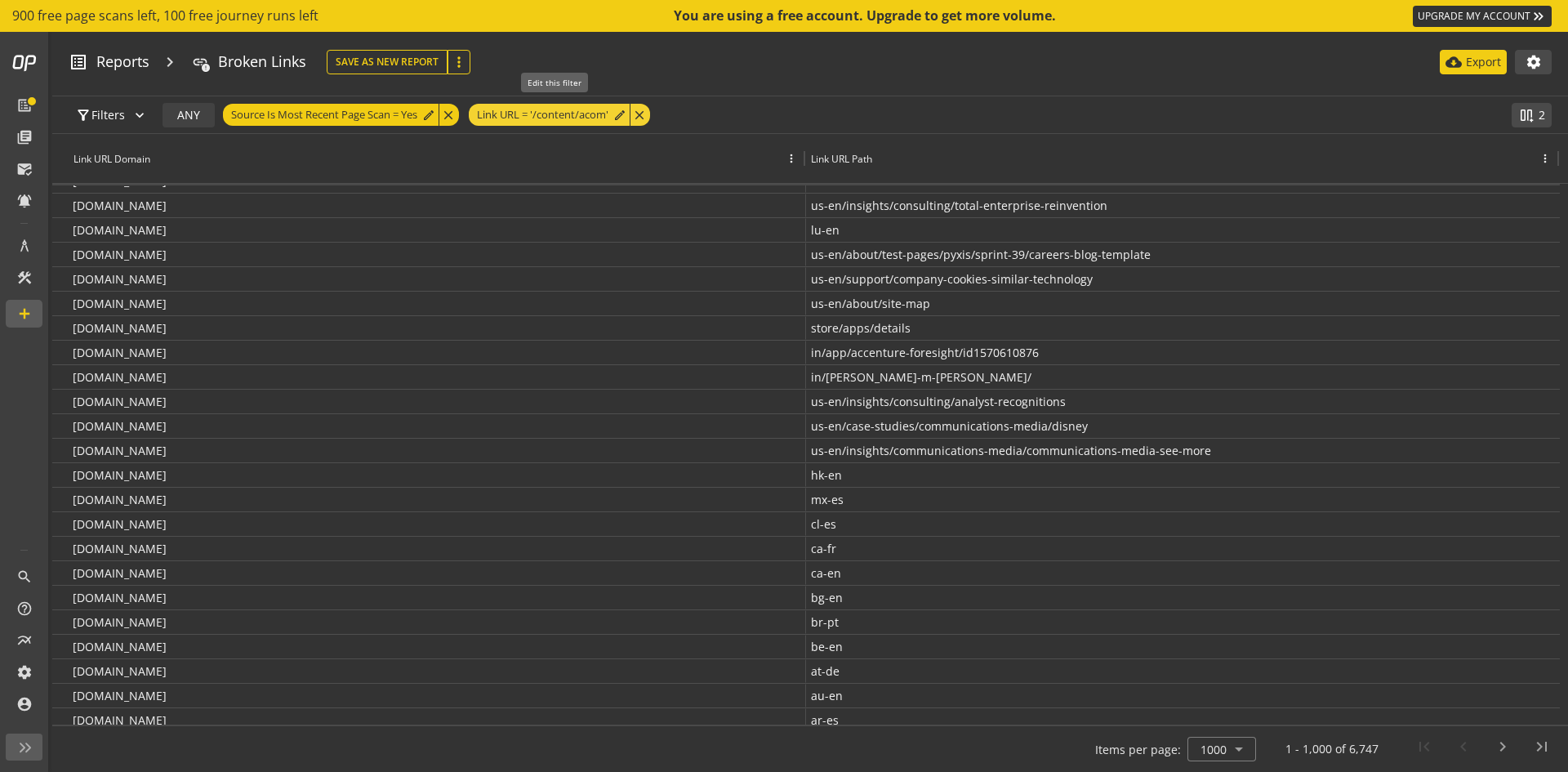
click at [544, 116] on span "Link URL = '/content/acom'" at bounding box center [542, 115] width 131 height 22
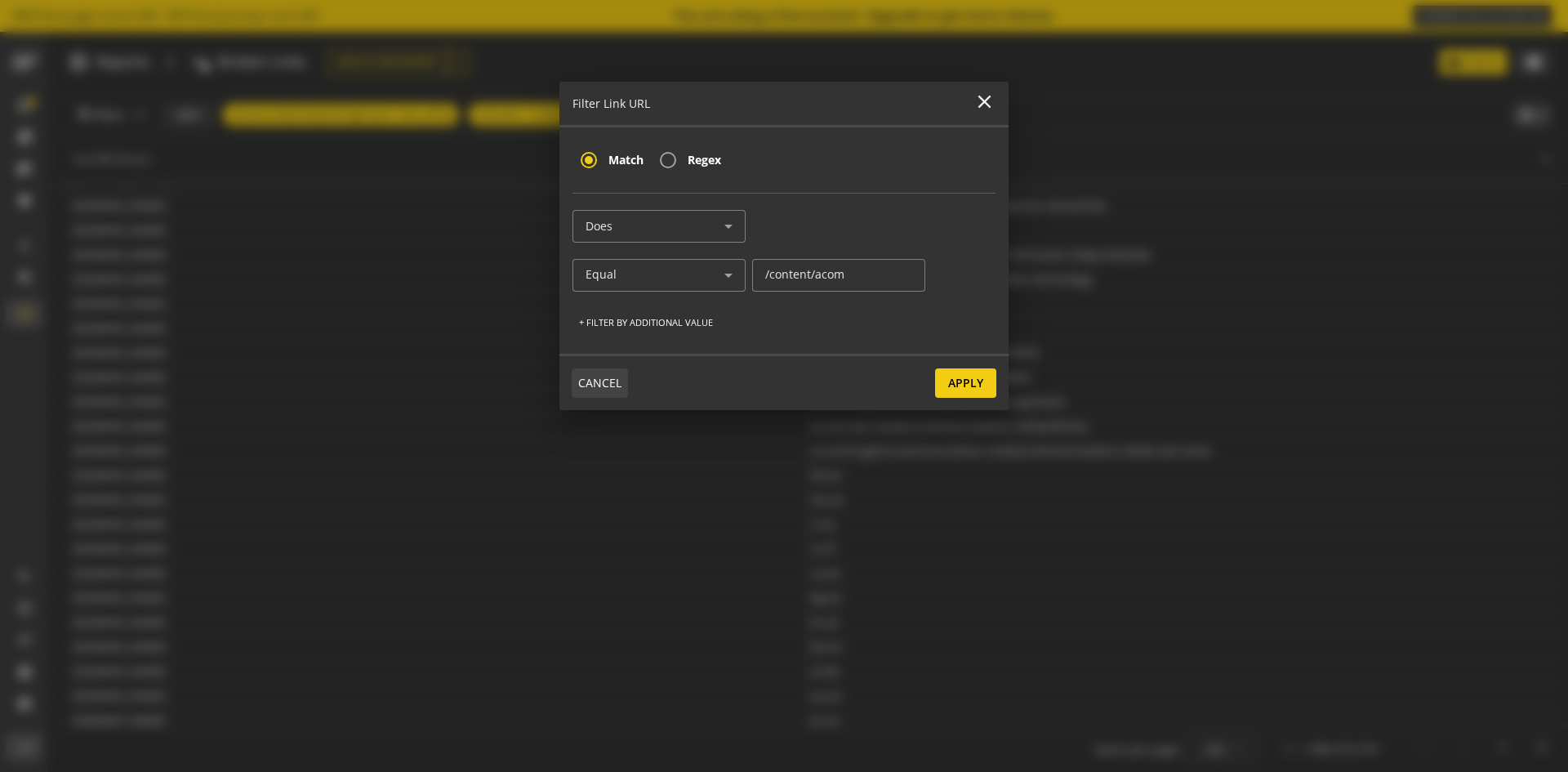
click at [602, 379] on span "CANCEL" at bounding box center [600, 383] width 43 height 29
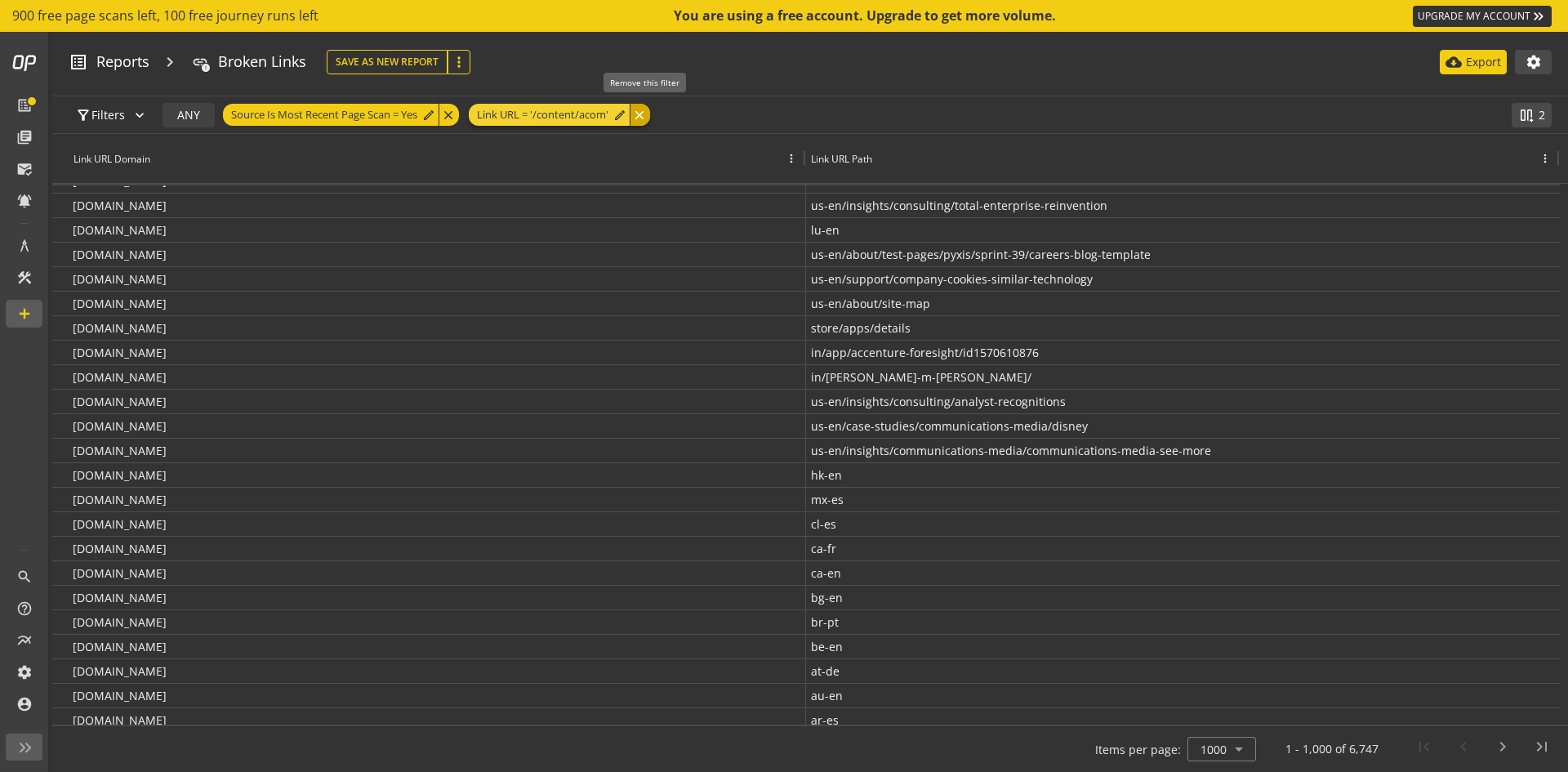
click at [642, 116] on div "close" at bounding box center [639, 115] width 20 height 22
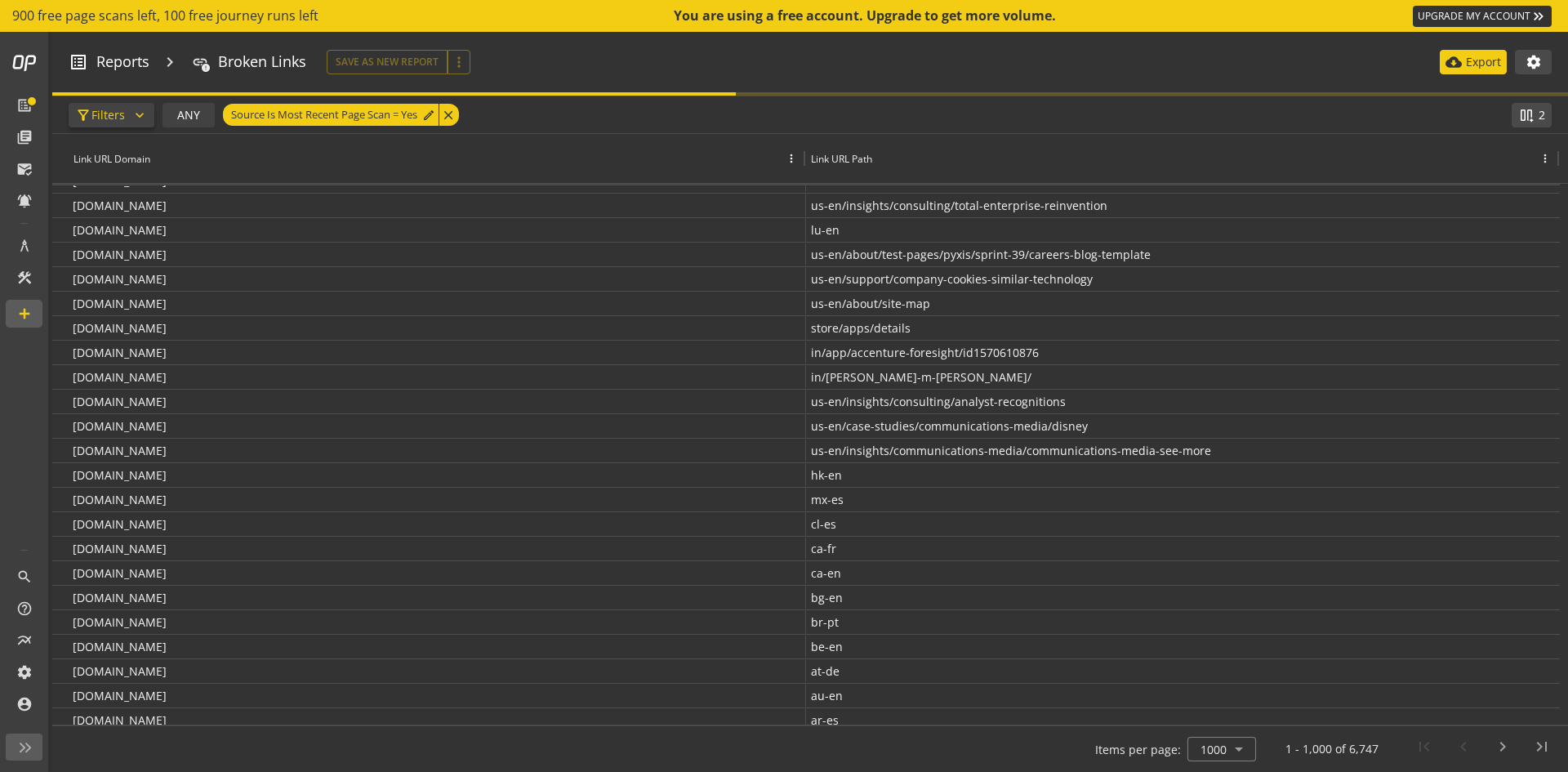
click at [105, 120] on span "Filters" at bounding box center [108, 115] width 34 height 29
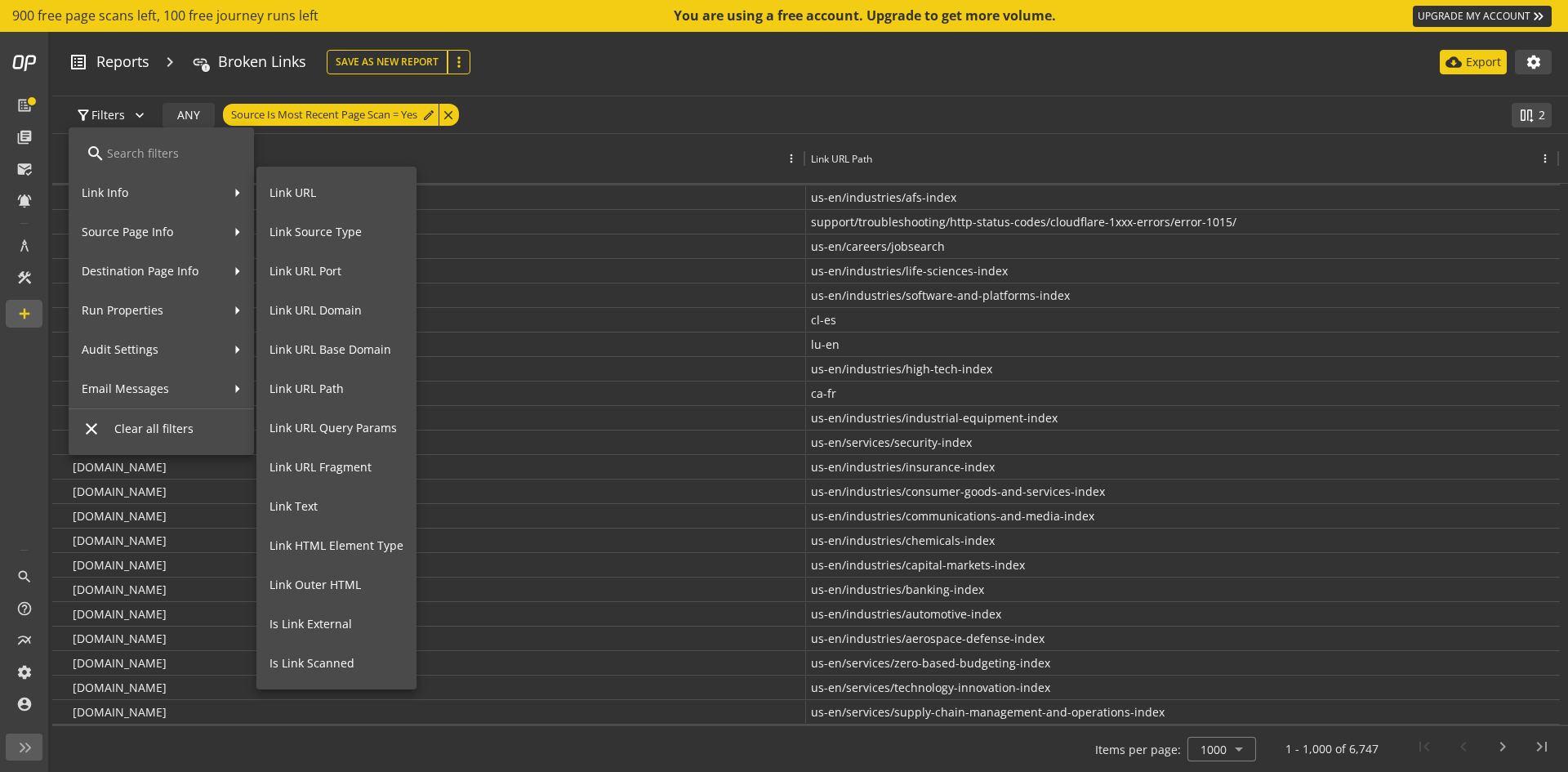
click at [338, 400] on button "Link URL Path" at bounding box center [336, 388] width 160 height 39
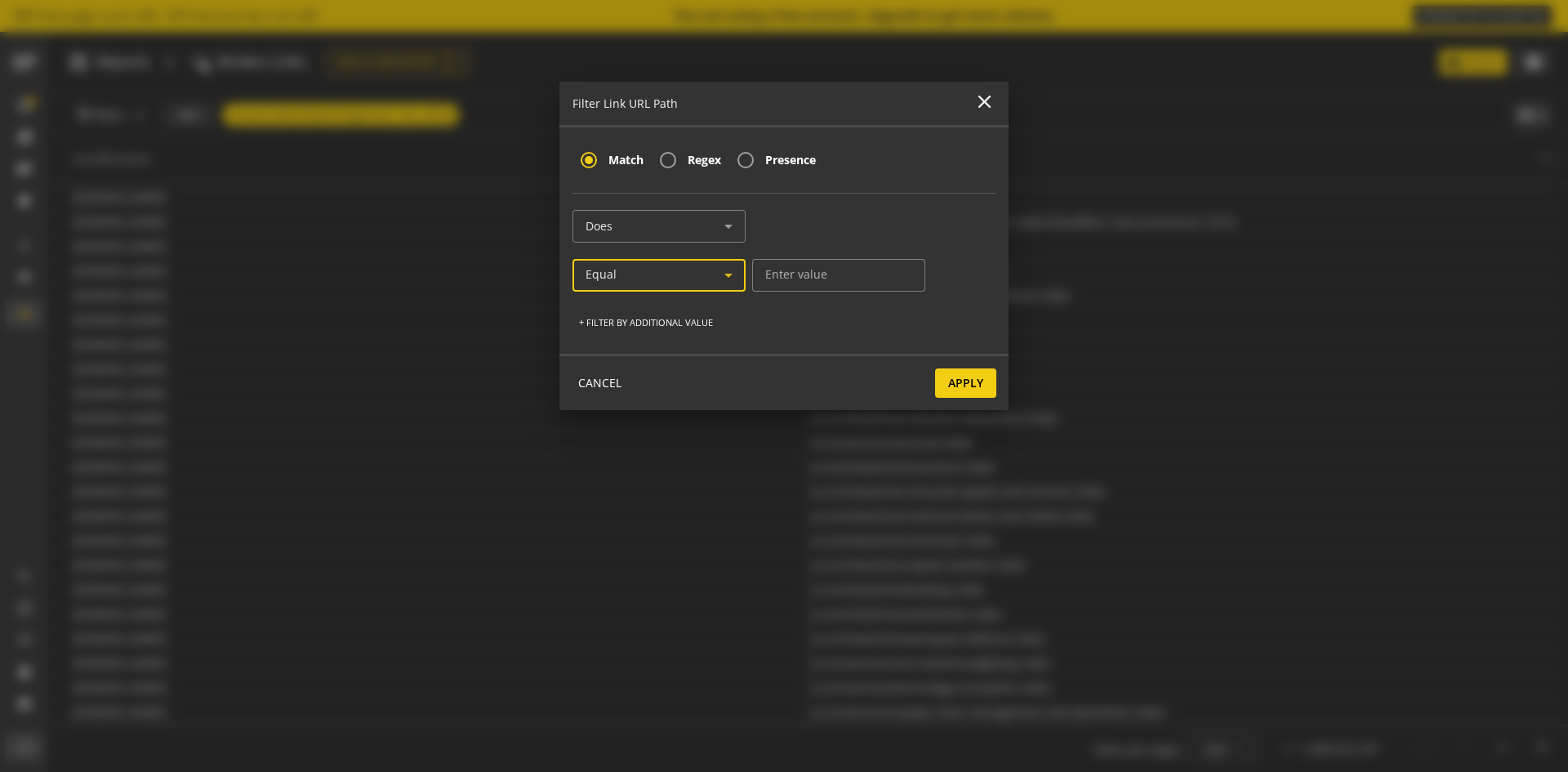
click at [668, 274] on div "Equal" at bounding box center [654, 275] width 138 height 14
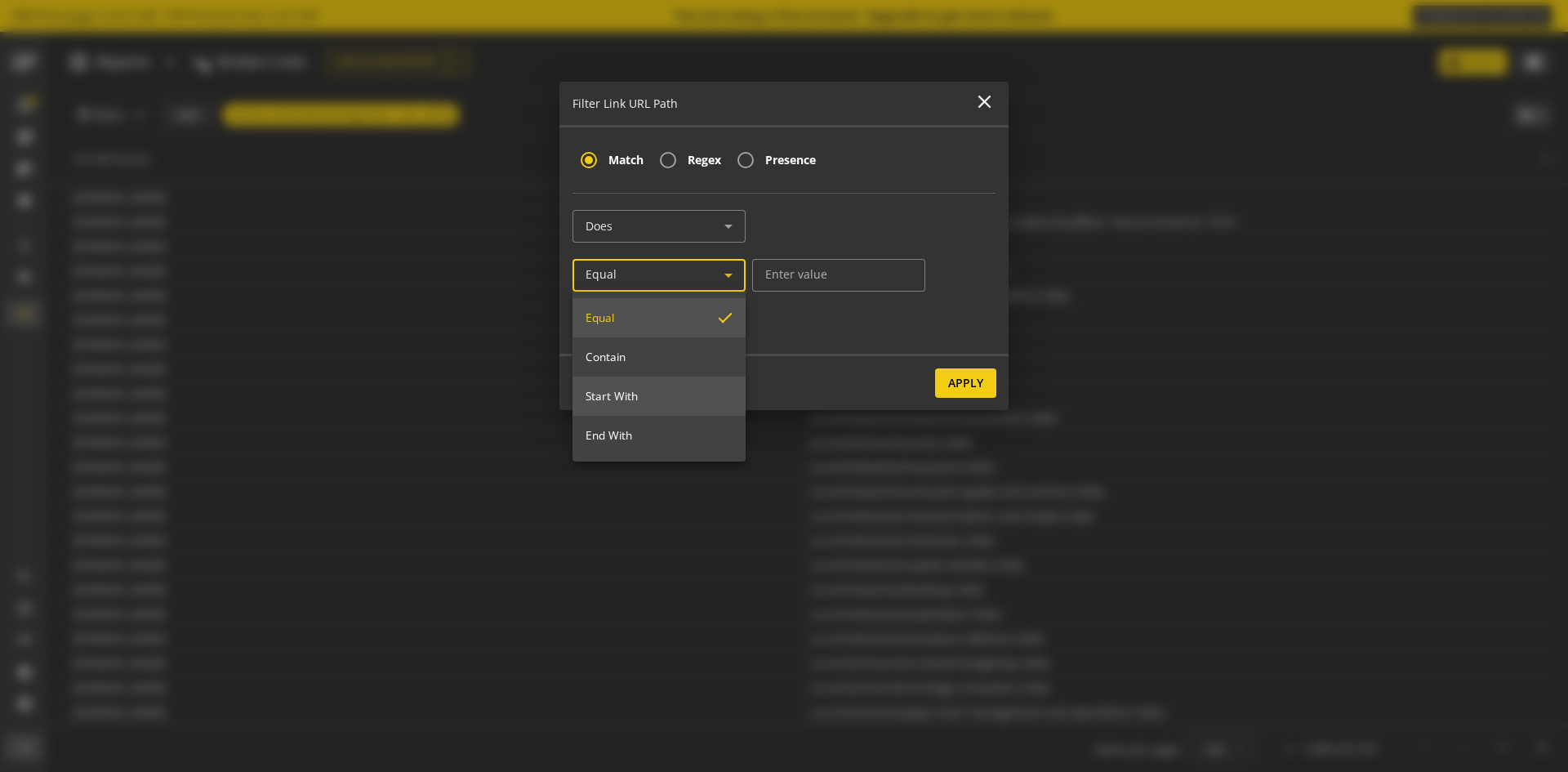
click at [648, 391] on span "Start With" at bounding box center [659, 396] width 147 height 15
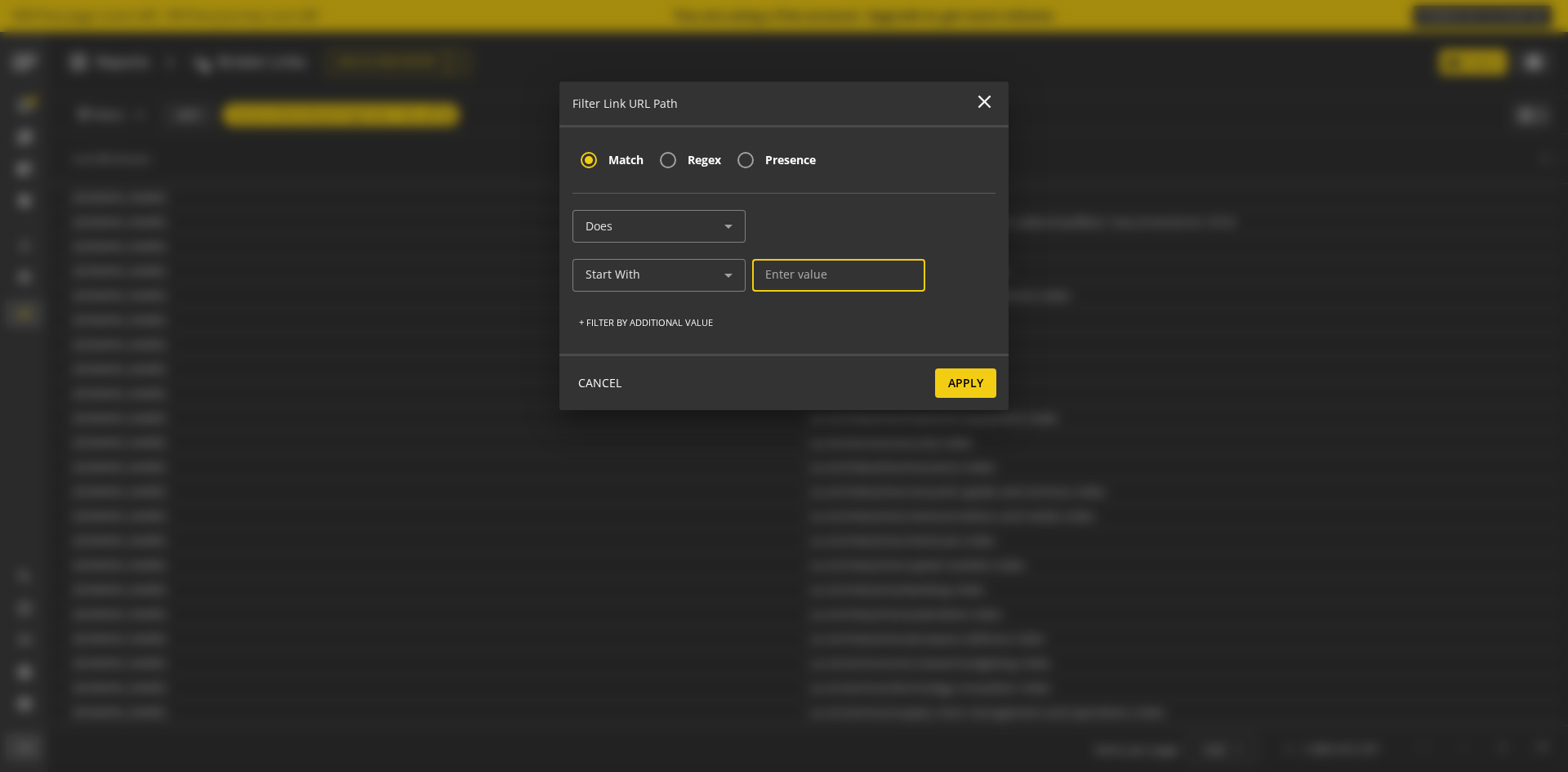
click at [786, 268] on input at bounding box center [839, 275] width 147 height 14
type input "content"
click at [984, 386] on span at bounding box center [965, 383] width 61 height 39
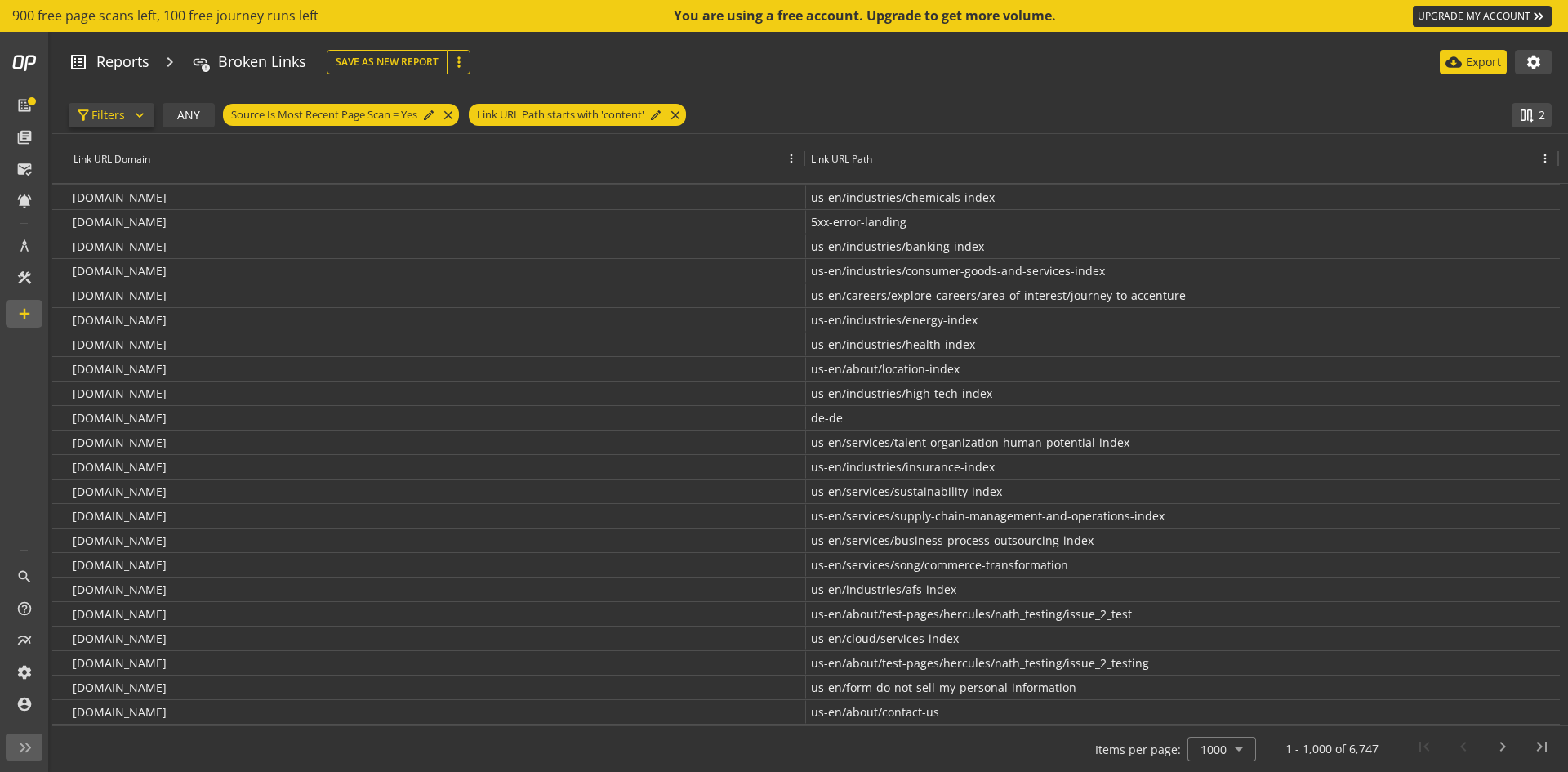
click at [116, 108] on span "Filters" at bounding box center [108, 115] width 34 height 29
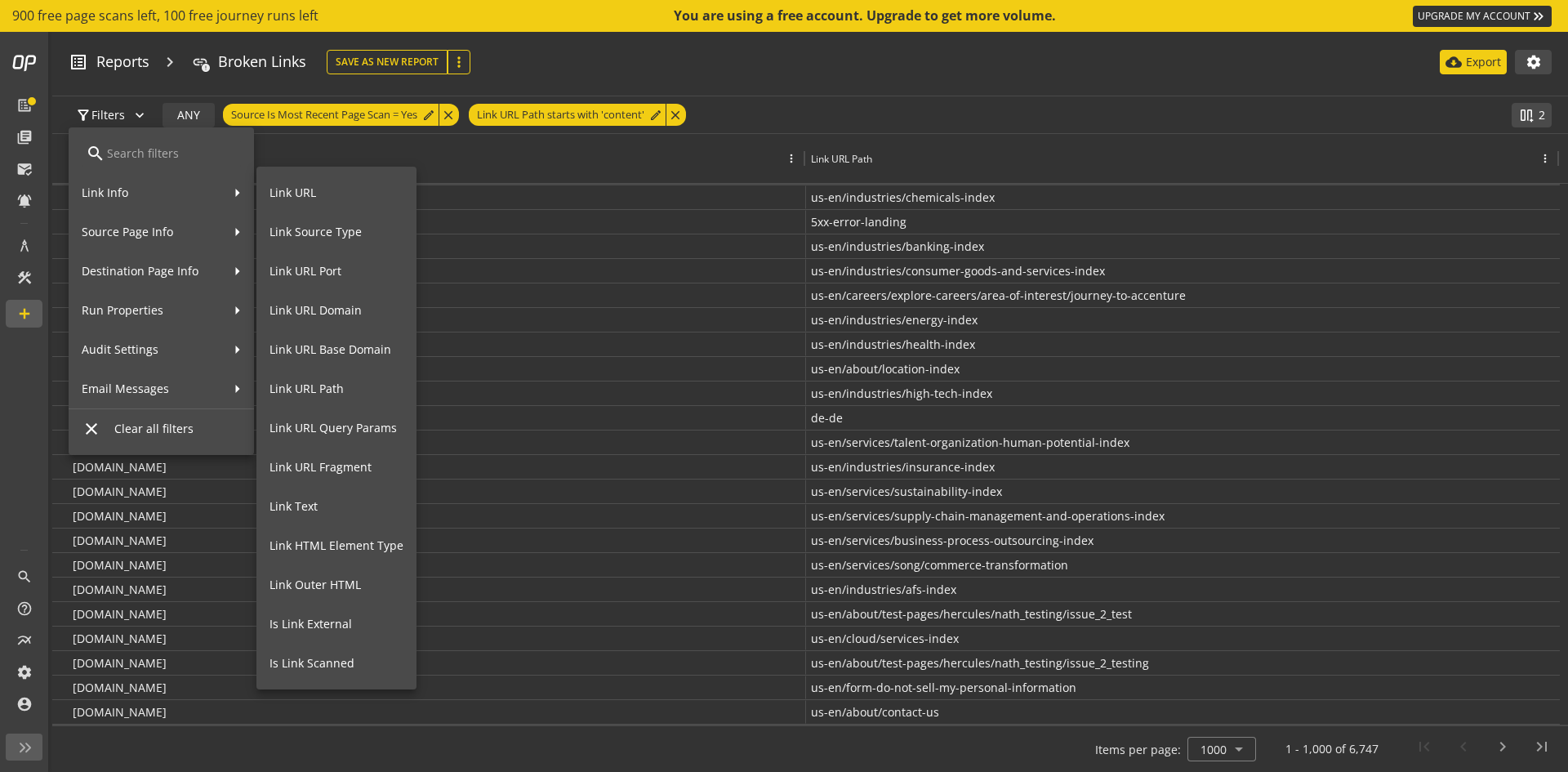
click at [780, 88] on div at bounding box center [784, 386] width 1568 height 772
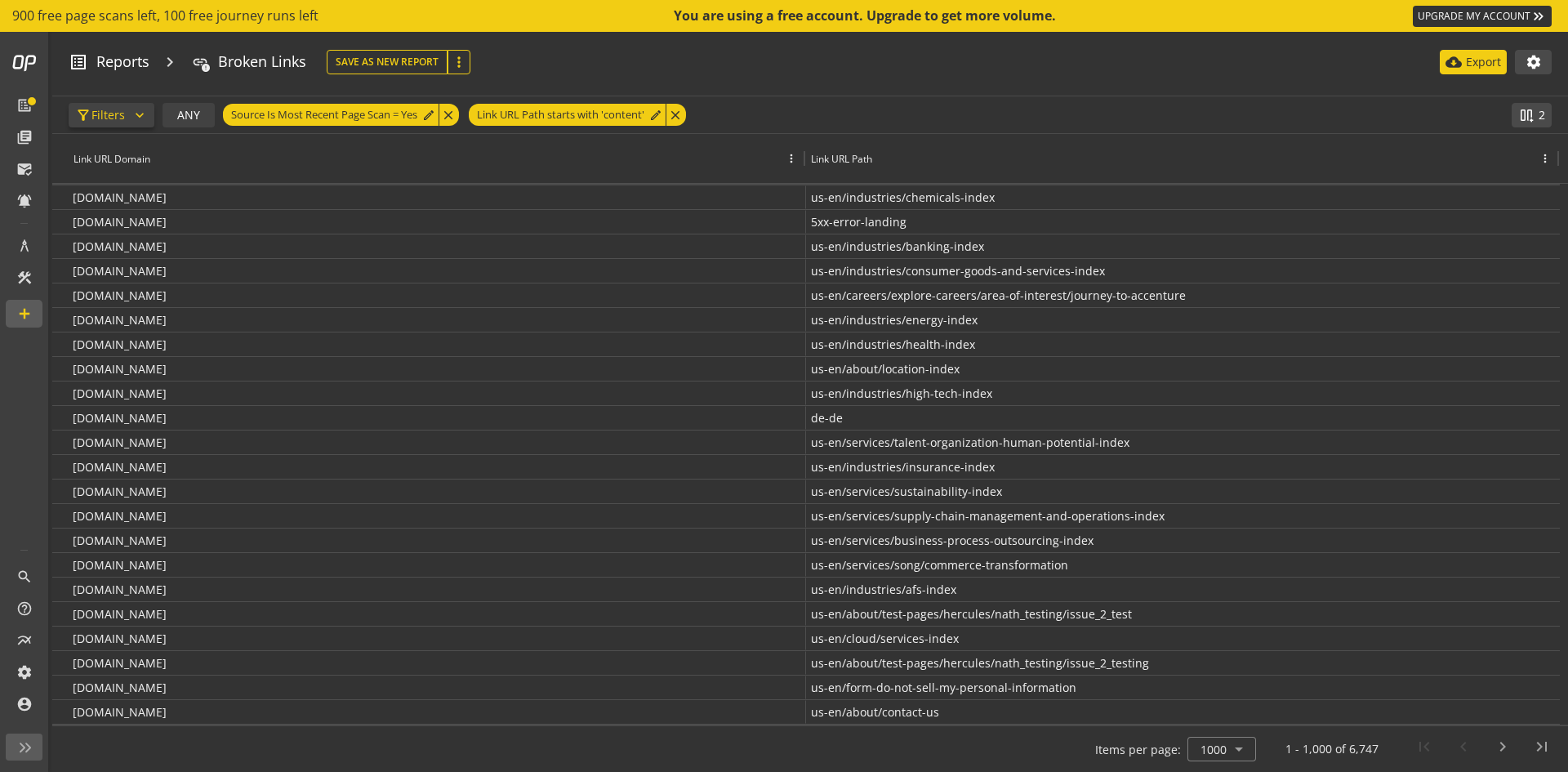
click at [127, 119] on span "button" at bounding box center [111, 115] width 86 height 39
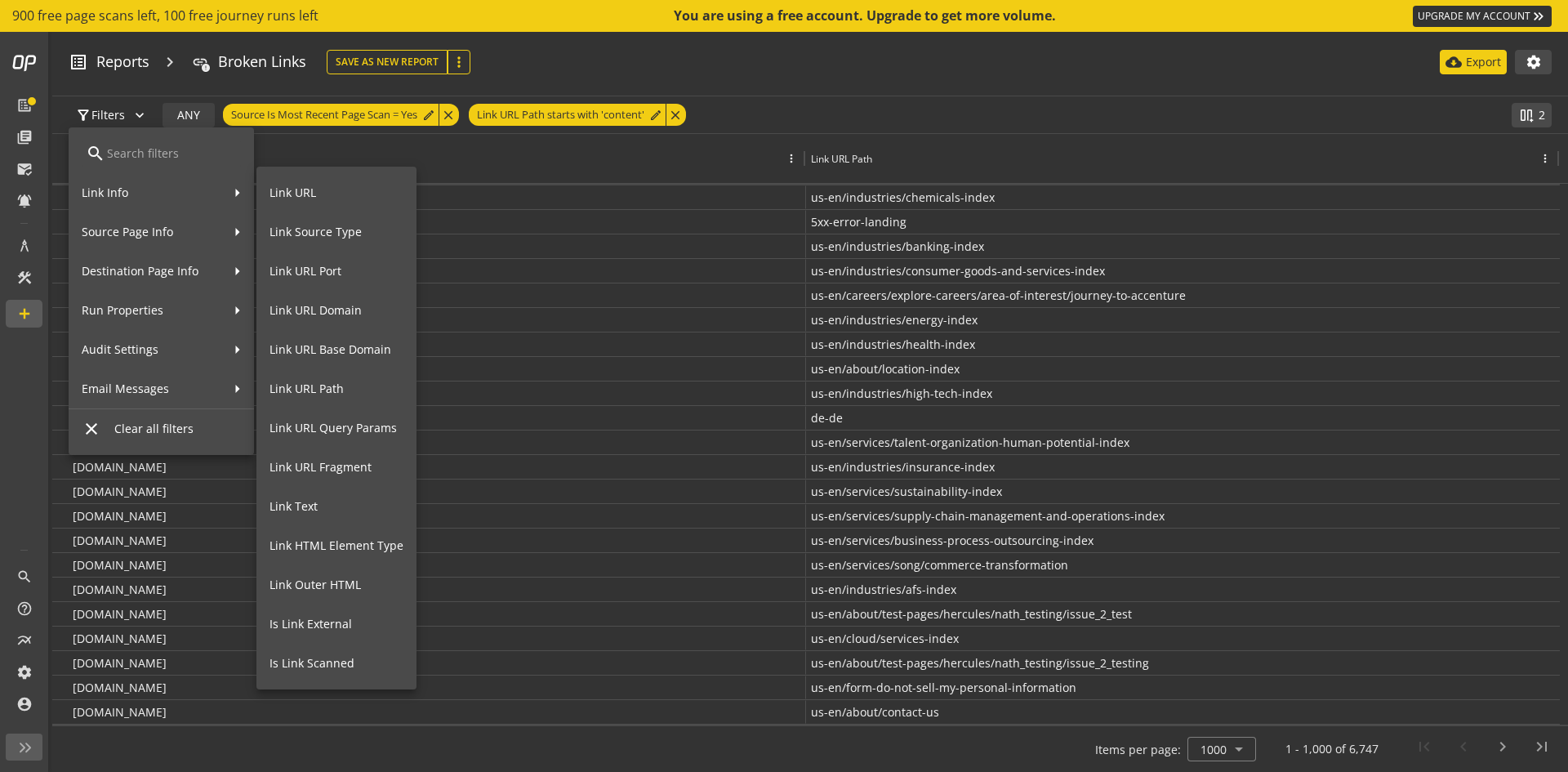
click at [325, 314] on span "Link URL Domain" at bounding box center [337, 311] width 134 height 17
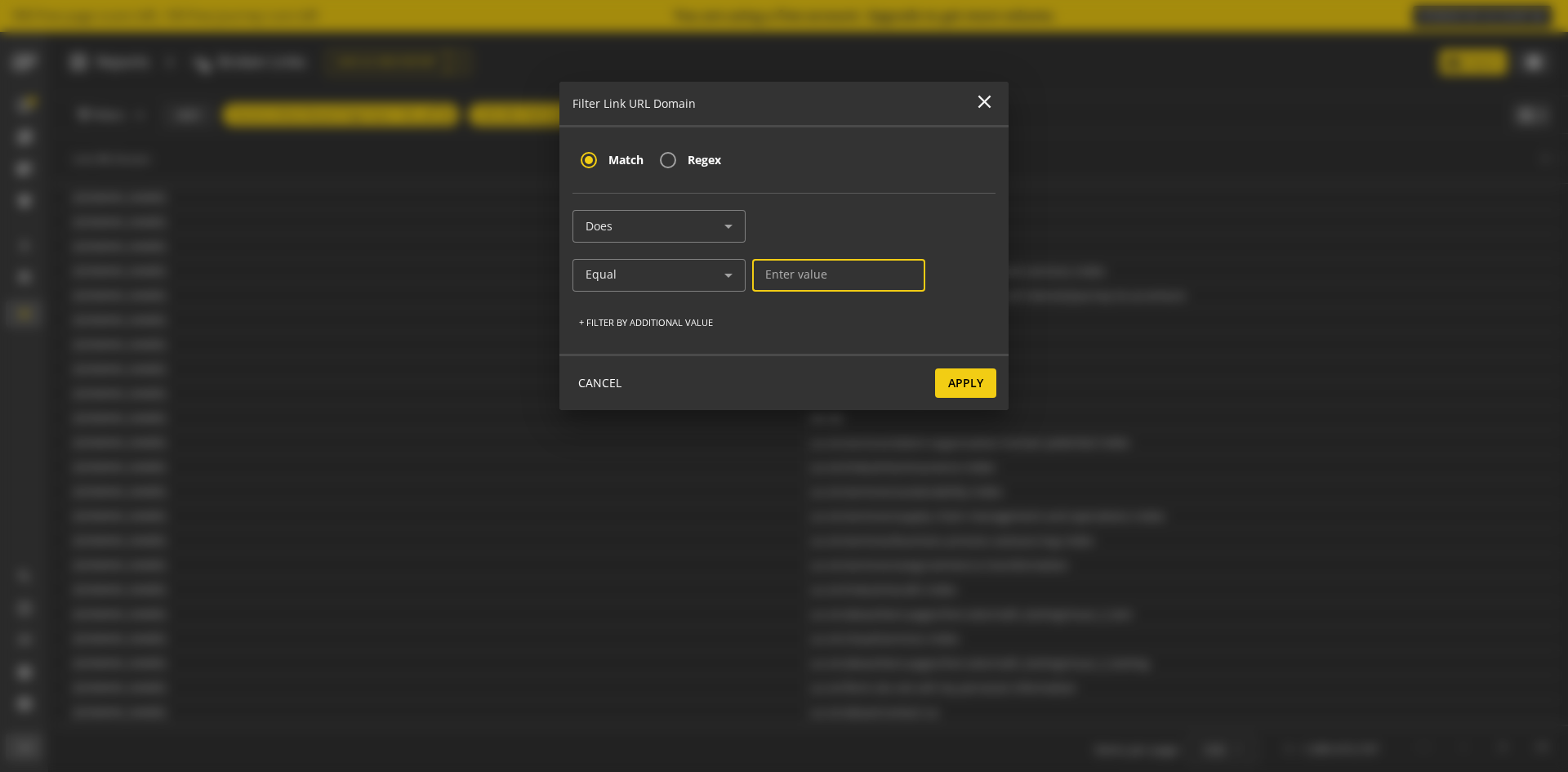
click at [808, 275] on input at bounding box center [839, 275] width 147 height 14
type input "a"
type input "[DOMAIN_NAME]"
click at [678, 332] on span "+ Filter by additional value" at bounding box center [646, 322] width 134 height 29
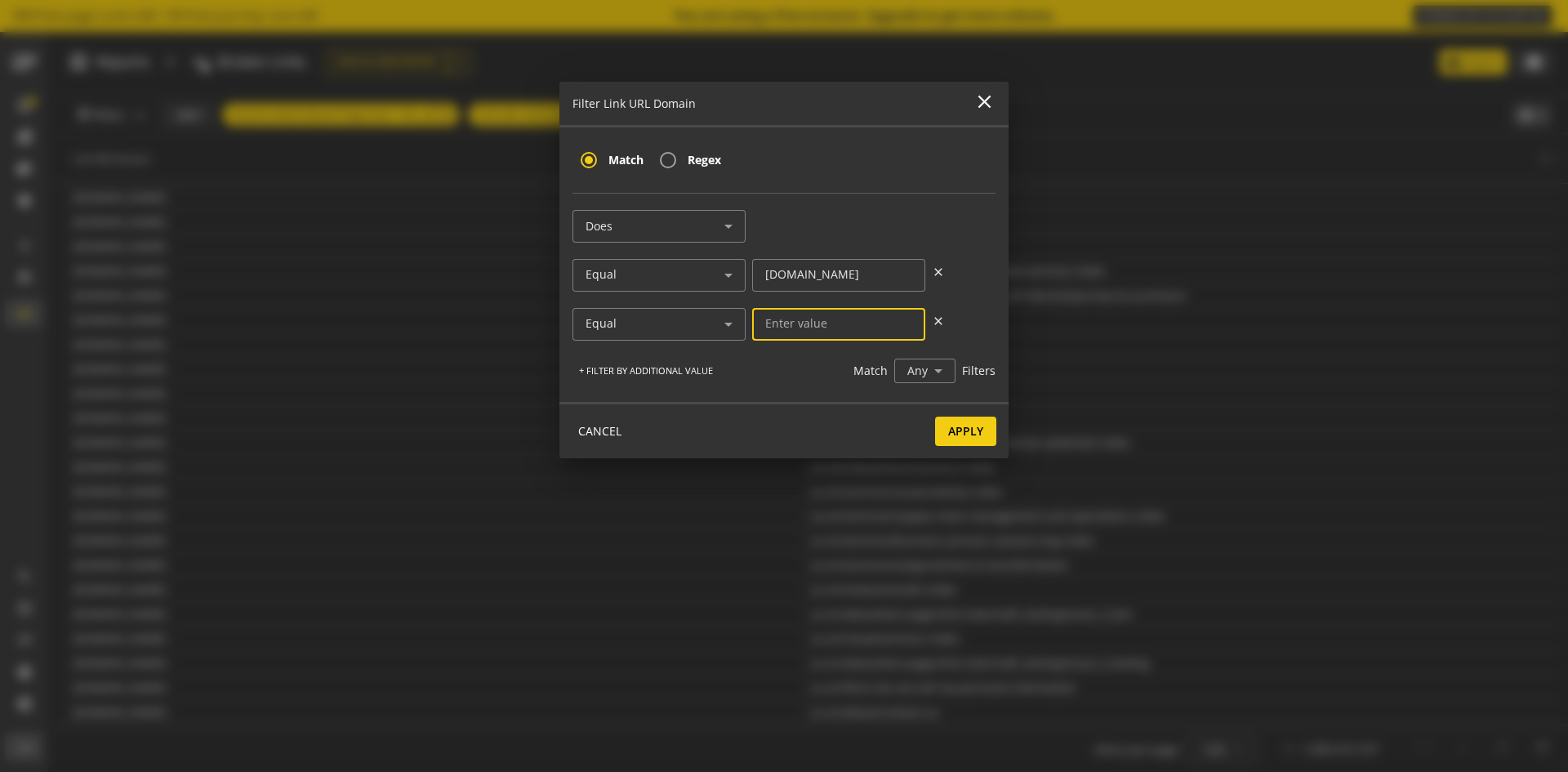
click at [820, 324] on input at bounding box center [839, 324] width 147 height 14
type input "[DOMAIN_NAME]"
click at [960, 431] on span "Apply" at bounding box center [966, 431] width 35 height 29
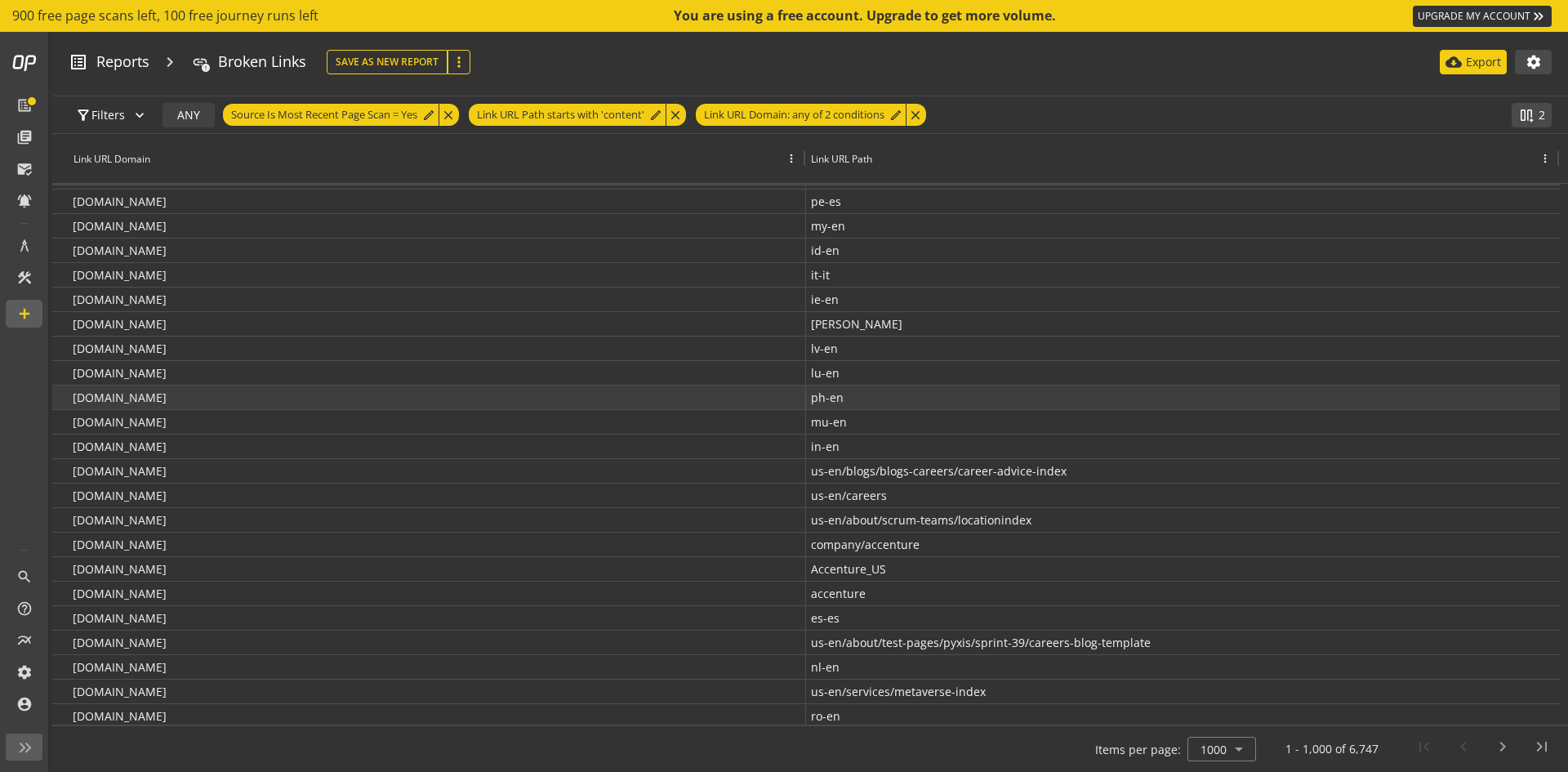
scroll to position [802, 0]
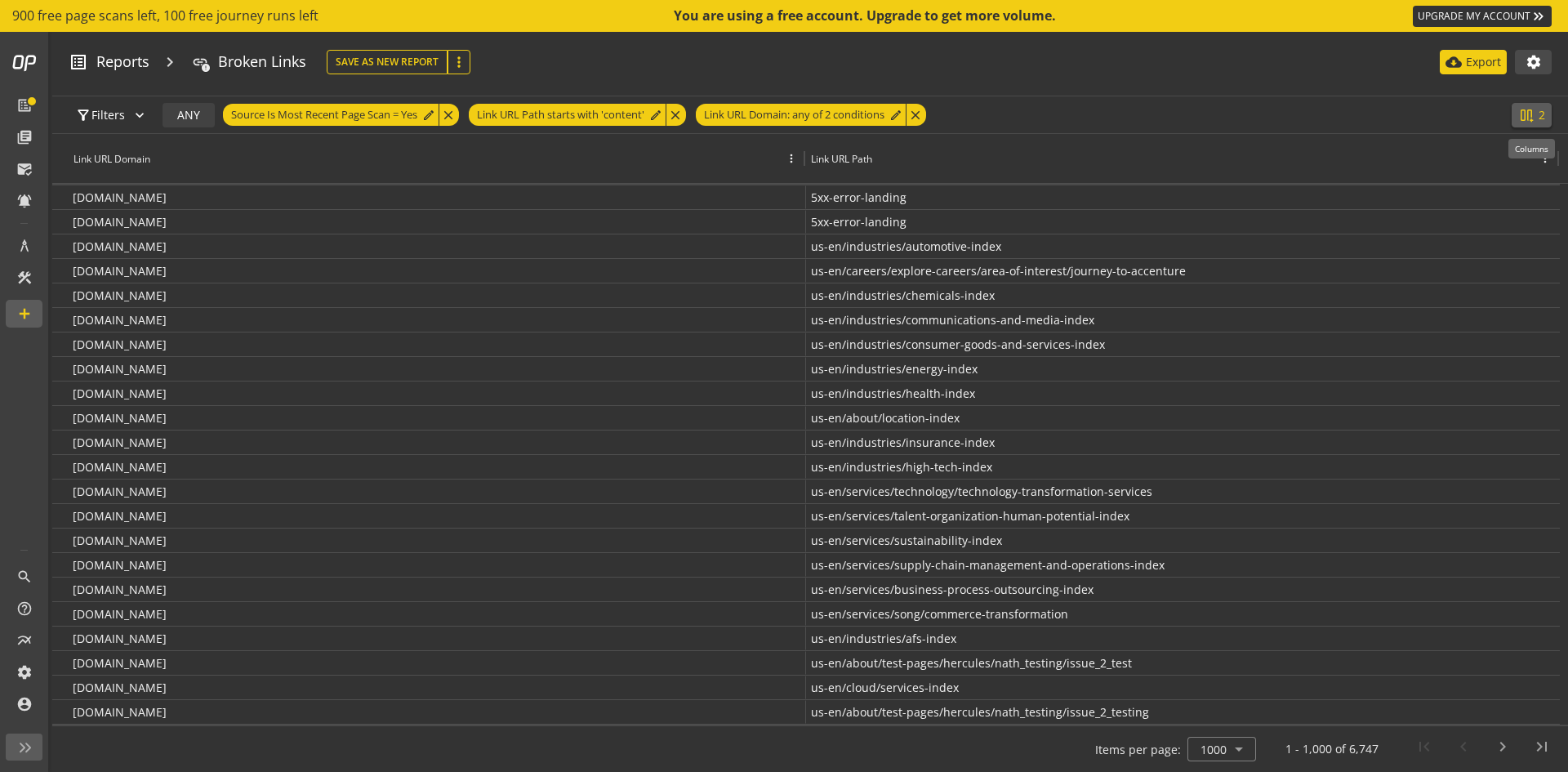
click at [1530, 108] on mat-icon "splitscreen_vertical_add" at bounding box center [1526, 115] width 17 height 17
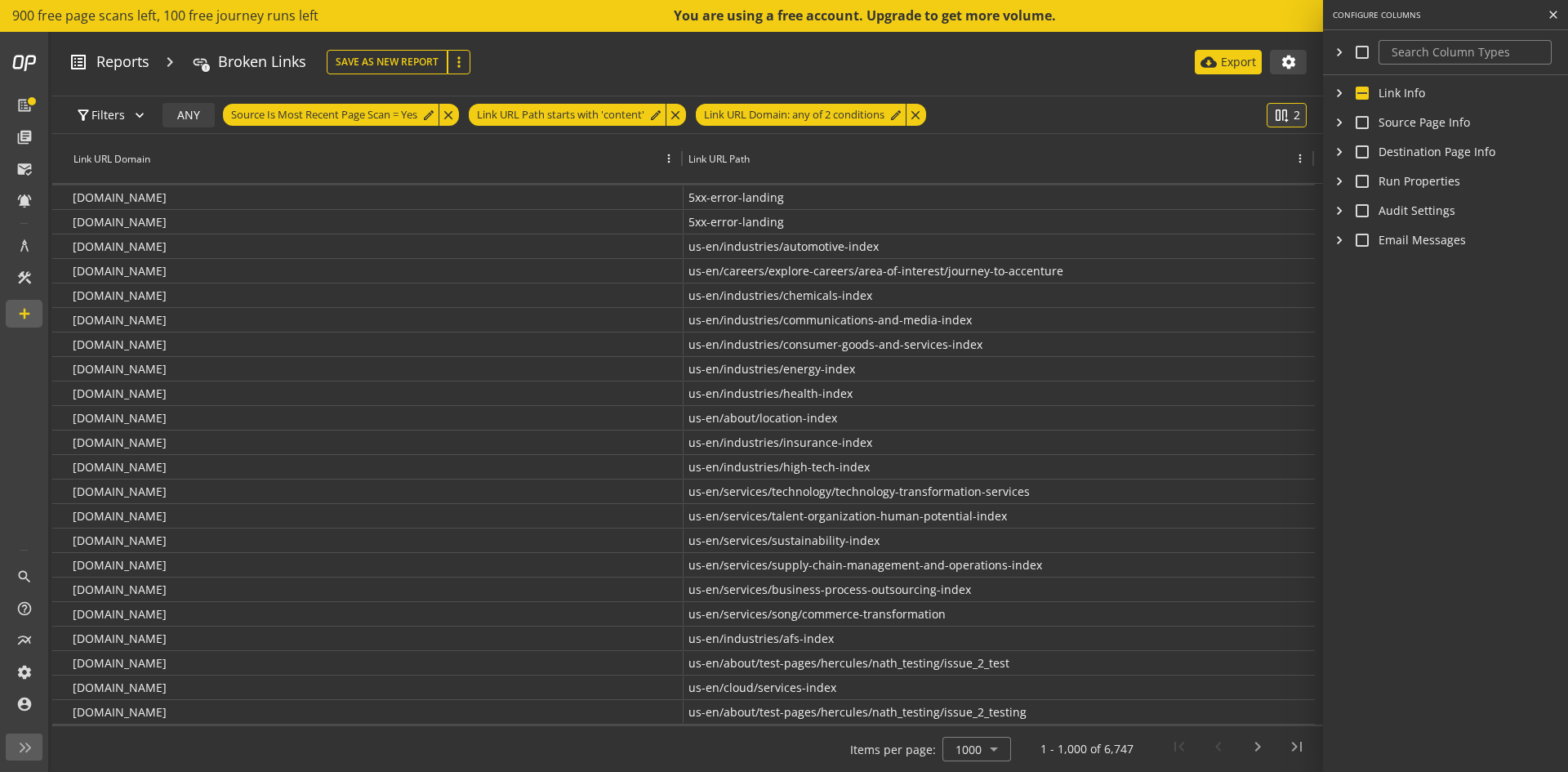
click at [1125, 116] on div "filter_alt Filters expand_more ANY Source Is Most Recent Page Scan = Yes edit c…" at bounding box center [653, 115] width 1168 height 37
click at [1547, 17] on mat-icon "close" at bounding box center [1553, 14] width 13 height 17
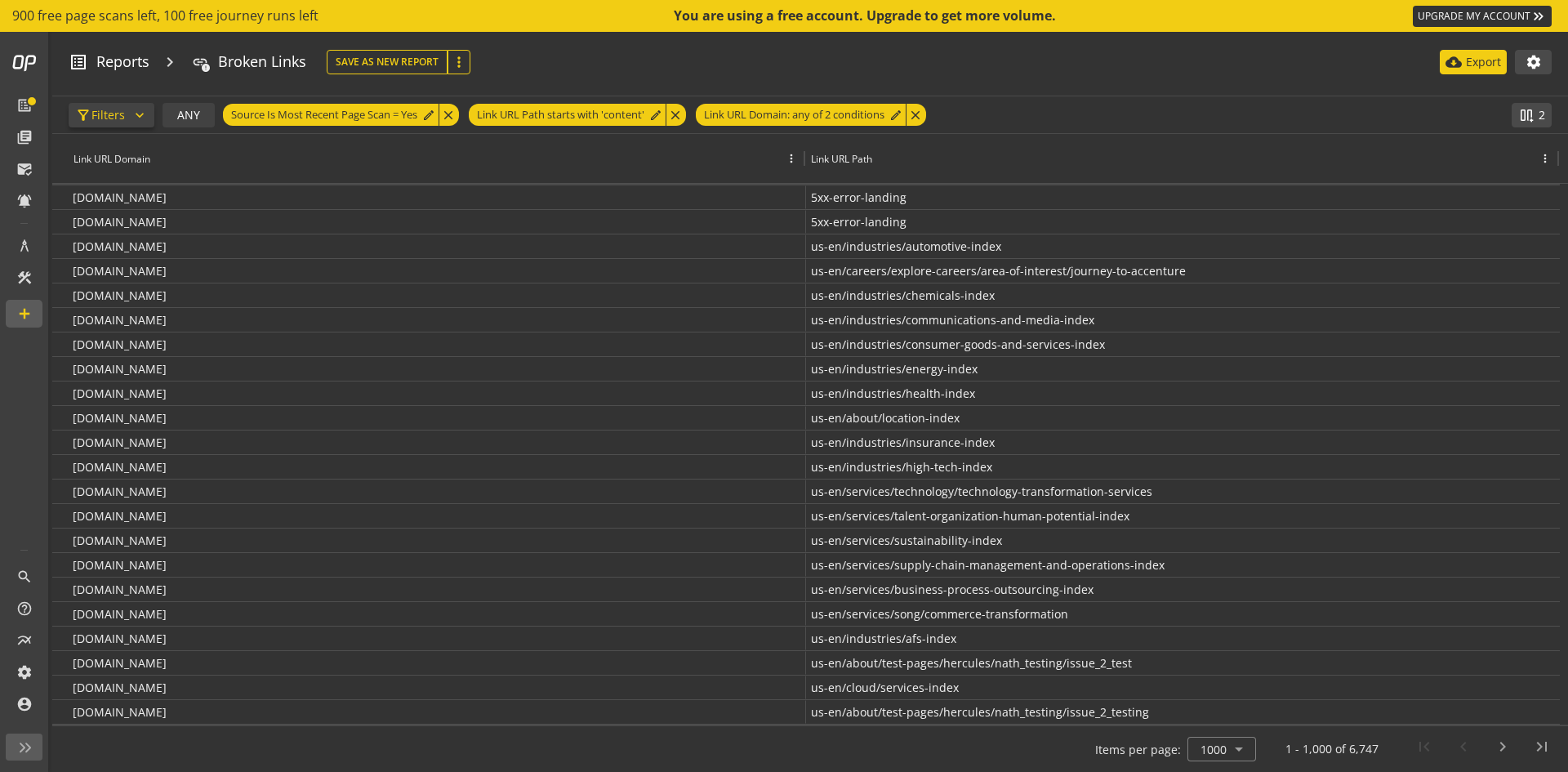
click at [115, 110] on span "Filters" at bounding box center [108, 115] width 34 height 29
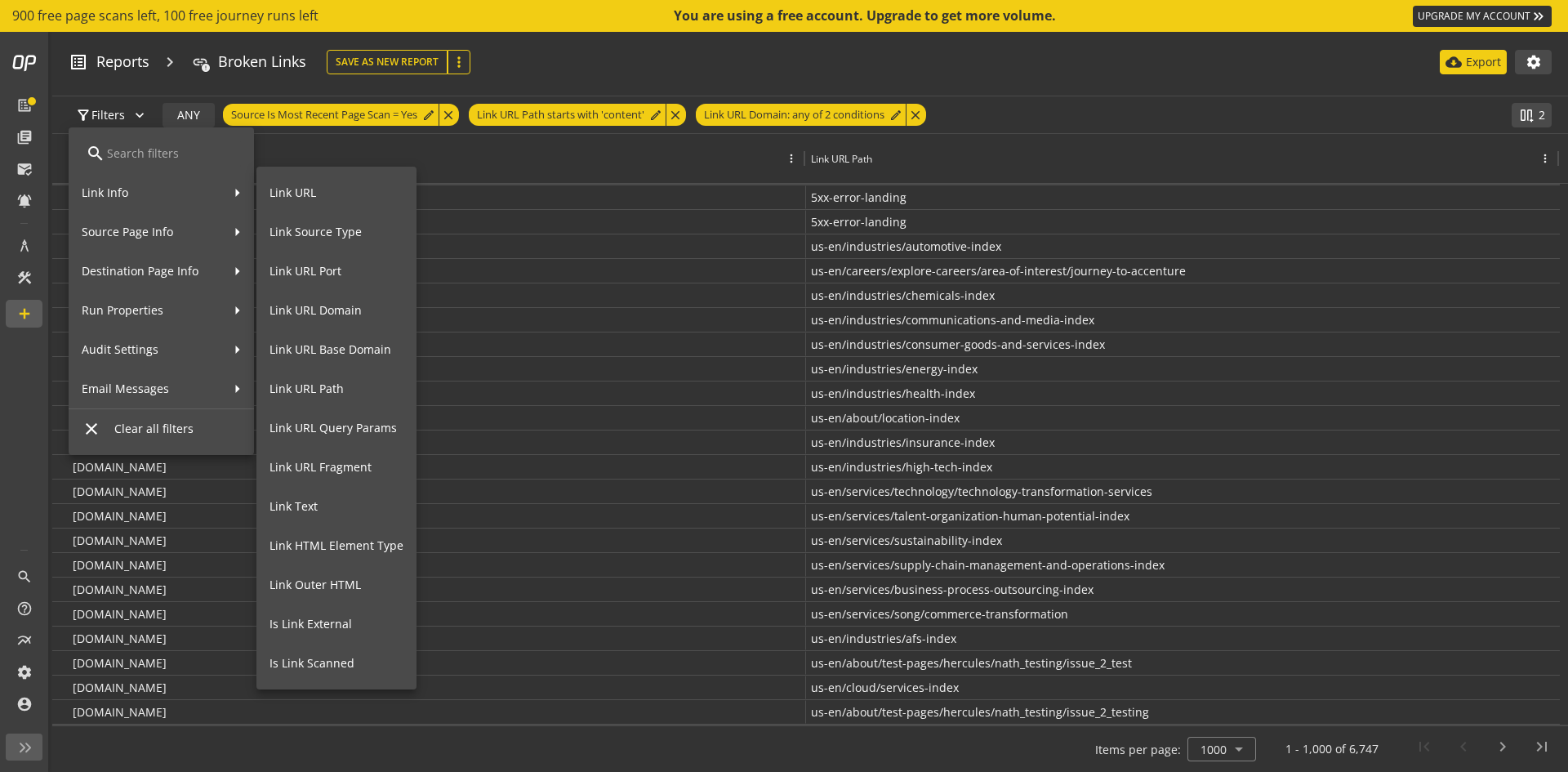
click at [528, 69] on div at bounding box center [784, 386] width 1568 height 772
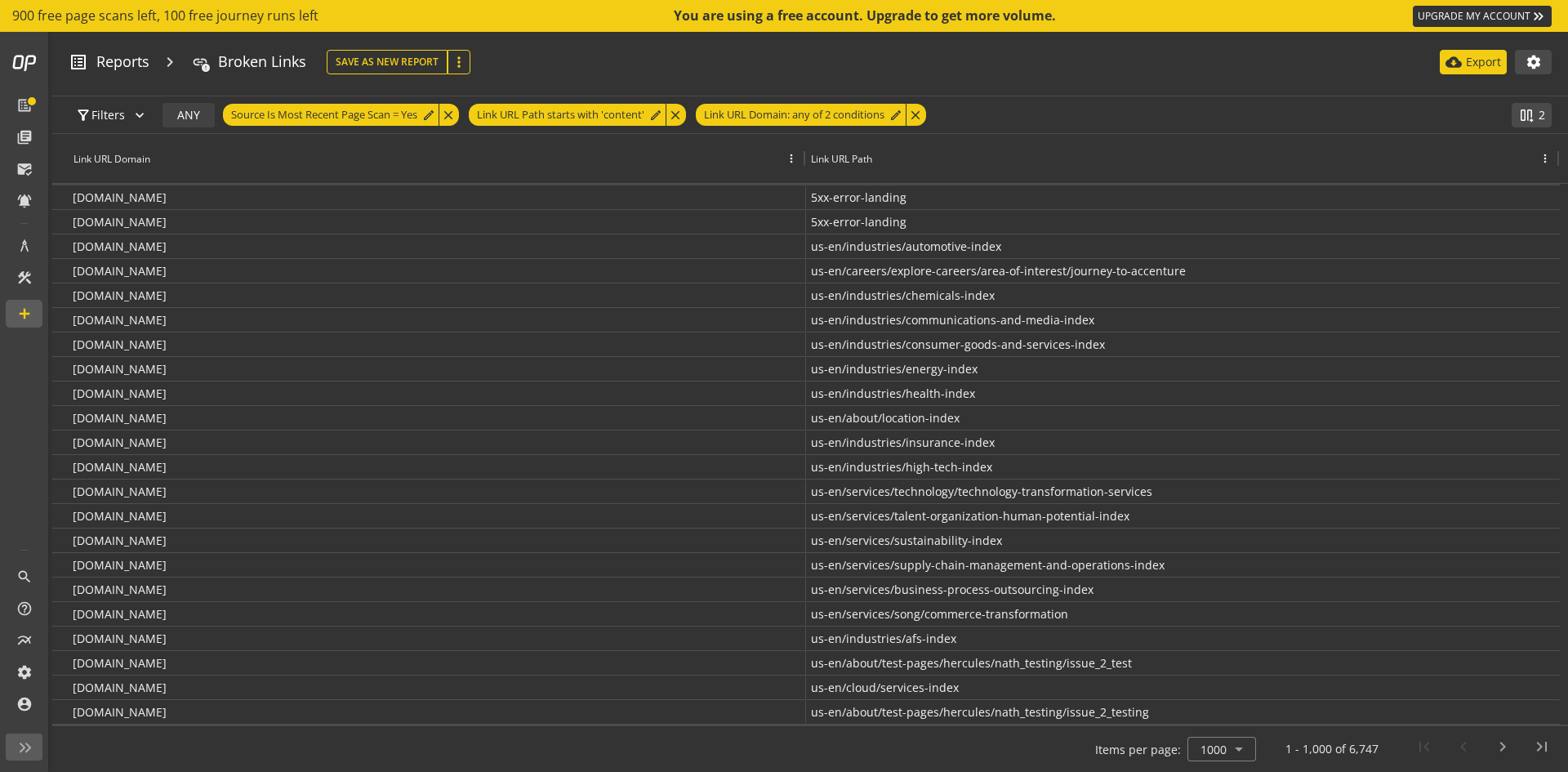
click at [528, 69] on div "Save As New Save As New Report more_vert cloud_download Export settings" at bounding box center [938, 62] width 1225 height 25
click at [406, 119] on span "Source Is Most Recent Page Scan = Yes" at bounding box center [324, 115] width 186 height 22
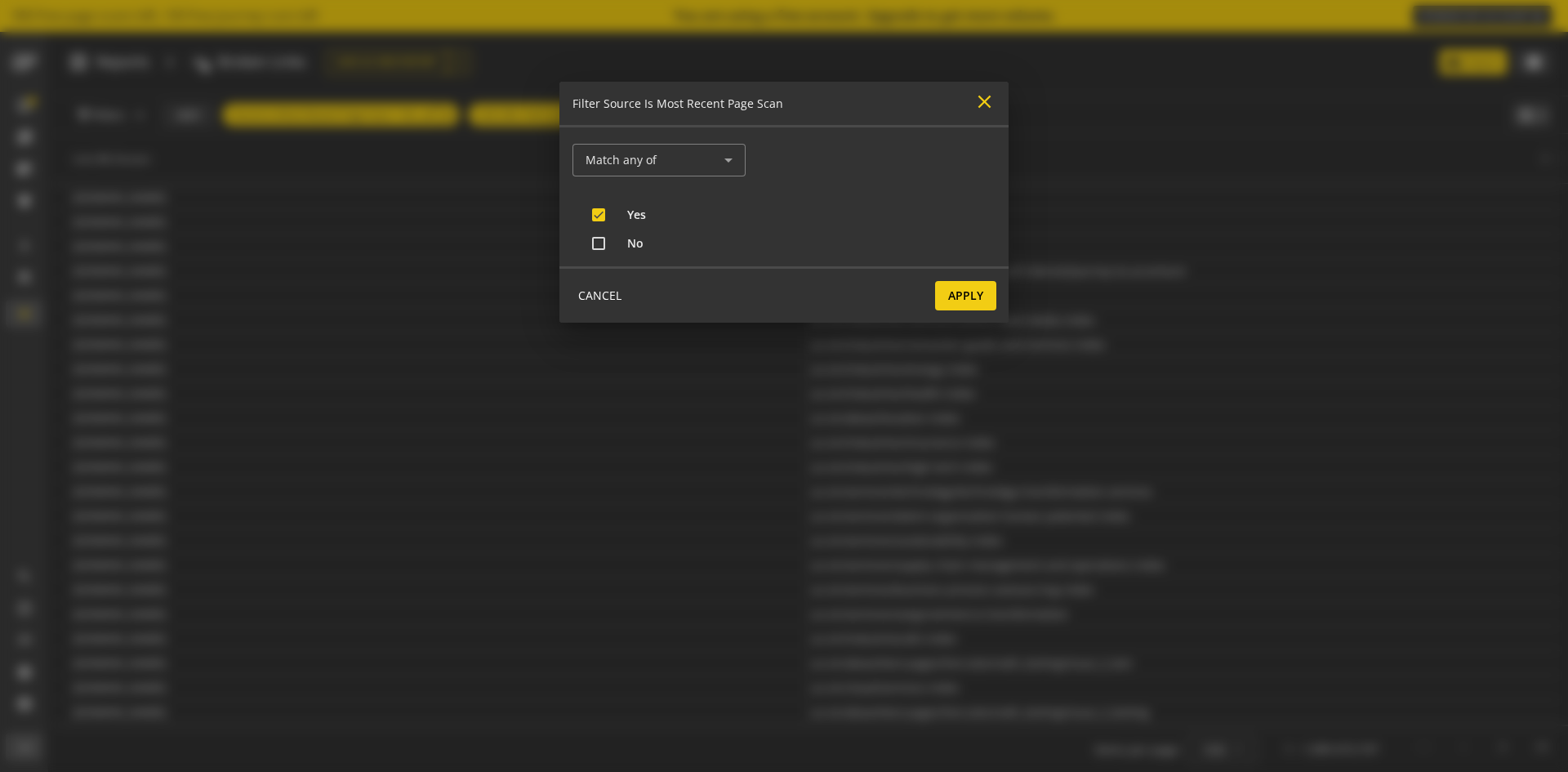
click at [981, 106] on mat-icon "close" at bounding box center [984, 101] width 22 height 22
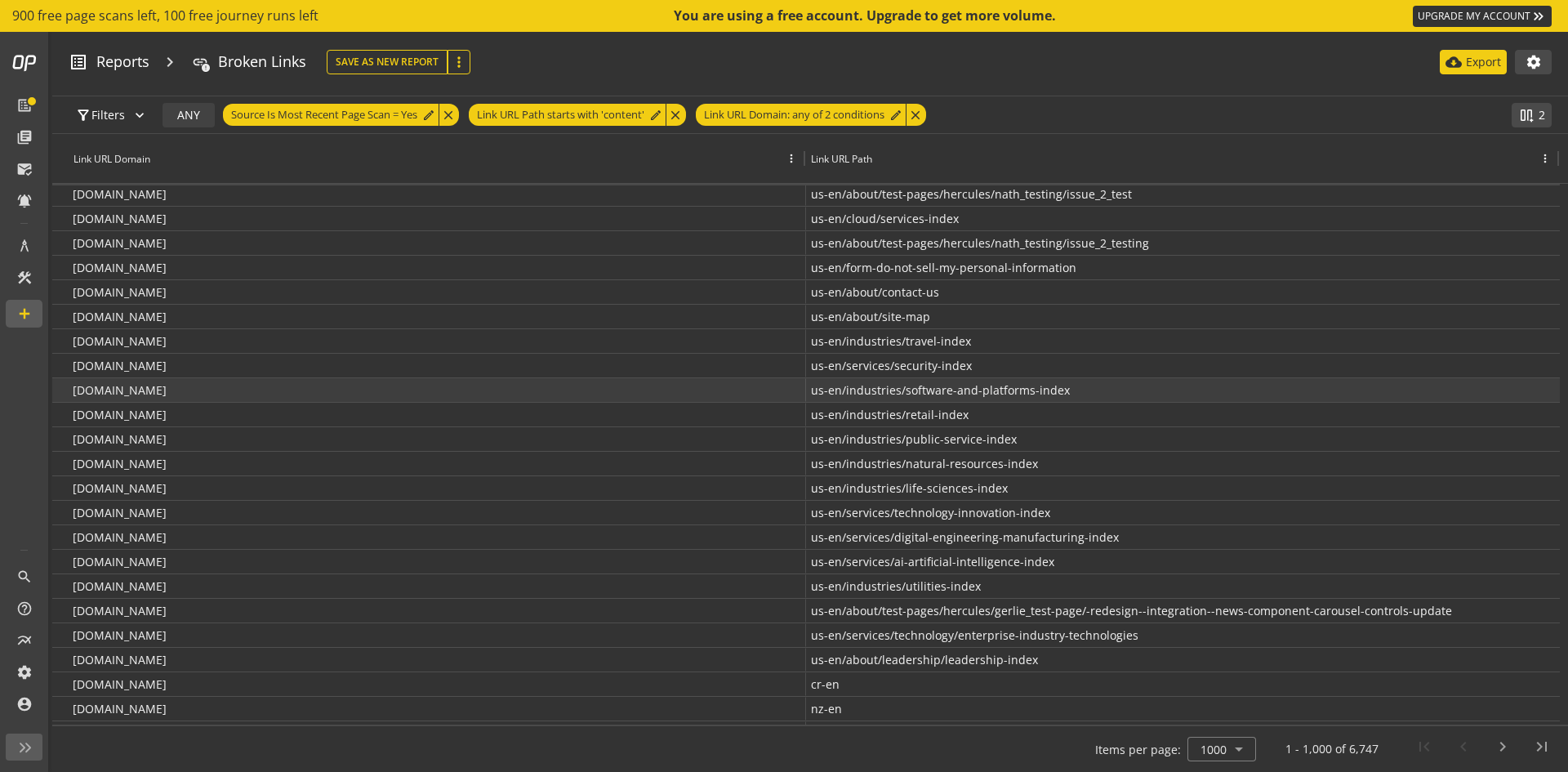
scroll to position [0, 0]
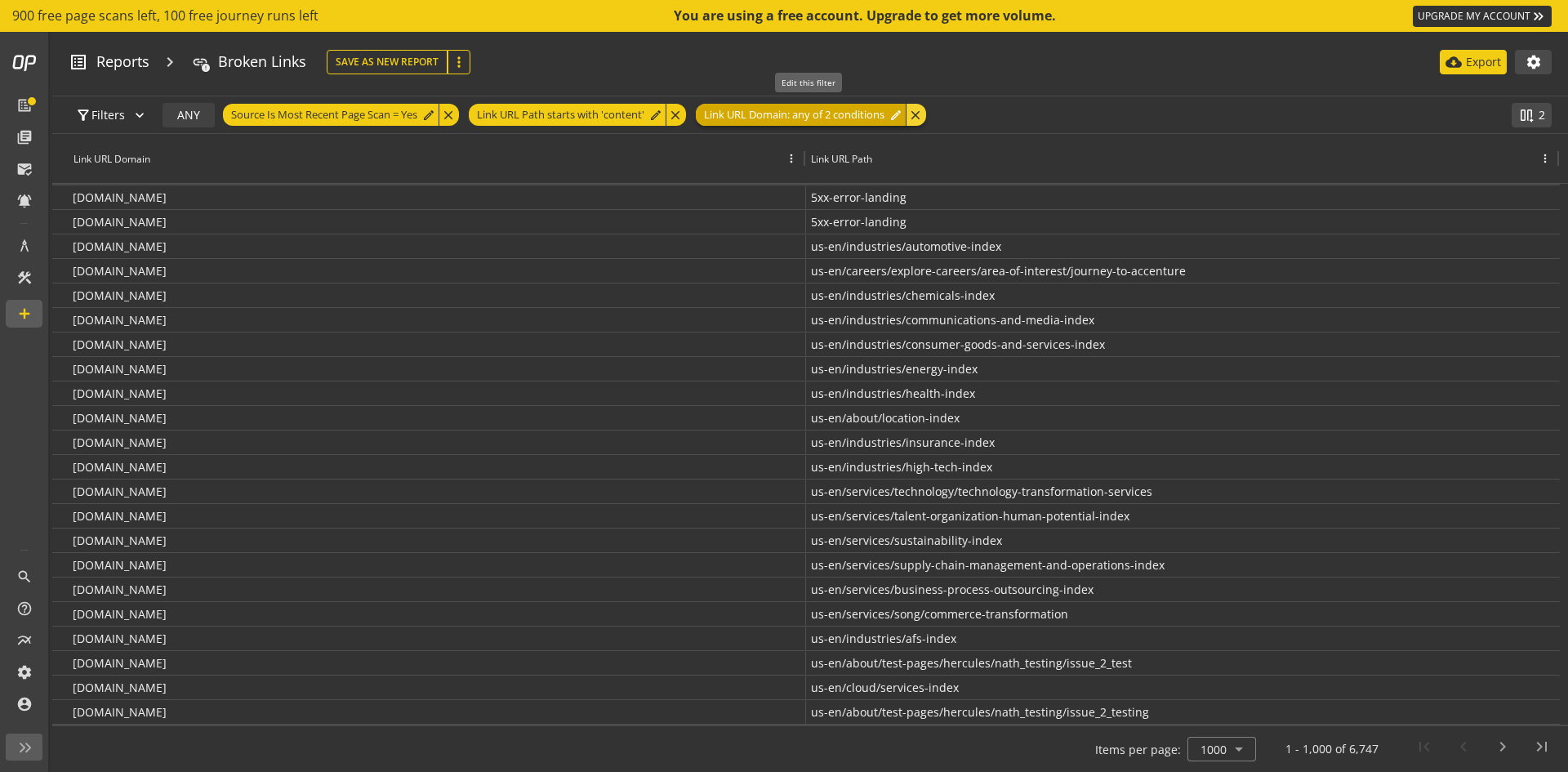
click at [819, 115] on span "Link URL Domain: any of 2 conditions" at bounding box center [794, 115] width 181 height 22
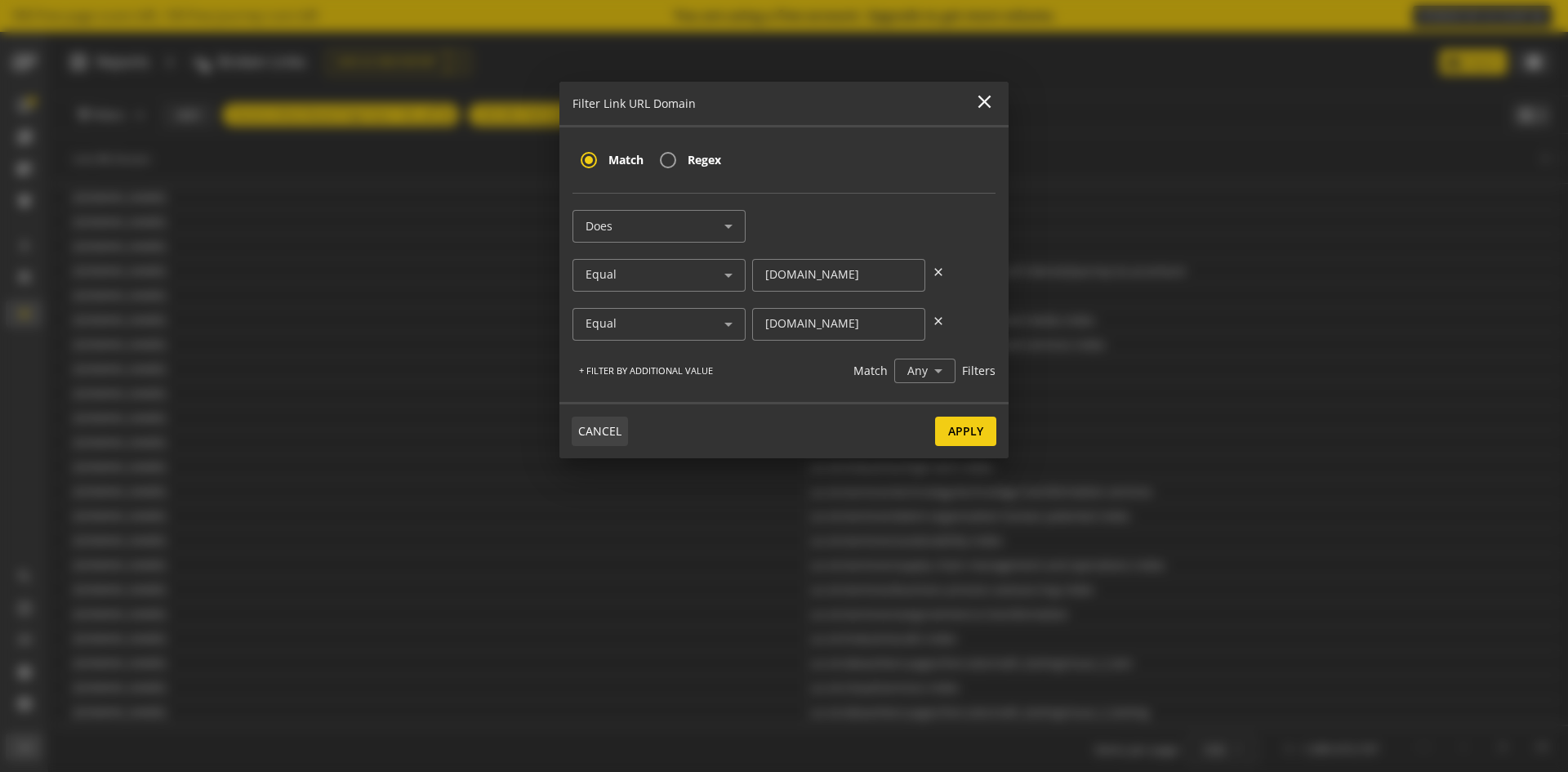
click at [608, 424] on span "CANCEL" at bounding box center [600, 431] width 43 height 29
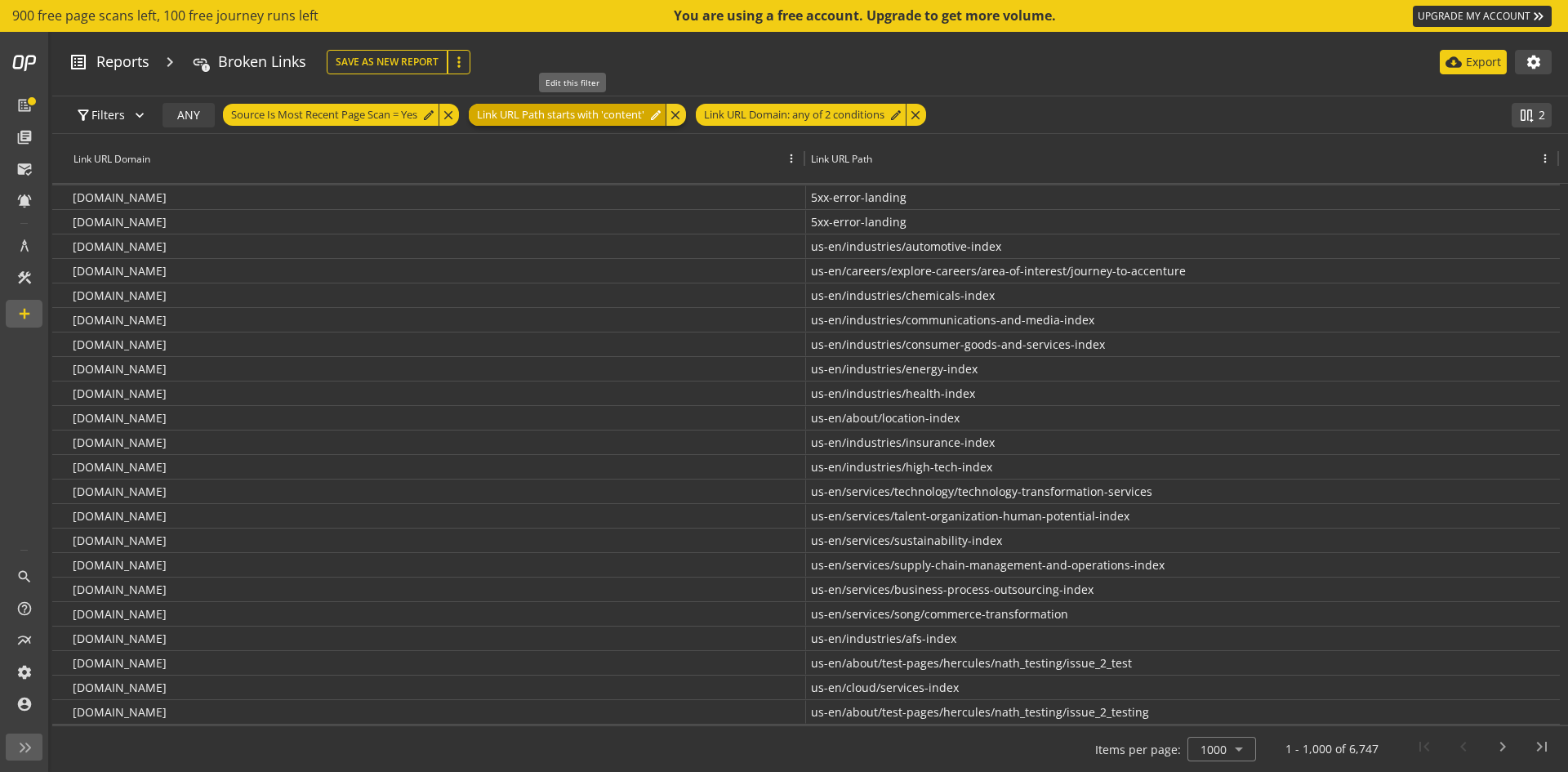
click at [556, 120] on span "Link URL Path starts with 'content'" at bounding box center [561, 115] width 168 height 22
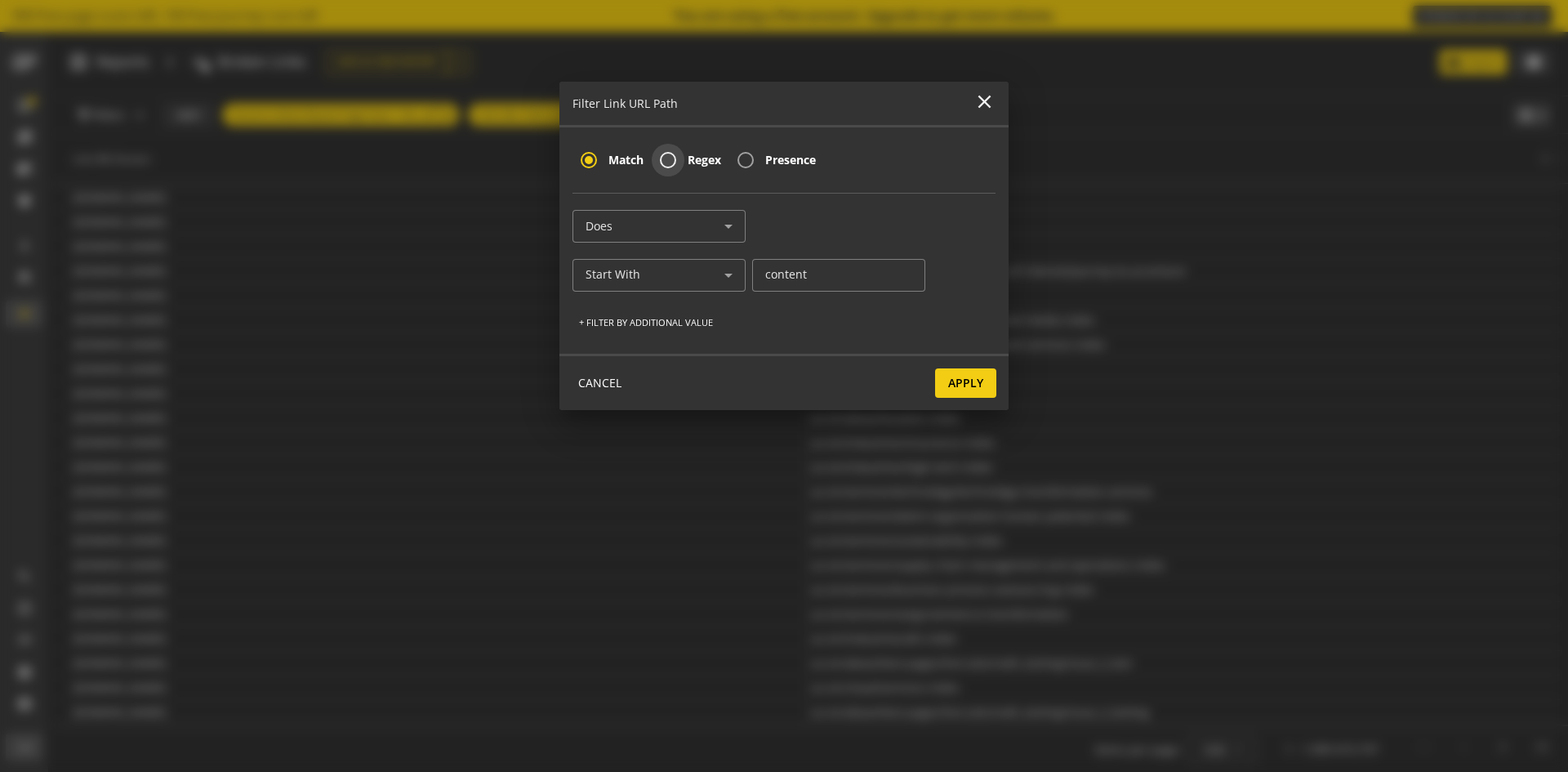
click at [682, 166] on input "Regex" at bounding box center [668, 160] width 33 height 33
radio input "true"
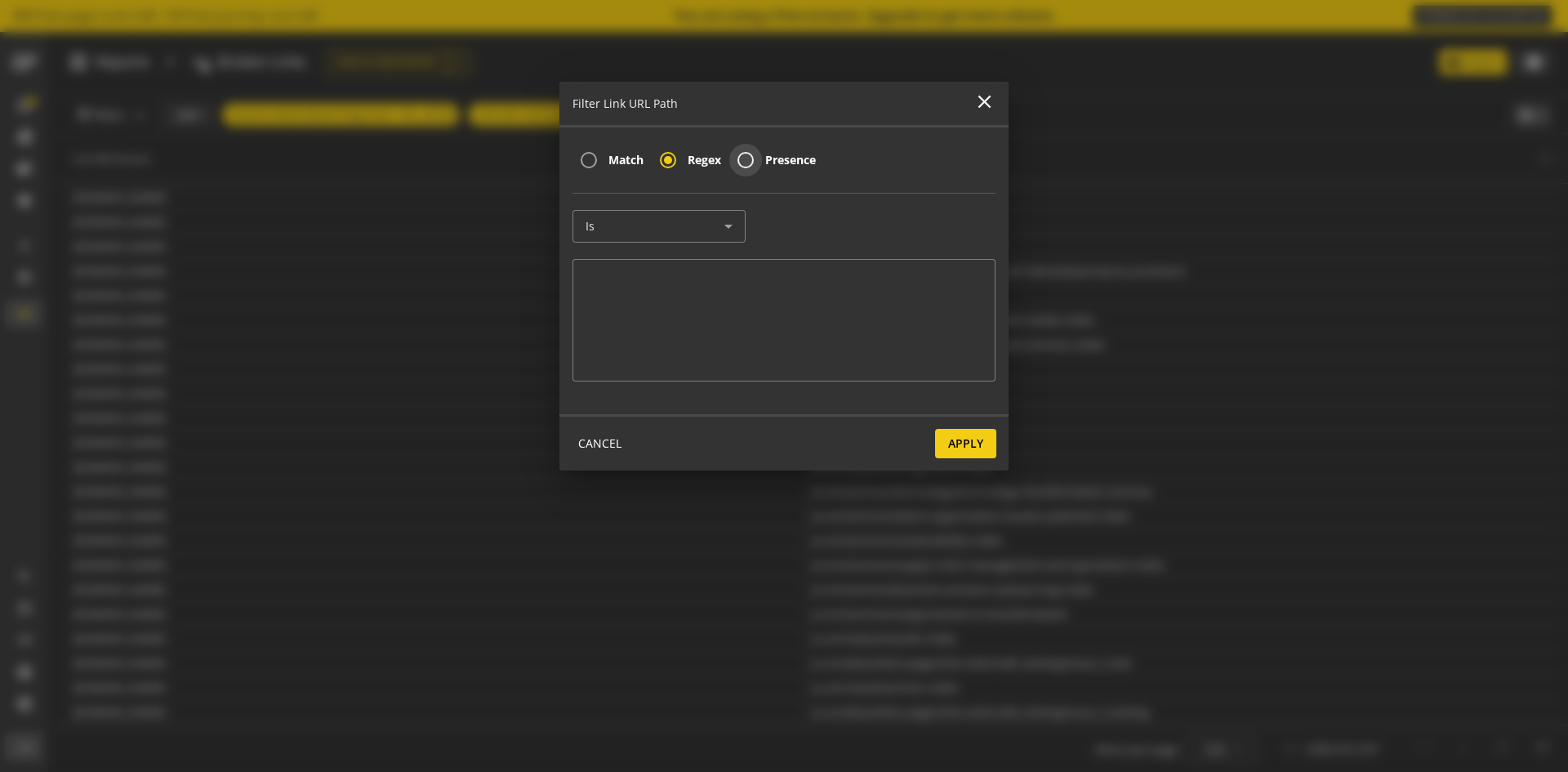
click at [753, 159] on input "Presence" at bounding box center [745, 160] width 33 height 33
radio input "true"
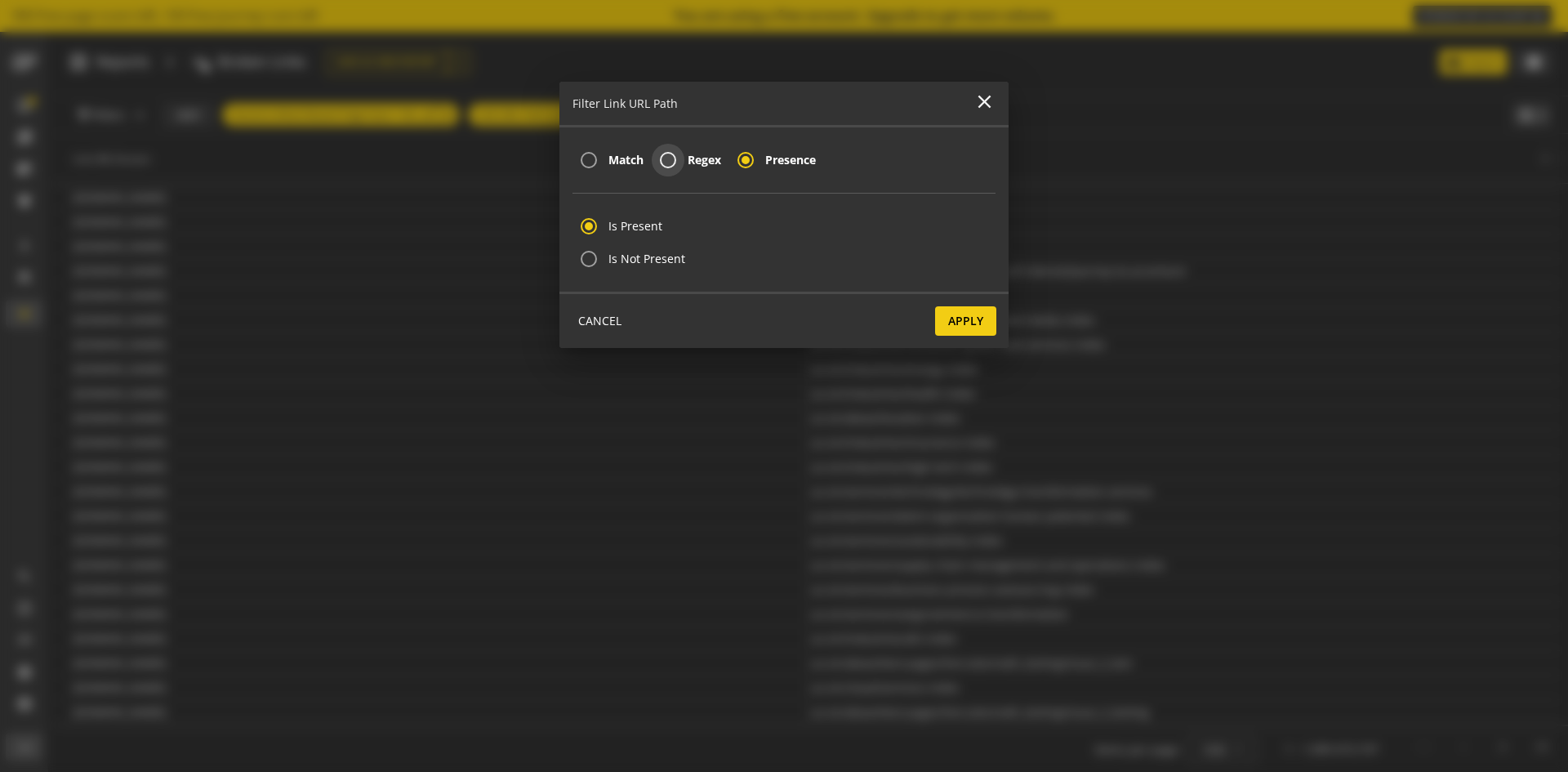
click at [672, 170] on input "Regex" at bounding box center [668, 160] width 33 height 33
radio input "true"
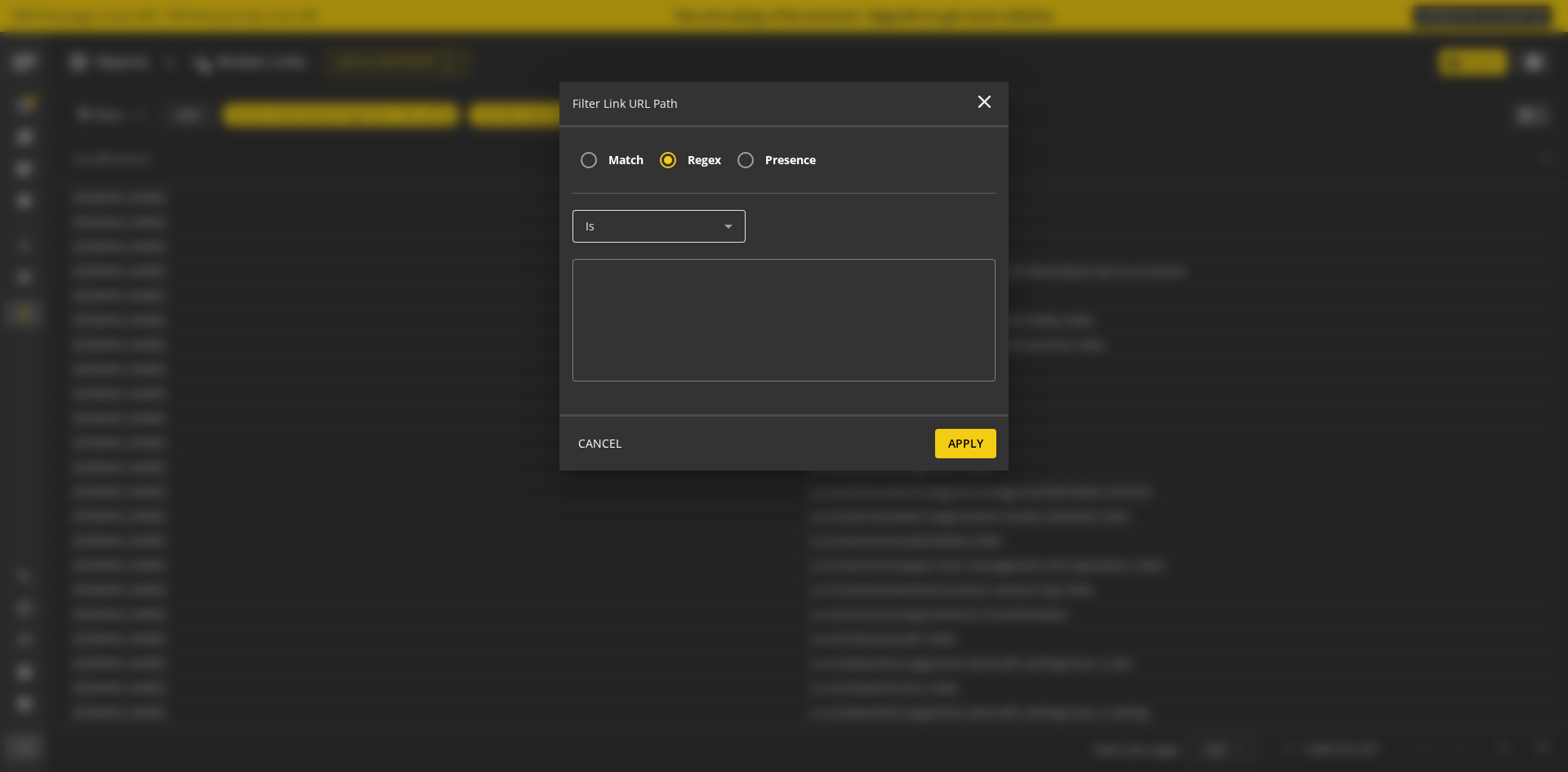
click at [648, 241] on mat-form-field "Is" at bounding box center [659, 235] width 173 height 49
click at [644, 230] on div "Is" at bounding box center [654, 227] width 138 height 14
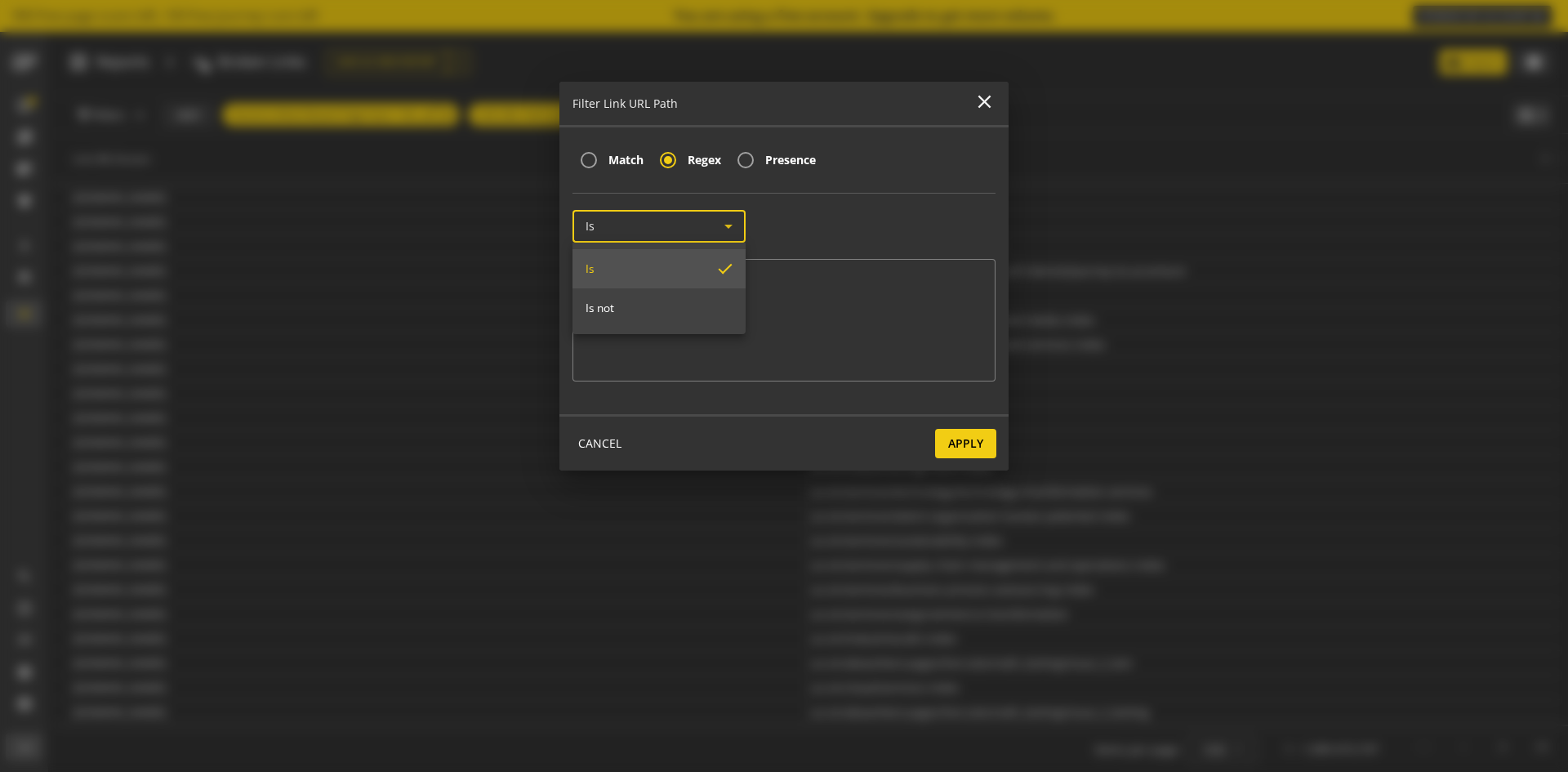
click at [644, 230] on div at bounding box center [784, 386] width 1568 height 772
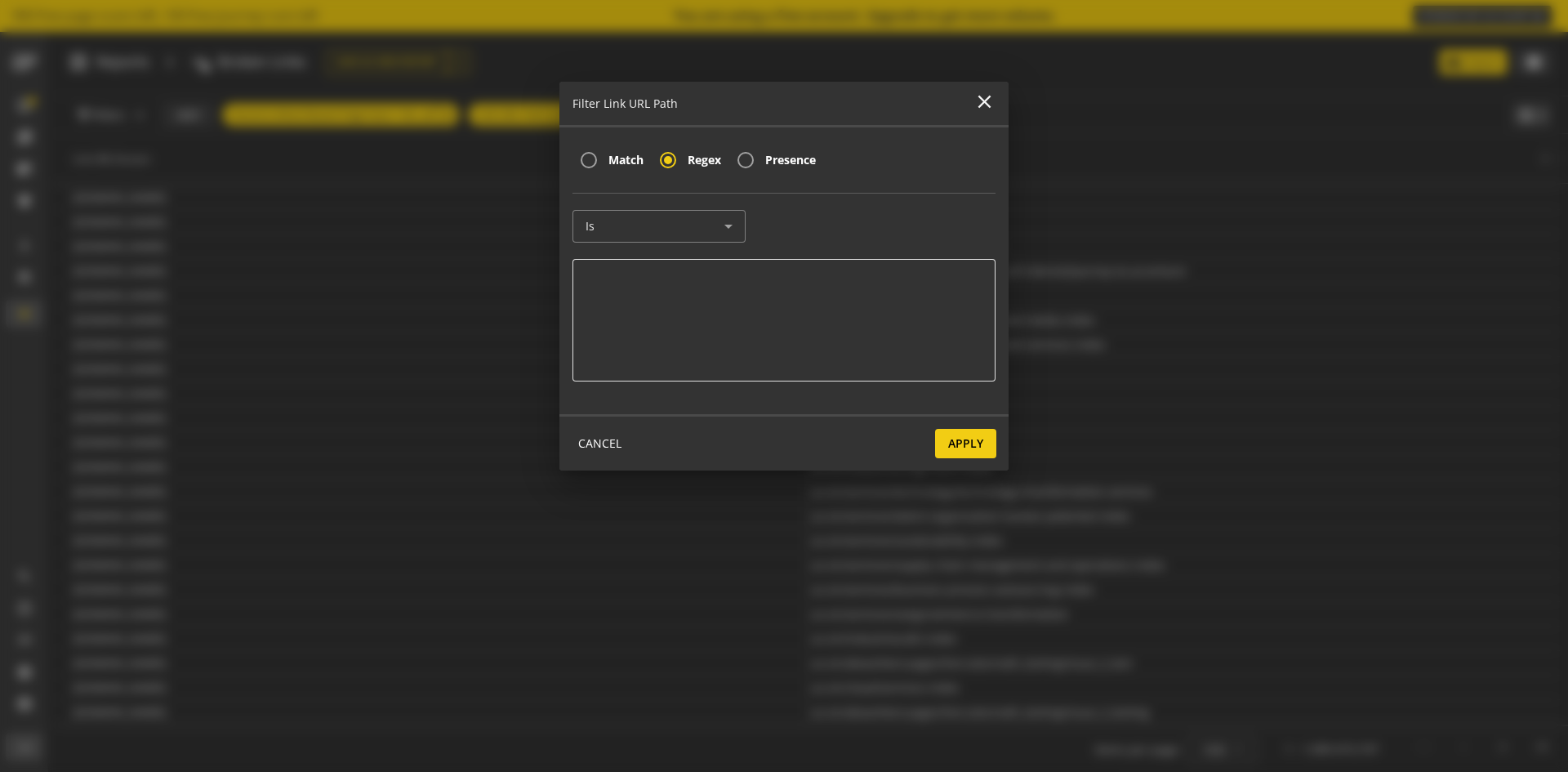
click at [656, 329] on div at bounding box center [784, 319] width 423 height 123
paste div
click at [960, 443] on span "Apply" at bounding box center [966, 443] width 35 height 29
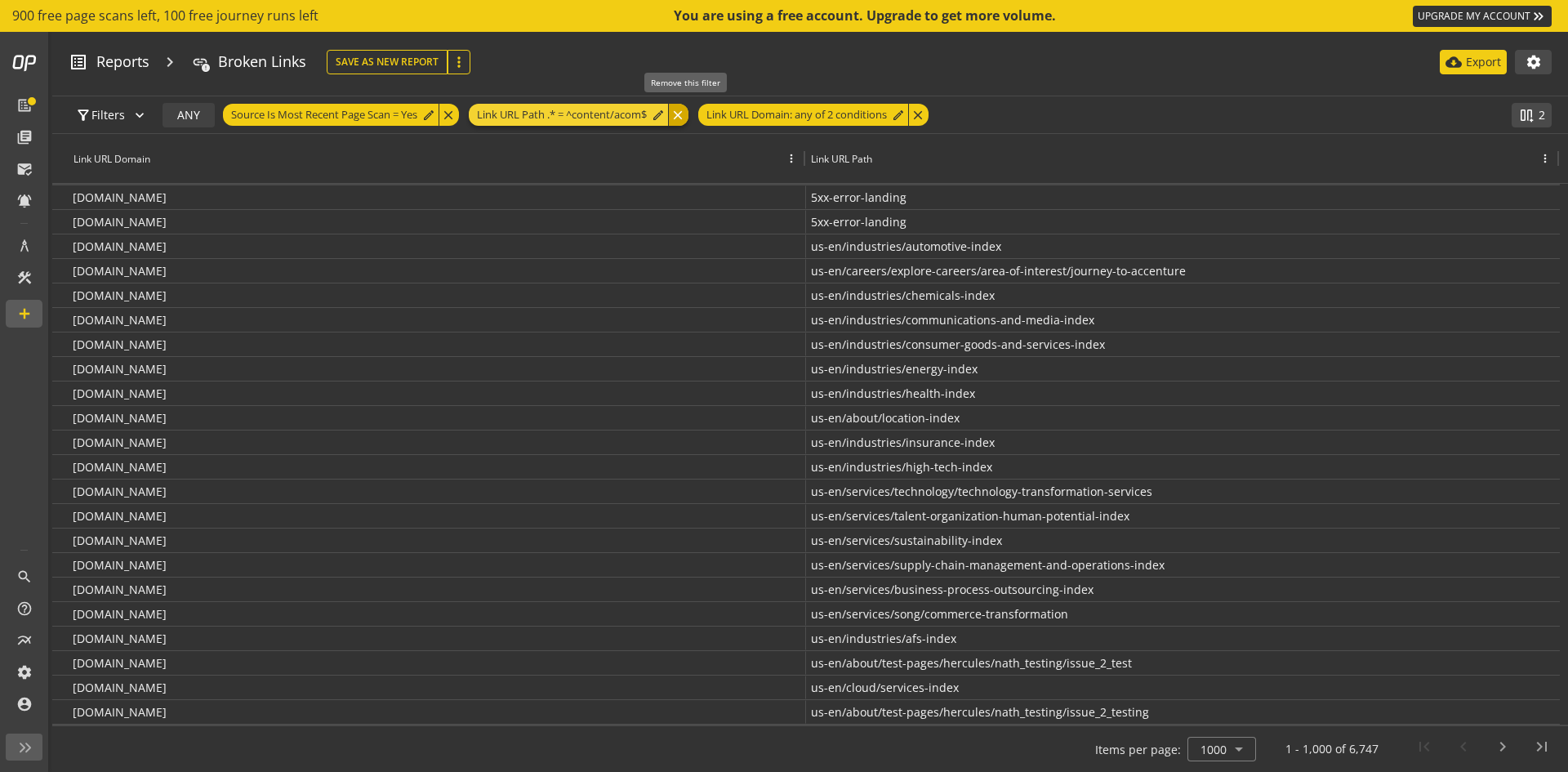
click at [685, 107] on div "close" at bounding box center [677, 115] width 20 height 22
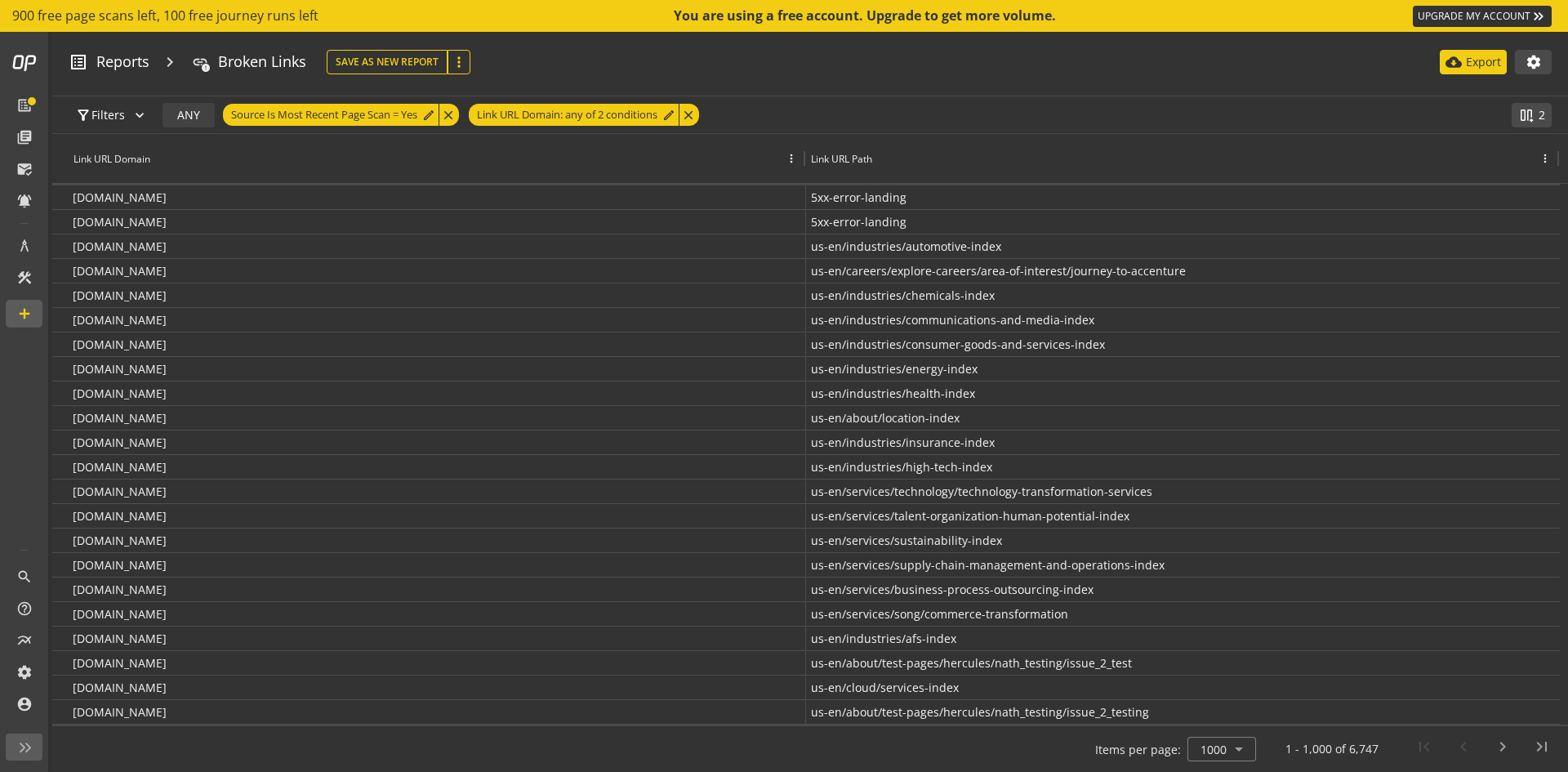
click at [889, 71] on div "Save As New Save As New Report more_vert cloud_download Export settings" at bounding box center [938, 62] width 1225 height 25
